Goal: Task Accomplishment & Management: Complete application form

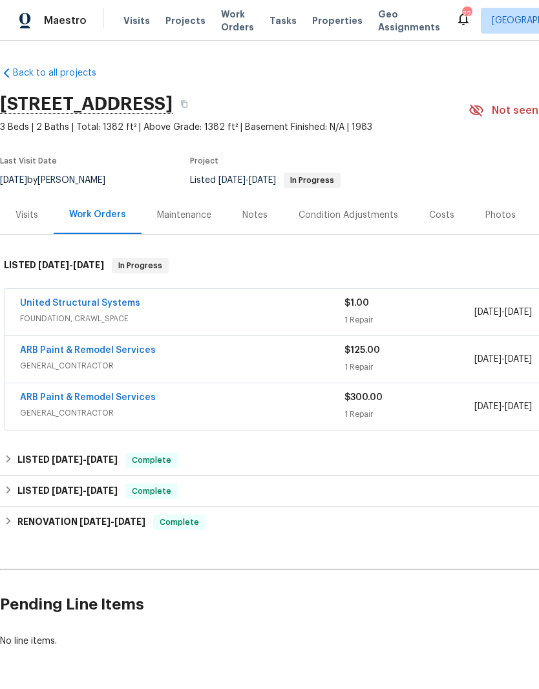
click at [128, 347] on link "ARB Paint & Remodel Services" at bounding box center [88, 350] width 136 height 9
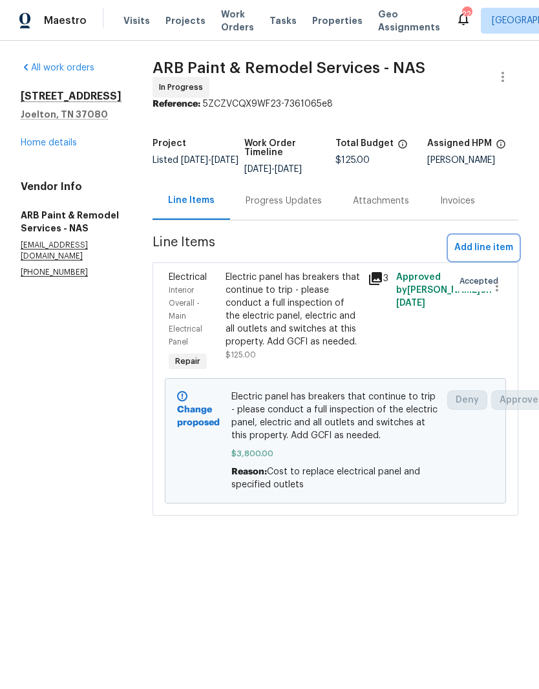
click at [501, 240] on span "Add line item" at bounding box center [484, 248] width 59 height 16
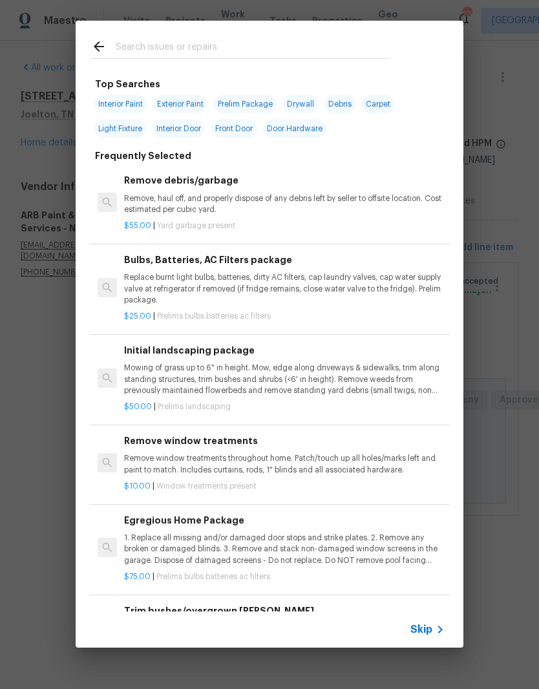
click at [215, 41] on input "text" at bounding box center [253, 48] width 274 height 19
type input "Debris"
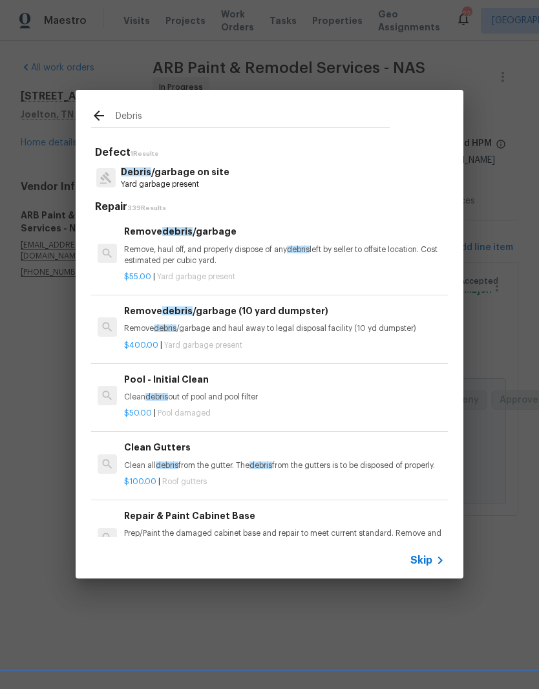
click at [207, 171] on p "Debris /garbage on site" at bounding box center [175, 173] width 109 height 14
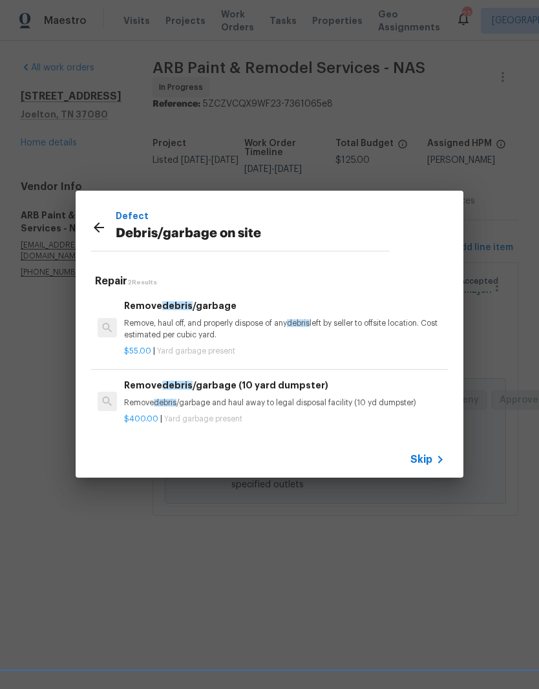
click at [215, 310] on h6 "Remove debris /garbage" at bounding box center [284, 306] width 321 height 14
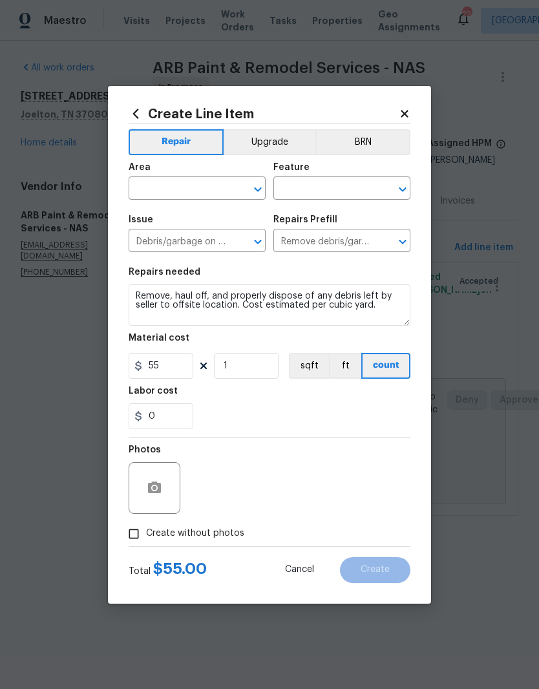
click at [224, 184] on input "text" at bounding box center [179, 190] width 101 height 20
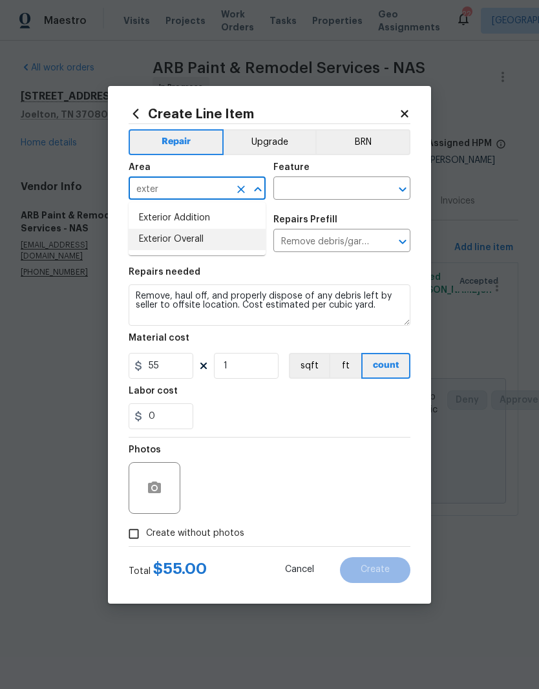
click at [202, 242] on li "Exterior Overall" at bounding box center [197, 239] width 137 height 21
type input "Exterior Overall"
click at [342, 190] on input "text" at bounding box center [324, 190] width 101 height 20
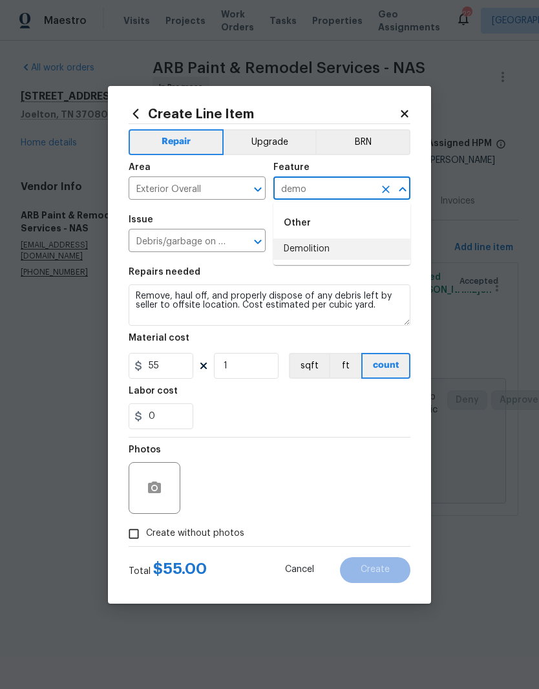
click at [321, 254] on li "Demolition" at bounding box center [342, 249] width 137 height 21
type input "Demolition"
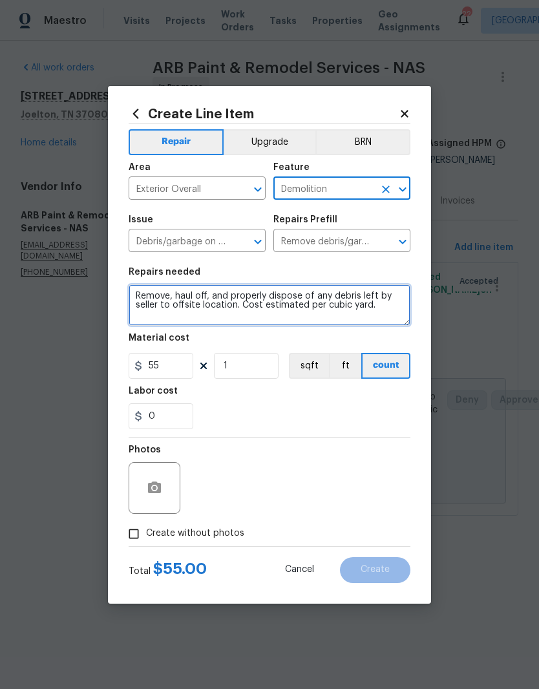
click at [144, 292] on textarea "Remove, haul off, and properly dispose of any debris left by seller to offsite …" at bounding box center [270, 305] width 282 height 41
click at [143, 292] on textarea "Remove, haul off, and properly dispose of any debris left by seller to offsite …" at bounding box center [270, 305] width 282 height 41
click at [135, 292] on textarea "Remove, haul off, and properly dispose of any debris left by seller to offsite …" at bounding box center [270, 305] width 282 height 41
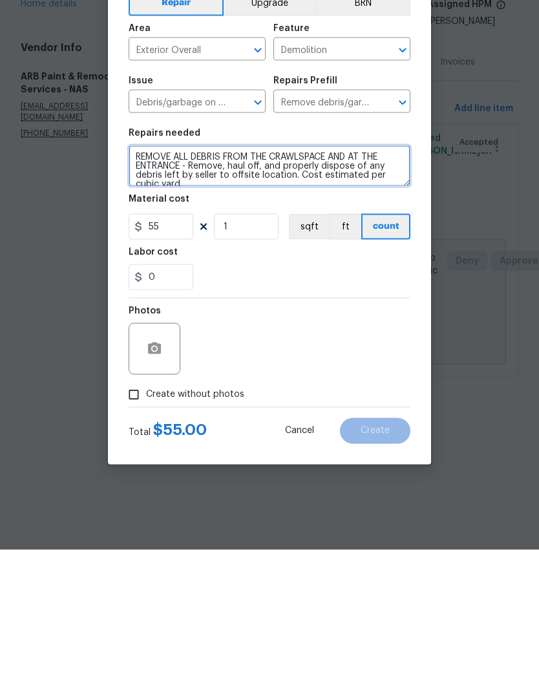
type textarea "REMOVE ALL DEBRIS FROM THE CRAWLSPACE AND AT THE ENTRANCE - Remove, haul off, a…"
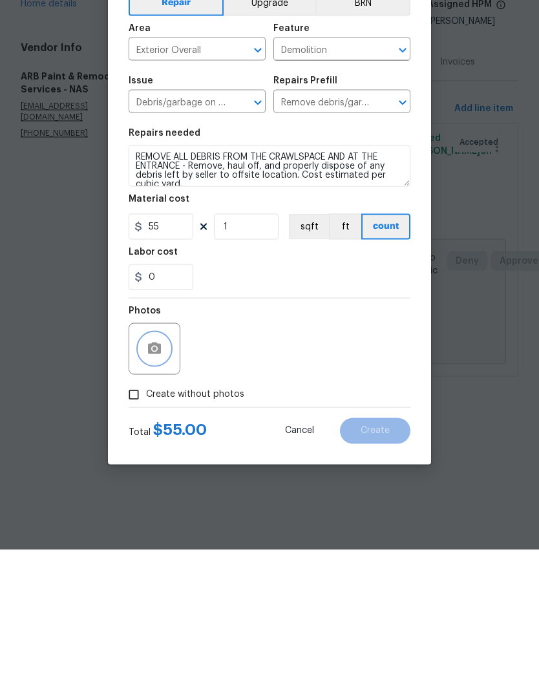
click at [168, 473] on button "button" at bounding box center [154, 488] width 31 height 31
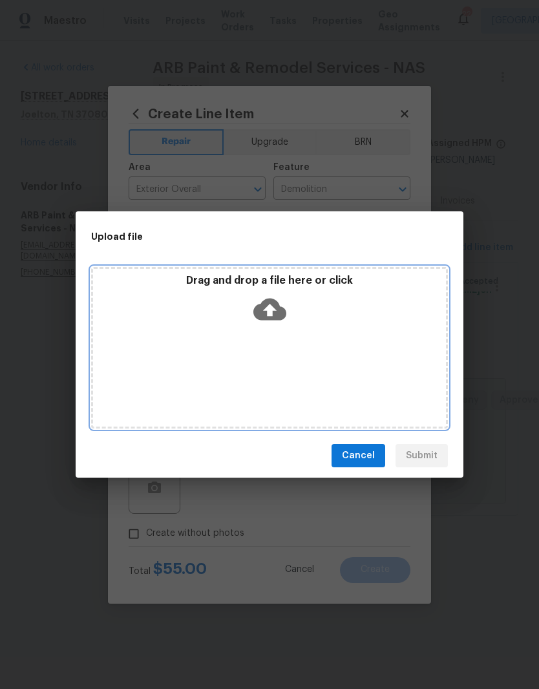
click at [262, 333] on div "Drag and drop a file here or click" at bounding box center [269, 348] width 357 height 162
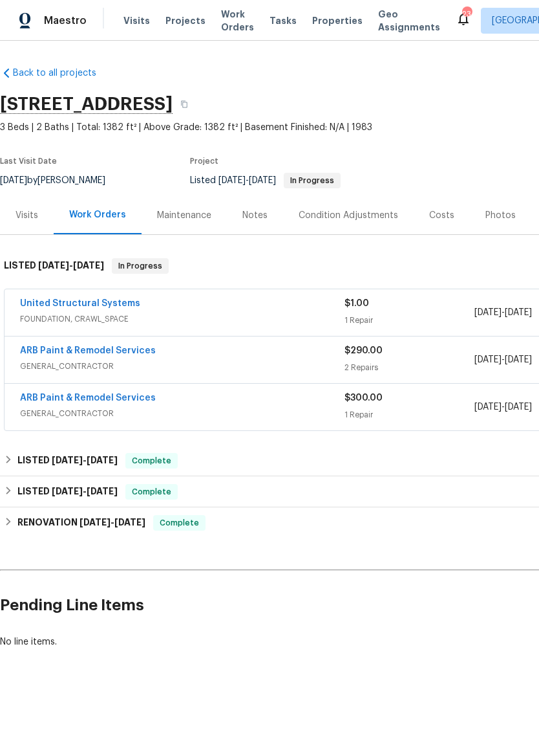
click at [142, 353] on link "ARB Paint & Remodel Services" at bounding box center [88, 350] width 136 height 9
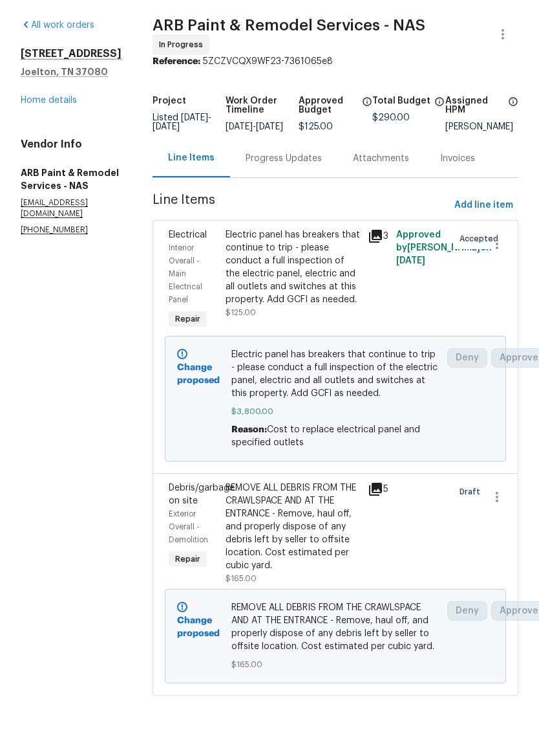
scroll to position [28, 0]
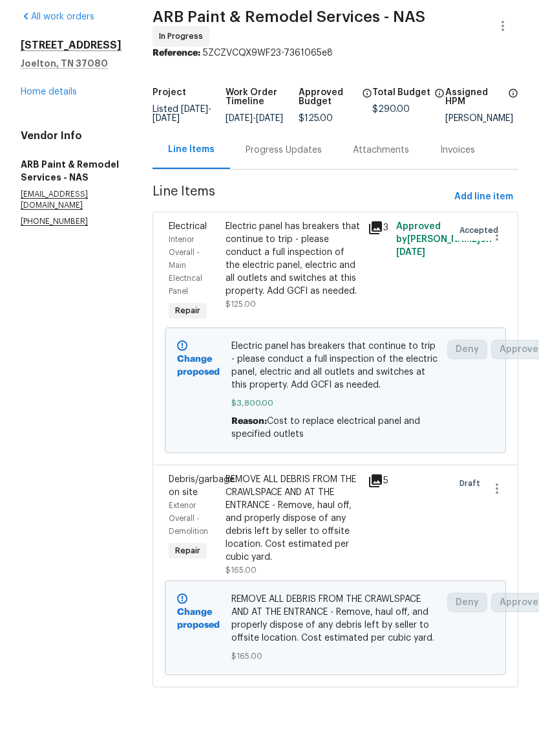
click at [65, 138] on link "Home details" at bounding box center [49, 142] width 56 height 9
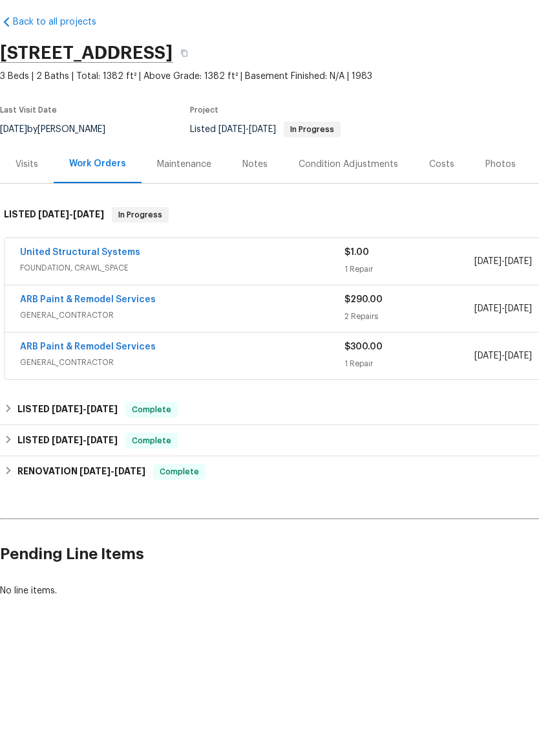
click at [142, 393] on link "ARB Paint & Remodel Services" at bounding box center [88, 397] width 136 height 9
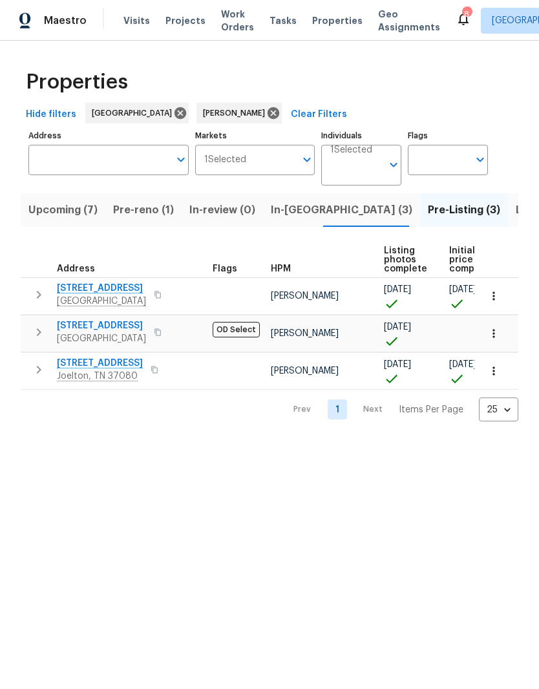
click at [144, 213] on span "Pre-reno (1)" at bounding box center [143, 210] width 61 height 18
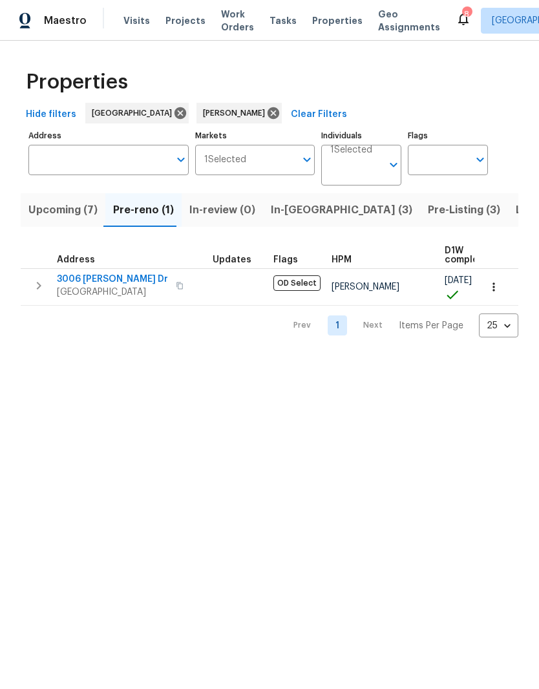
click at [63, 206] on span "Upcoming (7)" at bounding box center [62, 210] width 69 height 18
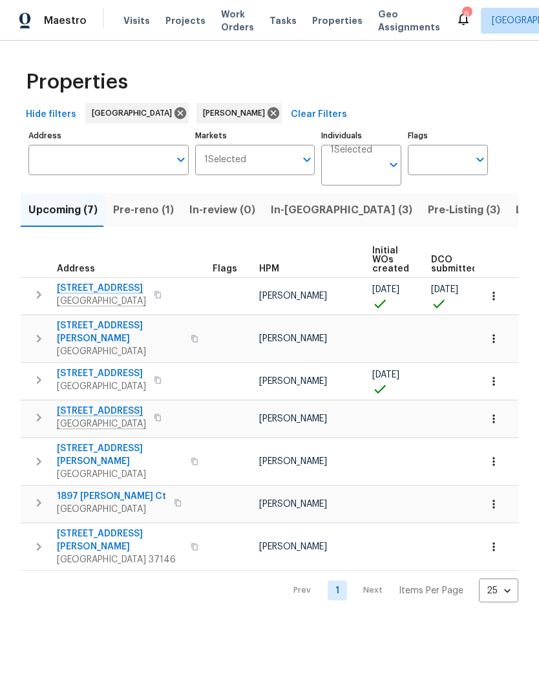
click at [96, 289] on span "[STREET_ADDRESS]" at bounding box center [101, 288] width 89 height 13
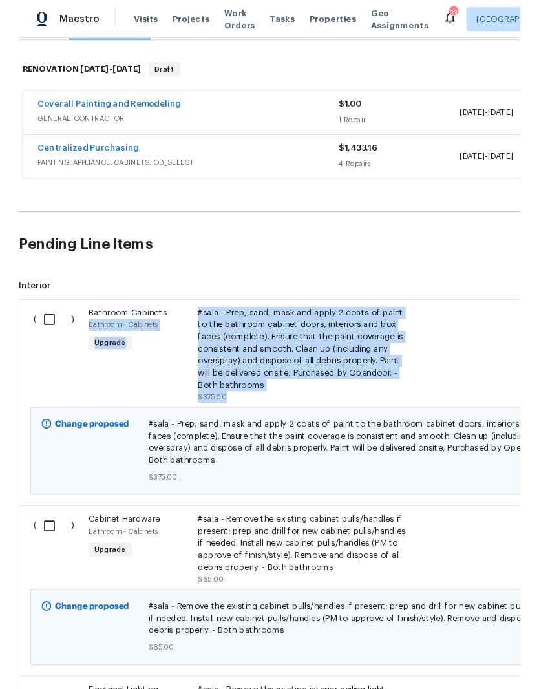
scroll to position [190, 0]
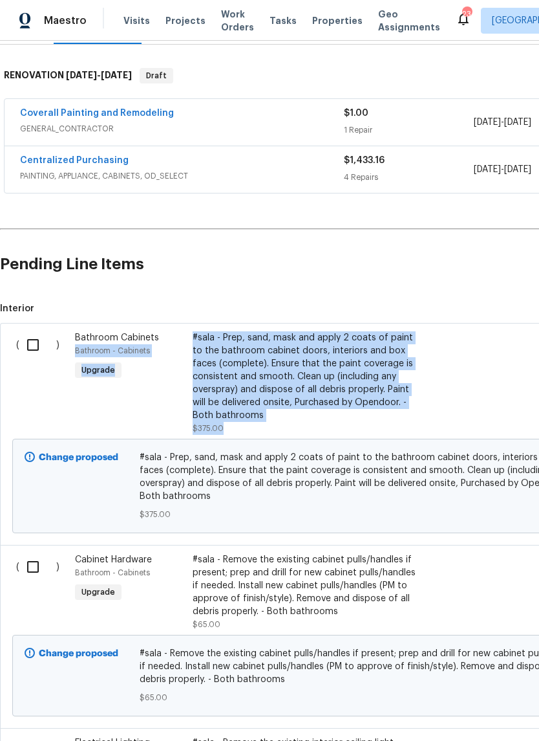
click at [178, 379] on div "Bathroom Cabinets Bathroom - Cabinets Upgrade" at bounding box center [130, 382] width 118 height 111
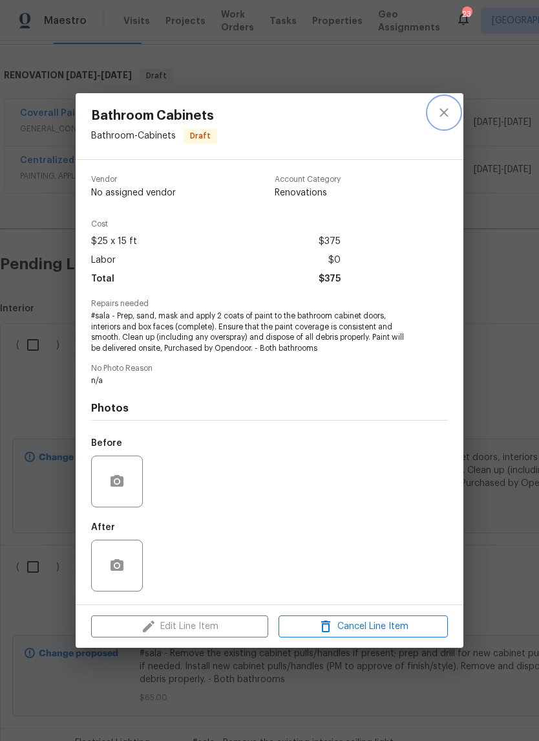
click at [442, 122] on button "close" at bounding box center [444, 112] width 31 height 31
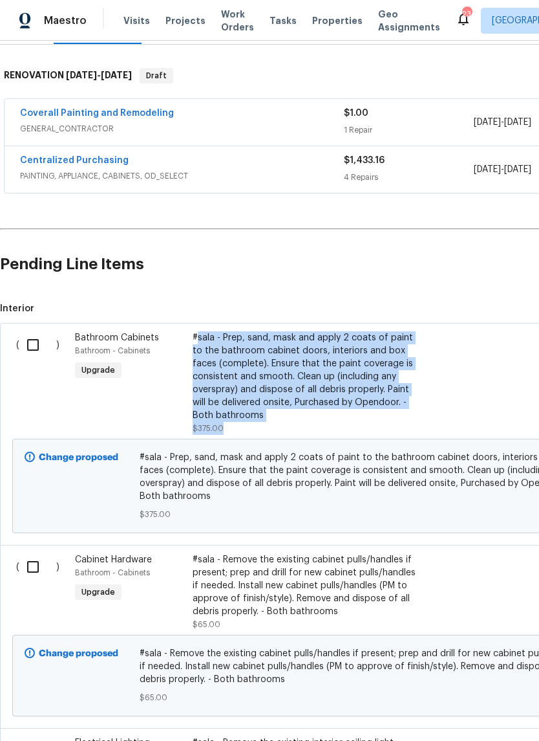
click at [141, 115] on link "Coverall Painting and Remodeling" at bounding box center [97, 113] width 154 height 9
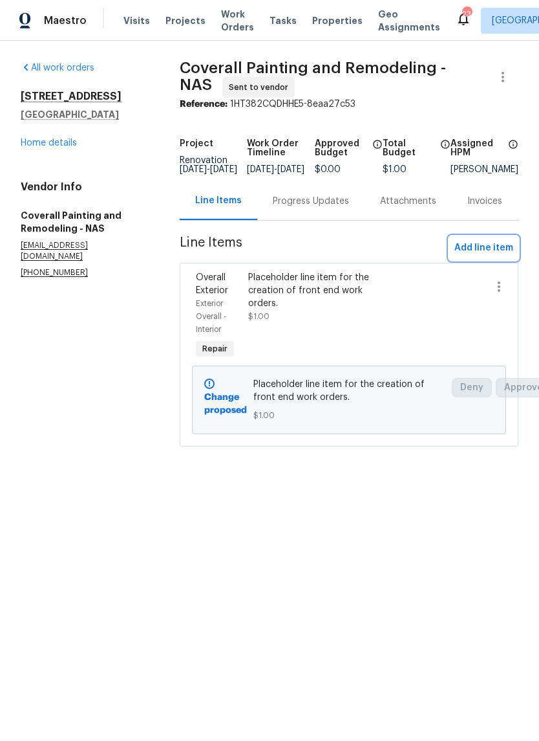
click at [497, 253] on span "Add line item" at bounding box center [484, 248] width 59 height 16
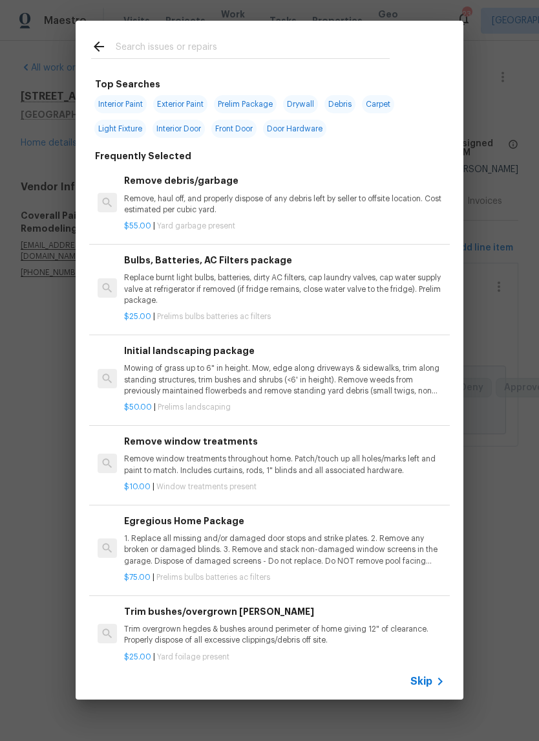
click at [191, 42] on input "text" at bounding box center [253, 48] width 274 height 19
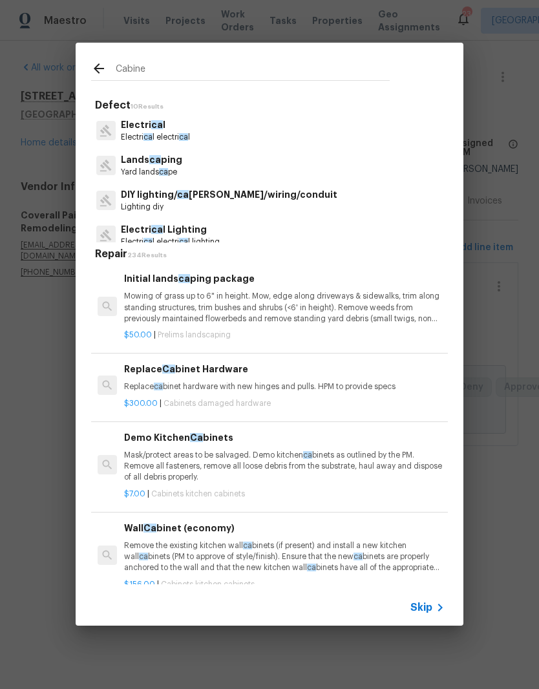
type input "Cabinet"
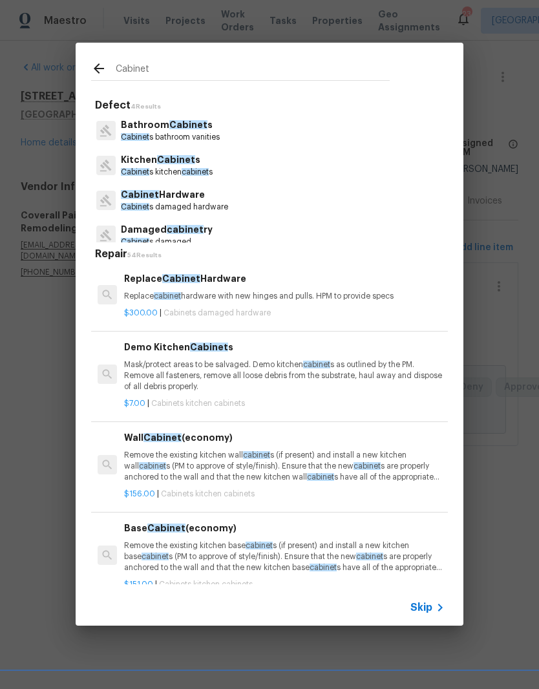
click at [198, 125] on span "Cabinet" at bounding box center [188, 124] width 38 height 9
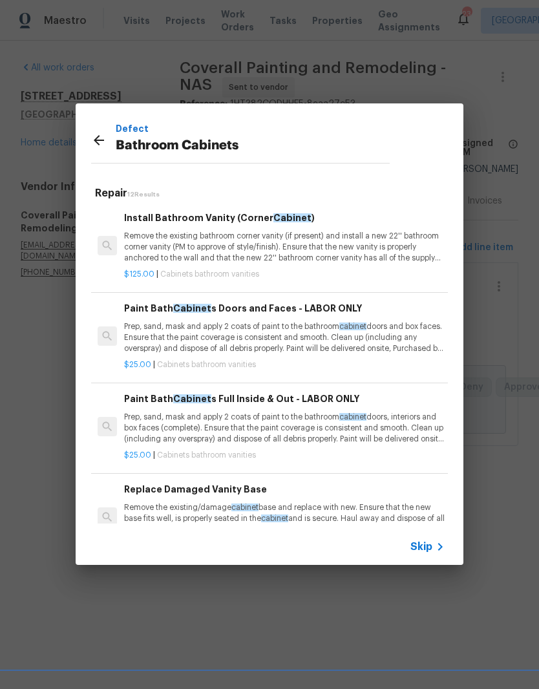
click at [286, 402] on h6 "Paint Bath Cabinet s Full Inside & Out - LABOR ONLY" at bounding box center [284, 399] width 321 height 14
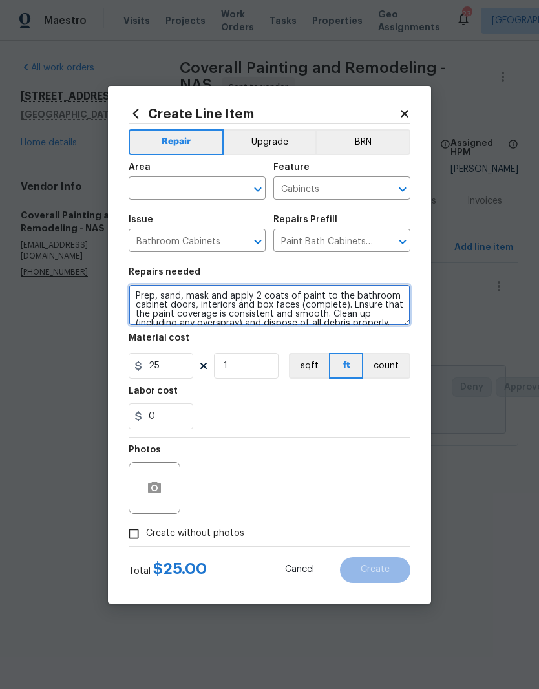
click at [137, 293] on textarea "Prep, sand, mask and apply 2 coats of paint to the bathroom cabinet doors, inte…" at bounding box center [270, 305] width 282 height 41
click at [136, 298] on textarea "Prep, sand, mask and apply 2 coats of paint to the bathroom cabinet doors, inte…" at bounding box center [270, 305] width 282 height 41
paste textarea "sala - Prep, sand, mask and apply 2 coats of paint to the bathroom cabinet door…"
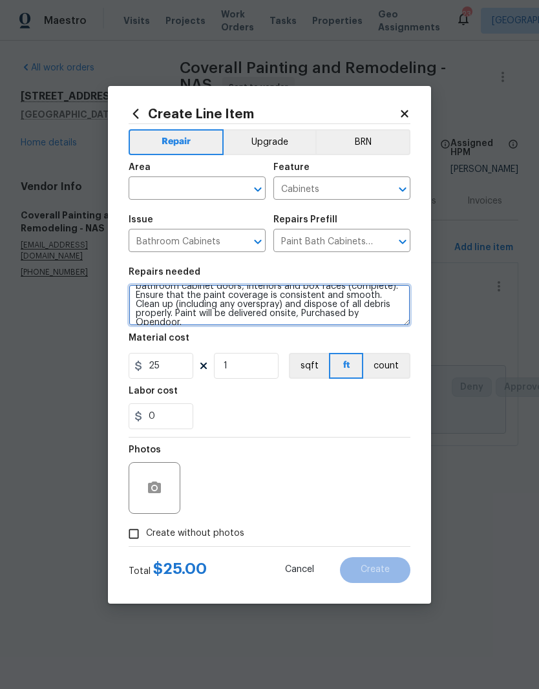
scroll to position [72, 0]
click at [387, 318] on textarea "sala - Prep, sand, mask and apply 2 coats of paint to the bathroom cabinet door…" at bounding box center [270, 305] width 282 height 41
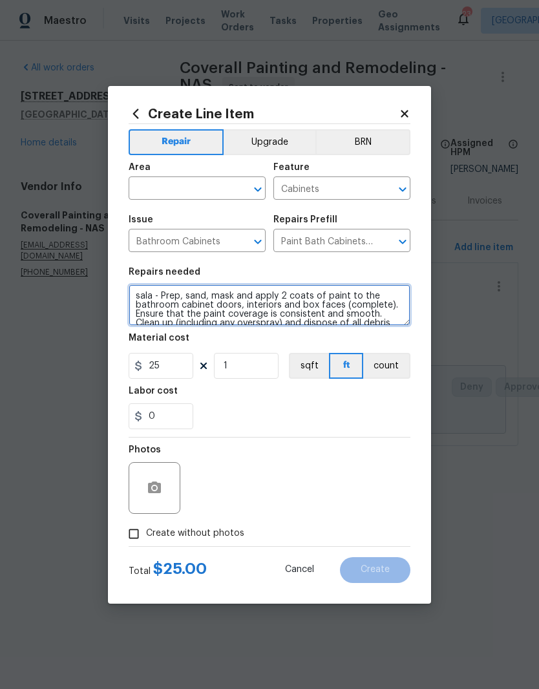
scroll to position [0, 0]
click at [139, 298] on textarea "sala - Prep, sand, mask and apply 2 coats of paint to the bathroom cabinet door…" at bounding box center [270, 305] width 282 height 41
type textarea "#sala - Prep, sand, mask and apply 2 coats of paint to the bathroom cabinet doo…"
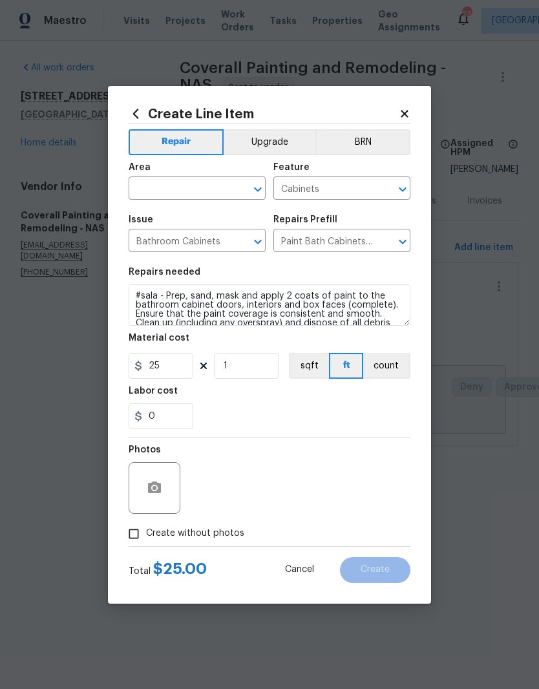
click at [285, 141] on button "Upgrade" at bounding box center [270, 142] width 92 height 26
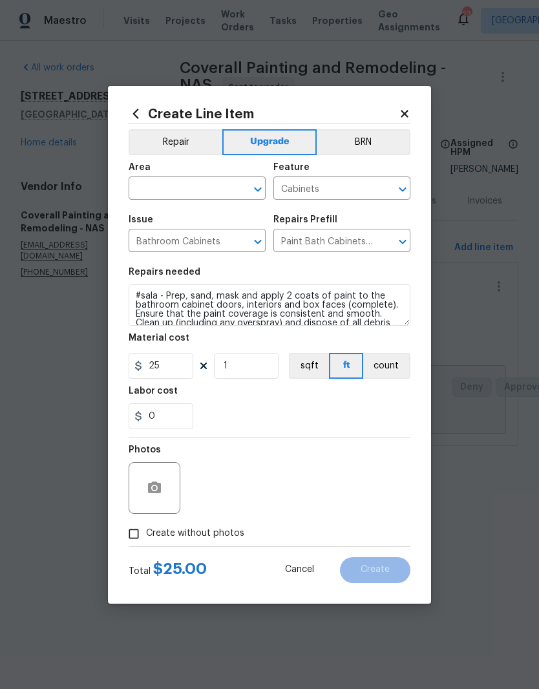
click at [235, 184] on icon "Clear" at bounding box center [241, 189] width 13 height 13
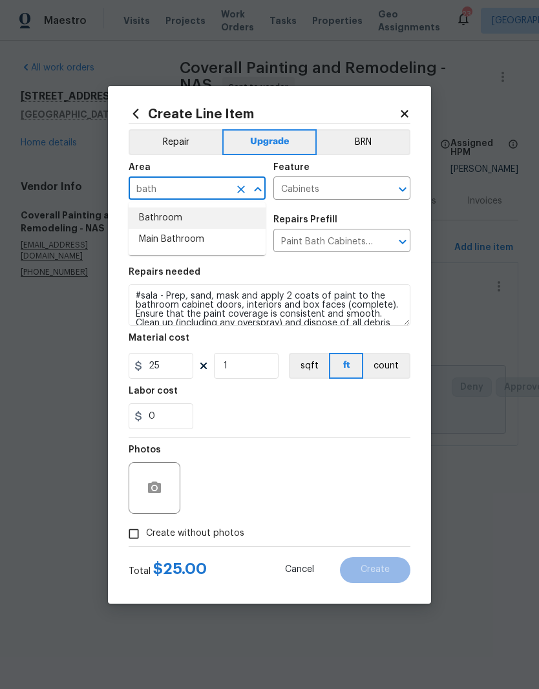
click at [180, 215] on li "Bathroom" at bounding box center [197, 218] width 137 height 21
type input "Bathroom"
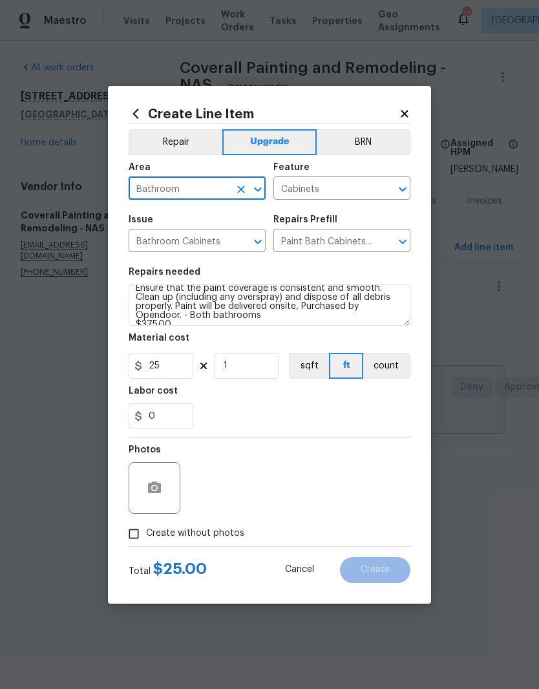
scroll to position [27, 0]
click at [179, 366] on input "25" at bounding box center [161, 366] width 65 height 26
type input "375"
click at [193, 324] on textarea "#sala - Prep, sand, mask and apply 2 coats of paint to the bathroom cabinet doo…" at bounding box center [270, 305] width 282 height 41
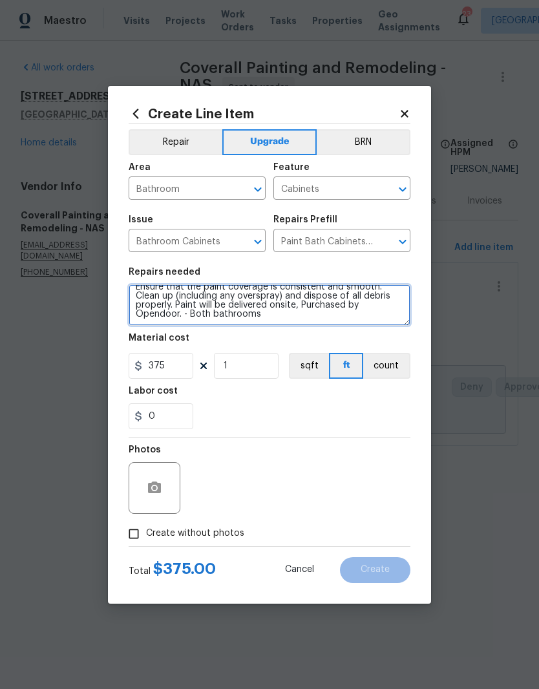
scroll to position [27, 0]
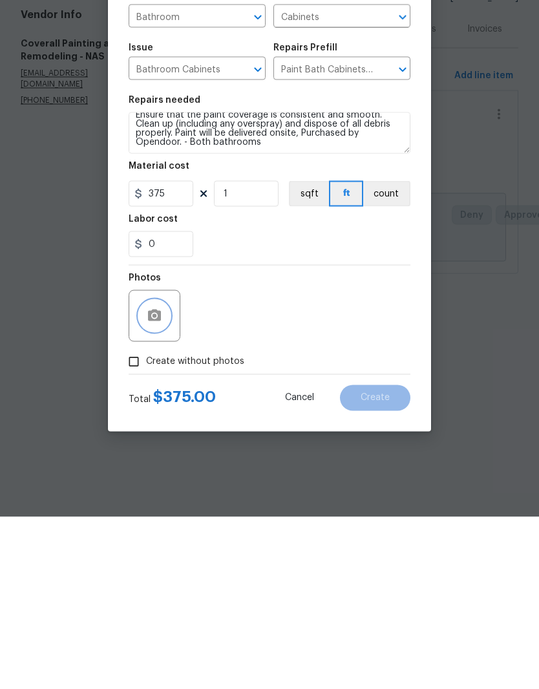
click at [165, 473] on button "button" at bounding box center [154, 488] width 31 height 31
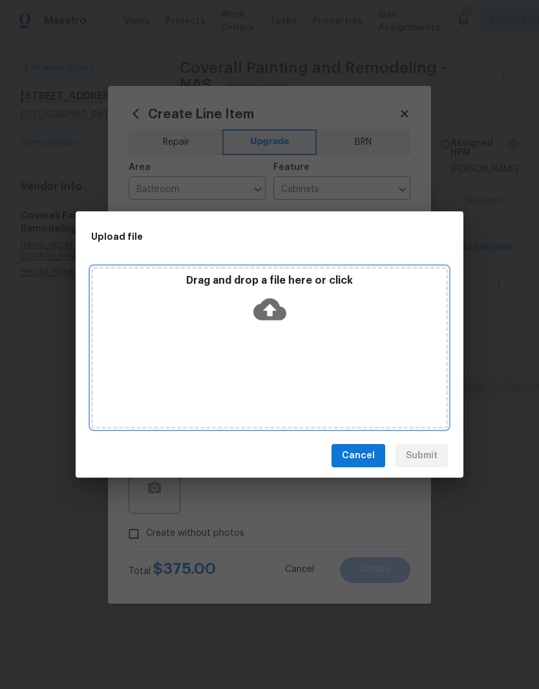
click at [315, 318] on div "Drag and drop a file here or click" at bounding box center [269, 302] width 353 height 56
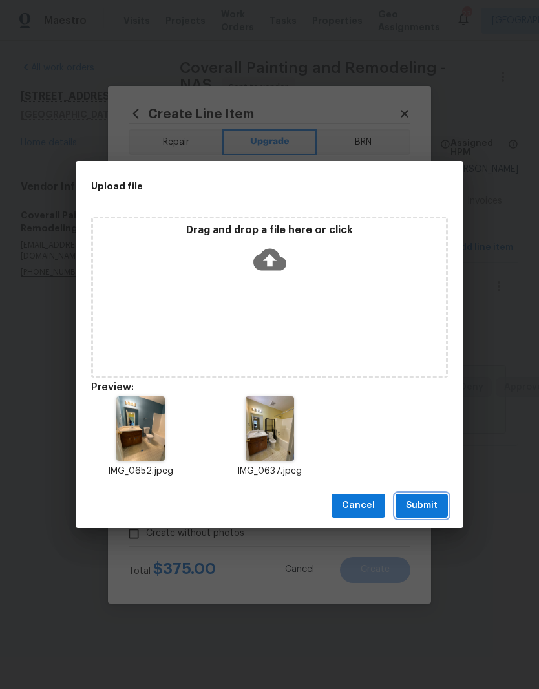
click at [428, 503] on span "Submit" at bounding box center [422, 506] width 32 height 16
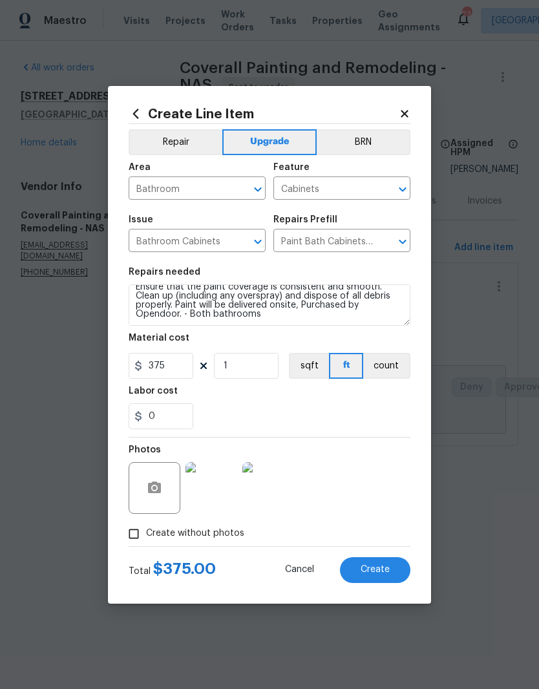
click at [219, 488] on img at bounding box center [212, 488] width 52 height 52
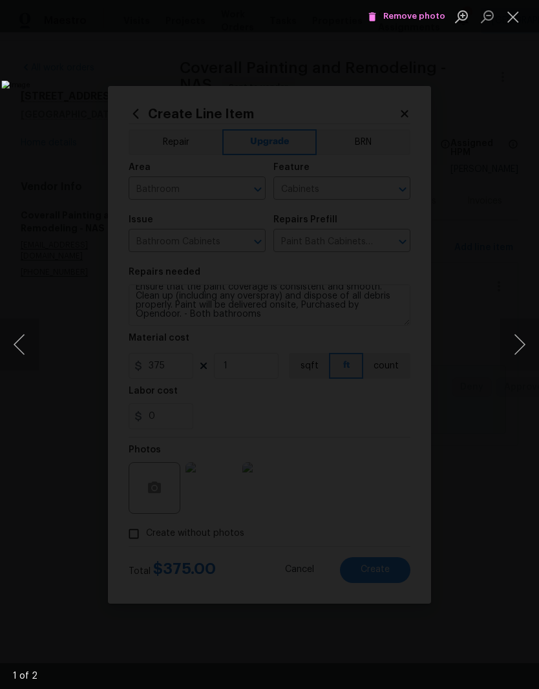
click at [516, 22] on button "Close lightbox" at bounding box center [514, 16] width 26 height 23
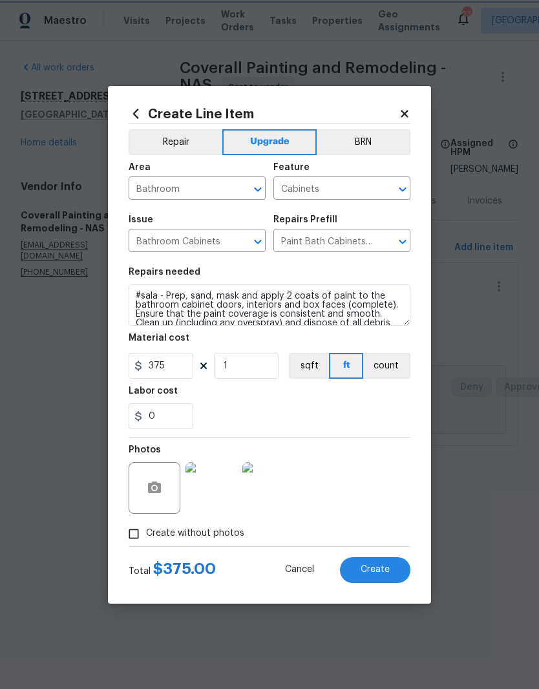
scroll to position [0, 0]
click at [167, 298] on textarea "#sala - Prep, sand, mask and apply 2 coats of paint to the bathroom cabinet doo…" at bounding box center [270, 305] width 282 height 41
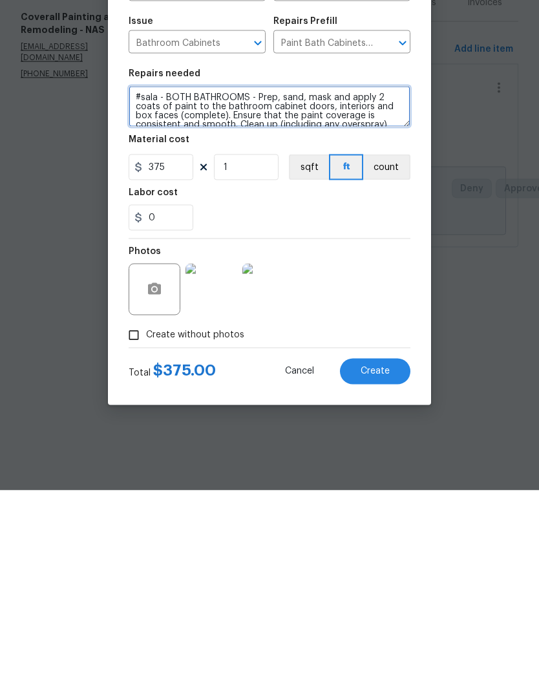
type textarea "#sala - BOTH BATHROOMS - Prep, sand, mask and apply 2 coats of paint to the bat…"
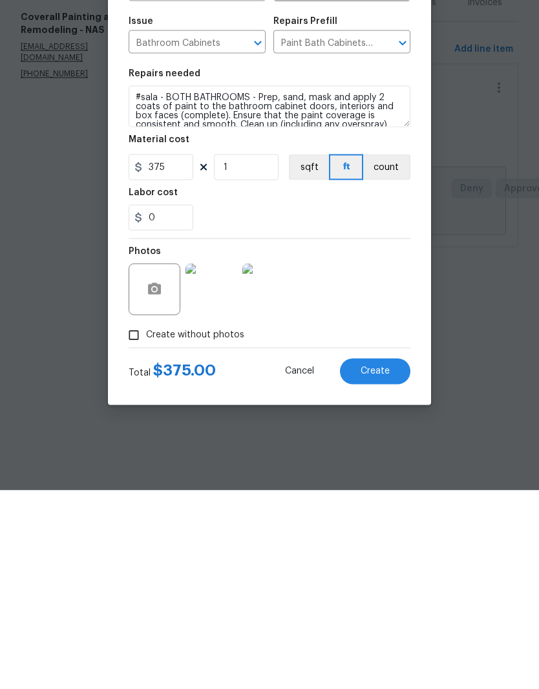
click at [383, 565] on span "Create" at bounding box center [375, 570] width 29 height 10
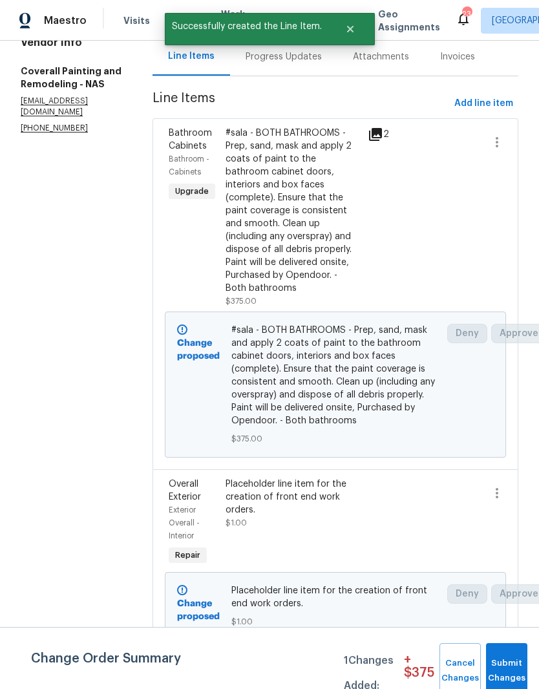
scroll to position [53, 0]
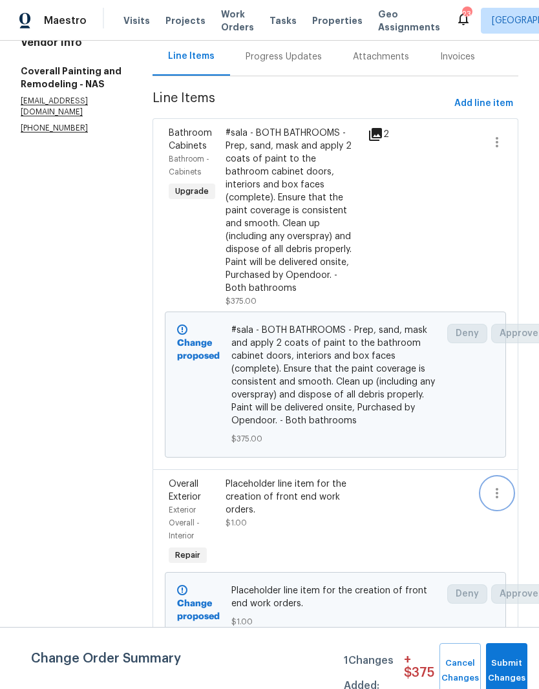
click at [503, 490] on icon "button" at bounding box center [498, 494] width 16 height 16
click at [499, 490] on li "Cancel" at bounding box center [504, 491] width 50 height 21
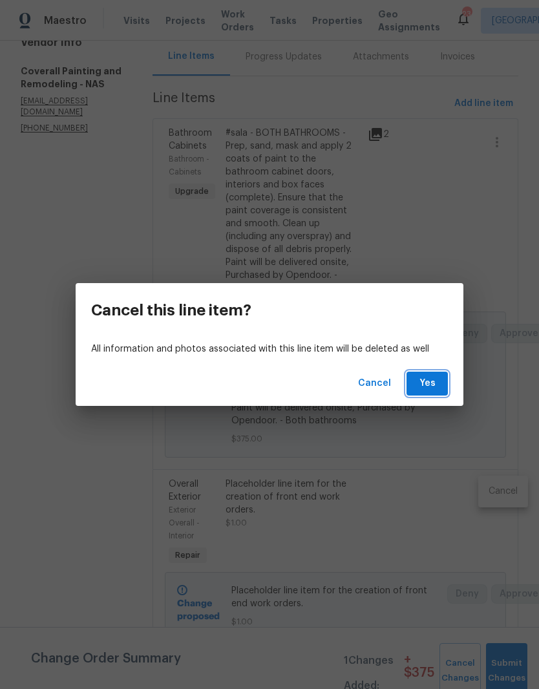
click at [431, 384] on span "Yes" at bounding box center [427, 384] width 21 height 16
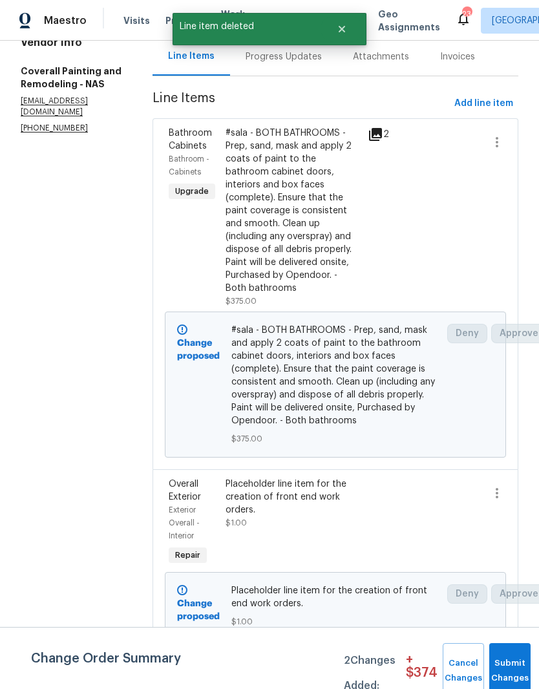
scroll to position [0, 0]
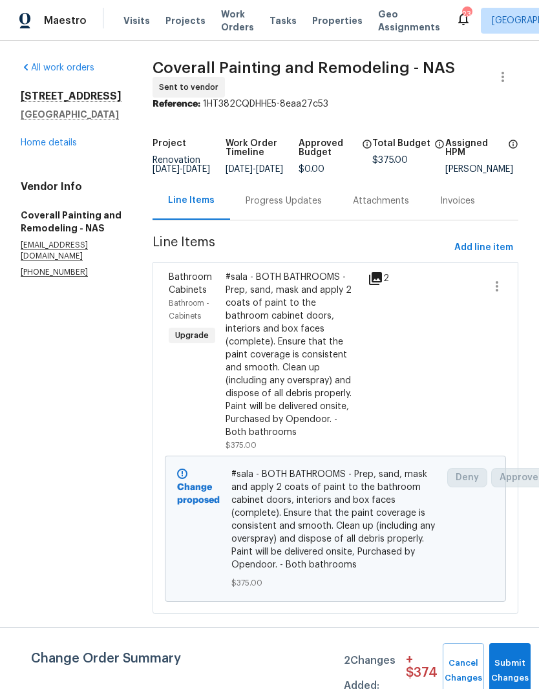
click at [43, 145] on link "Home details" at bounding box center [49, 142] width 56 height 9
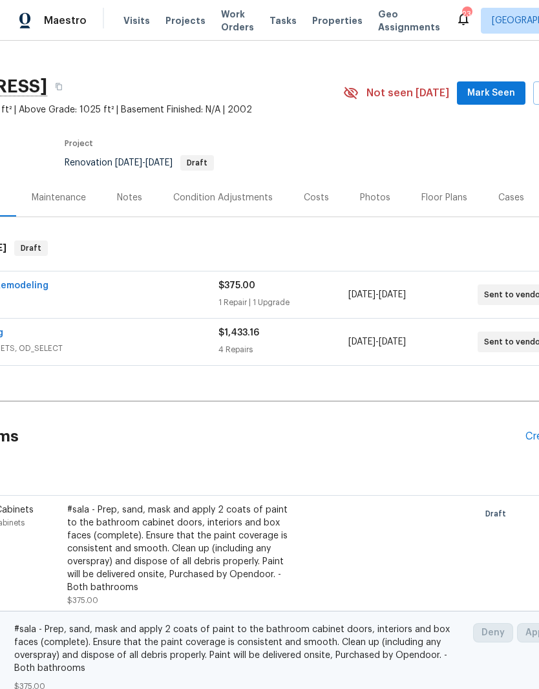
scroll to position [19, 124]
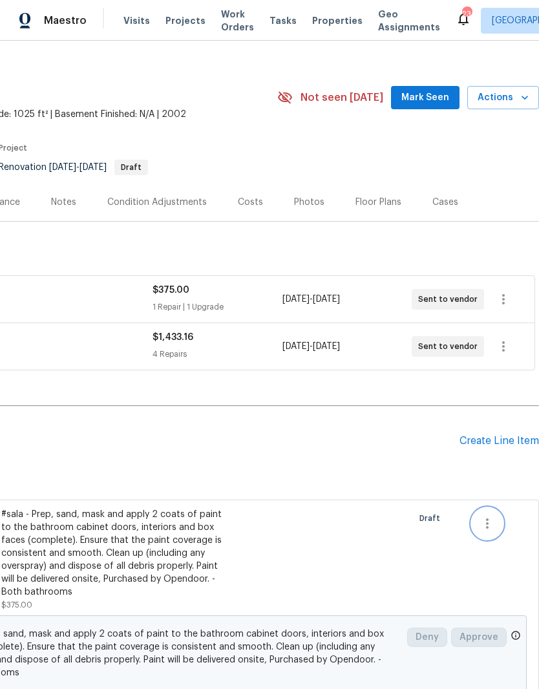
click at [490, 527] on icon "button" at bounding box center [488, 524] width 16 height 16
click at [504, 530] on li "Cancel" at bounding box center [497, 523] width 50 height 21
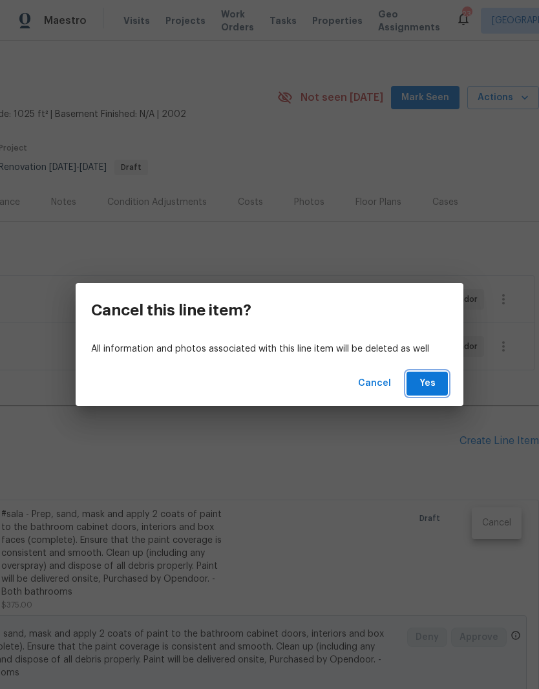
click at [432, 384] on span "Yes" at bounding box center [427, 384] width 21 height 16
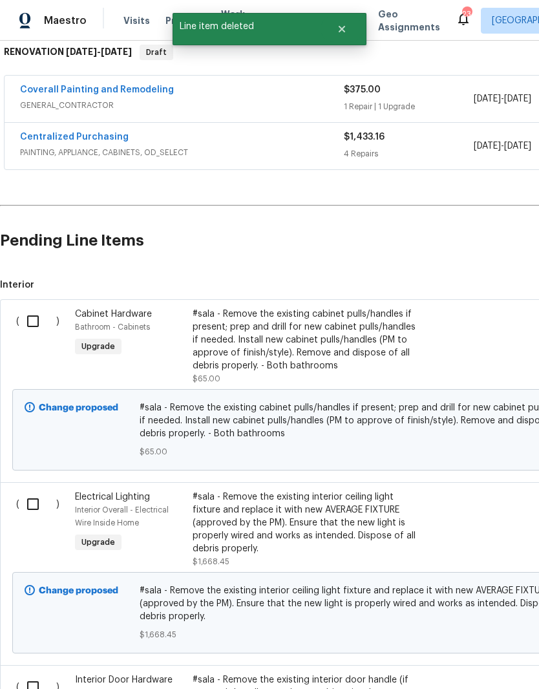
scroll to position [213, 0]
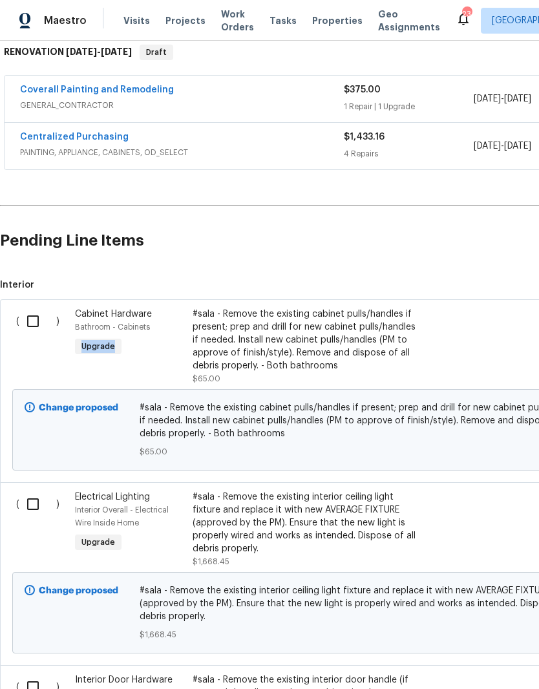
click at [201, 310] on div "#sala - Remove the existing cabinet pulls/handles if present; prep and drill fo…" at bounding box center [307, 340] width 228 height 65
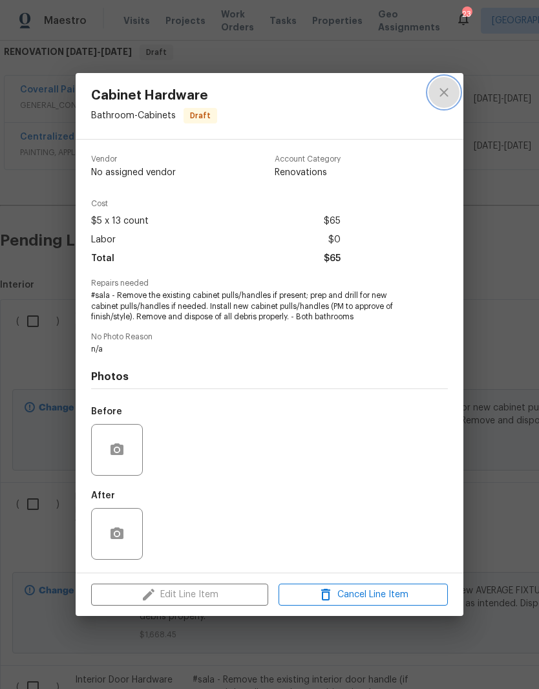
click at [450, 96] on icon "close" at bounding box center [445, 93] width 16 height 16
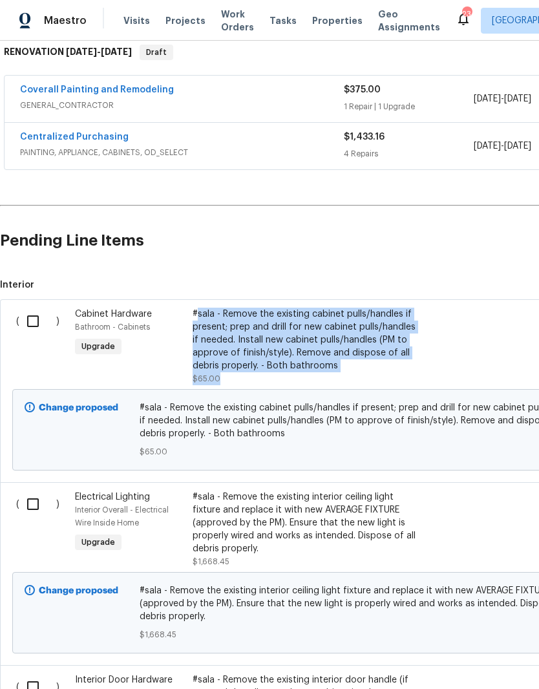
click at [131, 90] on link "Coverall Painting and Remodeling" at bounding box center [97, 89] width 154 height 9
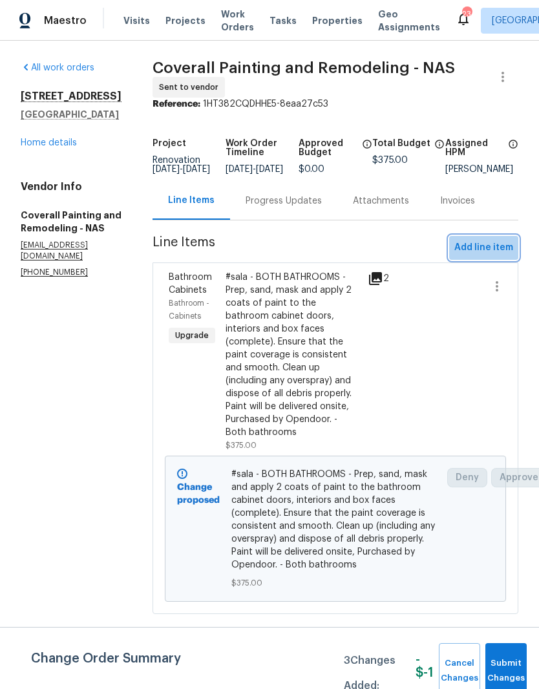
click at [492, 254] on span "Add line item" at bounding box center [484, 248] width 59 height 16
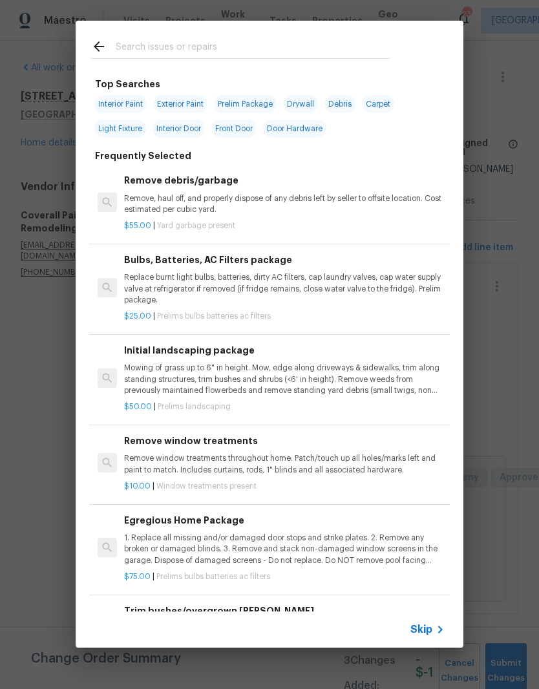
click at [217, 44] on input "text" at bounding box center [253, 48] width 274 height 19
type input "Hardware"
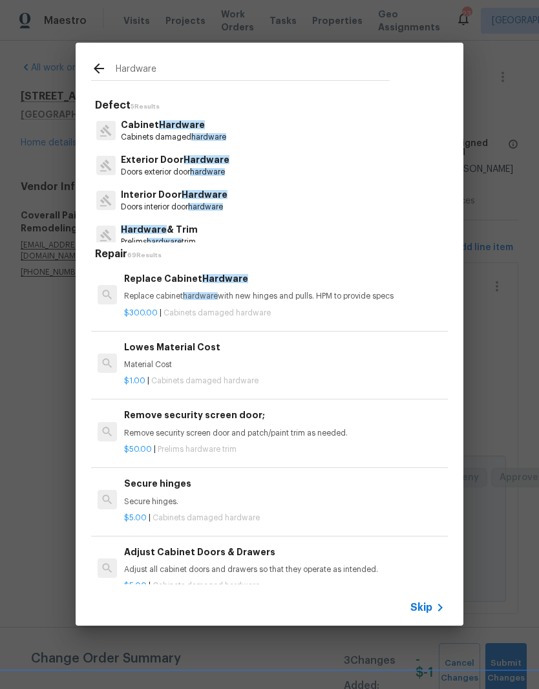
click at [187, 131] on p "Cabinet Hardware" at bounding box center [173, 125] width 105 height 14
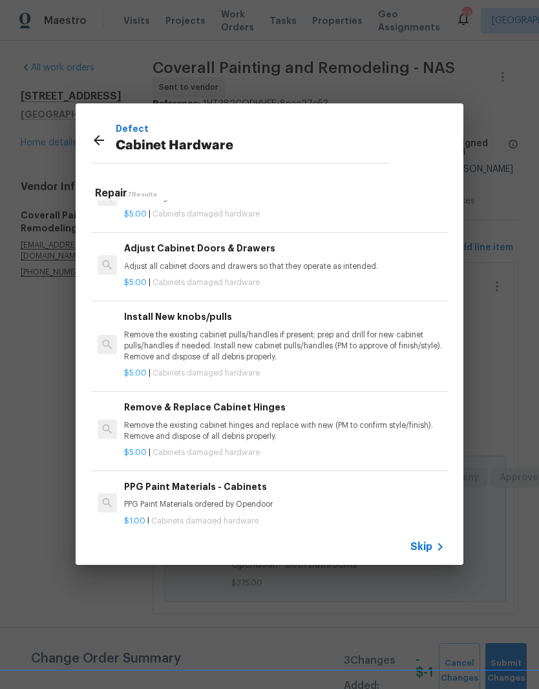
scroll to position [176, 0]
click at [248, 334] on p "Remove the existing cabinet pulls/handles if present; prep and drill for new ca…" at bounding box center [284, 345] width 321 height 33
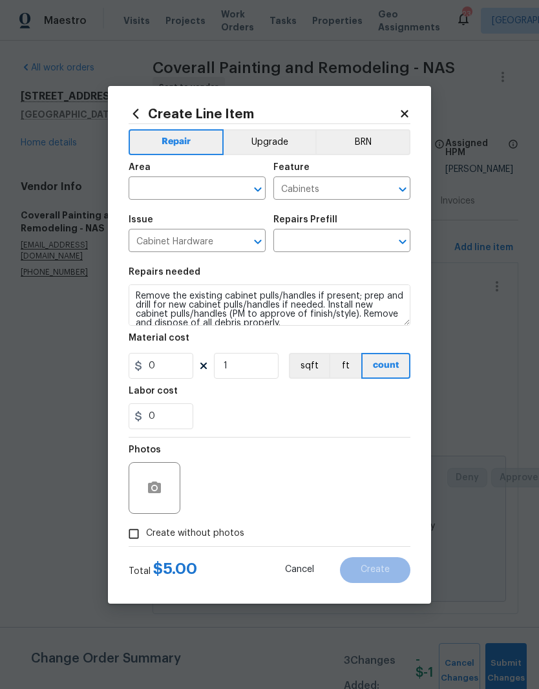
type input "Install New knobs/pulls $5.00"
type input "5"
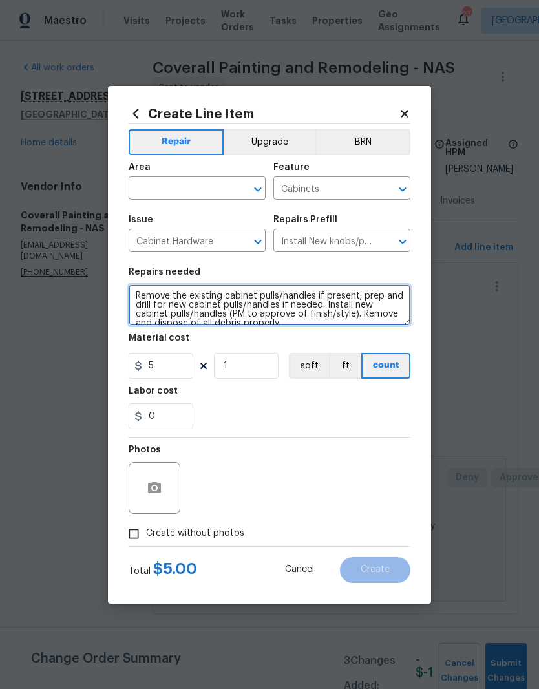
click at [136, 290] on textarea "Remove the existing cabinet pulls/handles if present; prep and drill for new ca…" at bounding box center [270, 305] width 282 height 41
click at [135, 294] on textarea "Remove the existing cabinet pulls/handles if present; prep and drill for new ca…" at bounding box center [270, 305] width 282 height 41
paste textarea "sala - Remove the existing cabinet pulls/handles if present; prep and drill for…"
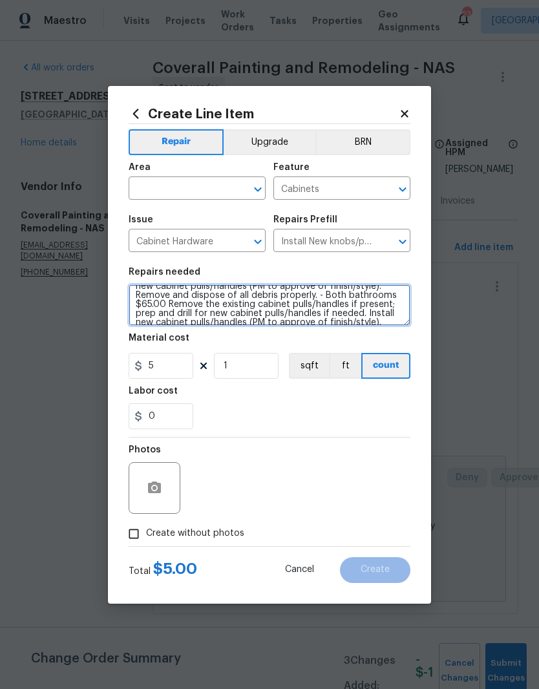
click at [399, 325] on textarea "sala - Remove the existing cabinet pulls/handles if present; prep and drill for…" at bounding box center [270, 305] width 282 height 41
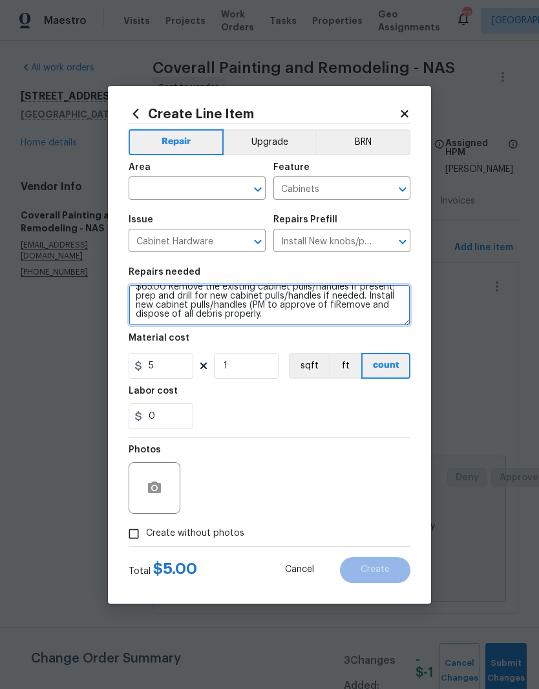
click at [345, 313] on textarea "sala - Remove the existing cabinet pulls/handles if present; prep and drill for…" at bounding box center [270, 305] width 282 height 41
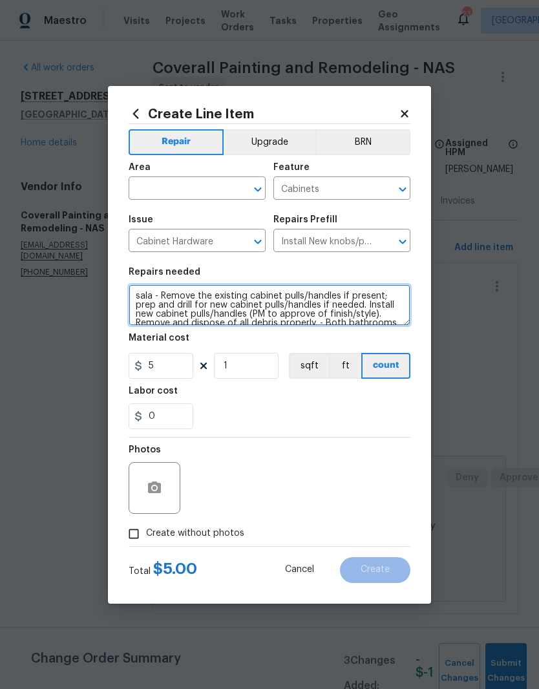
scroll to position [0, 0]
click at [137, 297] on textarea "sala - Remove the existing cabinet pulls/handles if present; prep and drill for…" at bounding box center [270, 305] width 282 height 41
click at [383, 304] on textarea "#sala - Remove the existing cabinet pulls/handles if present; prep and drill fo…" at bounding box center [270, 305] width 282 height 41
click at [169, 296] on textarea "#sala - Remove the existing cabinet pulls/handles if present; prep and drill fo…" at bounding box center [270, 305] width 282 height 41
click at [190, 307] on textarea "#sala - BOTH BATHROOMS - Remove the existing cabinet pulls/handles if present; …" at bounding box center [270, 305] width 282 height 41
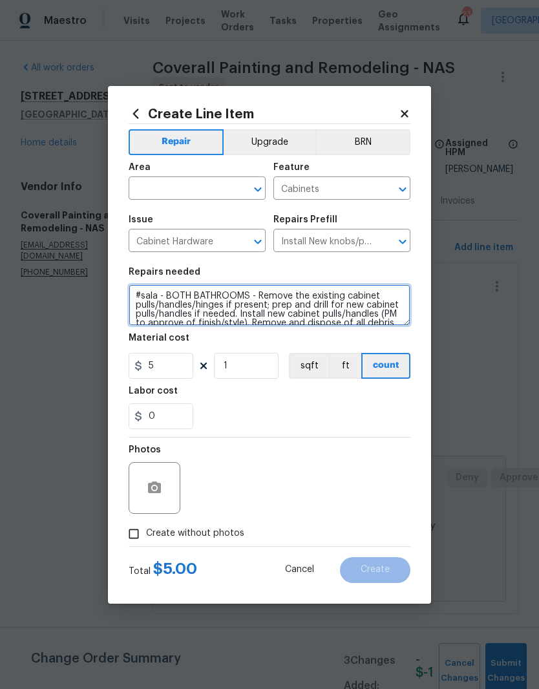
click at [189, 317] on textarea "#sala - BOTH BATHROOMS - Remove the existing cabinet pulls/handles/hinges if pr…" at bounding box center [270, 305] width 282 height 41
click at [273, 314] on textarea "#sala - BOTH BATHROOMS - Remove the existing cabinet pulls/handles/hinges if pr…" at bounding box center [270, 305] width 282 height 41
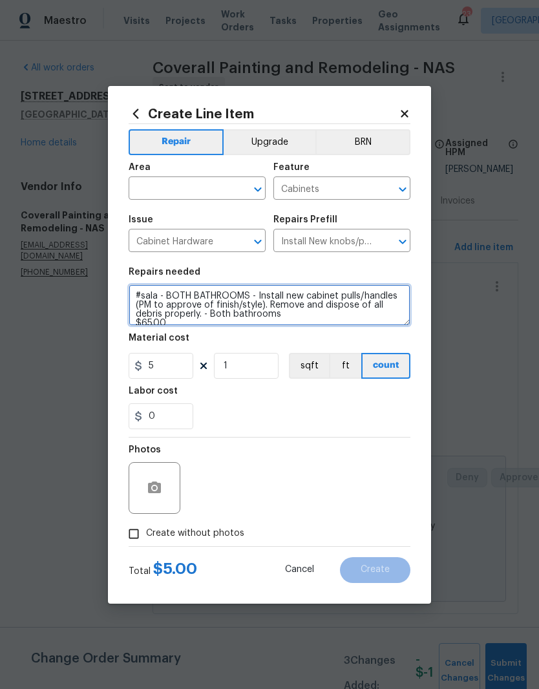
click at [391, 293] on textarea "#sala - BOTH BATHROOMS - Install new cabinet pulls/handles (PM to approve of fi…" at bounding box center [270, 305] width 282 height 41
click at [207, 323] on textarea "#sala - BOTH BATHROOMS - Install new cabinet pulls/handles/hinges in BRUSHED NI…" at bounding box center [270, 305] width 282 height 41
type textarea "#sala - BOTH BATHROOMS - Install new cabinet pulls/handles/hinges in BRUSHED NI…"
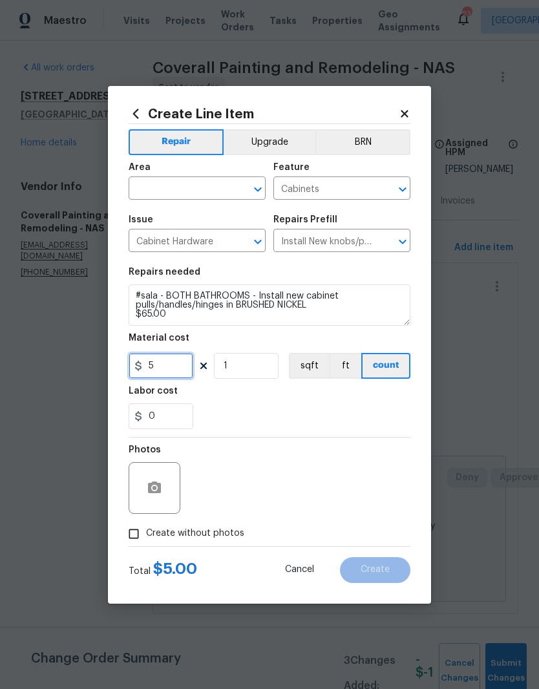
click at [147, 364] on input "5" at bounding box center [161, 366] width 65 height 26
type input "65"
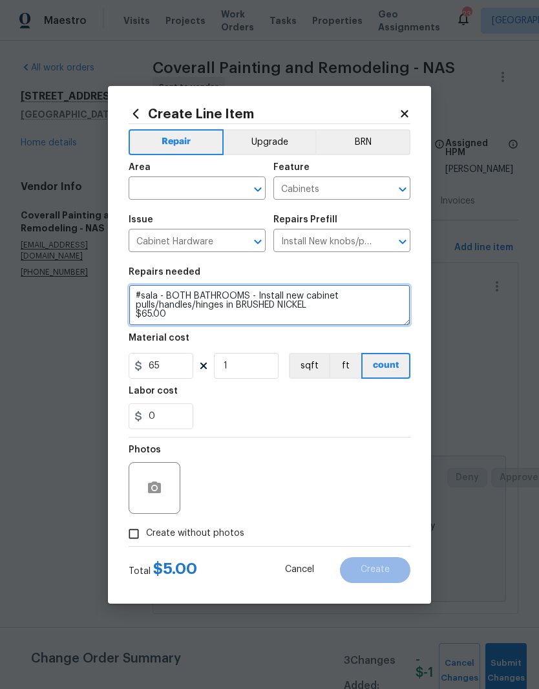
click at [189, 320] on textarea "#sala - BOTH BATHROOMS - Install new cabinet pulls/handles/hinges in BRUSHED NI…" at bounding box center [270, 305] width 282 height 41
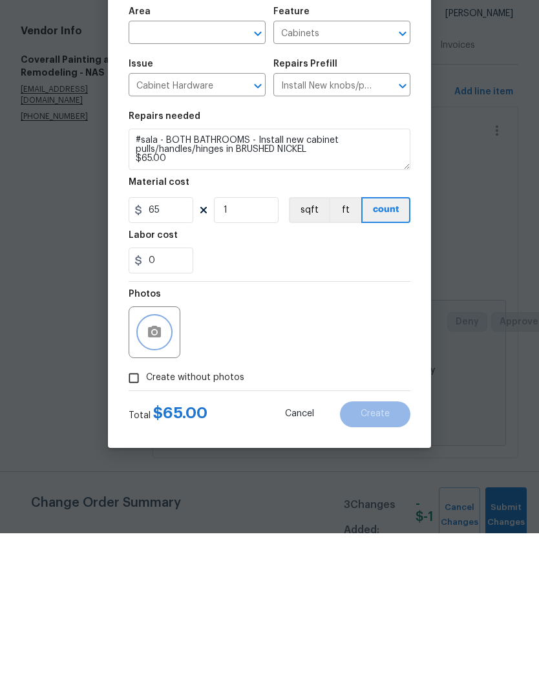
click at [162, 473] on button "button" at bounding box center [154, 488] width 31 height 31
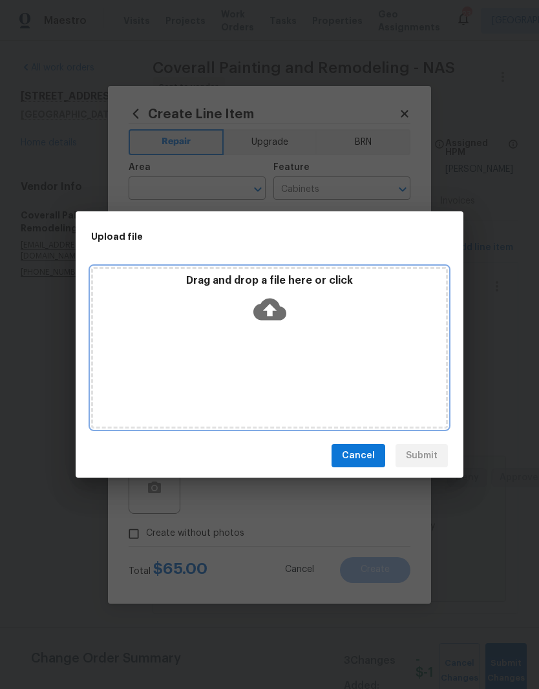
click at [352, 337] on div "Drag and drop a file here or click" at bounding box center [269, 348] width 357 height 162
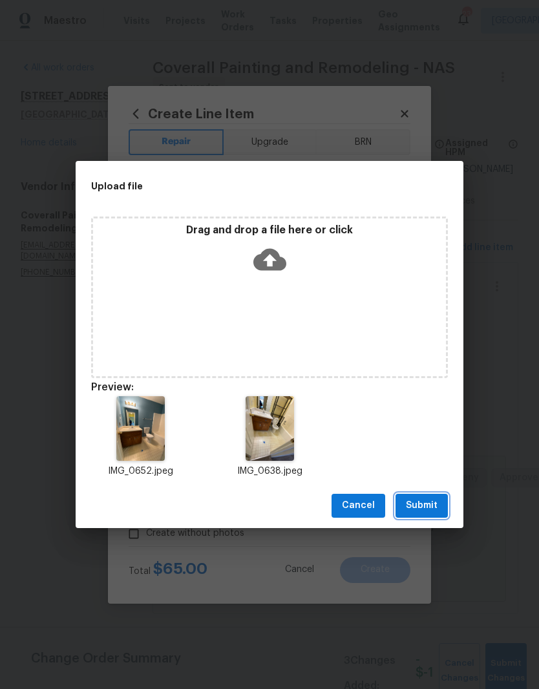
click at [432, 510] on span "Submit" at bounding box center [422, 506] width 32 height 16
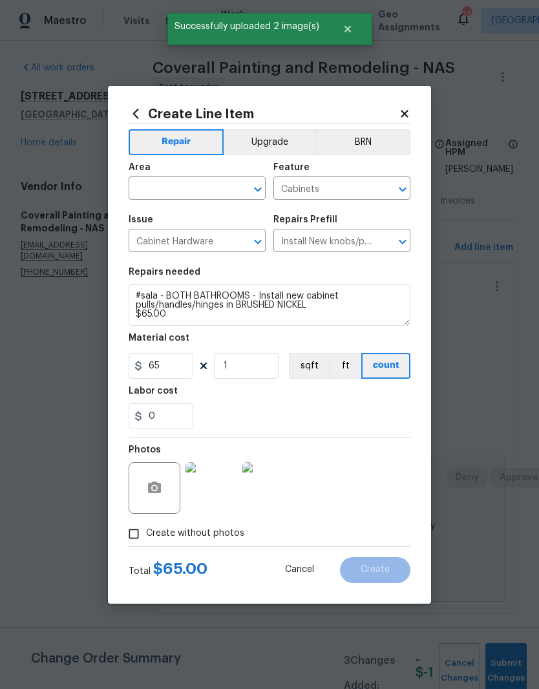
click at [217, 495] on img at bounding box center [212, 488] width 52 height 52
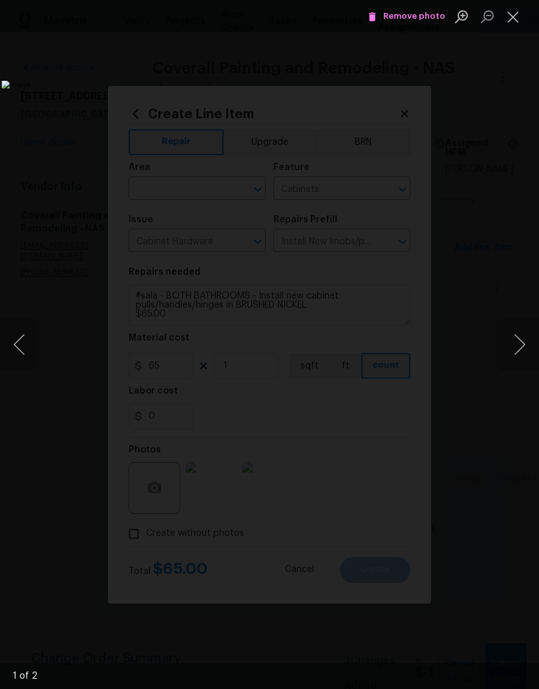
click at [520, 346] on button "Next image" at bounding box center [520, 345] width 39 height 52
click at [519, 23] on button "Close lightbox" at bounding box center [514, 16] width 26 height 23
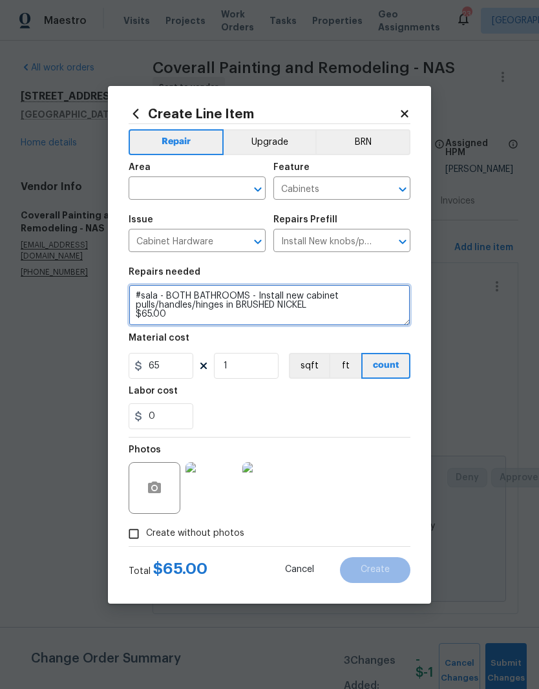
click at [191, 318] on textarea "#sala - BOTH BATHROOMS - Install new cabinet pulls/handles/hinges in BRUSHED NI…" at bounding box center [270, 305] width 282 height 41
type textarea "#sala - BOTH BATHROOMS - Install new cabinet pulls/handles/hinges in BRUSHED NI…"
click at [276, 140] on button "Upgrade" at bounding box center [270, 142] width 92 height 26
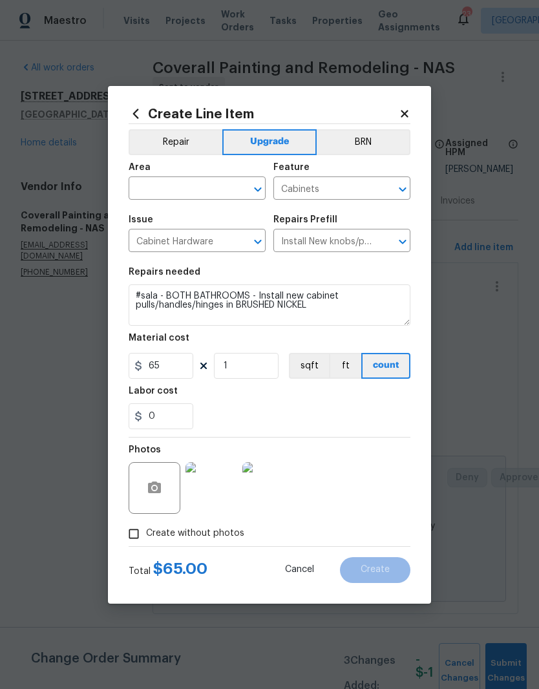
click at [237, 187] on icon "Clear" at bounding box center [241, 189] width 13 height 13
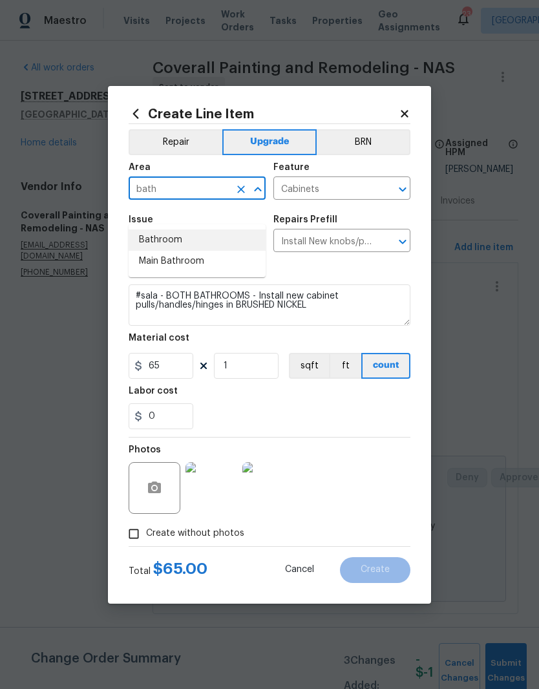
click at [177, 230] on li "Bathroom" at bounding box center [197, 240] width 137 height 21
type input "Bathroom"
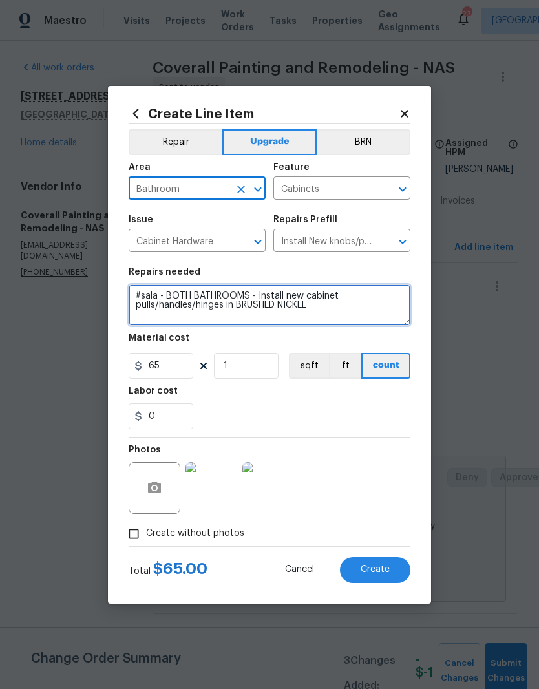
click at [160, 308] on textarea "#sala - BOTH BATHROOMS - Install new cabinet pulls/handles/hinges in BRUSHED NI…" at bounding box center [270, 305] width 282 height 41
click at [374, 299] on textarea "#sala - BOTH BATHROOMS - Install new cabinet handles/hinges in BRUSHED NICKEL" at bounding box center [270, 305] width 282 height 41
click at [291, 311] on textarea "#sala - BOTH BATHROOMS - Install new cabinet handles and hinges in BRUSHED NICK…" at bounding box center [270, 305] width 282 height 41
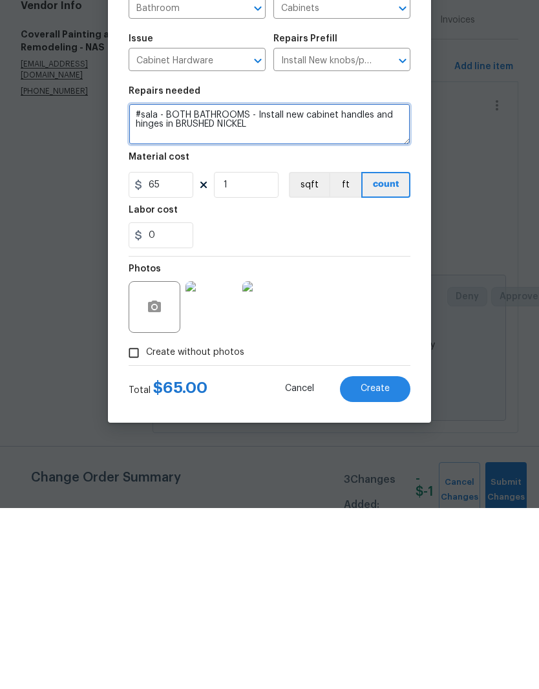
type textarea "#sala - BOTH BATHROOMS - Install new cabinet handles and hinges in BRUSHED NICK…"
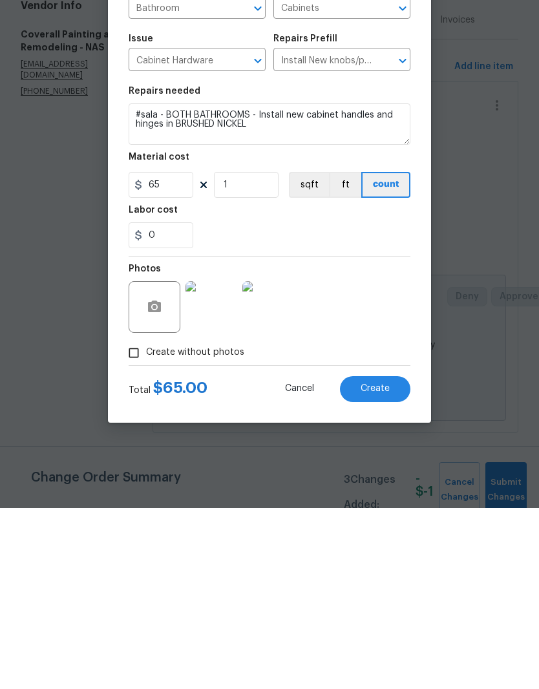
click at [384, 558] on button "Create" at bounding box center [375, 571] width 70 height 26
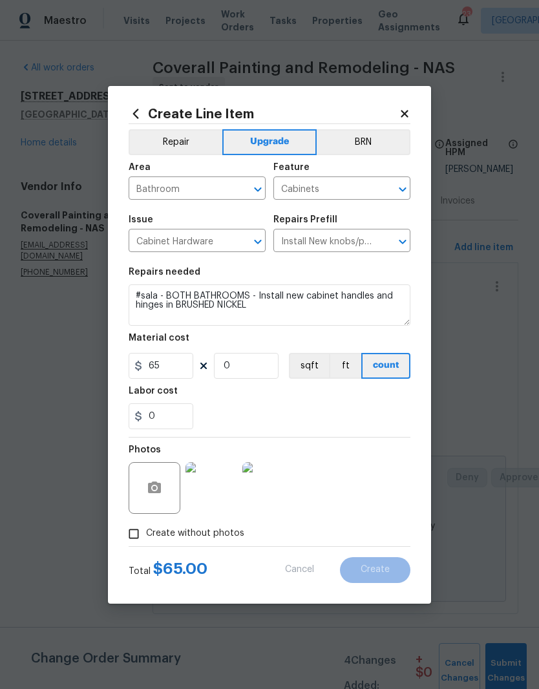
scroll to position [0, 0]
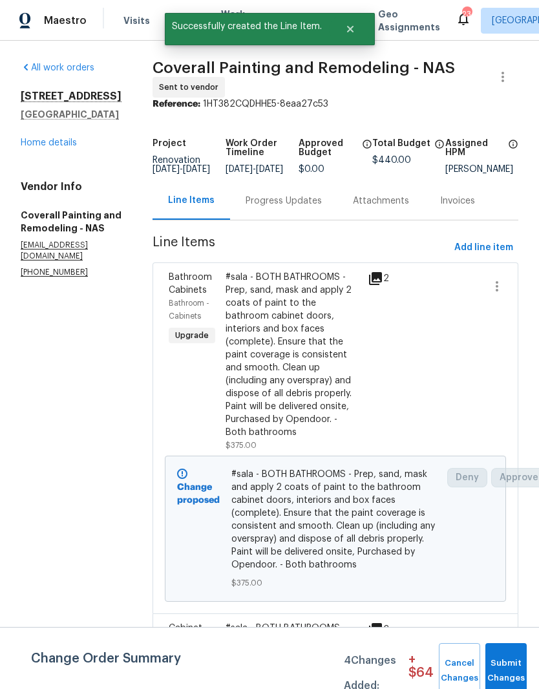
click at [63, 146] on link "Home details" at bounding box center [49, 142] width 56 height 9
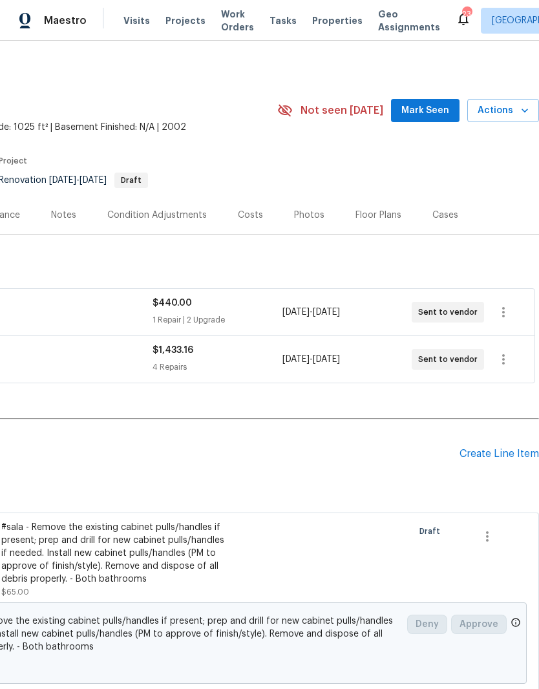
scroll to position [0, 191]
click at [492, 536] on icon "button" at bounding box center [488, 537] width 16 height 16
click at [503, 537] on li "Cancel" at bounding box center [497, 536] width 50 height 21
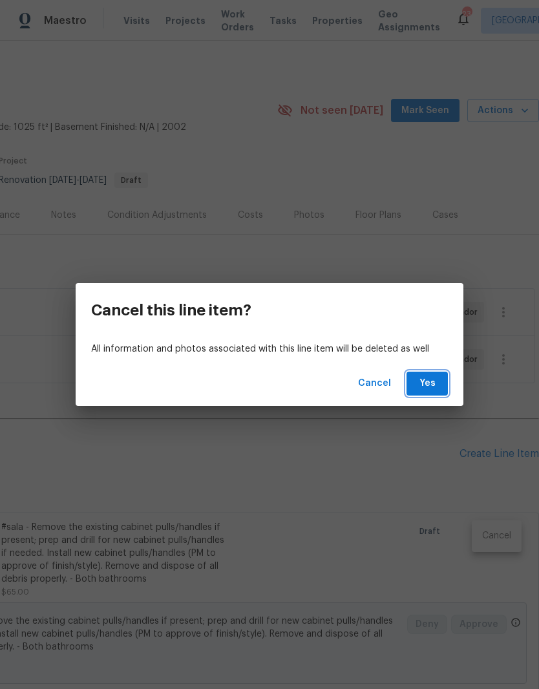
click at [431, 383] on span "Yes" at bounding box center [427, 384] width 21 height 16
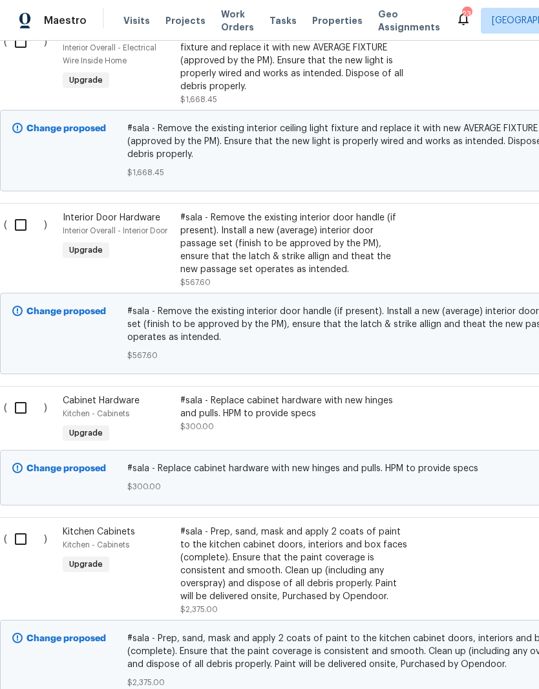
scroll to position [494, 13]
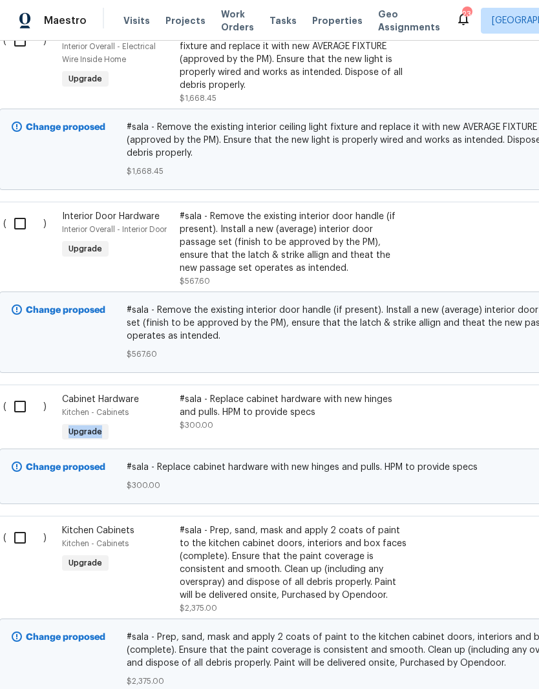
click at [199, 437] on div "#sala - Replace cabinet hardware with new hinges and pulls. HPM to provide spec…" at bounding box center [293, 419] width 235 height 60
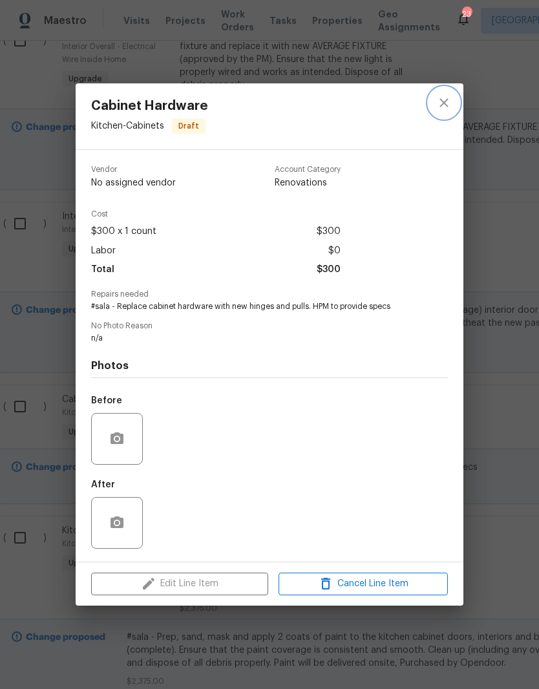
click at [444, 105] on icon "close" at bounding box center [445, 103] width 16 height 16
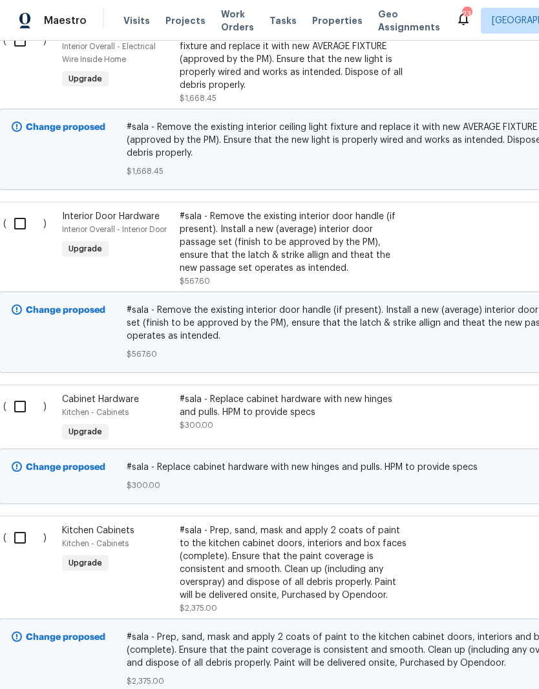
click at [188, 401] on div "#sala - Replace cabinet hardware with new hinges and pulls. HPM to provide specs" at bounding box center [294, 406] width 228 height 26
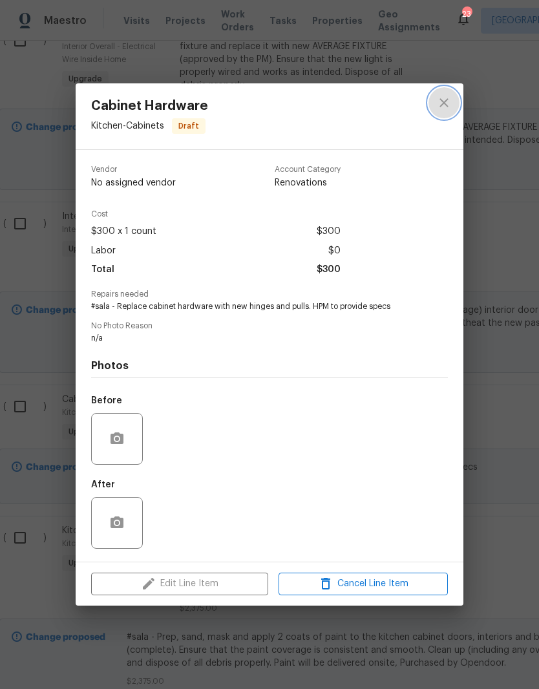
click at [449, 106] on icon "close" at bounding box center [445, 103] width 16 height 16
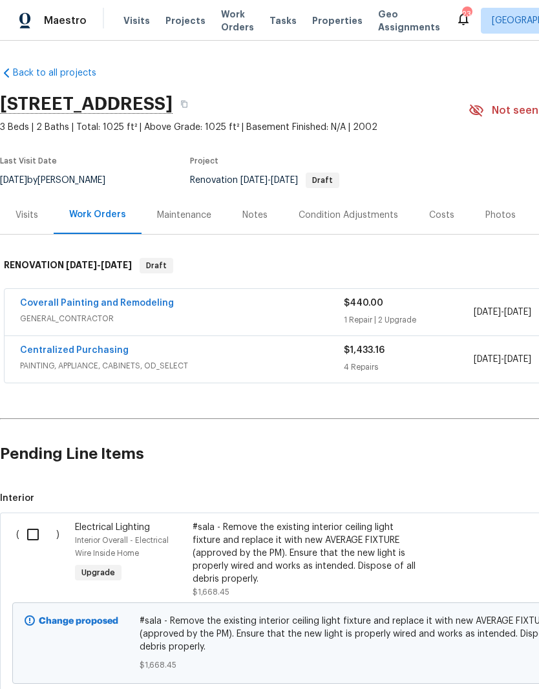
scroll to position [0, 0]
click at [125, 304] on link "Coverall Painting and Remodeling" at bounding box center [97, 303] width 154 height 9
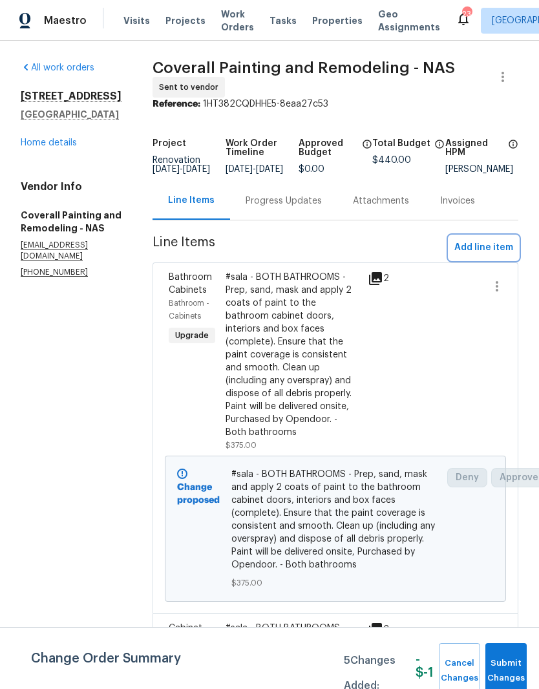
click at [495, 256] on span "Add line item" at bounding box center [484, 248] width 59 height 16
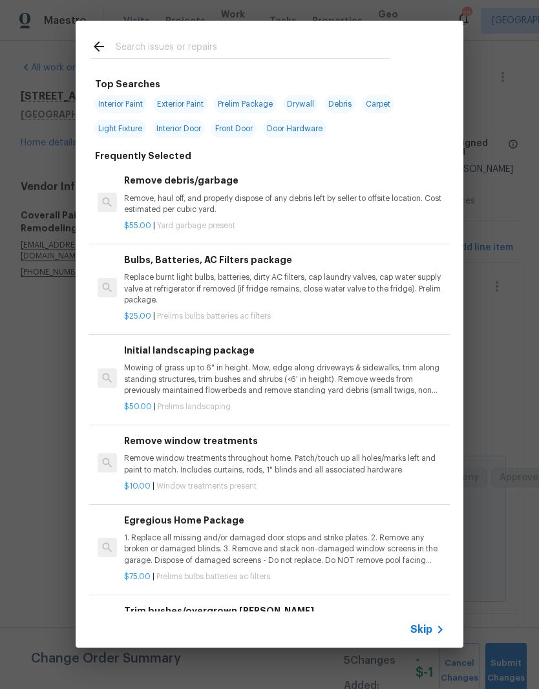
click at [217, 42] on input "text" at bounding box center [253, 48] width 274 height 19
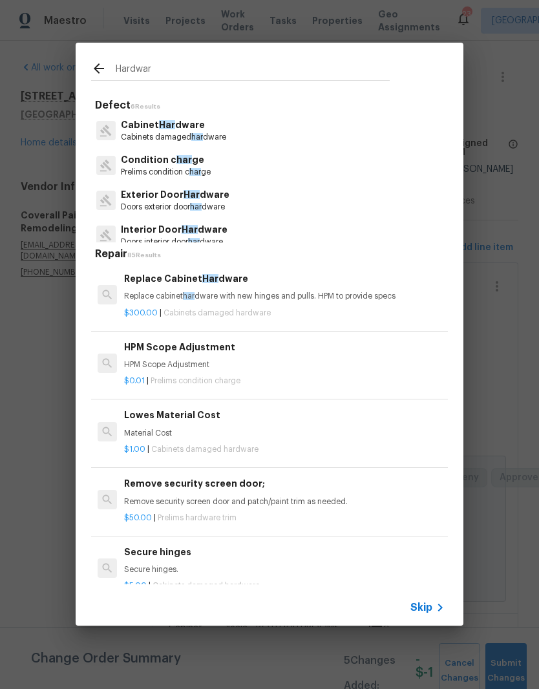
type input "Hardware"
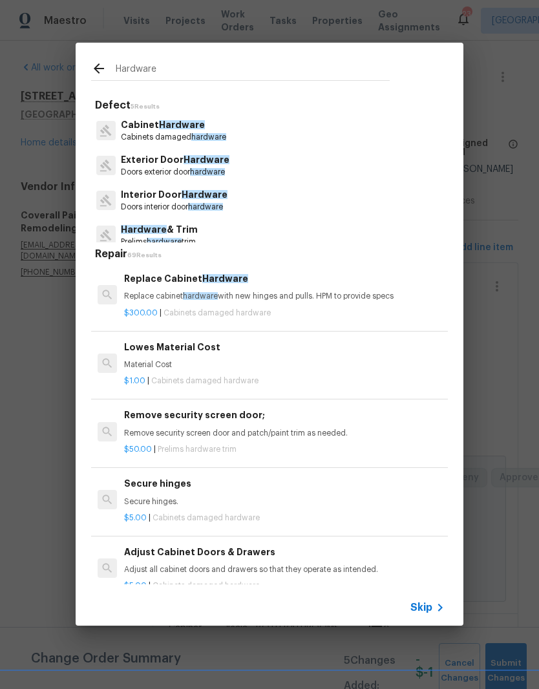
click at [192, 129] on span "Hardware" at bounding box center [182, 124] width 46 height 9
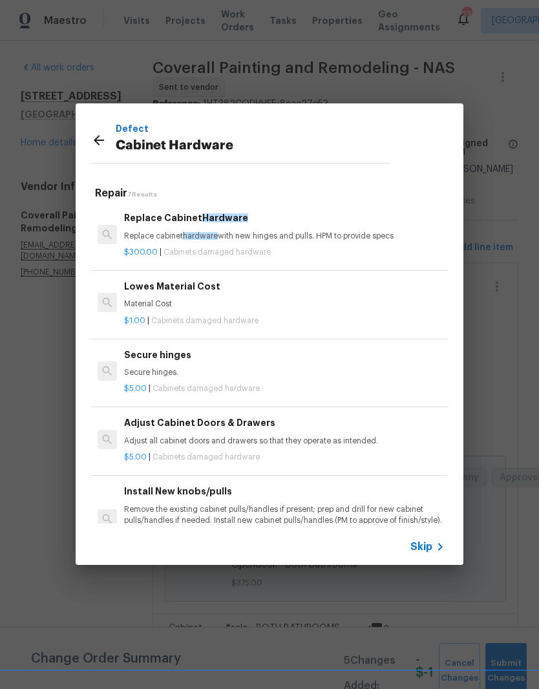
click at [174, 227] on div "Replace Cabinet Hardware Replace cabinet hardware with new hinges and pulls. HP…" at bounding box center [284, 226] width 321 height 31
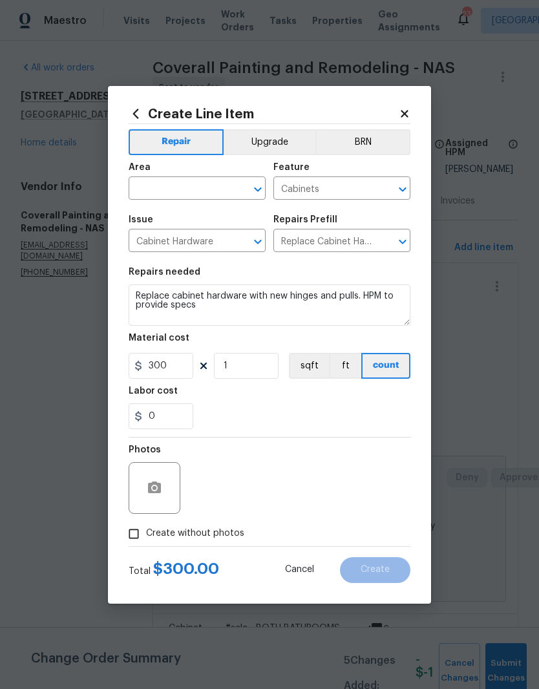
click at [228, 186] on input "text" at bounding box center [179, 190] width 101 height 20
click at [165, 222] on li "Kitchen" at bounding box center [197, 218] width 137 height 21
type input "Kitchen"
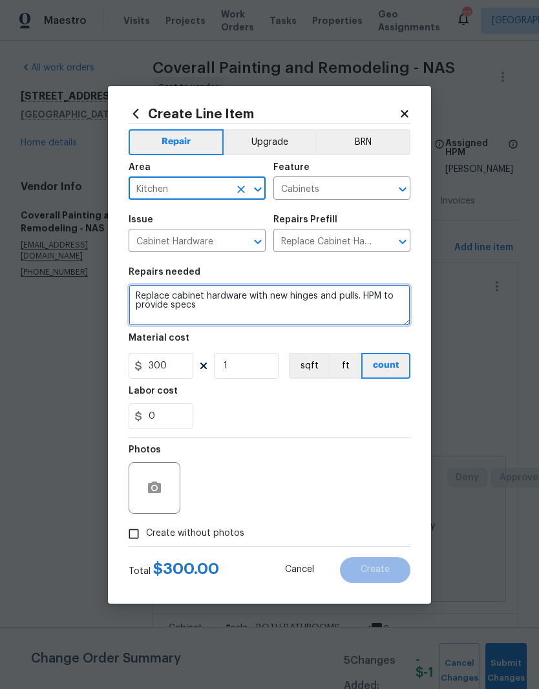
click at [135, 293] on textarea "Replace cabinet hardware with new hinges and pulls. HPM to provide specs" at bounding box center [270, 305] width 282 height 41
click at [135, 292] on textarea "Replace cabinet hardware with new hinges and pulls. HPM to provide specs" at bounding box center [270, 305] width 282 height 41
click at [136, 295] on textarea "Replace cabinet hardware with new hinges and pulls. HPM to provide specs" at bounding box center [270, 305] width 282 height 41
click at [136, 297] on textarea "Replace cabinet hardware with new hinges and pulls. HPM to provide specs" at bounding box center [270, 305] width 282 height 41
click at [142, 292] on textarea "Replace cabinet hardware with new hinges and pulls. HPM to provide specs" at bounding box center [270, 305] width 282 height 41
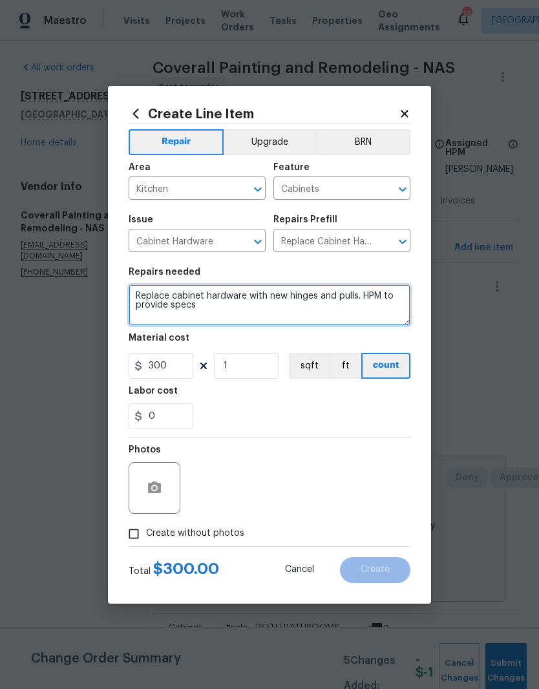
paste textarea "sala - Replace cabinet hardware with new hinges and pulls. HPM to provide specs…"
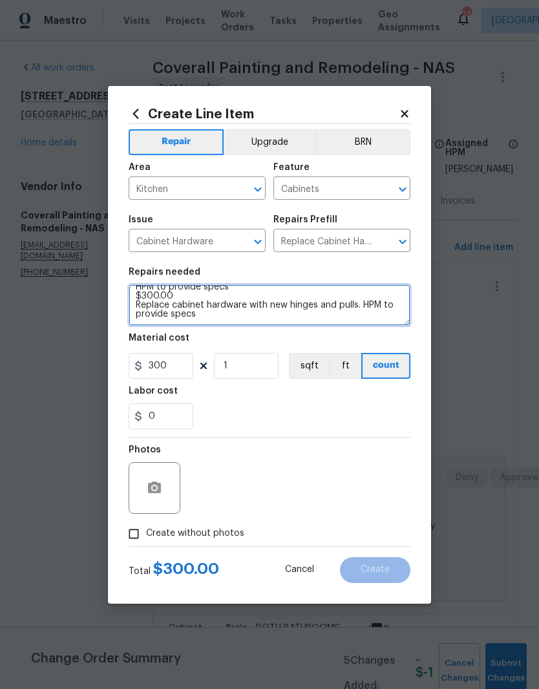
scroll to position [18, 0]
click at [219, 317] on textarea "sala - Replace cabinet hardware with new hinges and pulls. HPM to provide specs…" at bounding box center [270, 305] width 282 height 41
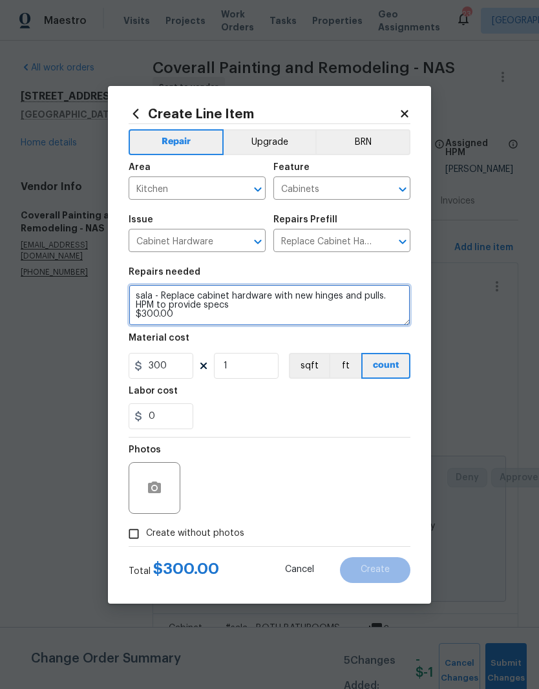
scroll to position [3, 0]
click at [138, 293] on textarea "sala - Replace cabinet hardware with new hinges and pulls. HPM to provide specs…" at bounding box center [270, 305] width 282 height 41
click at [250, 306] on textarea "#sala - Replace cabinet hardware with new hinges and pulls. HPM to provide spec…" at bounding box center [270, 305] width 282 height 41
click at [193, 318] on textarea "#sala - Replace cabinet hardware with new hinges and pulls in BRUSHED NICKEL $3…" at bounding box center [270, 305] width 282 height 41
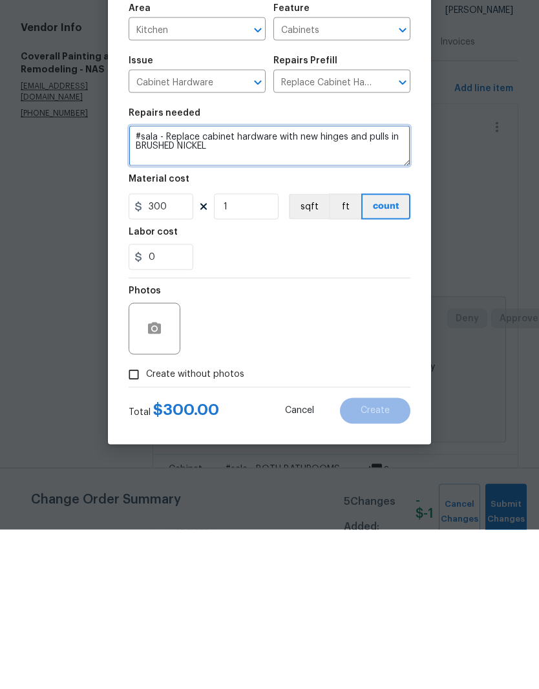
type textarea "#sala - Replace cabinet hardware with new hinges and pulls in BRUSHED NICKEL"
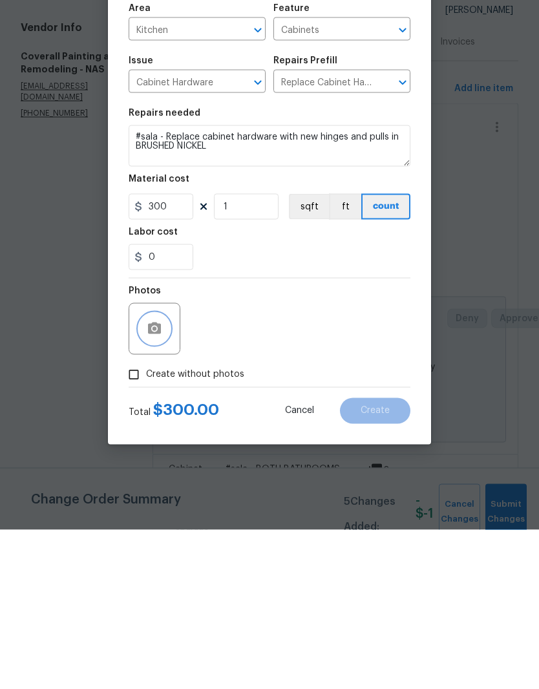
click at [164, 473] on button "button" at bounding box center [154, 488] width 31 height 31
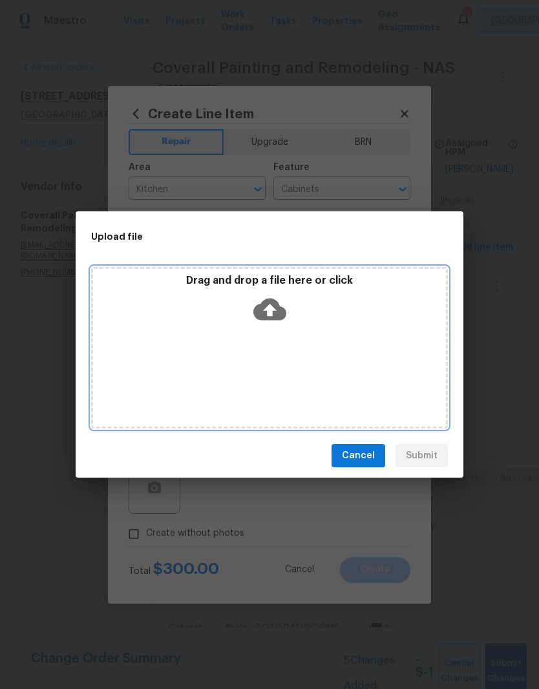
click at [303, 331] on div "Drag and drop a file here or click" at bounding box center [269, 348] width 357 height 162
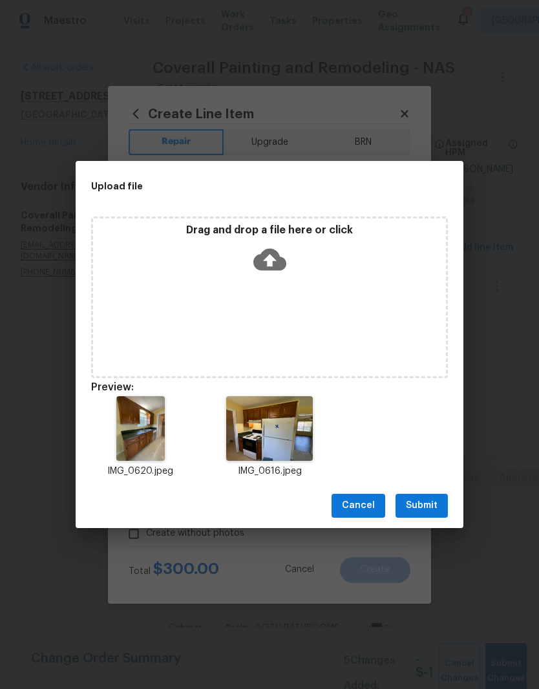
scroll to position [53, 0]
click at [426, 503] on span "Submit" at bounding box center [422, 506] width 32 height 16
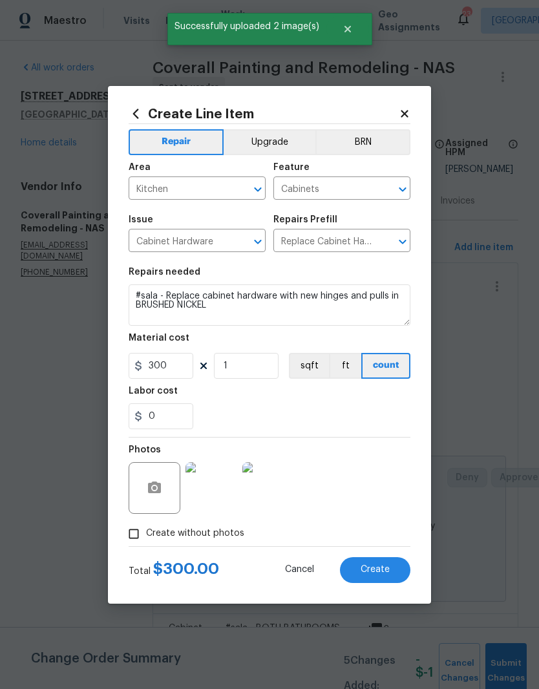
click at [281, 138] on button "Upgrade" at bounding box center [270, 142] width 92 height 26
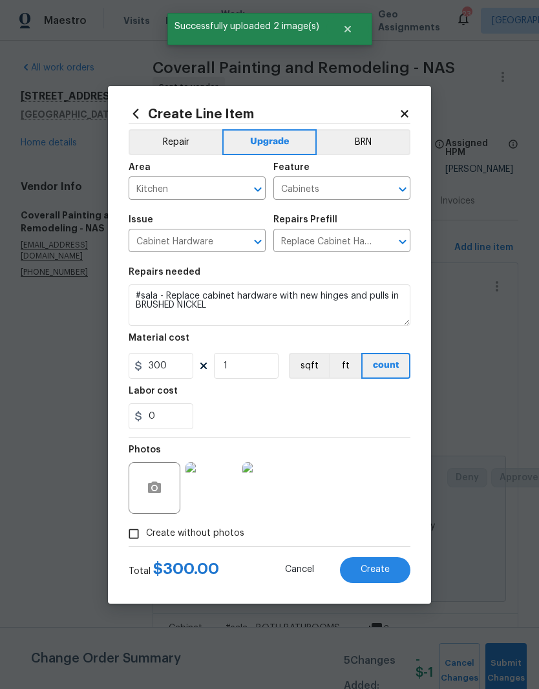
click at [219, 490] on img at bounding box center [212, 488] width 52 height 52
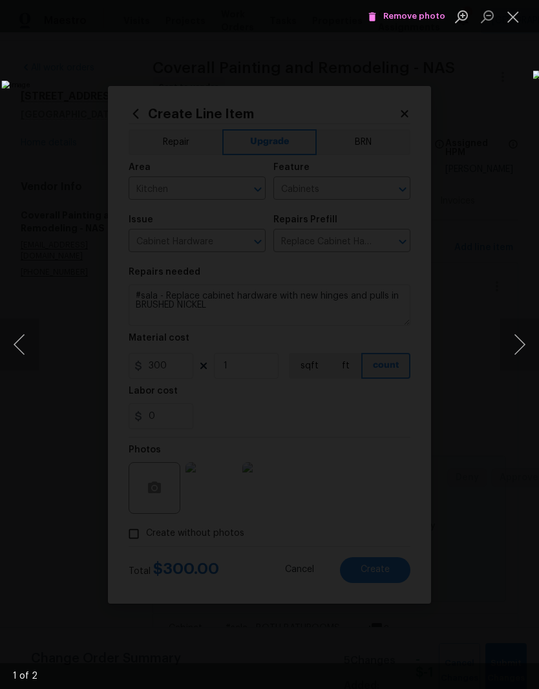
click at [514, 348] on button "Next image" at bounding box center [520, 345] width 39 height 52
click at [517, 343] on button "Next image" at bounding box center [520, 345] width 39 height 52
click at [515, 344] on button "Next image" at bounding box center [520, 345] width 39 height 52
click at [523, 21] on button "Close lightbox" at bounding box center [514, 16] width 26 height 23
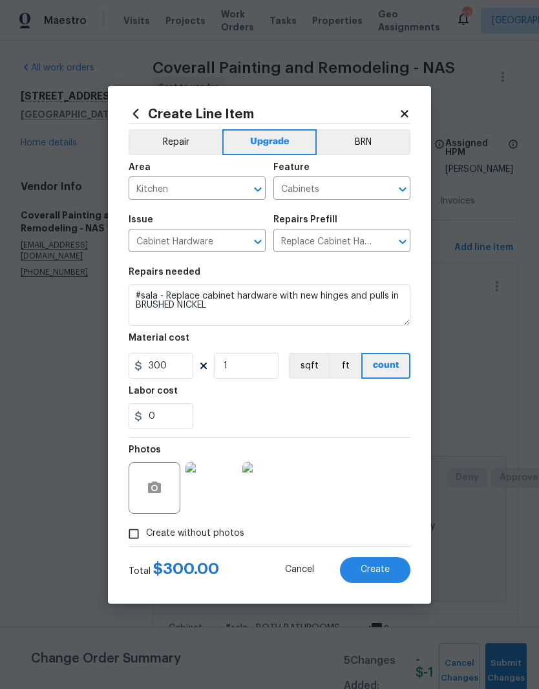
click at [382, 572] on span "Create" at bounding box center [375, 570] width 29 height 10
type input "0"
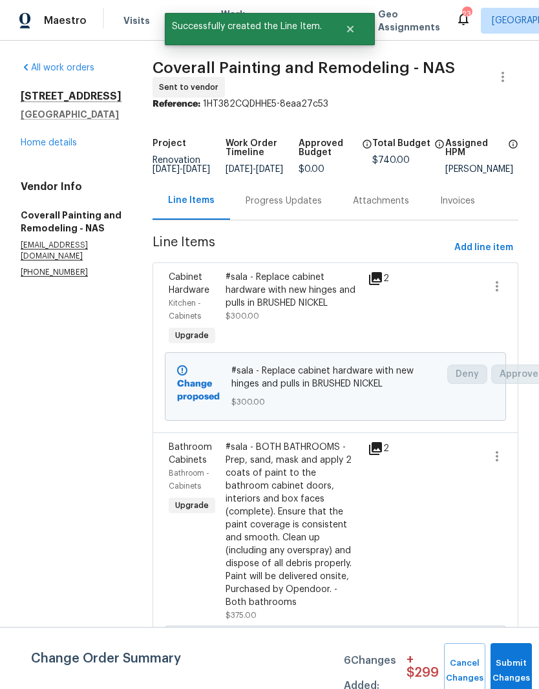
click at [66, 138] on link "Home details" at bounding box center [49, 142] width 56 height 9
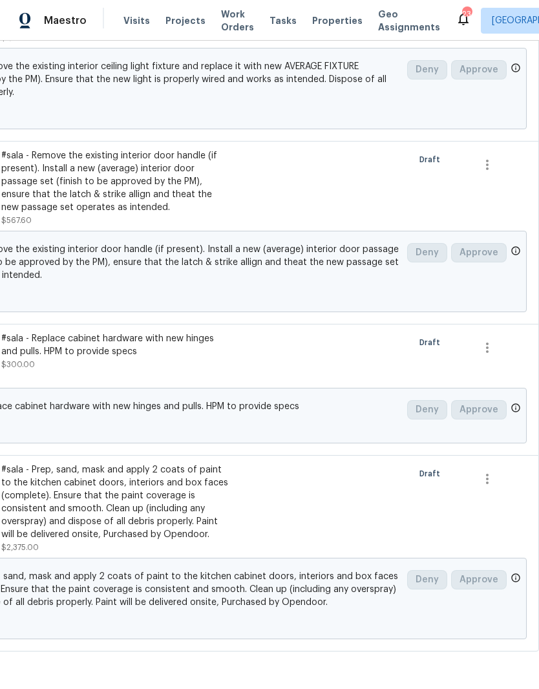
scroll to position [554, 191]
click at [488, 343] on icon "button" at bounding box center [487, 348] width 3 height 10
click at [497, 299] on li "Cancel" at bounding box center [497, 296] width 50 height 21
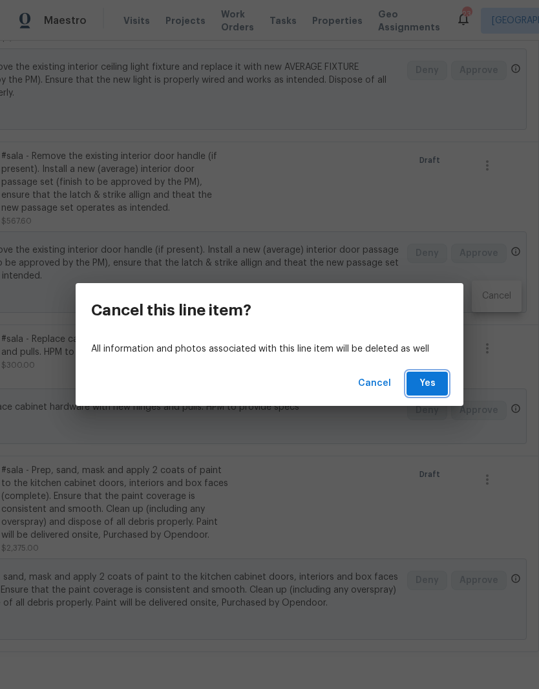
click at [430, 382] on span "Yes" at bounding box center [427, 384] width 21 height 16
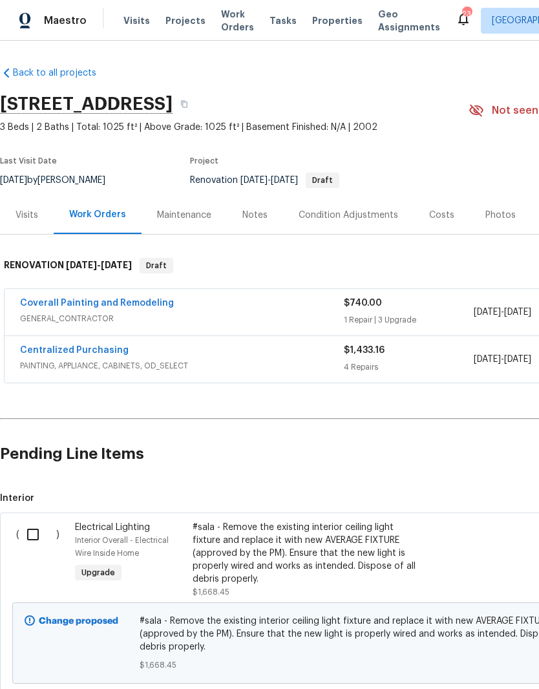
scroll to position [0, 0]
click at [120, 299] on link "Coverall Painting and Remodeling" at bounding box center [97, 303] width 154 height 9
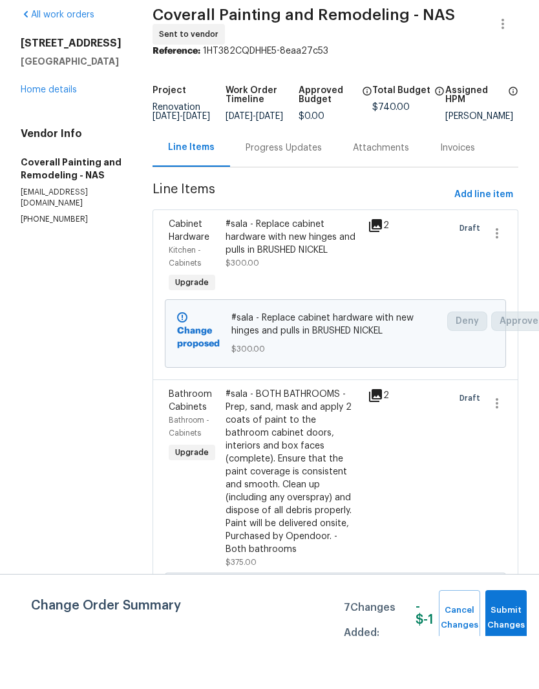
scroll to position [53, 0]
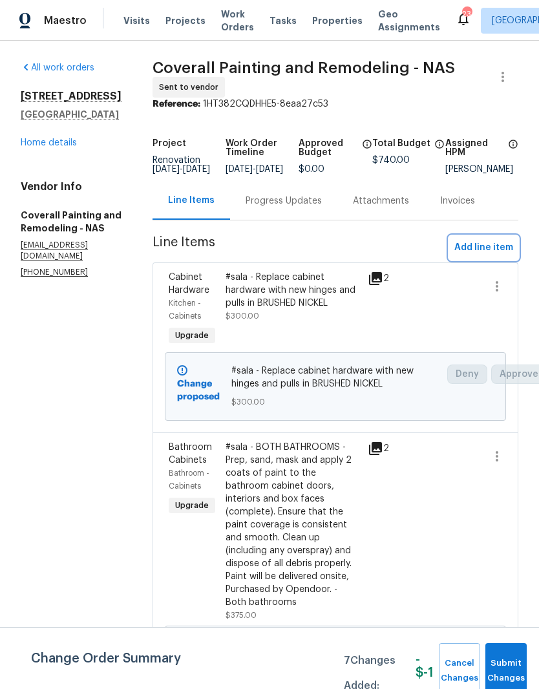
click at [493, 240] on span "Add line item" at bounding box center [484, 248] width 59 height 16
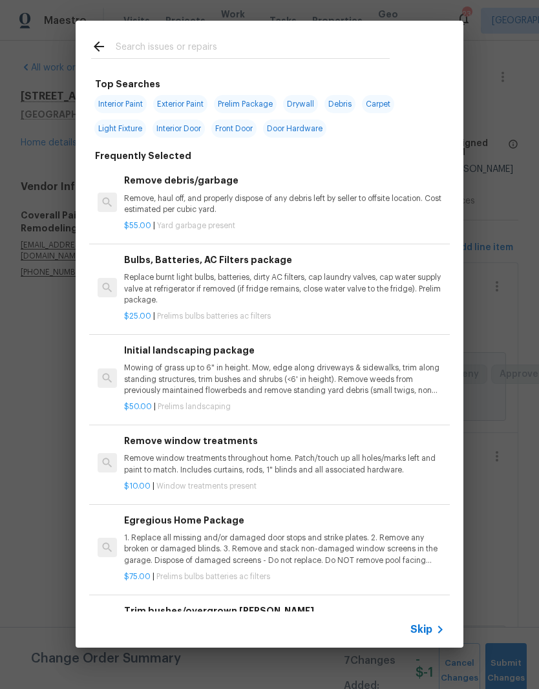
click at [217, 43] on input "text" at bounding box center [253, 48] width 274 height 19
type input "Kitchen"
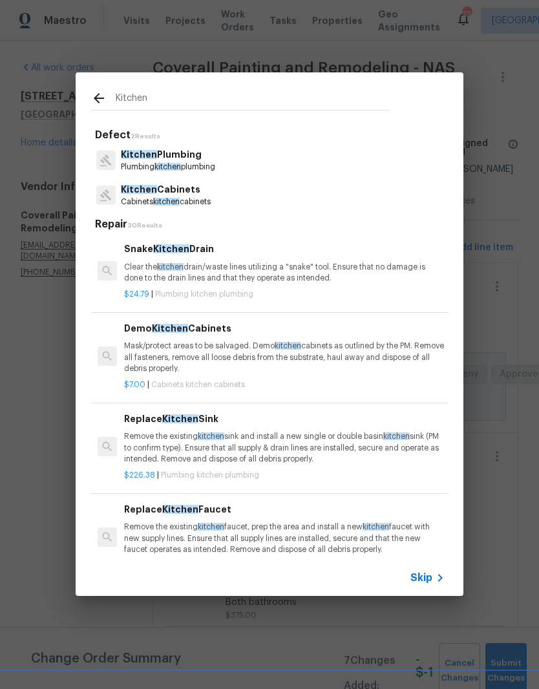
click at [191, 195] on p "Kitchen Cabinets" at bounding box center [166, 190] width 90 height 14
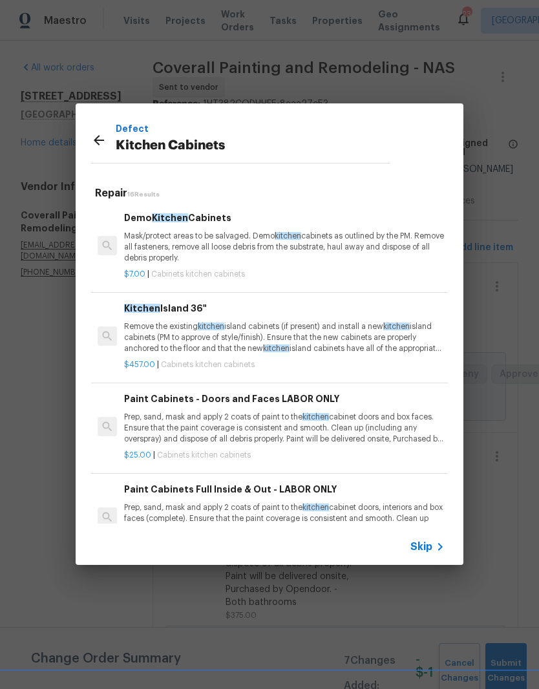
click at [287, 496] on div "Paint Cabinets Full Inside & Out - LABOR ONLY Prep, sand, mask and apply 2 coat…" at bounding box center [284, 508] width 321 height 53
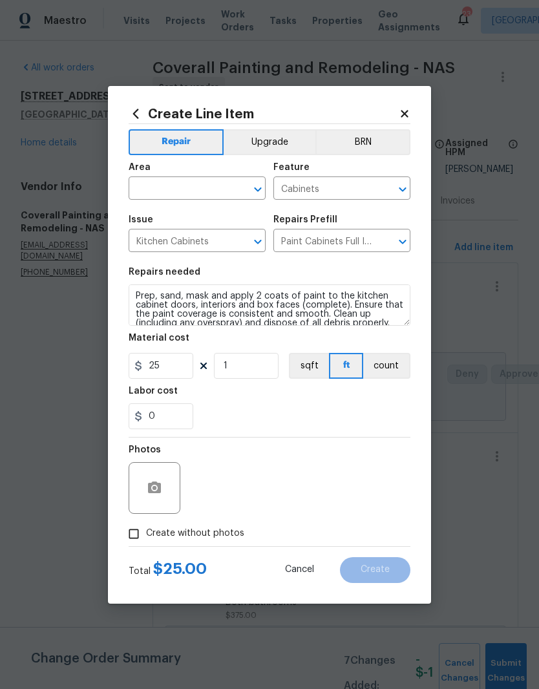
click at [226, 180] on input "text" at bounding box center [179, 190] width 101 height 20
click at [173, 261] on li "Kitchen" at bounding box center [197, 271] width 137 height 21
type input "Kitchen"
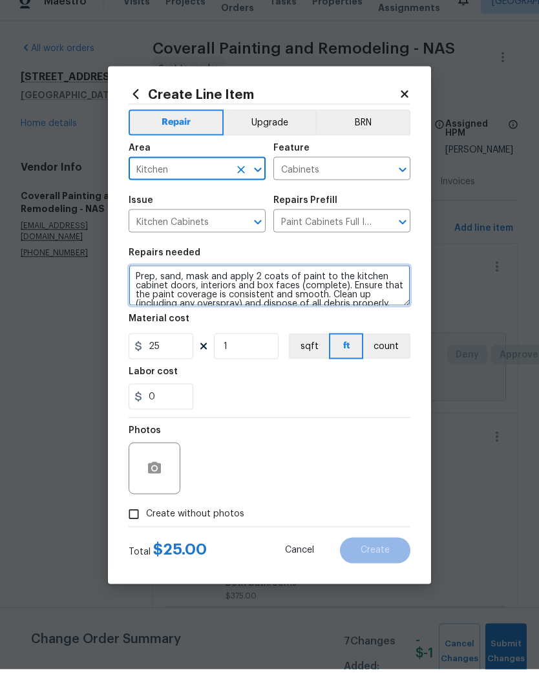
click at [132, 285] on textarea "Prep, sand, mask and apply 2 coats of paint to the kitchen cabinet doors, inter…" at bounding box center [270, 305] width 282 height 41
click at [135, 285] on textarea "Prep, sand, mask and apply 2 coats of paint to the kitchen cabinet doors, inter…" at bounding box center [270, 305] width 282 height 41
paste textarea "sala - Prep, sand, mask and apply 2 coats of paint to the kitchen cabinet doors…"
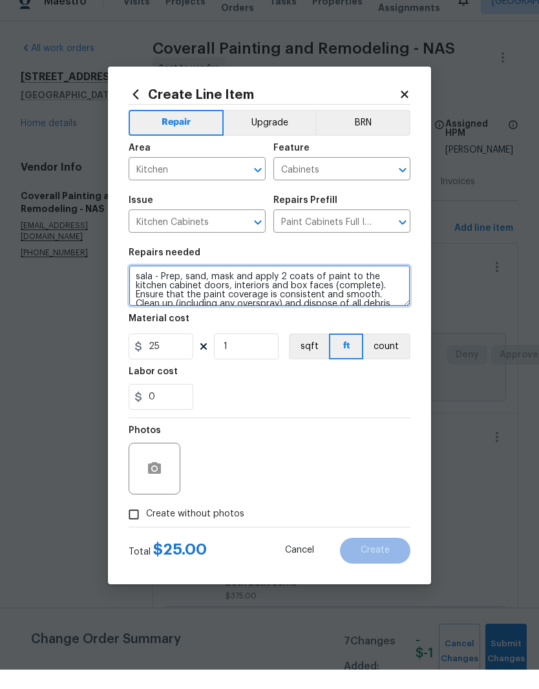
scroll to position [0, 0]
click at [136, 285] on textarea "sala - Prep, sand, mask and apply 2 coats of paint to the kitchen cabinet doors…" at bounding box center [270, 305] width 282 height 41
type textarea "#sala - Prep, sand, mask and apply 2 coats of paint to the kitchen cabinet door…"
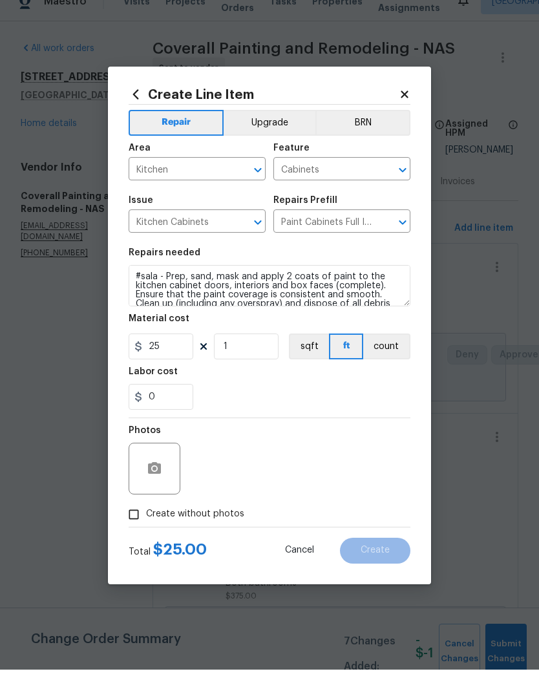
click at [285, 129] on button "Upgrade" at bounding box center [270, 142] width 92 height 26
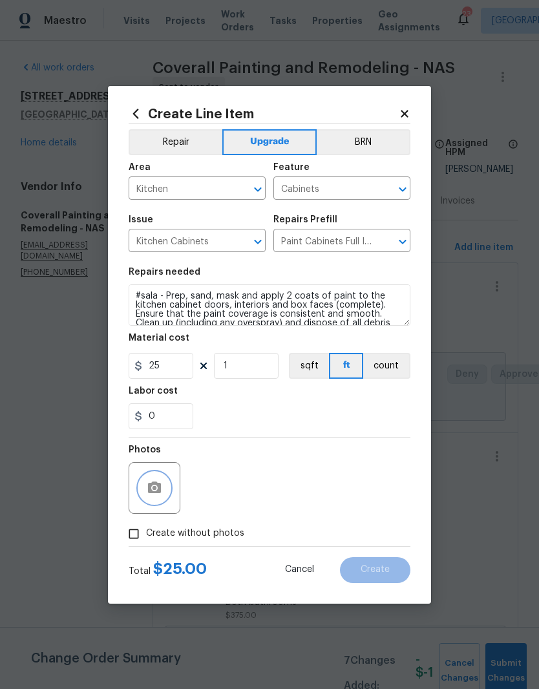
click at [162, 493] on icon "button" at bounding box center [155, 489] width 16 height 16
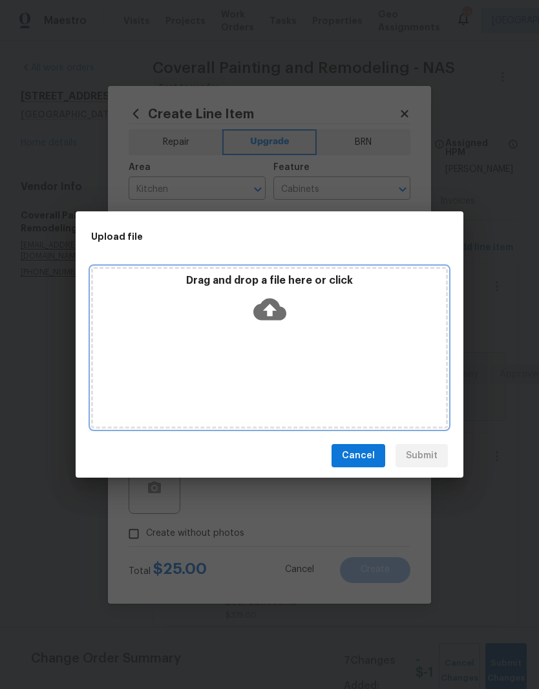
click at [332, 345] on div "Drag and drop a file here or click" at bounding box center [269, 348] width 357 height 162
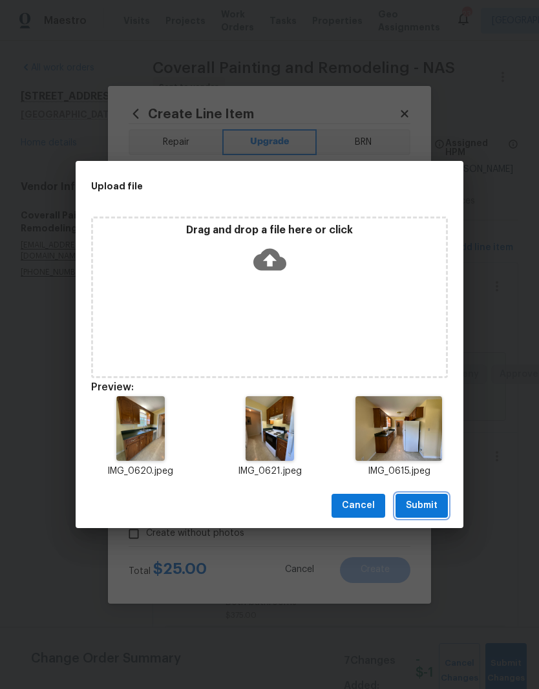
click at [431, 506] on span "Submit" at bounding box center [422, 506] width 32 height 16
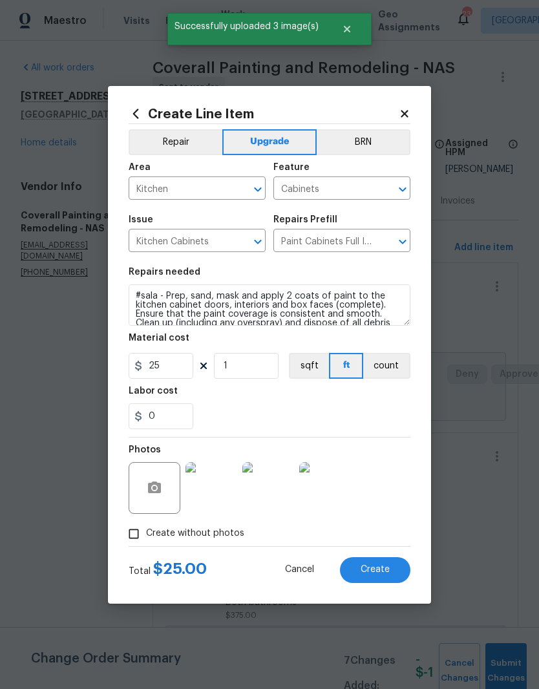
click at [221, 501] on img at bounding box center [212, 488] width 52 height 52
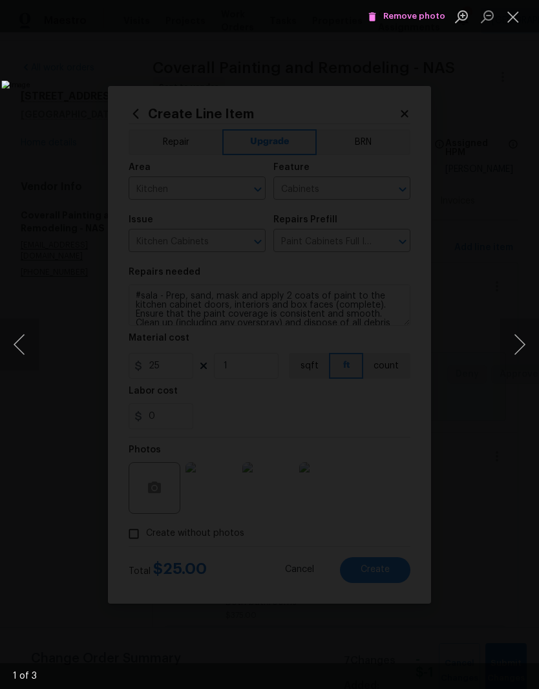
click at [515, 351] on button "Next image" at bounding box center [520, 345] width 39 height 52
click at [514, 22] on button "Close lightbox" at bounding box center [514, 16] width 26 height 23
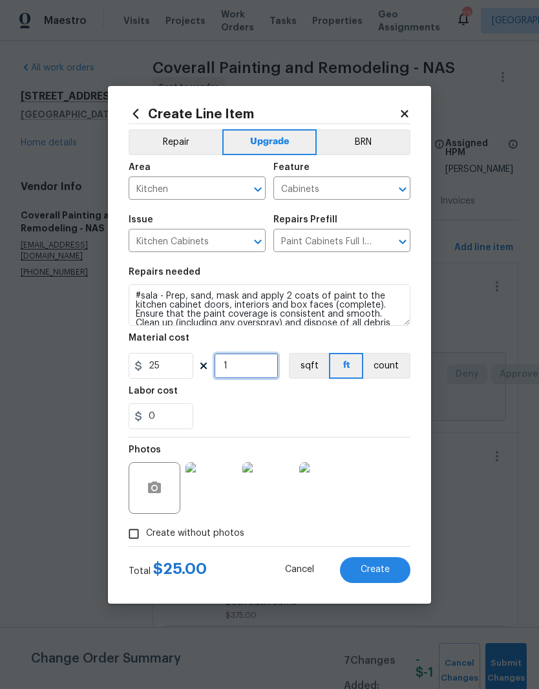
click at [254, 363] on input "1" at bounding box center [246, 366] width 65 height 26
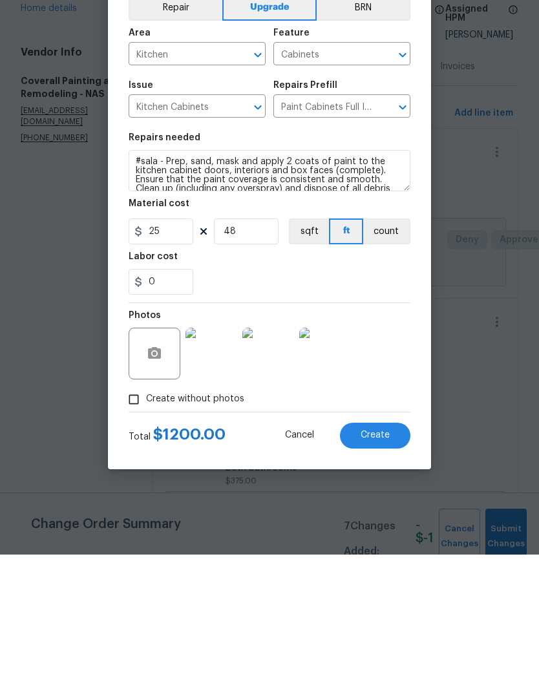
click at [214, 462] on img at bounding box center [212, 488] width 52 height 52
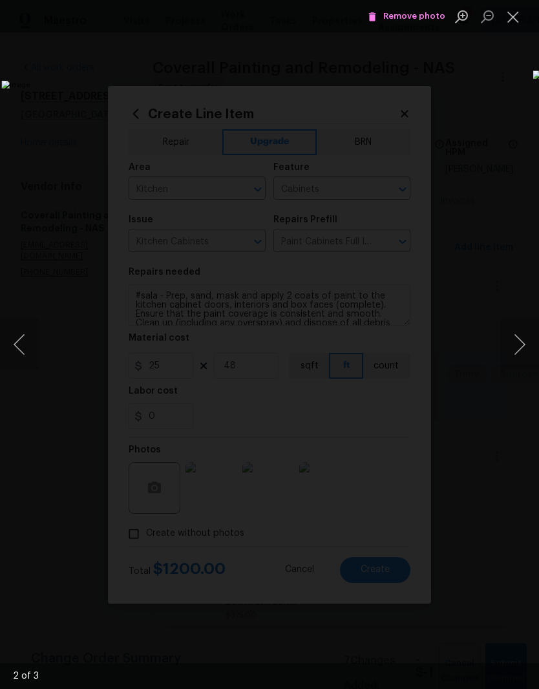
click at [521, 352] on button "Next image" at bounding box center [520, 345] width 39 height 52
click at [524, 350] on button "Next image" at bounding box center [520, 345] width 39 height 52
click at [523, 347] on button "Next image" at bounding box center [520, 345] width 39 height 52
click at [524, 346] on button "Next image" at bounding box center [520, 345] width 39 height 52
click at [514, 20] on button "Close lightbox" at bounding box center [514, 16] width 26 height 23
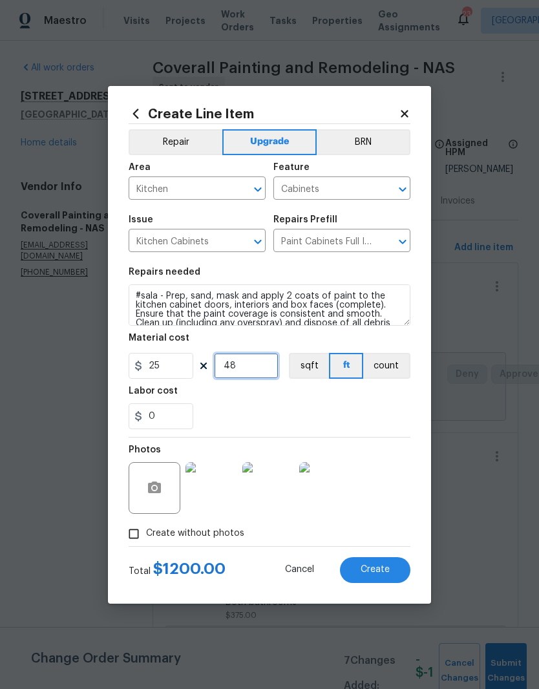
click at [249, 370] on input "48" at bounding box center [246, 366] width 65 height 26
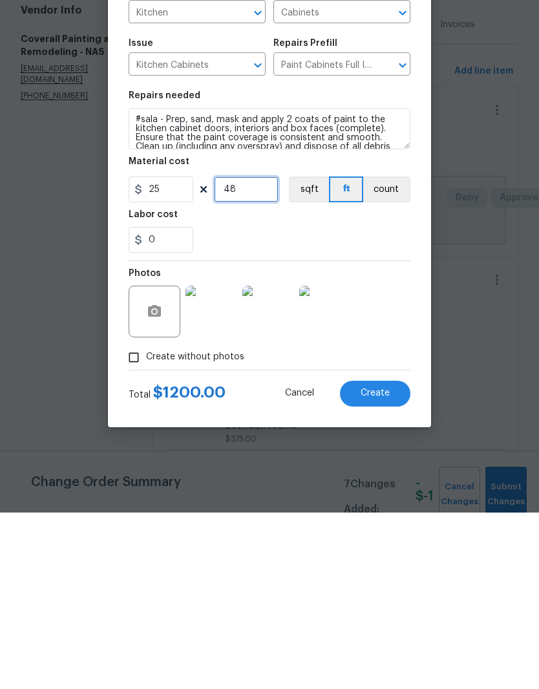
type input "48"
click at [382, 565] on span "Create" at bounding box center [375, 570] width 29 height 10
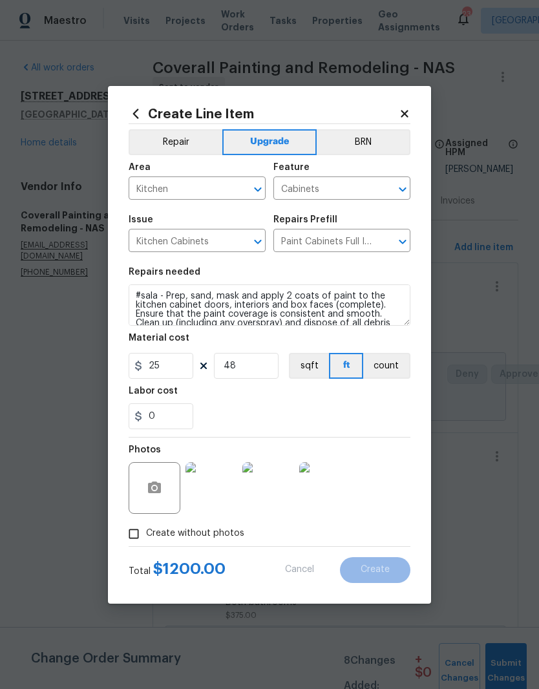
type input "0"
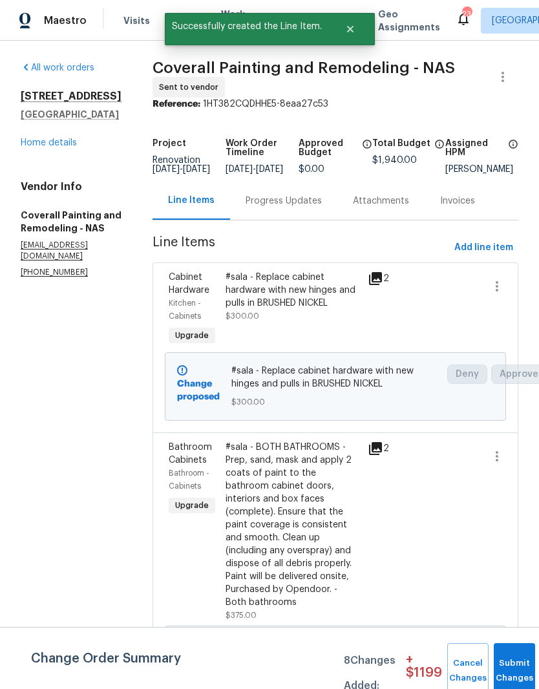
click at [53, 146] on link "Home details" at bounding box center [49, 142] width 56 height 9
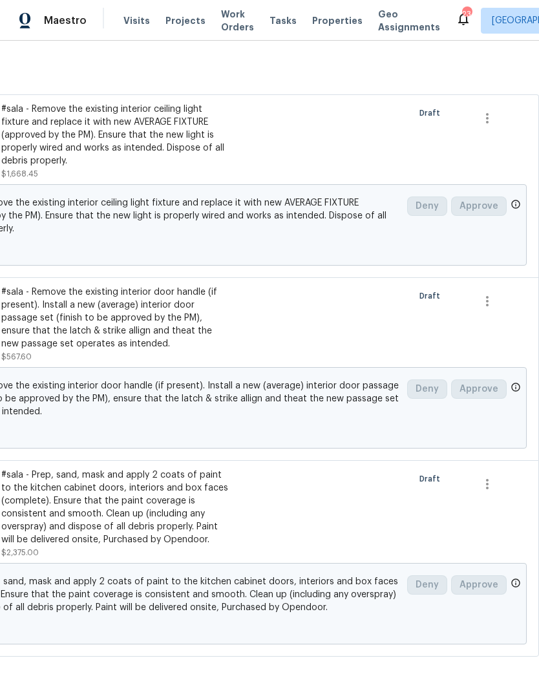
scroll to position [418, 191]
click at [490, 484] on icon "button" at bounding box center [488, 485] width 16 height 16
click at [503, 485] on li "Cancel" at bounding box center [497, 485] width 50 height 21
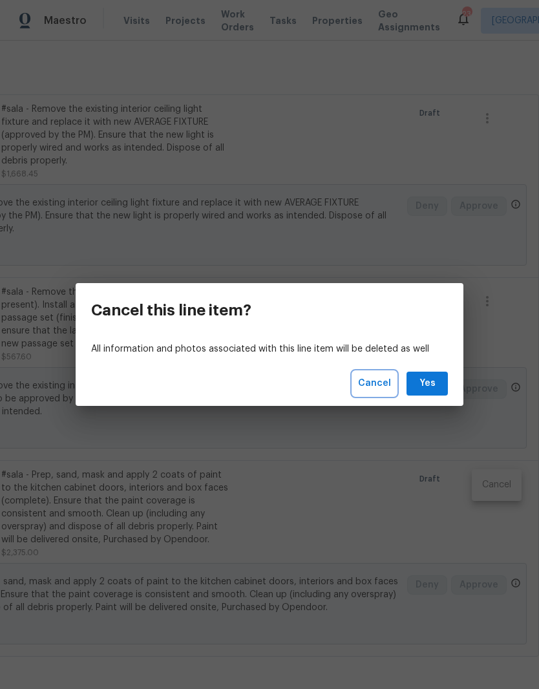
click at [376, 382] on span "Cancel" at bounding box center [374, 384] width 33 height 16
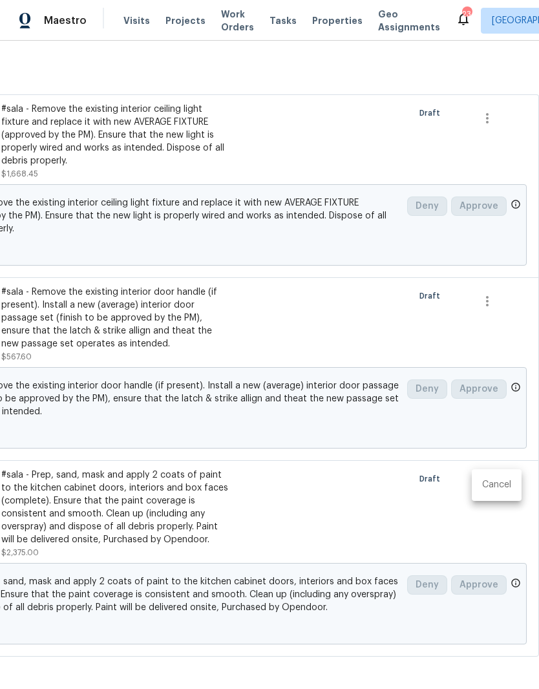
click at [392, 491] on div at bounding box center [269, 344] width 539 height 689
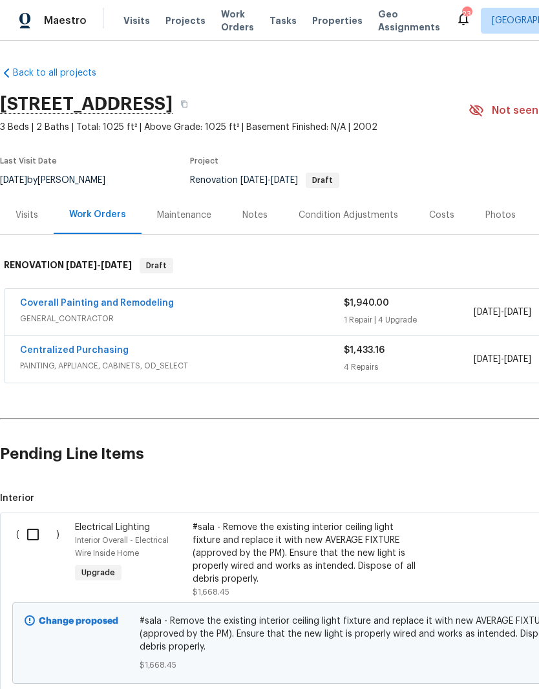
scroll to position [0, 0]
click at [92, 304] on link "Coverall Painting and Remodeling" at bounding box center [97, 303] width 154 height 9
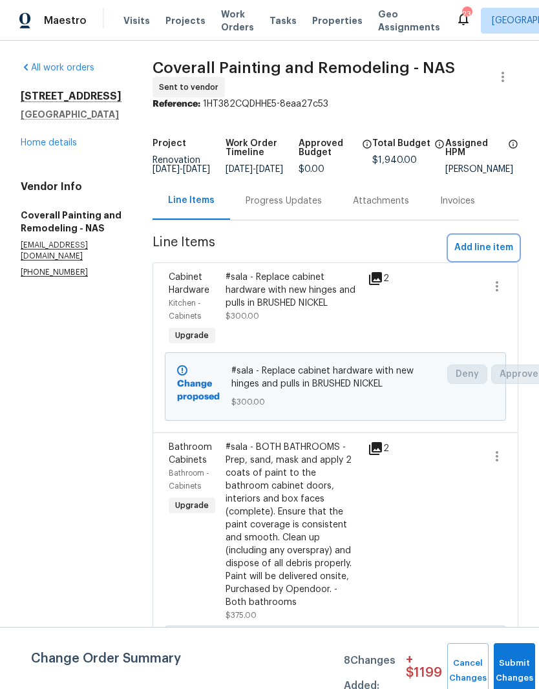
click at [496, 256] on span "Add line item" at bounding box center [484, 248] width 59 height 16
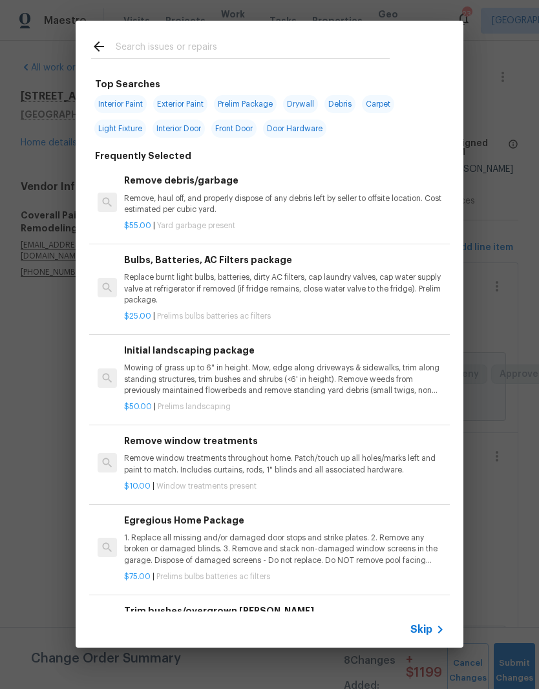
click at [188, 49] on input "text" at bounding box center [253, 48] width 274 height 19
type input "Door hardware"
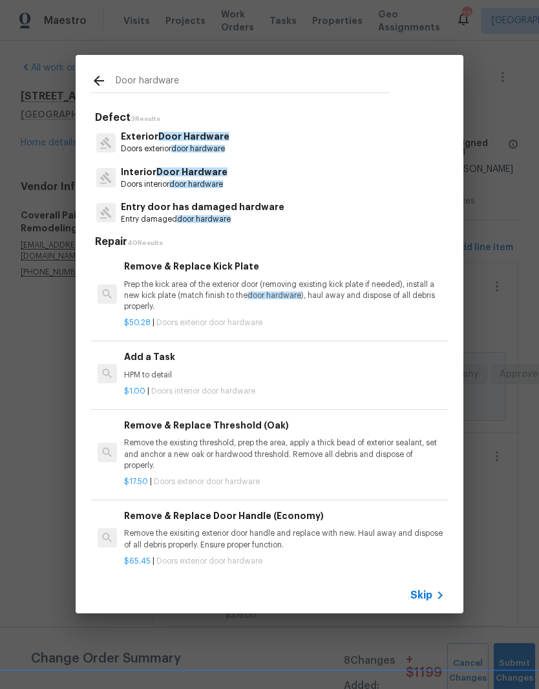
click at [208, 179] on p "Doors interior door hardware" at bounding box center [174, 184] width 107 height 11
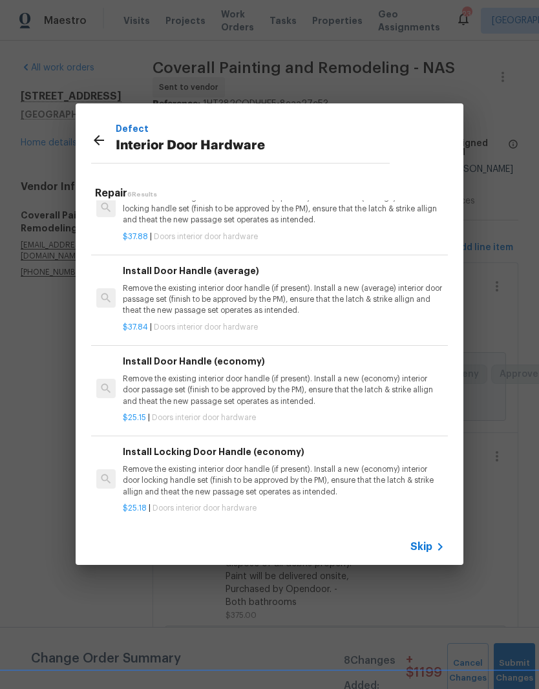
scroll to position [174, 1]
click at [301, 386] on p "Remove the existing interior door handle (if present). Install a new (economy) …" at bounding box center [283, 390] width 321 height 33
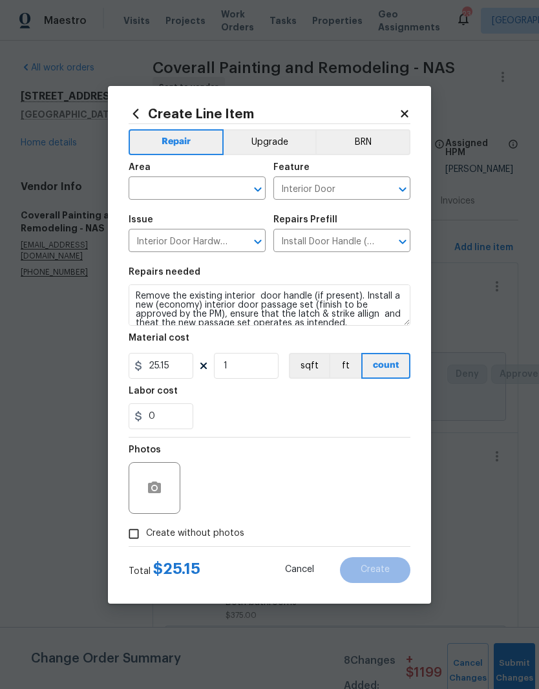
click at [221, 190] on input "text" at bounding box center [179, 190] width 101 height 20
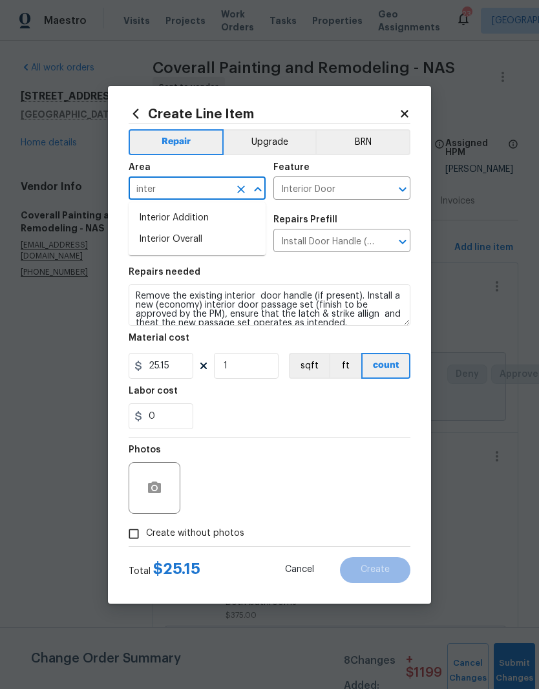
click at [191, 243] on li "Interior Overall" at bounding box center [197, 239] width 137 height 21
type input "Interior Overall"
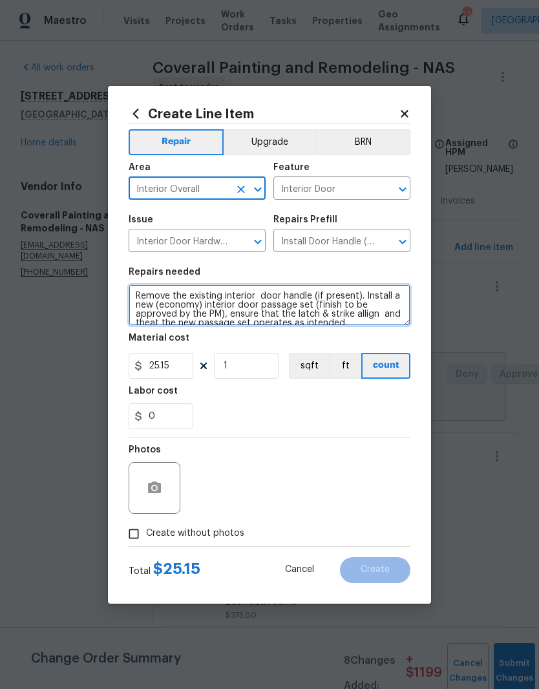
click at [142, 296] on textarea "Remove the existing interior door handle (if present). Install a new (economy) …" at bounding box center [270, 305] width 282 height 41
click at [137, 293] on textarea "Remove the existing interior door handle (if present). Install a new (economy) …" at bounding box center [270, 305] width 282 height 41
paste textarea "sala - Remove the existing interior door handle (if present). Install a new (av…"
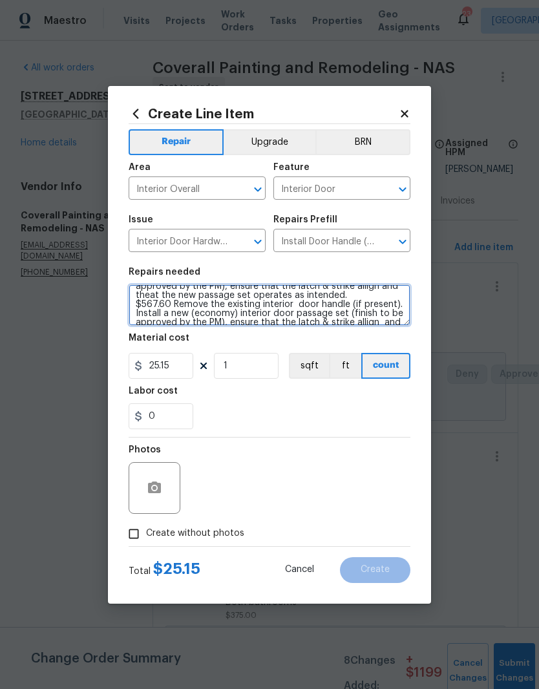
click at [186, 310] on textarea "sala - Remove the existing interior door handle (if present). Install a new (av…" at bounding box center [270, 305] width 282 height 41
click at [185, 309] on textarea "sala - Remove the existing interior door handle (if present). Install a new (av…" at bounding box center [270, 305] width 282 height 41
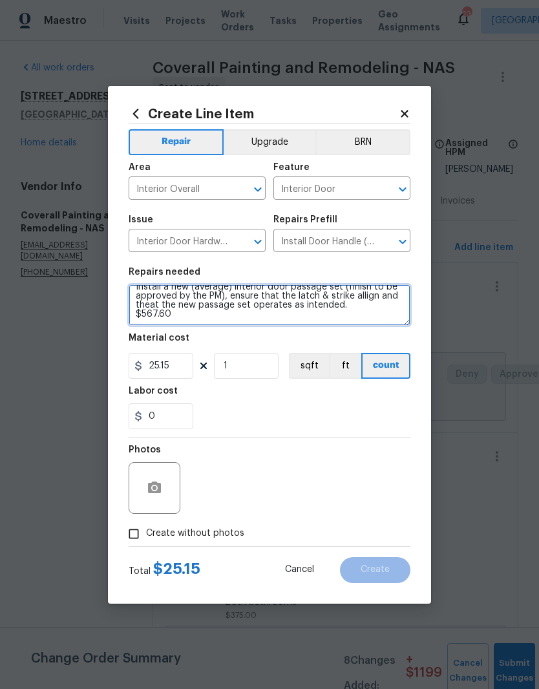
scroll to position [18, 0]
click at [280, 142] on button "Upgrade" at bounding box center [270, 142] width 92 height 26
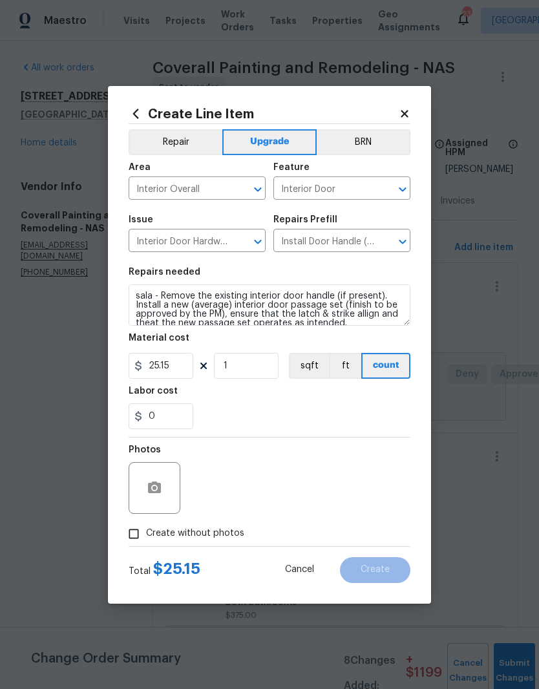
scroll to position [0, 0]
click at [137, 296] on textarea "sala - Remove the existing interior door handle (if present). Install a new (av…" at bounding box center [270, 305] width 282 height 41
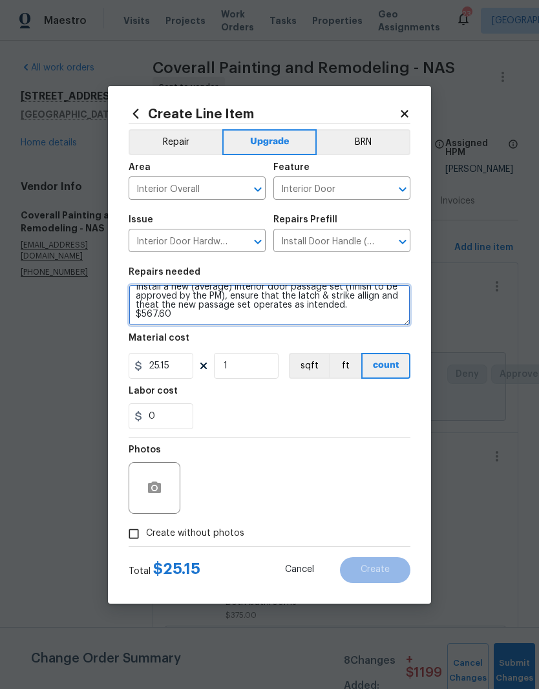
scroll to position [18, 0]
type textarea "#sala - Remove the existing interior door handle (if present). Install a new (a…"
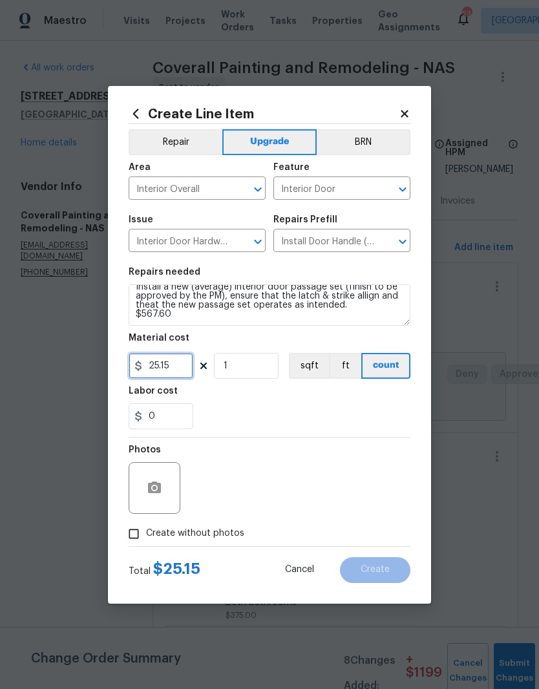
click at [178, 367] on input "25.15" at bounding box center [161, 366] width 65 height 26
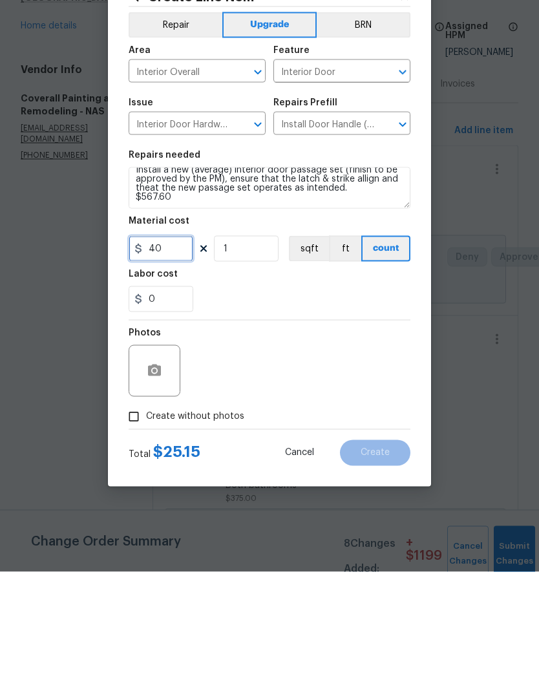
type input "40"
click at [167, 473] on button "button" at bounding box center [154, 488] width 31 height 31
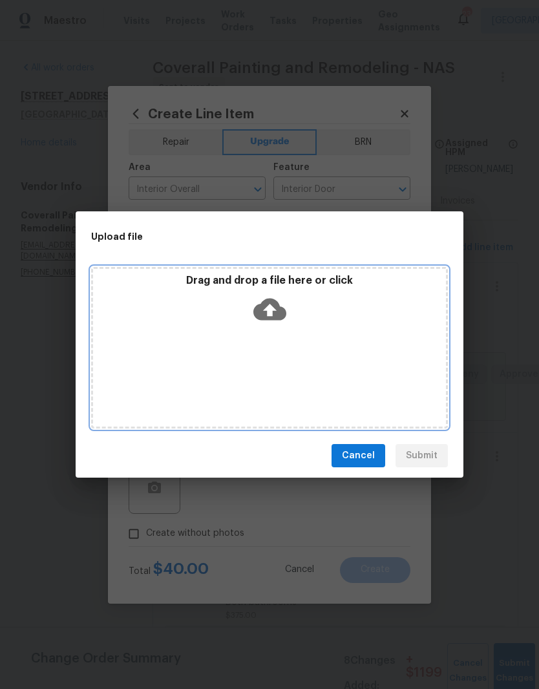
click at [333, 336] on div "Drag and drop a file here or click" at bounding box center [269, 348] width 357 height 162
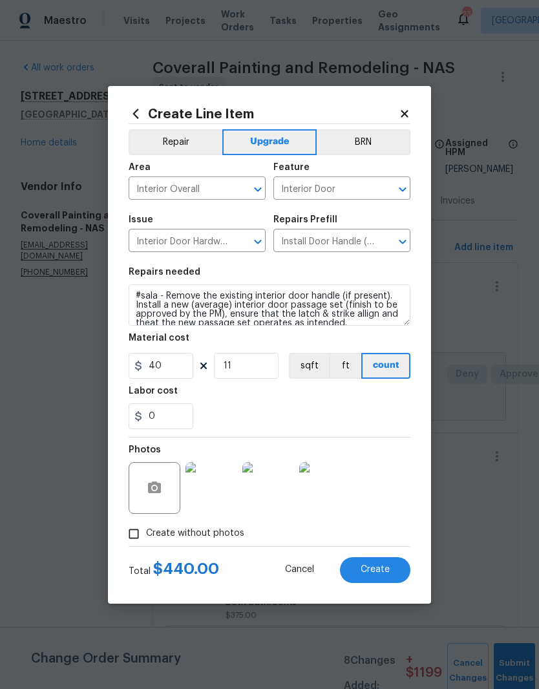
scroll to position [15, 0]
type input "11"
click at [340, 310] on textarea "#sala - Remove the existing interior door handle (if present). Install a new (a…" at bounding box center [270, 305] width 282 height 41
click at [338, 309] on textarea "#sala - Remove the existing interior door handle (if present). Install a new (a…" at bounding box center [270, 305] width 282 height 41
click at [338, 308] on textarea "#sala - Remove the existing interior door handle (if present). Install a new (a…" at bounding box center [270, 305] width 282 height 41
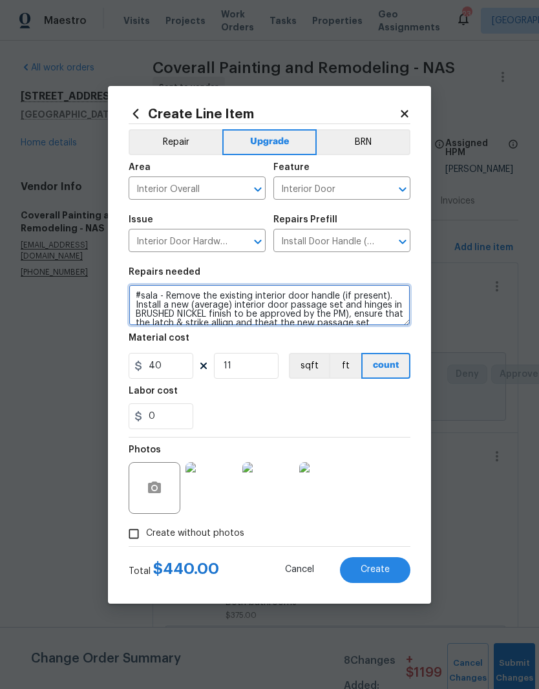
click at [361, 312] on textarea "#sala - Remove the existing interior door handle (if present). Install a new (a…" at bounding box center [270, 305] width 282 height 41
click at [396, 295] on textarea "#sala - Remove the existing interior door handle (if present). Install a new (a…" at bounding box center [270, 305] width 282 height 41
click at [265, 299] on textarea "#sala - Install a new (average) interior door passage set and hinges in BRUSHED…" at bounding box center [270, 305] width 282 height 41
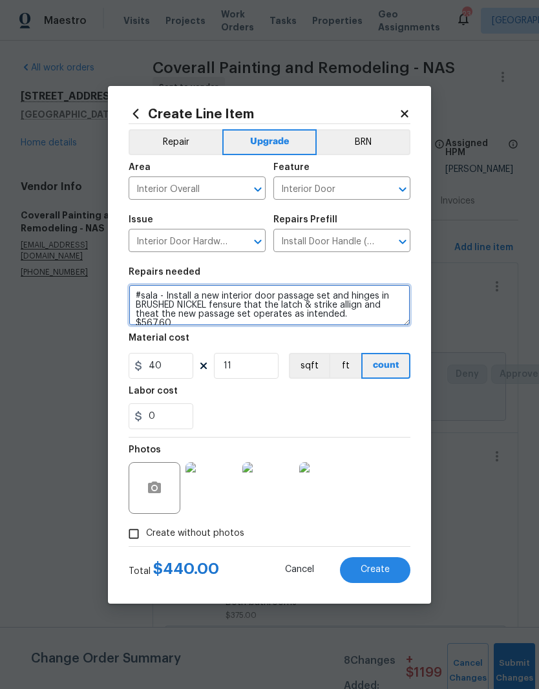
click at [232, 310] on textarea "#sala - Install a new interior door passage set and hinges in BRUSHED NICKEL fe…" at bounding box center [270, 305] width 282 height 41
click at [285, 306] on textarea "#sala - Install a new interior door passage set and hinges in BRUSHED NICKEL fe…" at bounding box center [270, 305] width 282 height 41
click at [248, 303] on textarea "#sala - Install a new interior door passage set and hinges in BRUSHED NICKEL fe…" at bounding box center [270, 305] width 282 height 41
click at [349, 305] on textarea "#sala - Install a new interior door passage set and hinges in BRUSHED NICKEL. E…" at bounding box center [270, 305] width 282 height 41
click at [393, 308] on textarea "#sala - Install a new interior door passage set and hinges in BRUSHED NICKEL. E…" at bounding box center [270, 305] width 282 height 41
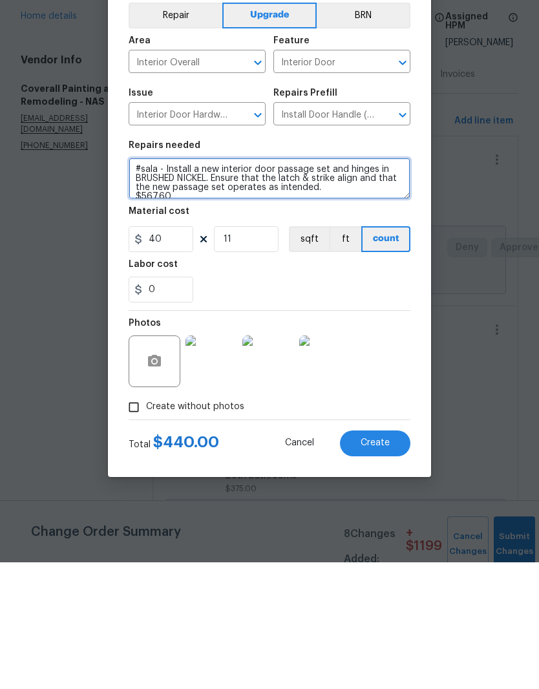
type textarea "#sala - Install a new interior door passage set and hinges in BRUSHED NICKEL. E…"
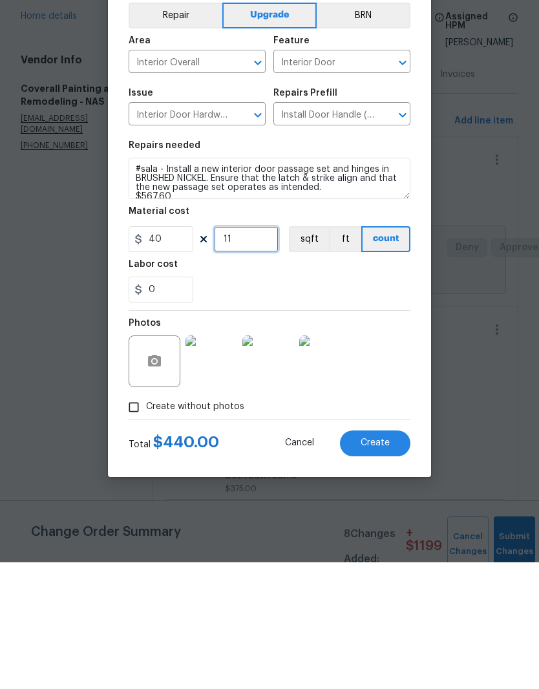
click at [254, 353] on input "11" at bounding box center [246, 366] width 65 height 26
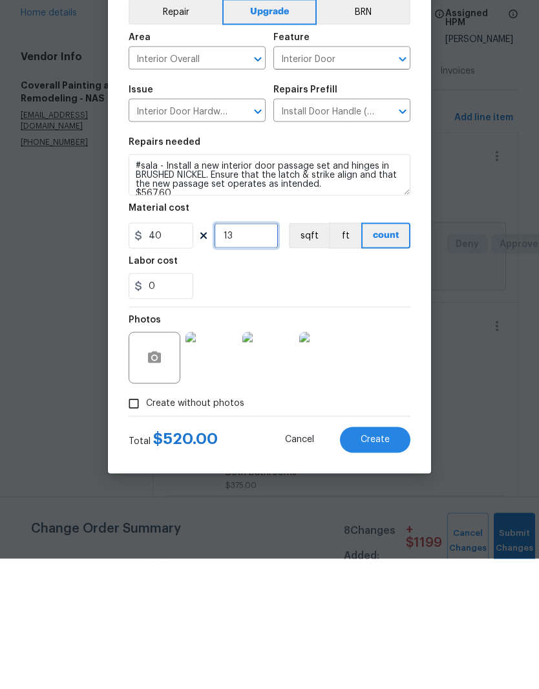
type input "13"
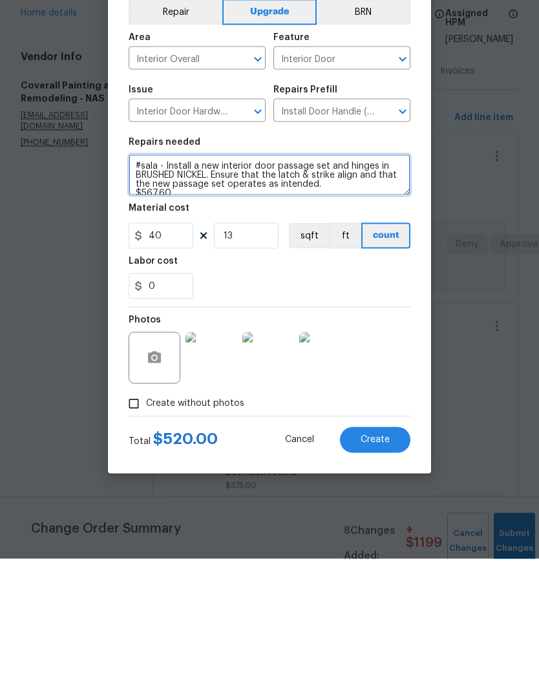
click at [196, 285] on textarea "#sala - Install a new interior door passage set and hinges in BRUSHED NICKEL. E…" at bounding box center [270, 305] width 282 height 41
type textarea "#sala - Install a new interior door passage set and hinges in BRUSHED NICKEL. E…"
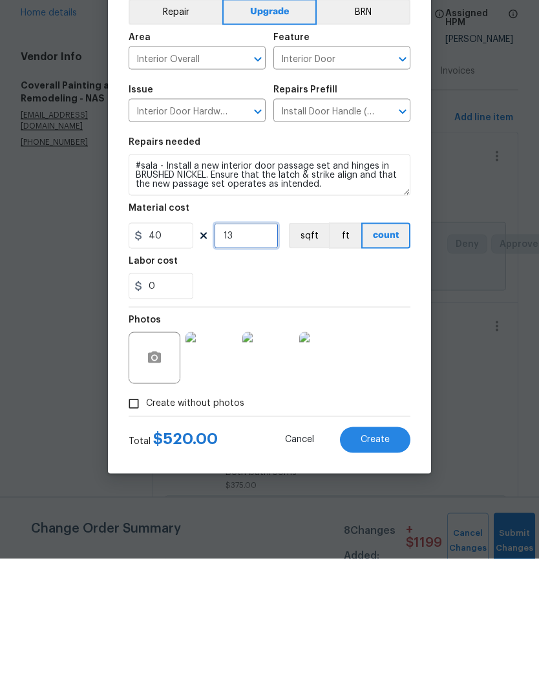
click at [249, 353] on input "13" at bounding box center [246, 366] width 65 height 26
type input "11"
click at [175, 353] on input "40" at bounding box center [161, 366] width 65 height 26
click at [400, 438] on div "Photos" at bounding box center [270, 480] width 282 height 84
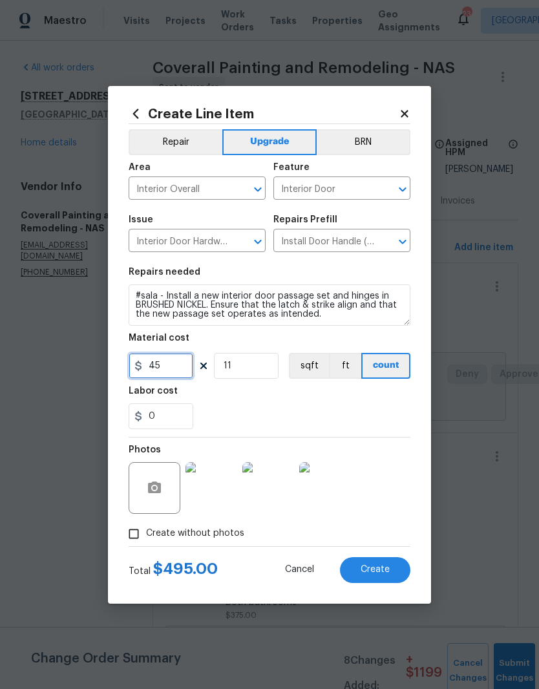
click at [176, 369] on input "45" at bounding box center [161, 366] width 65 height 26
type input "50"
click at [336, 415] on div "0" at bounding box center [270, 417] width 282 height 26
click at [178, 371] on input "50" at bounding box center [161, 366] width 65 height 26
click at [363, 404] on div "Labor cost" at bounding box center [270, 395] width 282 height 17
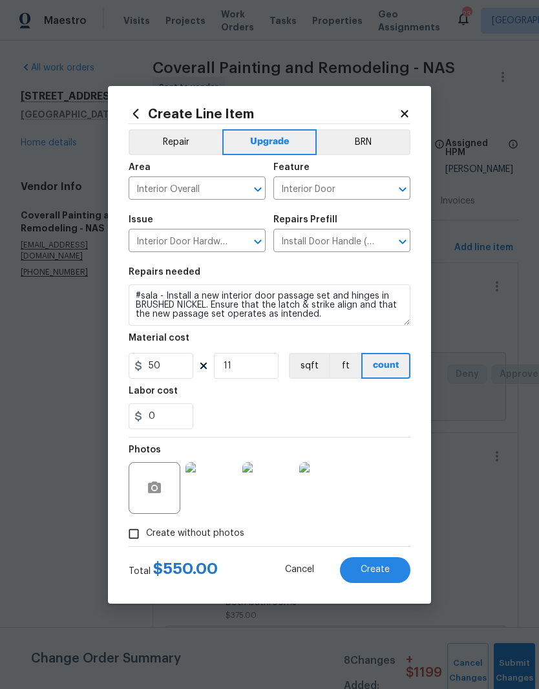
click at [384, 569] on span "Create" at bounding box center [375, 570] width 29 height 10
type input "0"
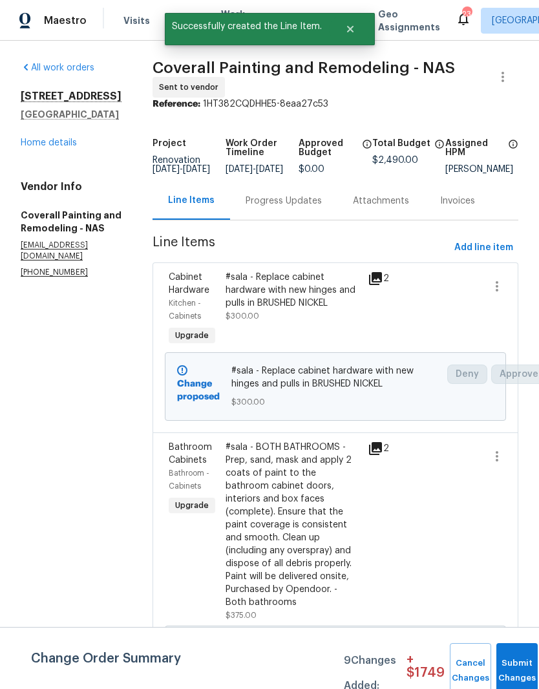
click at [61, 144] on link "Home details" at bounding box center [49, 142] width 56 height 9
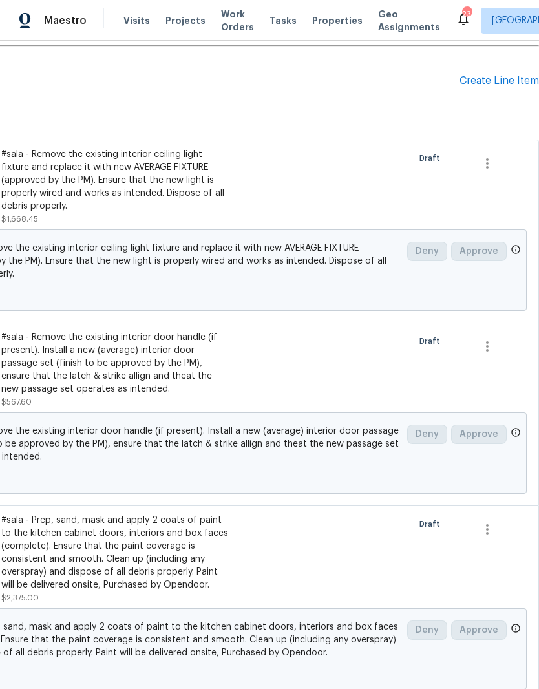
scroll to position [372, 191]
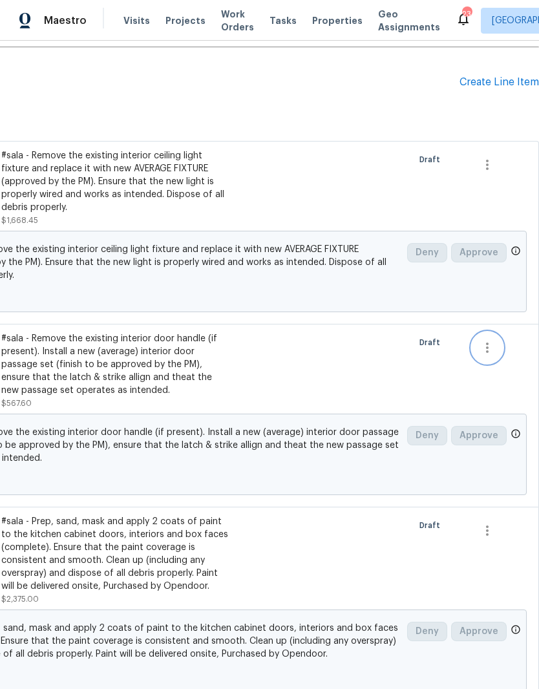
click at [489, 351] on icon "button" at bounding box center [488, 348] width 16 height 16
click at [494, 350] on li "Cancel" at bounding box center [497, 348] width 50 height 21
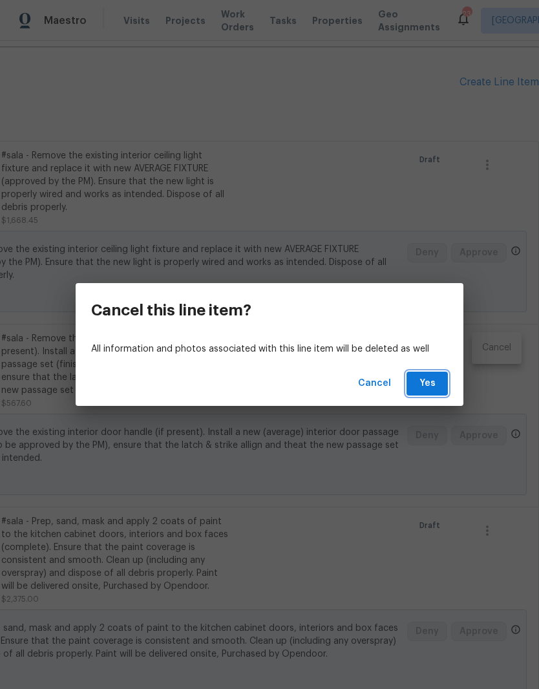
click at [433, 381] on span "Yes" at bounding box center [427, 384] width 21 height 16
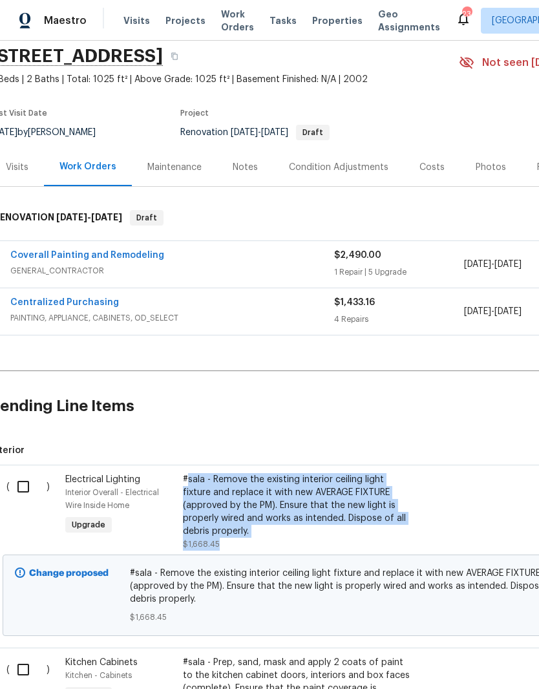
scroll to position [47, 10]
click at [117, 255] on link "Coverall Painting and Remodeling" at bounding box center [87, 256] width 154 height 9
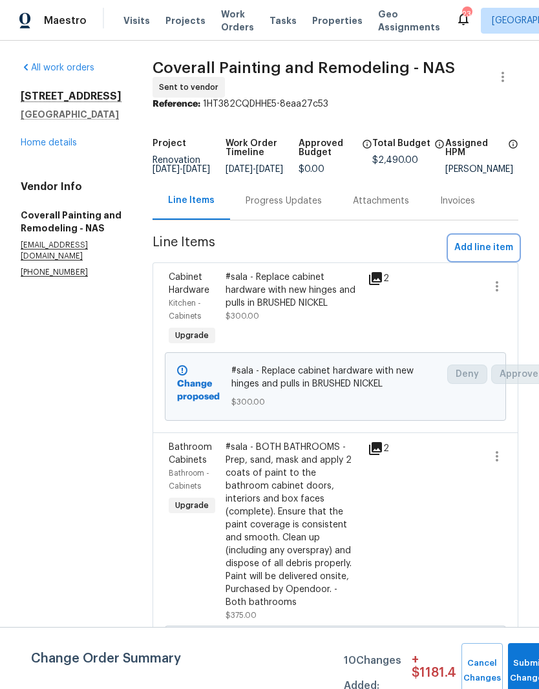
click at [493, 256] on span "Add line item" at bounding box center [484, 248] width 59 height 16
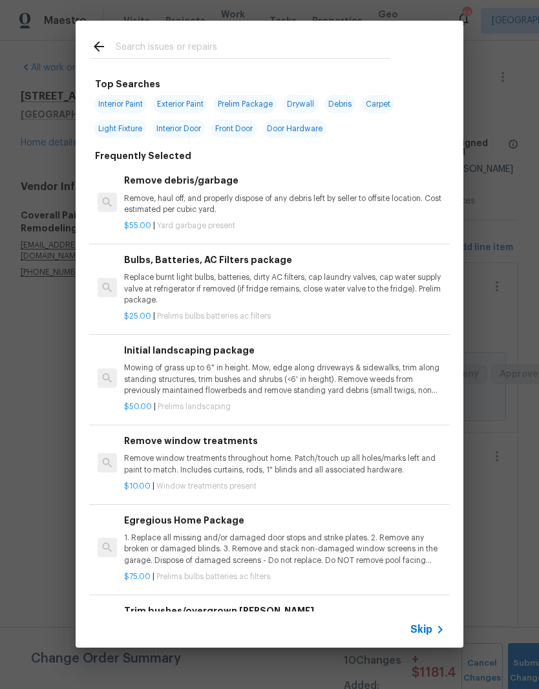
click at [196, 47] on input "text" at bounding box center [253, 48] width 274 height 19
type input "Lighting"
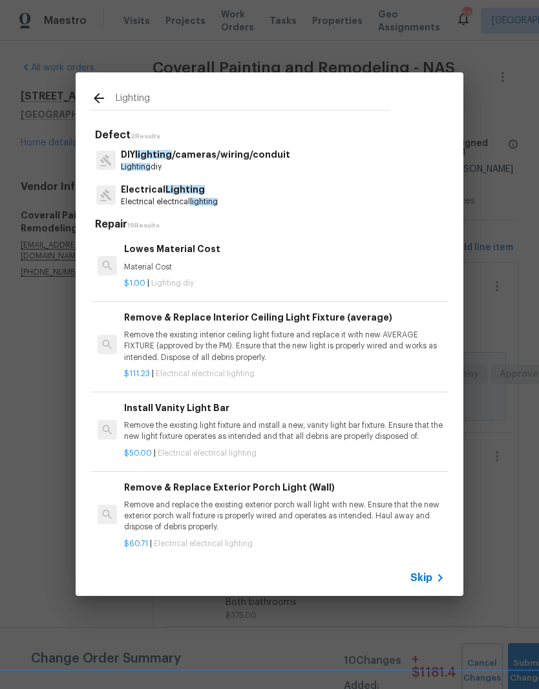
click at [190, 193] on span "Lighting" at bounding box center [185, 189] width 39 height 9
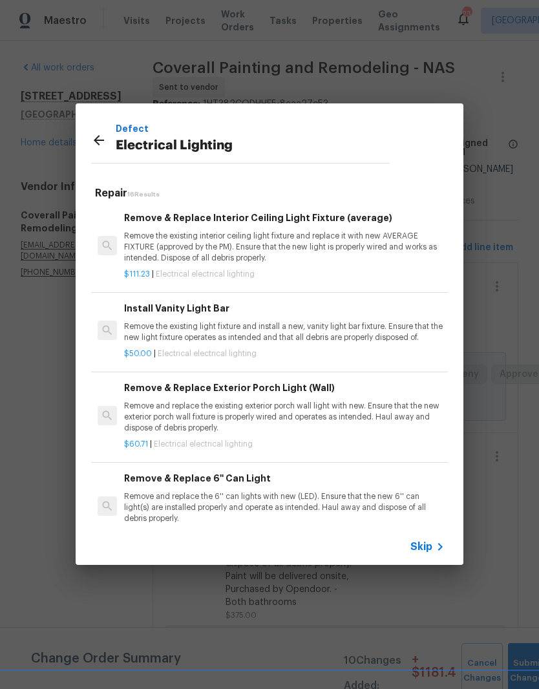
click at [213, 323] on p "Remove the existing light fixture and install a new, vanity light bar fixture. …" at bounding box center [284, 332] width 321 height 22
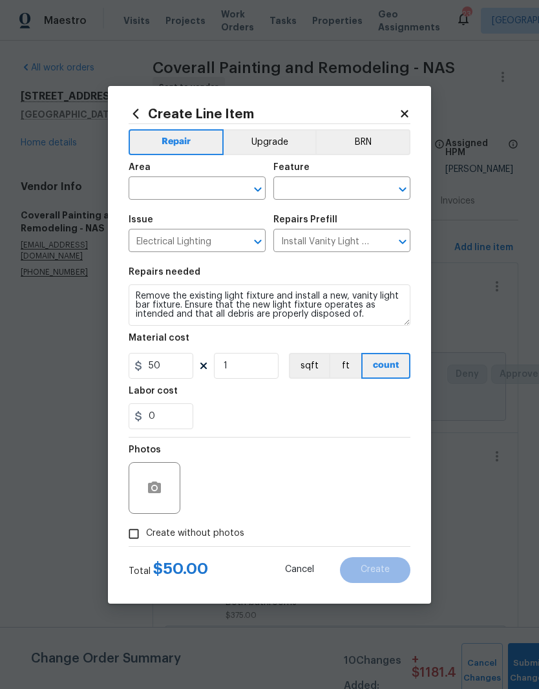
click at [223, 184] on input "text" at bounding box center [179, 190] width 101 height 20
click at [167, 217] on li "Bathroom" at bounding box center [197, 218] width 137 height 21
type input "Bathroom"
click at [339, 185] on input "text" at bounding box center [324, 190] width 101 height 20
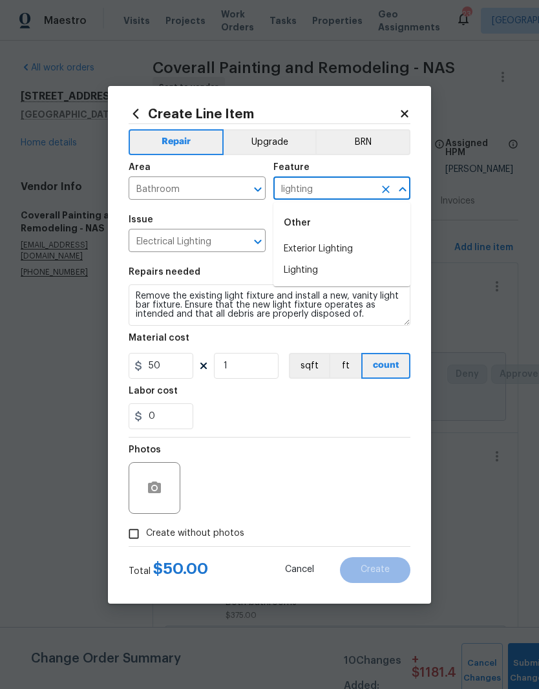
click at [314, 270] on li "Lighting" at bounding box center [342, 270] width 137 height 21
type input "Lighting"
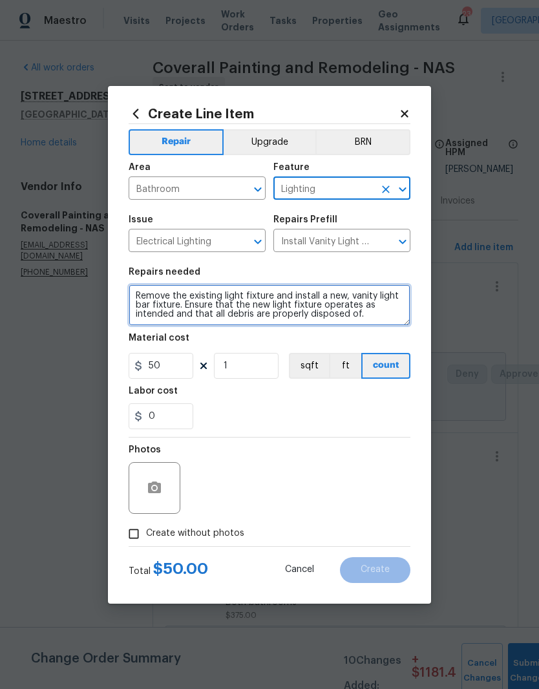
click at [139, 292] on textarea "Remove the existing light fixture and install a new, vanity light bar fixture. …" at bounding box center [270, 305] width 282 height 41
click at [135, 294] on textarea "Remove the existing light fixture and install a new, vanity light bar fixture. …" at bounding box center [270, 305] width 282 height 41
click at [140, 294] on textarea "Remove the existing light fixture and install a new, vanity light bar fixture. …" at bounding box center [270, 305] width 282 height 41
paste textarea "sala - Remove the existing interior ceiling light fixture and replace it with n…"
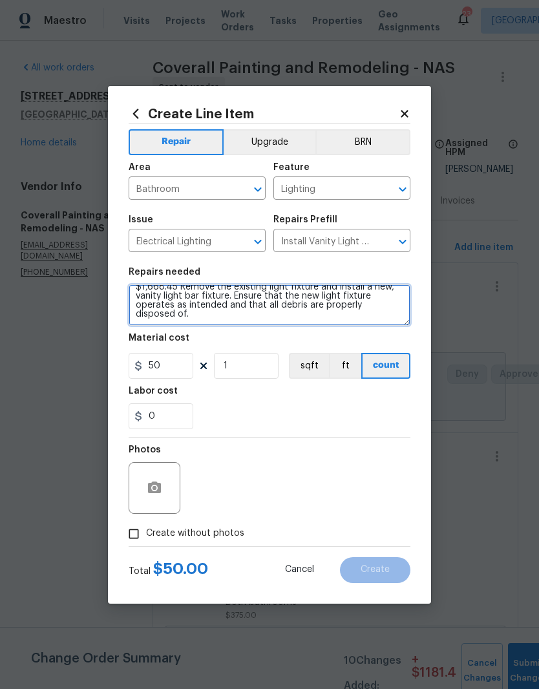
scroll to position [45, 0]
click at [174, 316] on textarea "sala - Remove the existing interior ceiling light fixture and replace it with n…" at bounding box center [270, 305] width 282 height 41
type textarea "sala - Remove the existing interior ceiling light fixture and replace it with n…"
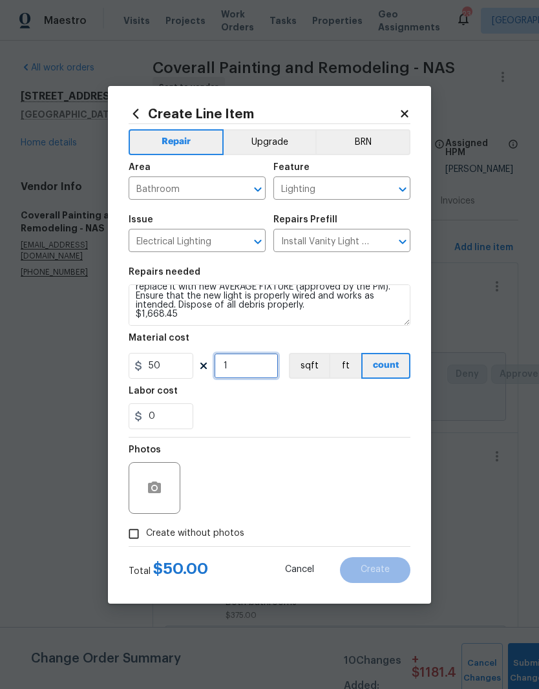
click at [246, 365] on input "1" at bounding box center [246, 366] width 65 height 26
type input "2"
click at [277, 138] on button "Upgrade" at bounding box center [270, 142] width 92 height 26
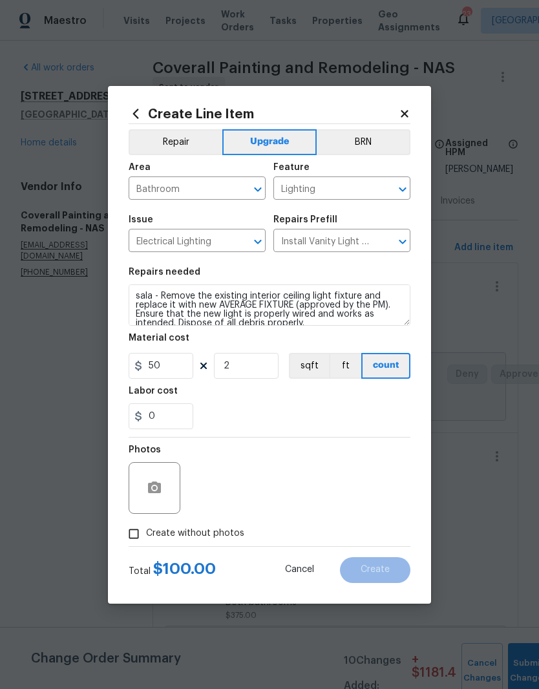
scroll to position [0, 0]
click at [139, 294] on textarea "sala - Remove the existing interior ceiling light fixture and replace it with n…" at bounding box center [270, 305] width 282 height 41
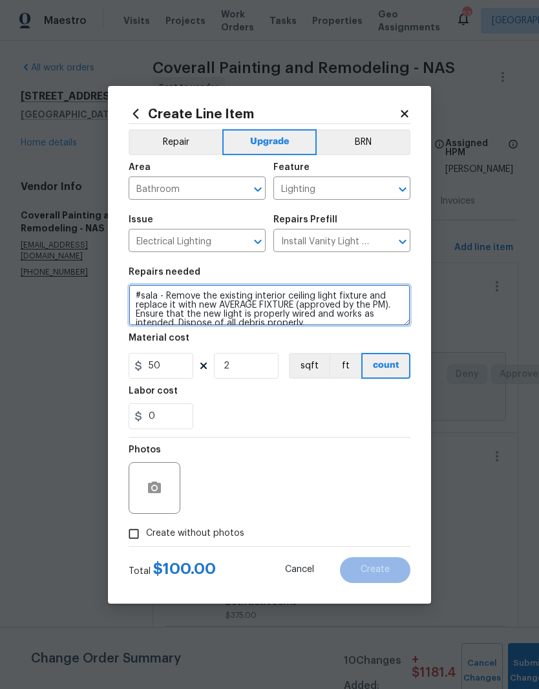
click at [172, 296] on textarea "#sala - Remove the existing interior ceiling light fixture and replace it with …" at bounding box center [270, 305] width 282 height 41
click at [168, 298] on textarea "#sala - Remove the existing interior ceiling light fixture and replace it with …" at bounding box center [270, 305] width 282 height 41
click at [233, 314] on textarea "#sala - BOTH BATHROOMS - Remove the existing interior ceiling light fixture and…" at bounding box center [270, 305] width 282 height 41
type textarea "#sala - BOTH BATHROOMS - Replace light fixtures with new in brushed nickel. Ens…"
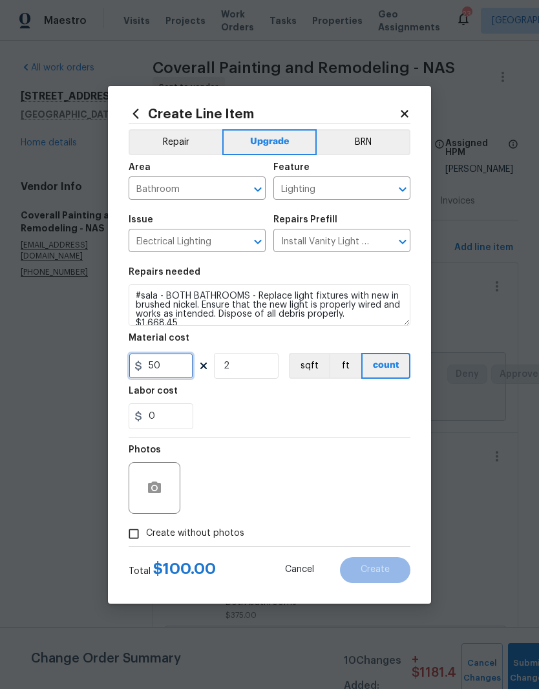
click at [177, 369] on input "50" at bounding box center [161, 366] width 65 height 26
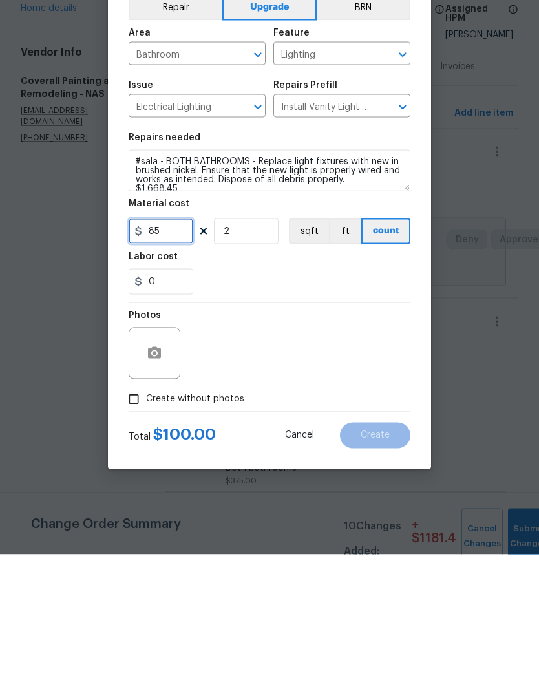
type input "85"
click at [168, 473] on button "button" at bounding box center [154, 488] width 31 height 31
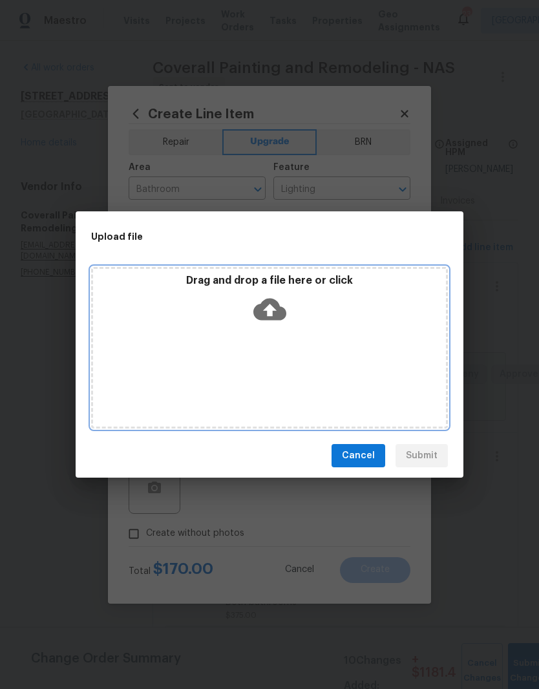
click at [313, 331] on div "Drag and drop a file here or click" at bounding box center [269, 348] width 357 height 162
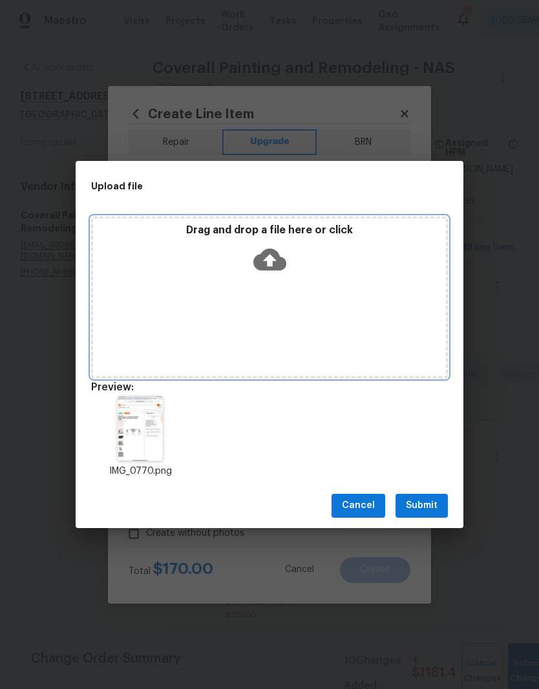
click at [321, 290] on div "Drag and drop a file here or click" at bounding box center [269, 298] width 357 height 162
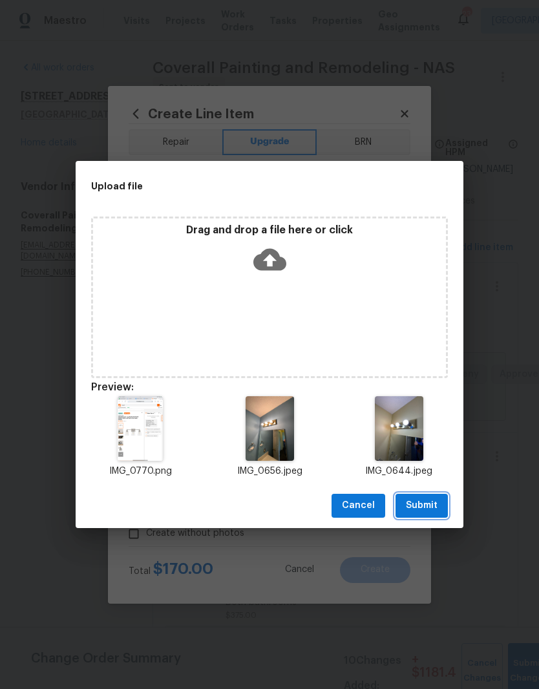
click at [431, 504] on span "Submit" at bounding box center [422, 506] width 32 height 16
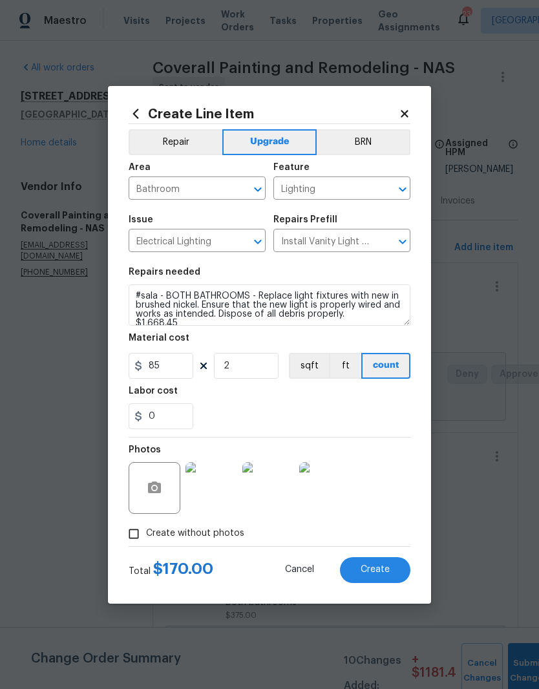
click at [377, 570] on span "Create" at bounding box center [375, 570] width 29 height 10
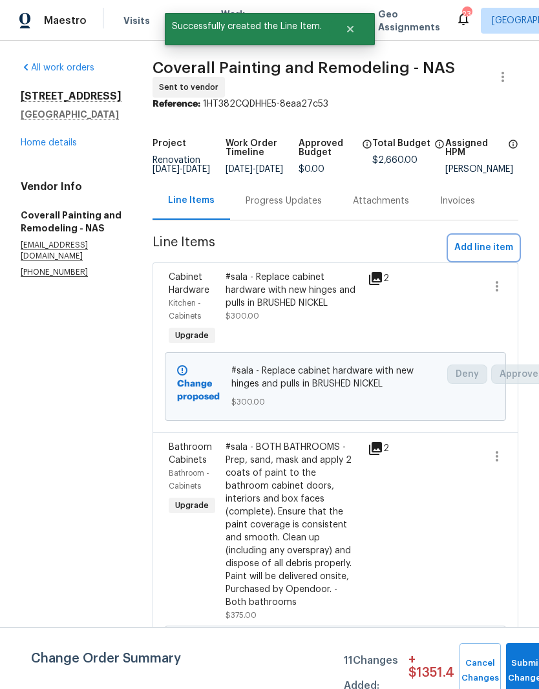
click at [495, 240] on span "Add line item" at bounding box center [484, 248] width 59 height 16
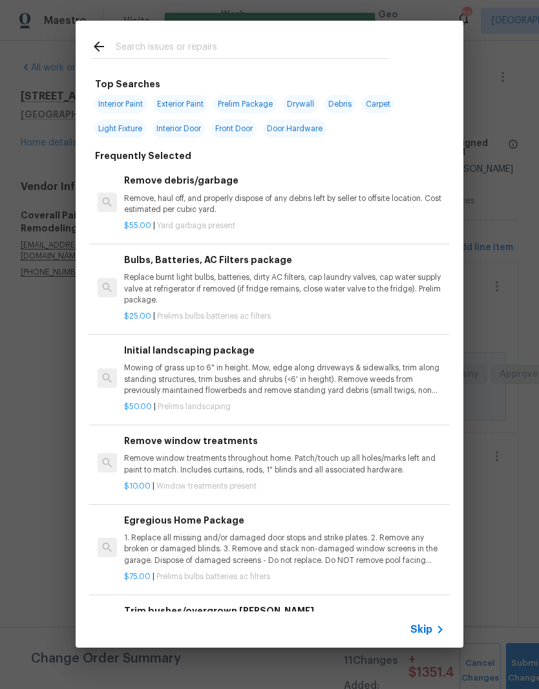
click at [202, 46] on input "text" at bounding box center [253, 48] width 274 height 19
type input "Light"
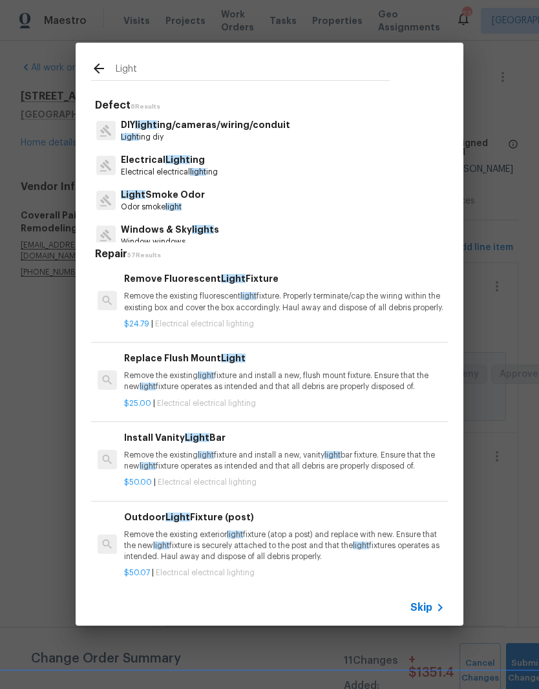
click at [191, 164] on p "Electrical Light ing" at bounding box center [169, 160] width 97 height 14
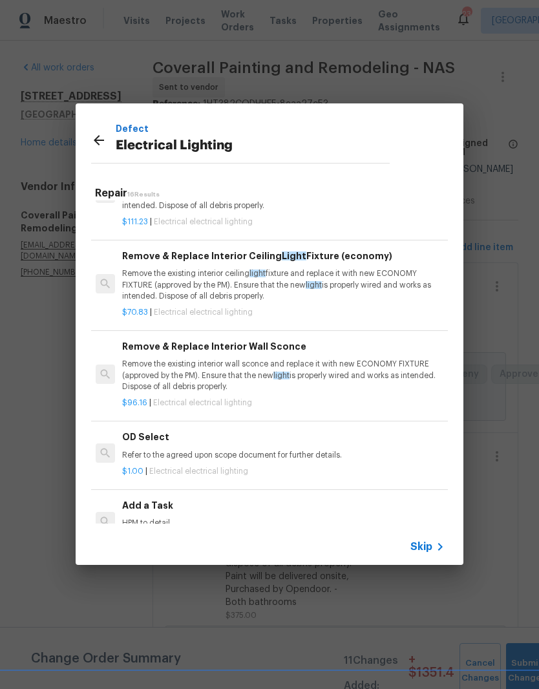
scroll to position [1015, 2]
click at [270, 285] on p "Remove the existing interior ceiling light fixture and replace it with new ECON…" at bounding box center [282, 285] width 321 height 33
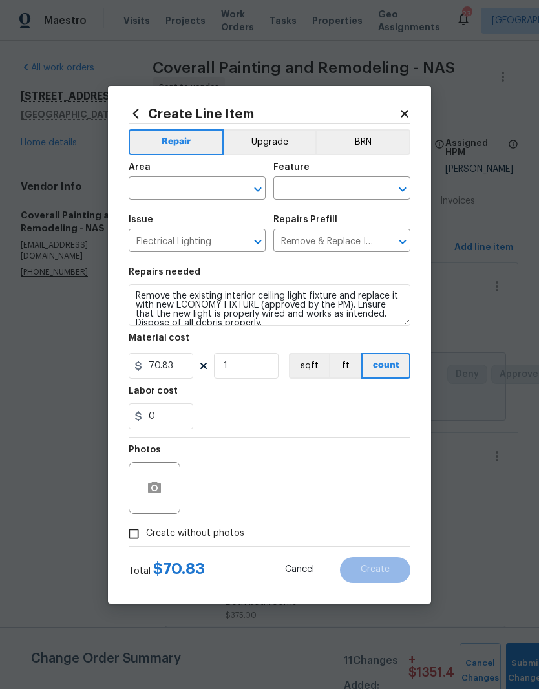
click at [226, 180] on input "text" at bounding box center [179, 190] width 101 height 20
click at [187, 261] on li "Dining Room" at bounding box center [197, 271] width 137 height 21
type input "Dining Room"
click at [336, 186] on input "text" at bounding box center [324, 190] width 101 height 20
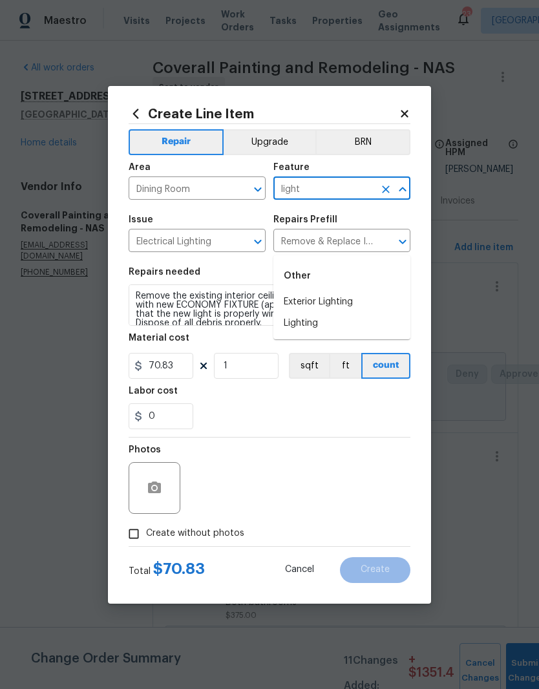
click at [313, 313] on li "Lighting" at bounding box center [342, 323] width 137 height 21
type input "Lighting"
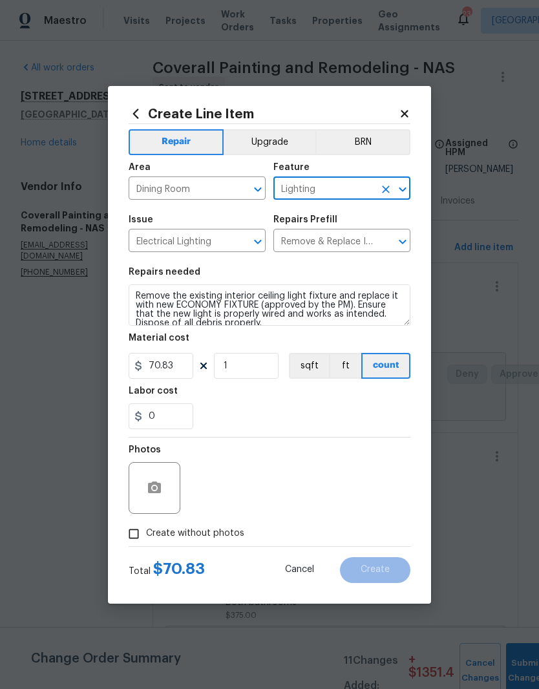
click at [268, 138] on button "Upgrade" at bounding box center [270, 142] width 92 height 26
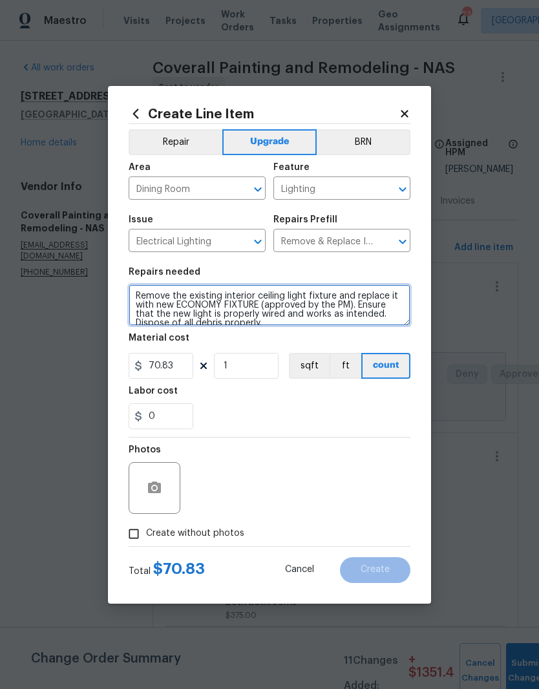
click at [140, 293] on textarea "Remove the existing interior ceiling light fixture and replace it with new ECON…" at bounding box center [270, 305] width 282 height 41
click at [142, 290] on textarea "Remove the existing interior ceiling light fixture and replace it with new ECON…" at bounding box center [270, 305] width 282 height 41
click at [305, 303] on textarea "#sala - Remove the existing interior ceiling light fixture and replace it with …" at bounding box center [270, 305] width 282 height 41
click at [234, 311] on textarea "#sala - Remove the existing interior ceiling light fixture and replace it with …" at bounding box center [270, 305] width 282 height 41
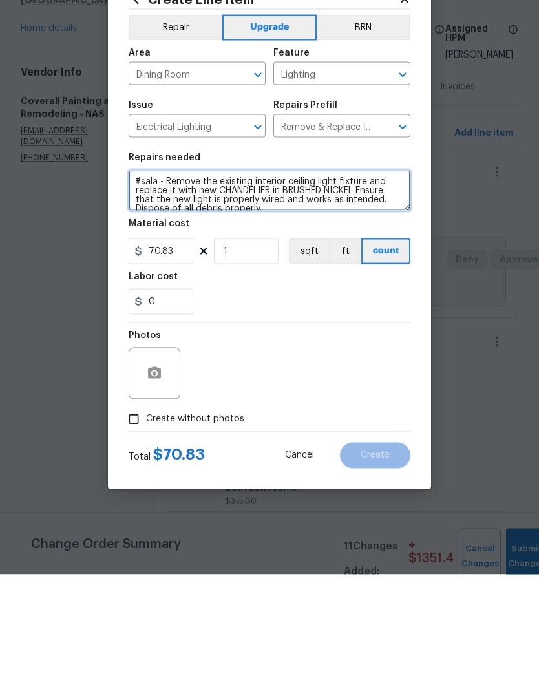
type textarea "#sala - Remove the existing interior ceiling light fixture and replace it with …"
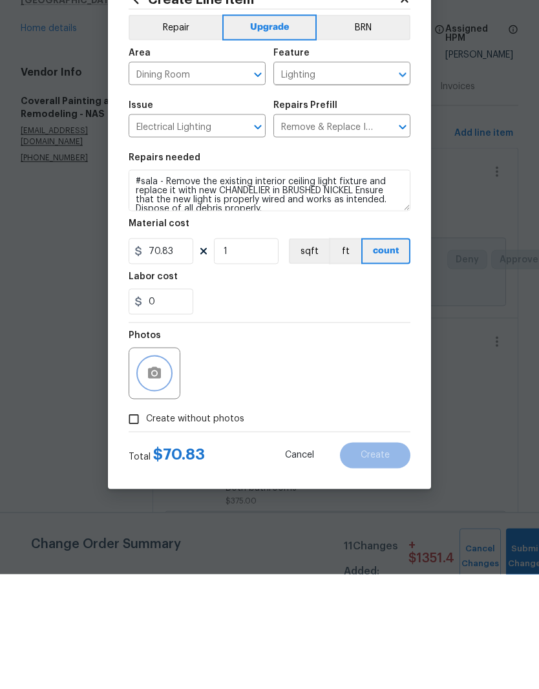
click at [166, 473] on button "button" at bounding box center [154, 488] width 31 height 31
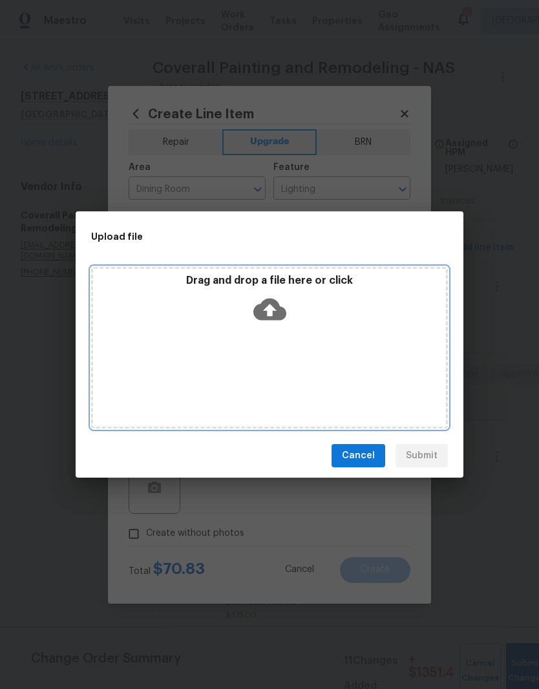
click at [305, 317] on div "Drag and drop a file here or click" at bounding box center [269, 302] width 353 height 56
click at [237, 327] on div "Drag and drop a file here or click" at bounding box center [269, 302] width 353 height 56
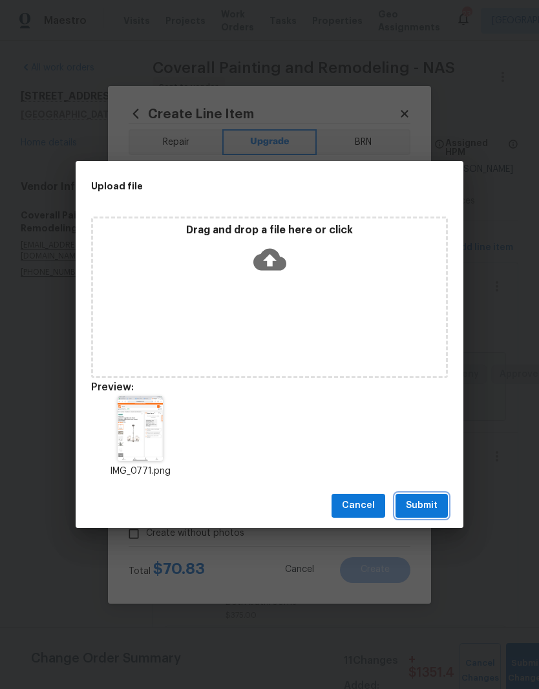
click at [423, 506] on span "Submit" at bounding box center [422, 506] width 32 height 16
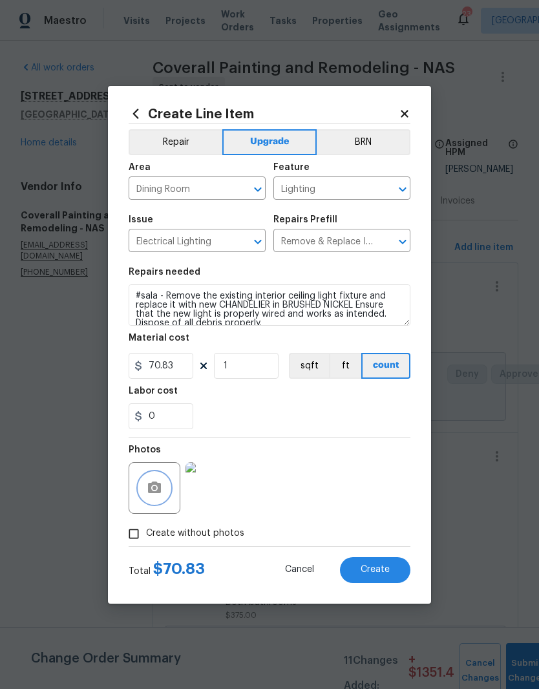
scroll to position [0, 0]
click at [167, 489] on button "button" at bounding box center [154, 488] width 31 height 31
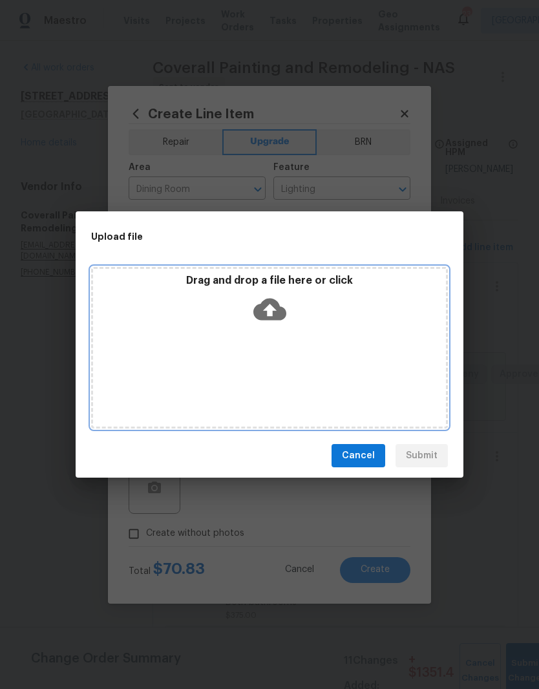
click at [319, 317] on div "Drag and drop a file here or click" at bounding box center [269, 302] width 353 height 56
click at [308, 320] on div "Drag and drop a file here or click" at bounding box center [269, 302] width 353 height 56
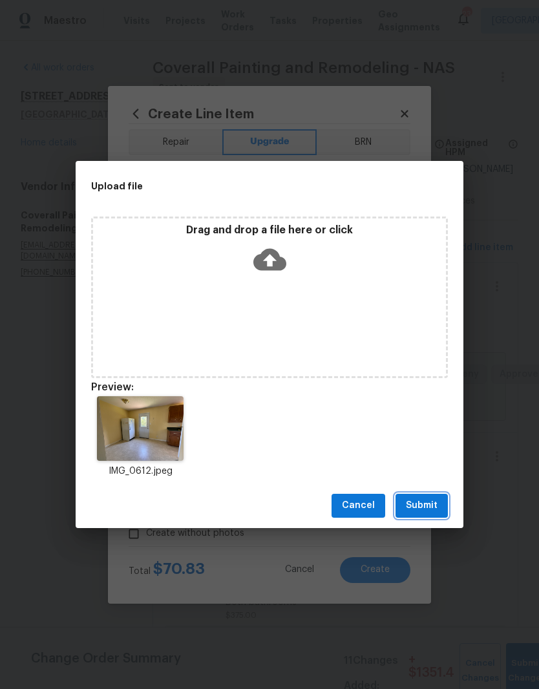
click at [428, 508] on span "Submit" at bounding box center [422, 506] width 32 height 16
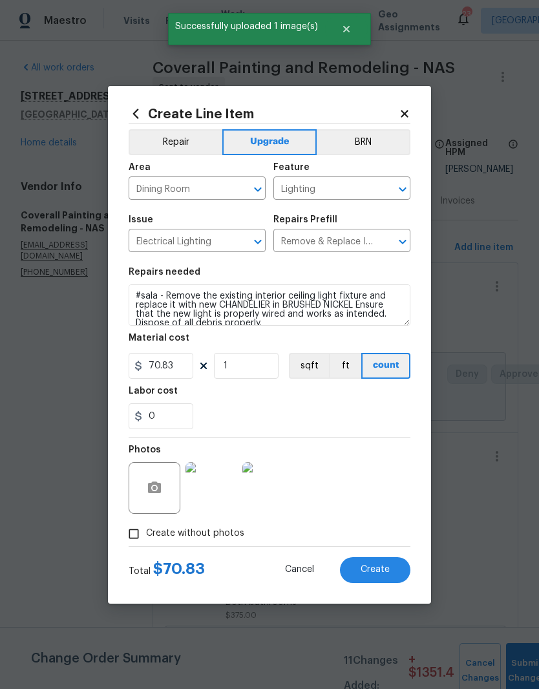
click at [218, 486] on img at bounding box center [212, 488] width 52 height 52
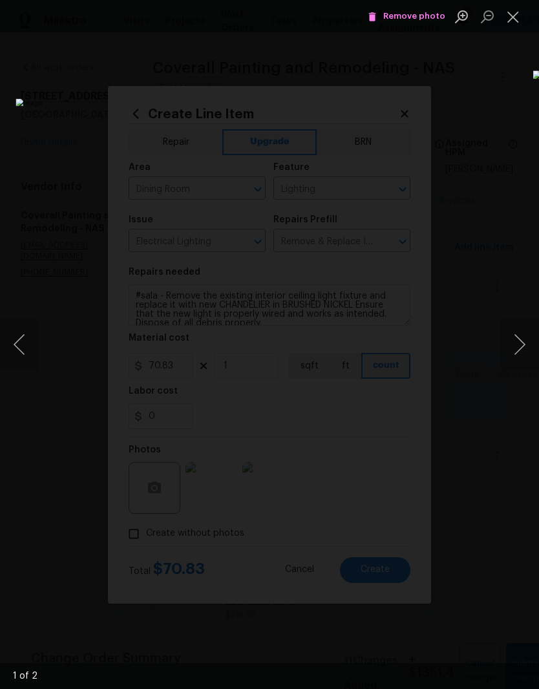
click at [520, 20] on button "Close lightbox" at bounding box center [514, 16] width 26 height 23
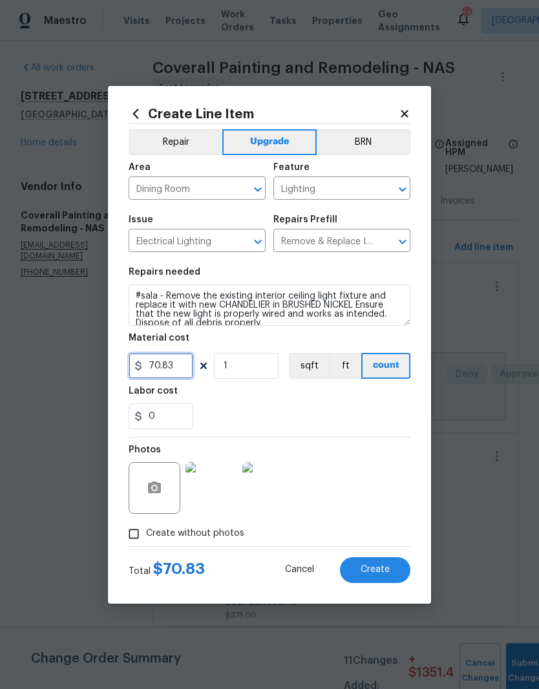
click at [180, 364] on input "70.83" at bounding box center [161, 366] width 65 height 26
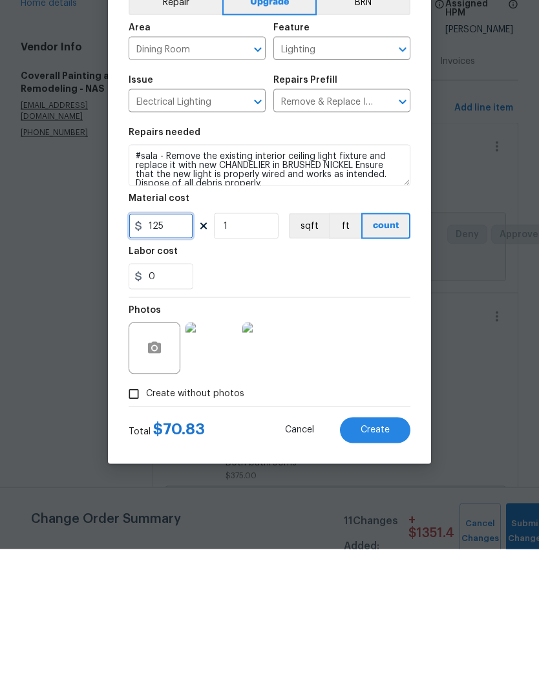
type input "125"
click at [355, 438] on div "Photos" at bounding box center [270, 480] width 282 height 84
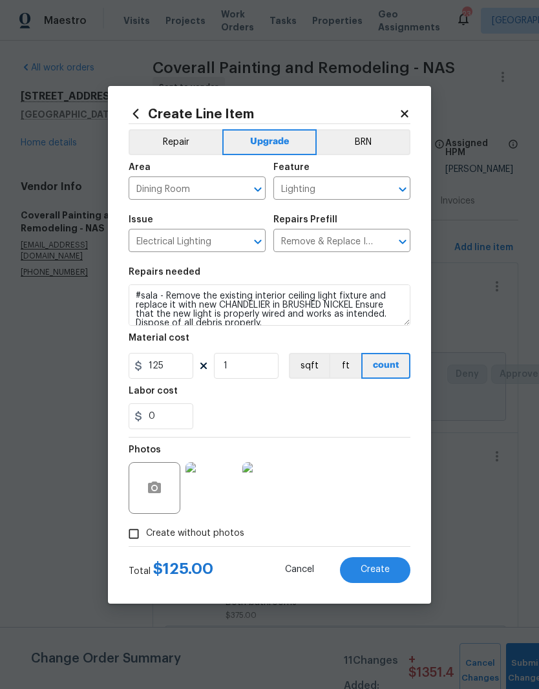
click at [376, 569] on span "Create" at bounding box center [375, 570] width 29 height 10
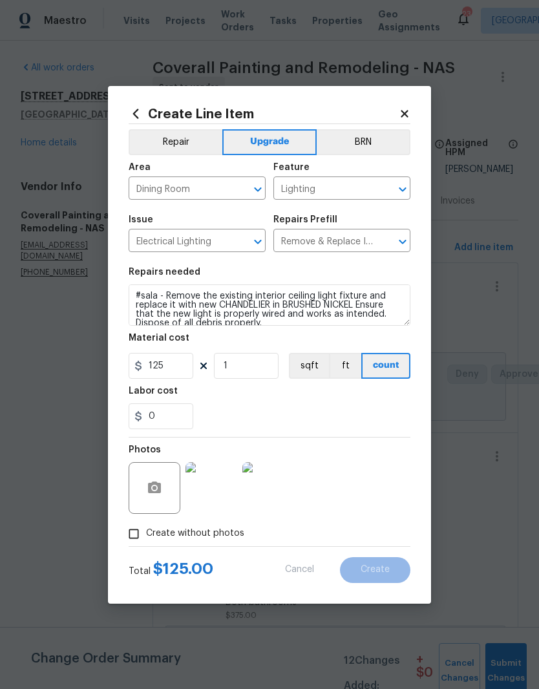
scroll to position [0, 0]
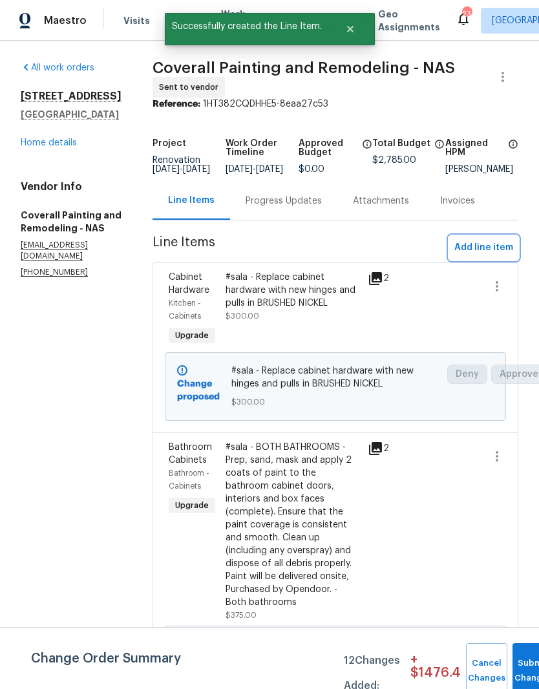
click at [504, 256] on span "Add line item" at bounding box center [484, 248] width 59 height 16
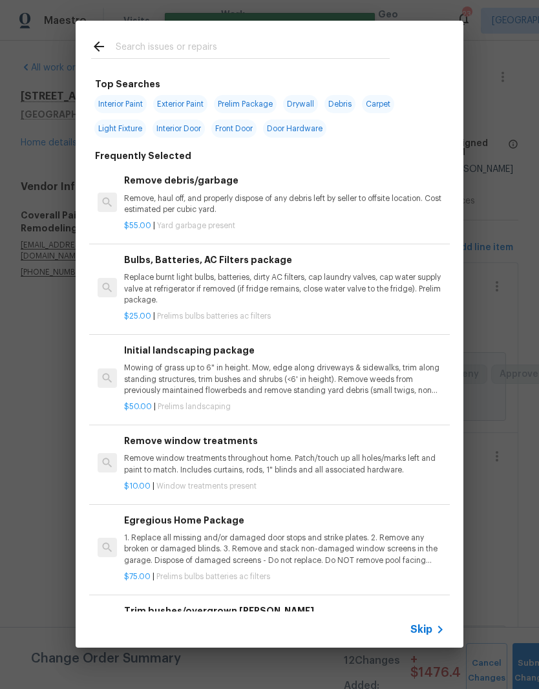
click at [215, 40] on input "text" at bounding box center [253, 48] width 274 height 19
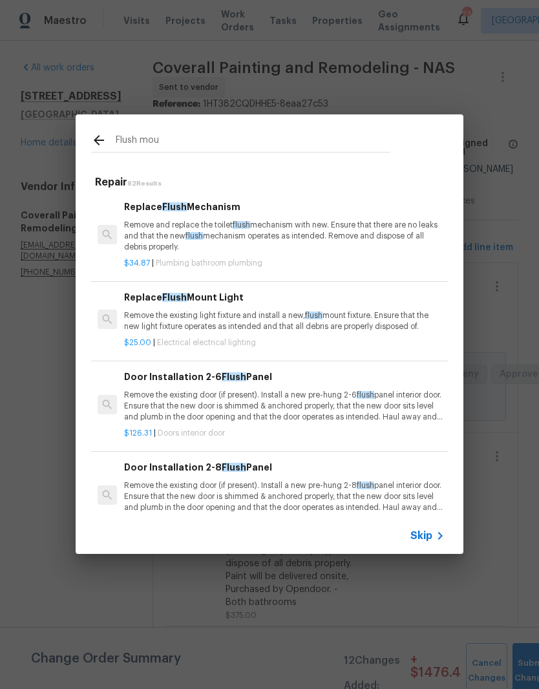
type input "Flush moun"
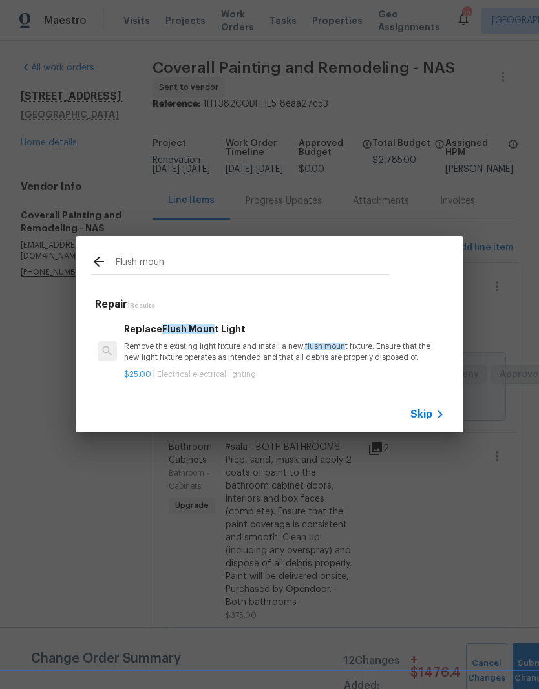
click at [218, 336] on h6 "Replace Flush Moun t Light" at bounding box center [284, 329] width 321 height 14
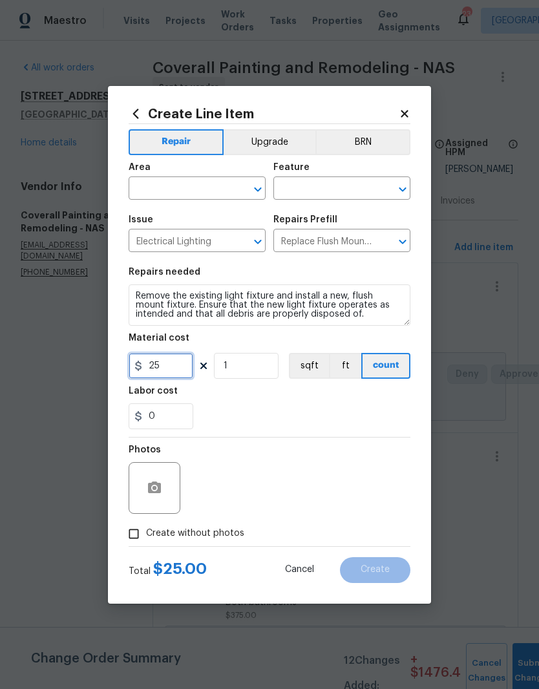
click at [181, 367] on input "25" at bounding box center [161, 366] width 65 height 26
type input "45"
click at [247, 369] on input "1" at bounding box center [246, 366] width 65 height 26
type input "0"
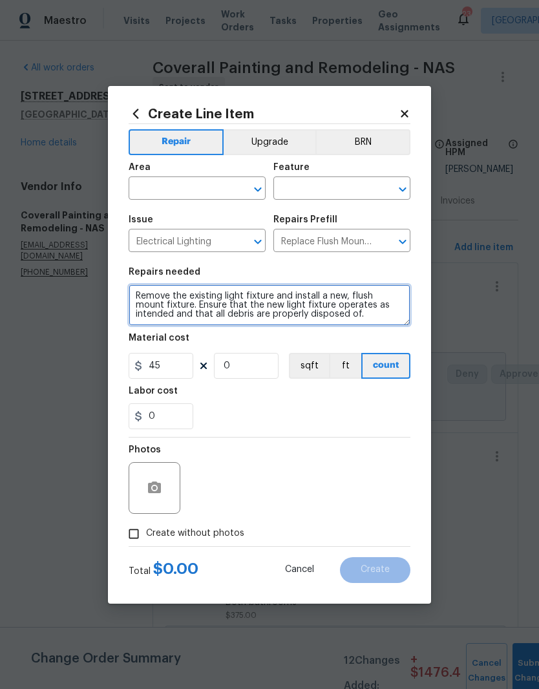
click at [136, 296] on textarea "Remove the existing light fixture and install a new, flush mount fixture. Ensur…" at bounding box center [270, 305] width 282 height 41
type textarea "#sala - Kitchen, bedrooms, hallway - Remove the existing light fixture and inst…"
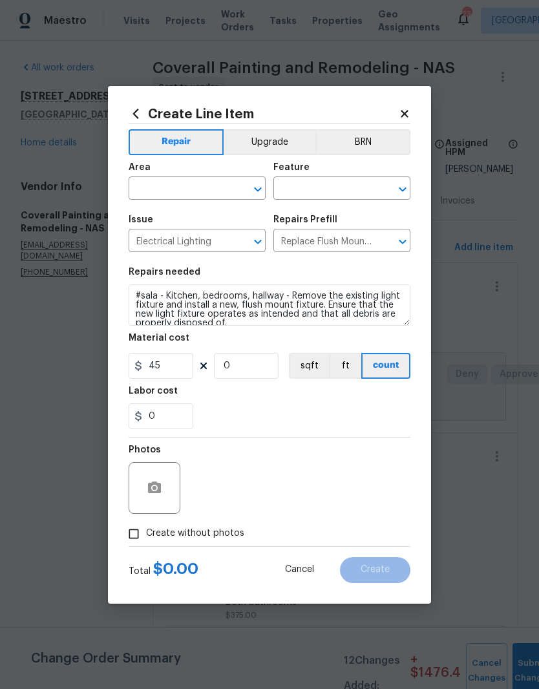
click at [228, 190] on input "text" at bounding box center [179, 190] width 101 height 20
click at [195, 242] on li "Interior Overall" at bounding box center [197, 239] width 137 height 21
type input "Interior Overall"
click at [278, 142] on button "Upgrade" at bounding box center [270, 142] width 92 height 26
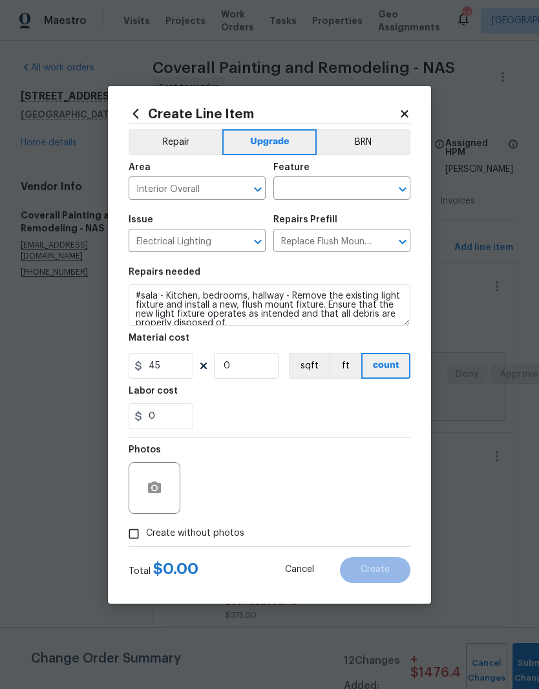
click at [344, 185] on input "text" at bounding box center [324, 190] width 101 height 20
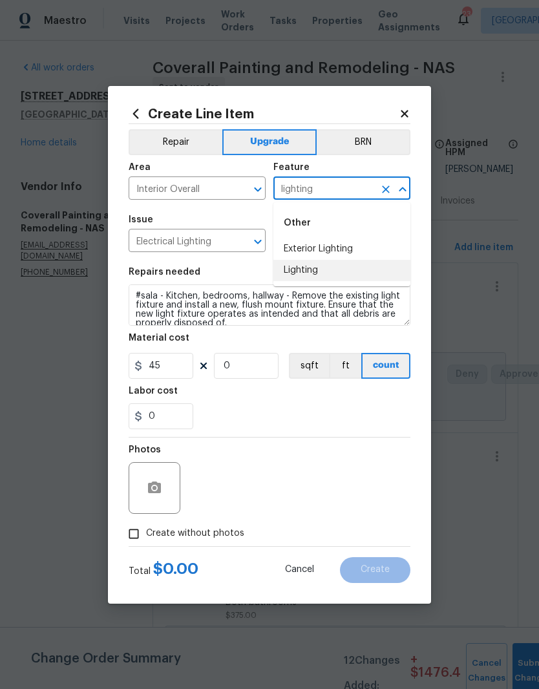
click at [311, 273] on li "Lighting" at bounding box center [342, 270] width 137 height 21
type input "Lighting"
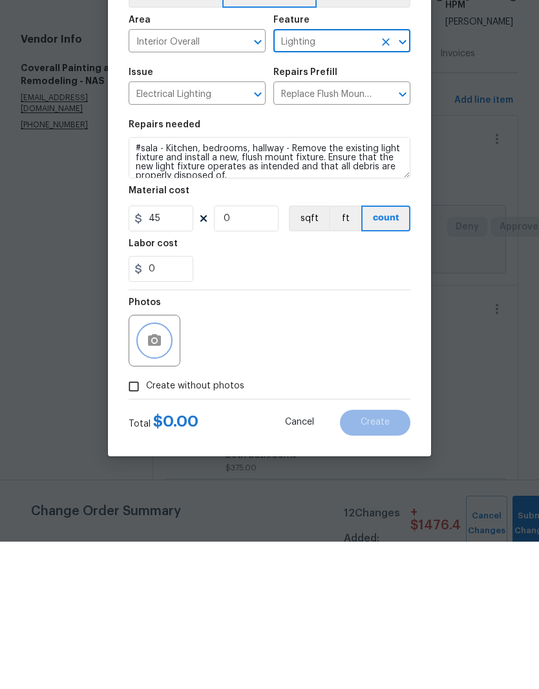
click at [162, 473] on button "button" at bounding box center [154, 488] width 31 height 31
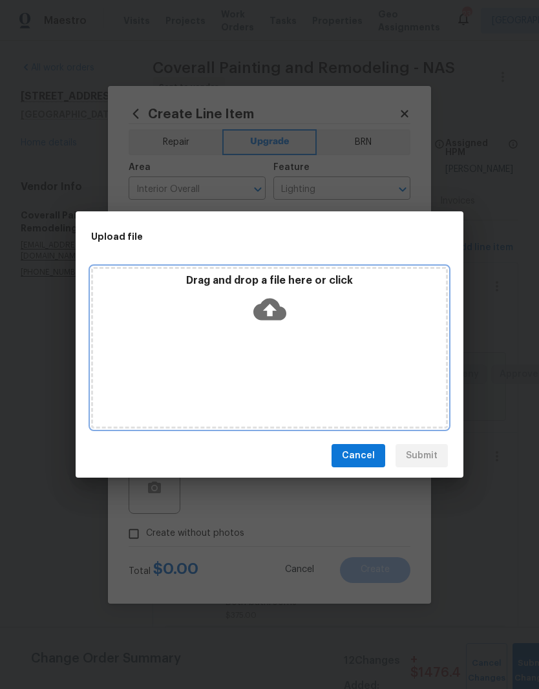
click at [283, 341] on div "Drag and drop a file here or click" at bounding box center [269, 348] width 357 height 162
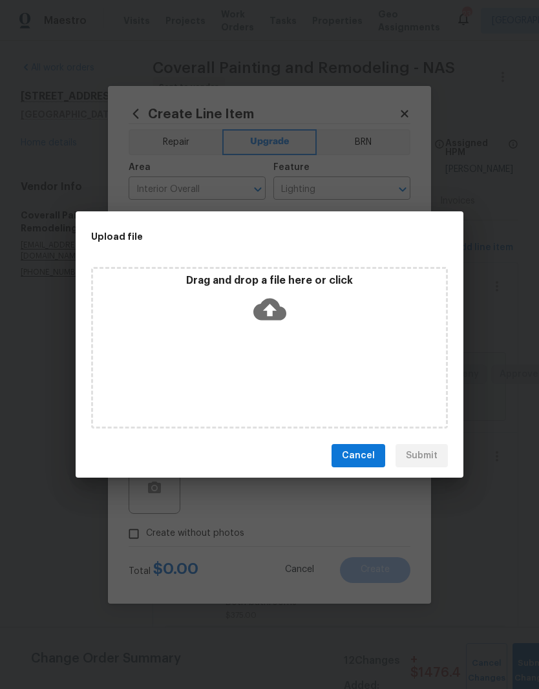
scroll to position [53, 0]
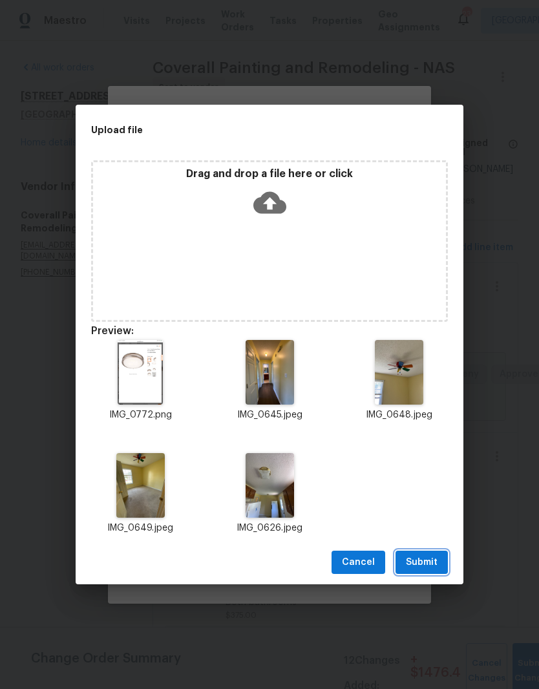
click at [424, 559] on span "Submit" at bounding box center [422, 563] width 32 height 16
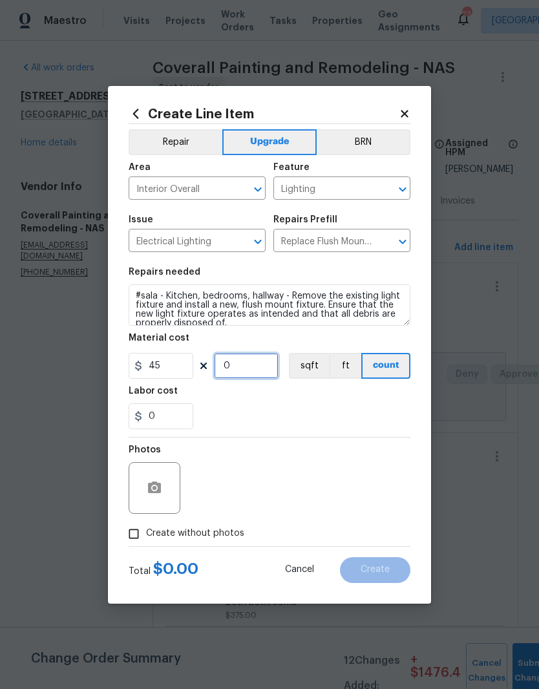
click at [252, 367] on input "0" at bounding box center [246, 366] width 65 height 26
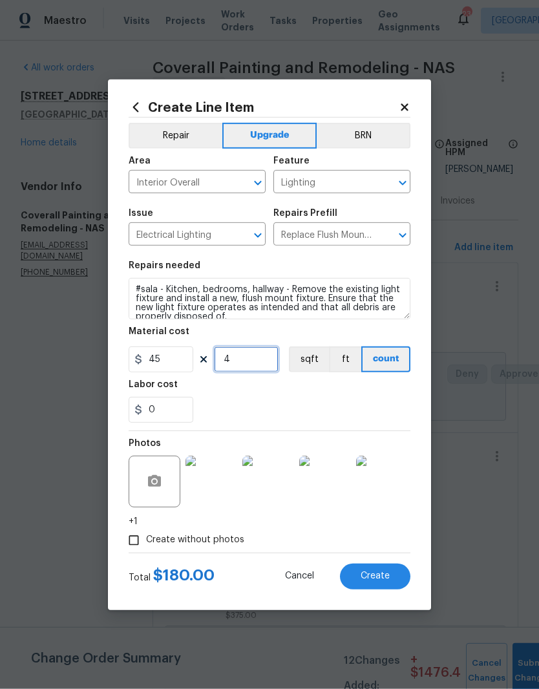
scroll to position [39, 0]
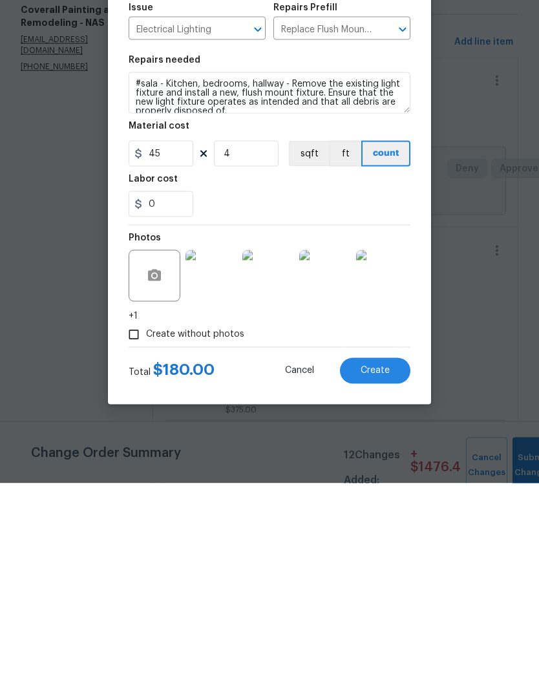
click at [376, 572] on span "Create" at bounding box center [375, 577] width 29 height 10
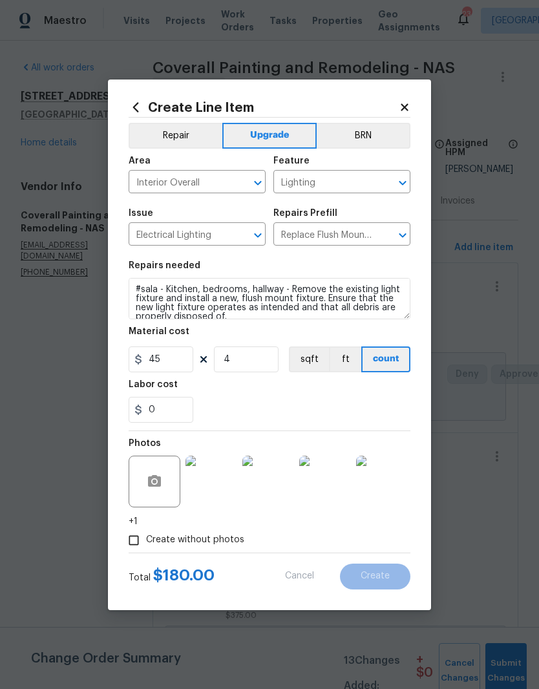
scroll to position [0, 0]
type input "0"
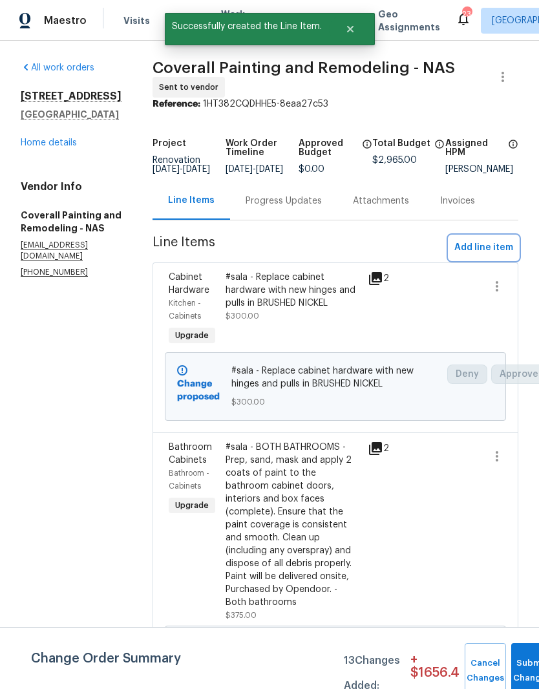
click at [496, 255] on span "Add line item" at bounding box center [484, 248] width 59 height 16
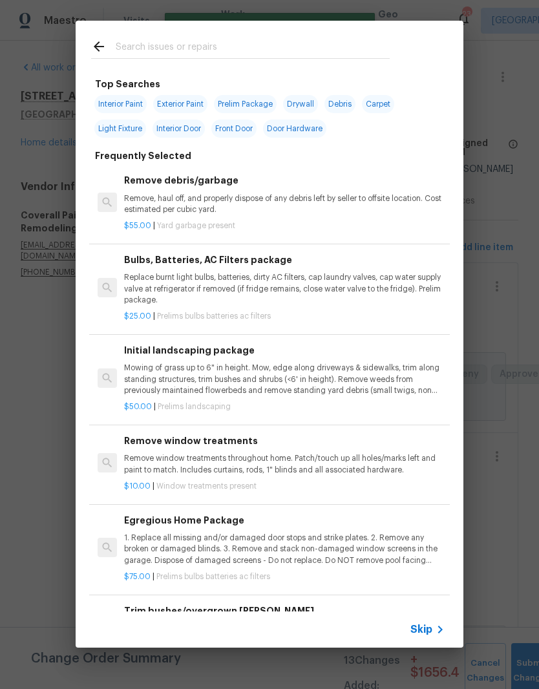
click at [239, 41] on input "text" at bounding box center [253, 48] width 274 height 19
type input "Lighting"
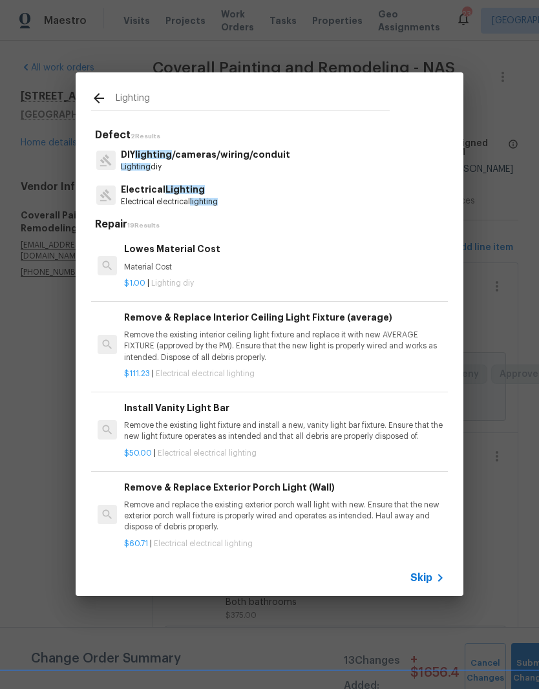
click at [189, 191] on span "Lighting" at bounding box center [185, 189] width 39 height 9
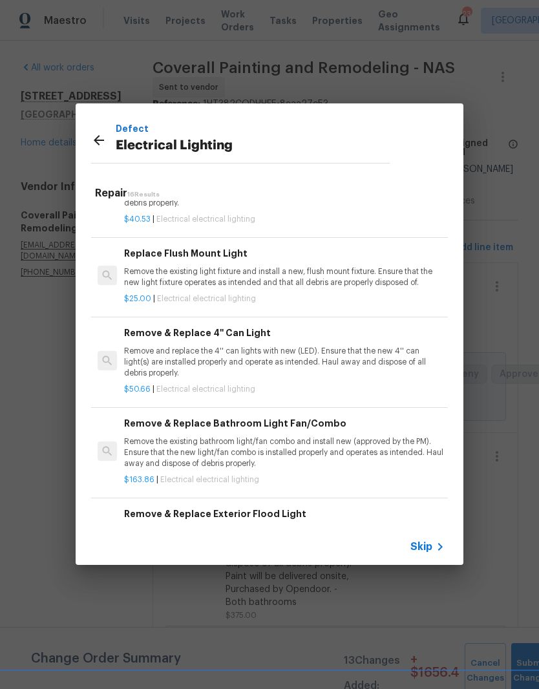
scroll to position [313, 0]
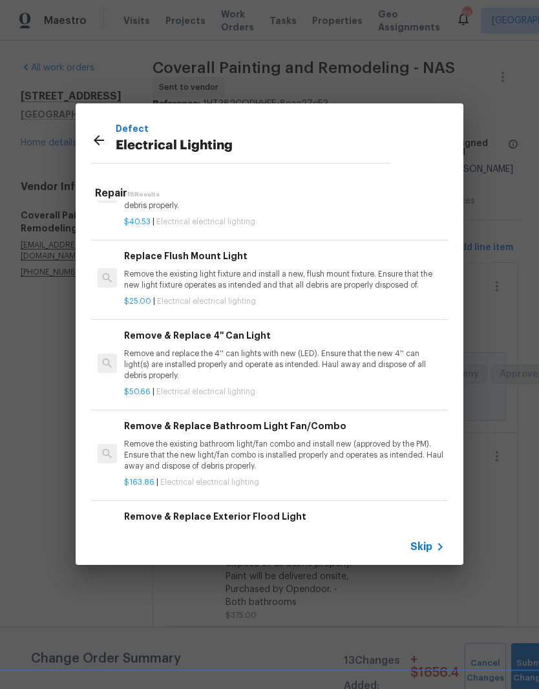
click at [230, 273] on p "Remove the existing light fixture and install a new, flush mount fixture. Ensur…" at bounding box center [284, 280] width 321 height 22
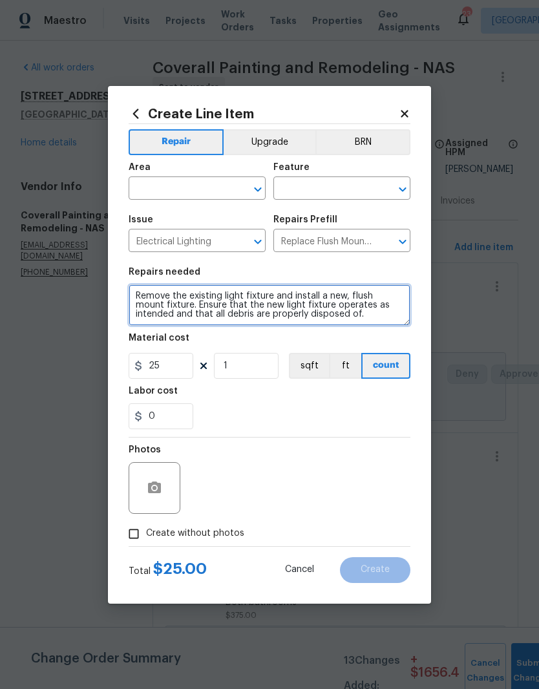
click at [139, 294] on textarea "Remove the existing light fixture and install a new, flush mount fixture. Ensur…" at bounding box center [270, 305] width 282 height 41
type textarea "#sala - closets - Remove the existing light fixture and install a new, flush mo…"
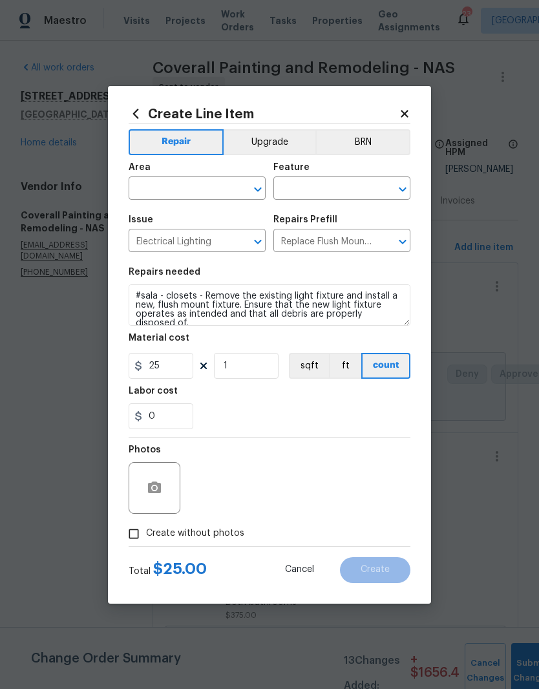
click at [213, 186] on input "text" at bounding box center [179, 190] width 101 height 20
click at [199, 244] on li "Interior Overall" at bounding box center [197, 239] width 137 height 21
type input "Interior Overall"
click at [290, 141] on button "Upgrade" at bounding box center [270, 142] width 92 height 26
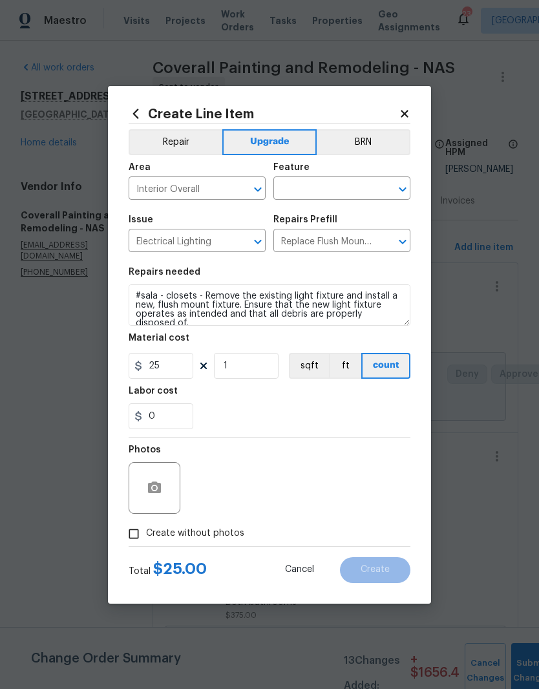
click at [356, 184] on input "text" at bounding box center [324, 190] width 101 height 20
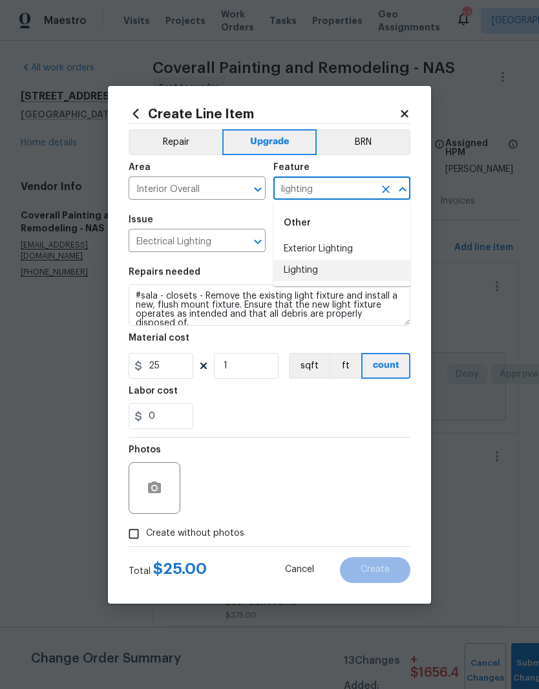
click at [319, 272] on li "Lighting" at bounding box center [342, 270] width 137 height 21
type input "Lighting"
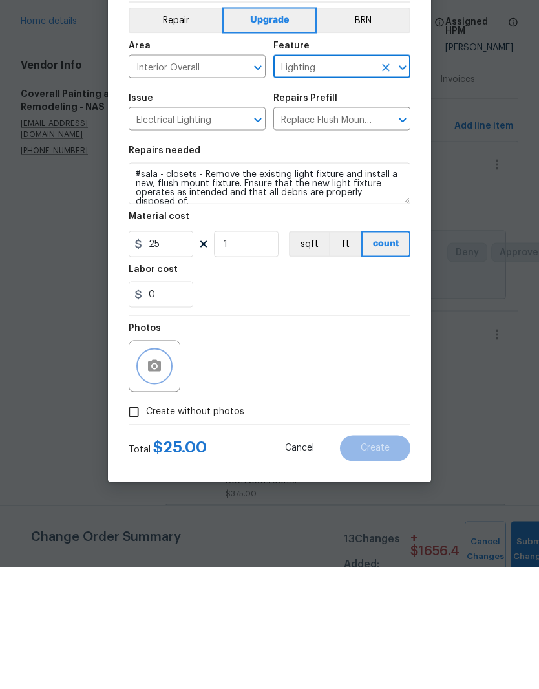
click at [164, 473] on button "button" at bounding box center [154, 488] width 31 height 31
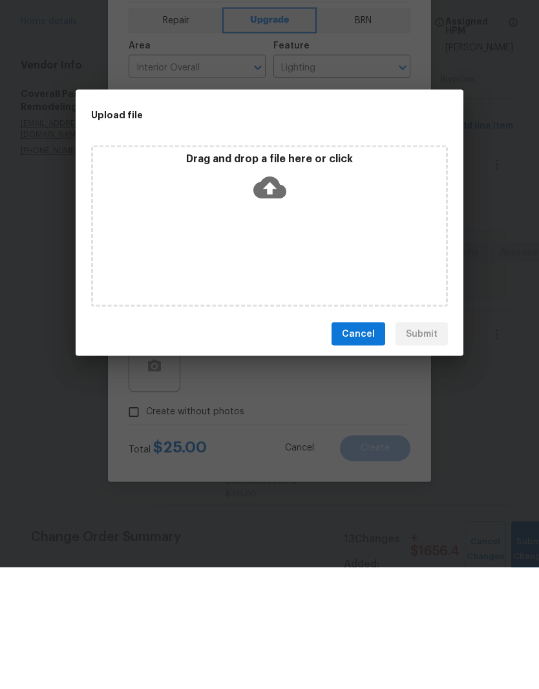
scroll to position [53, 0]
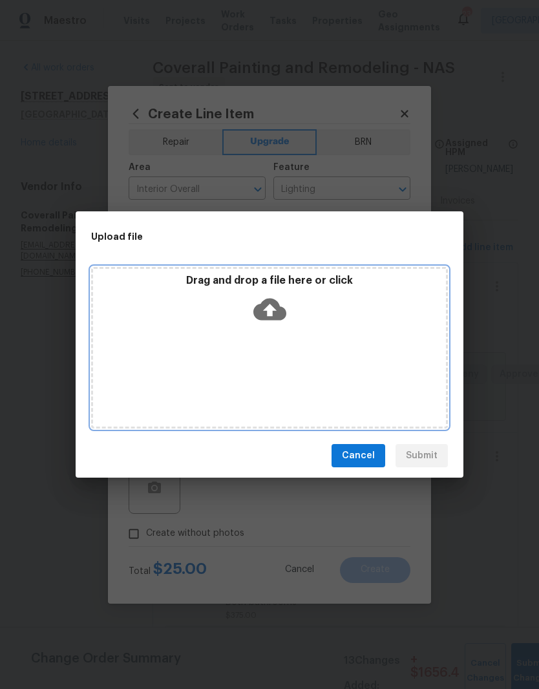
click at [336, 323] on div "Drag and drop a file here or click" at bounding box center [269, 302] width 353 height 56
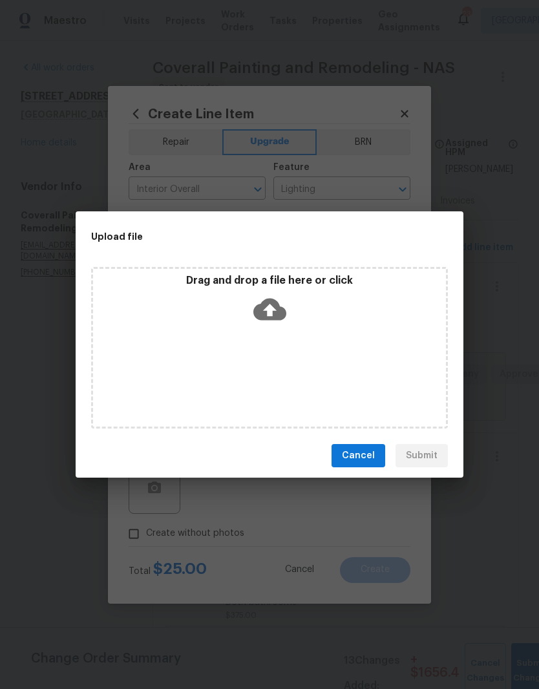
scroll to position [53, 0]
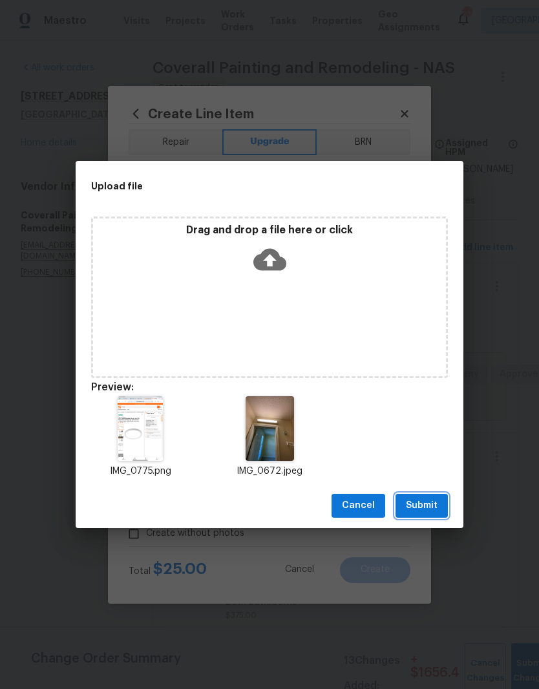
click at [428, 501] on span "Submit" at bounding box center [422, 506] width 32 height 16
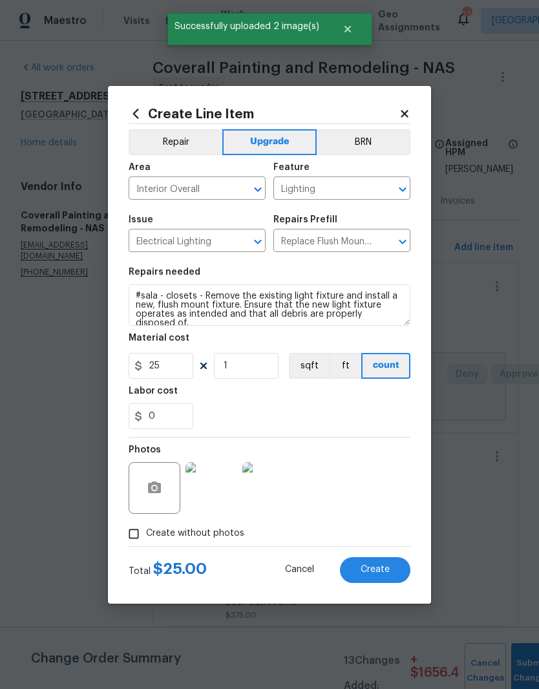
click at [228, 182] on input "Interior Overall" at bounding box center [179, 190] width 101 height 20
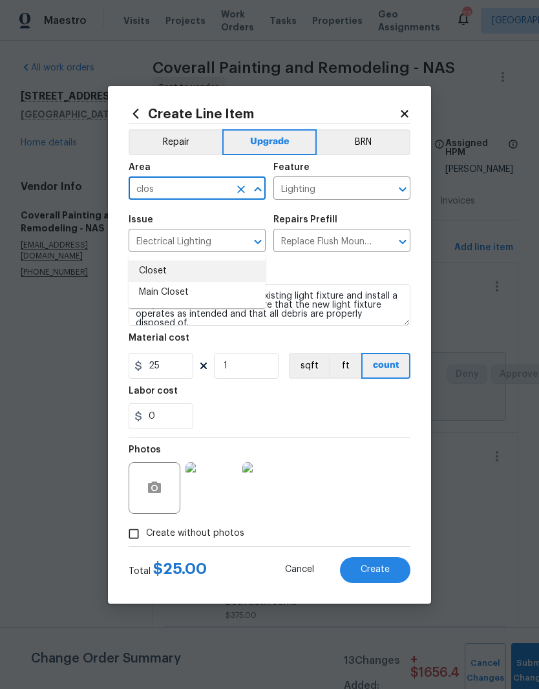
click at [170, 261] on li "Closet" at bounding box center [197, 271] width 137 height 21
type input "Closet"
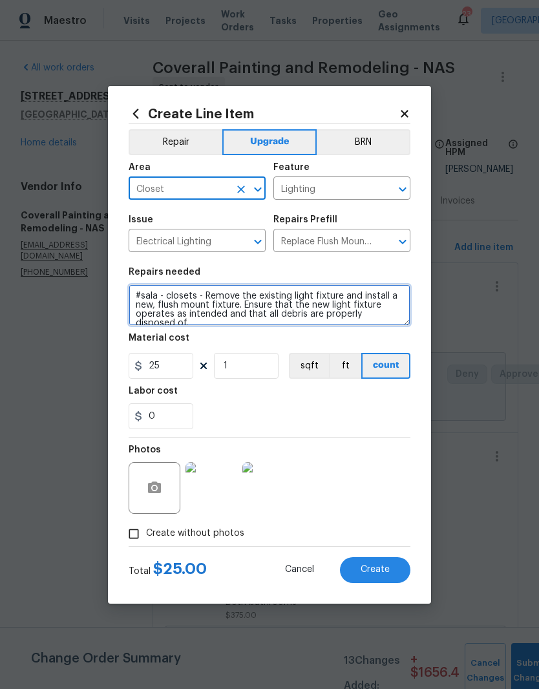
click at [166, 298] on textarea "#sala - closets - Remove the existing light fixture and install a new, flush mo…" at bounding box center [270, 305] width 282 height 41
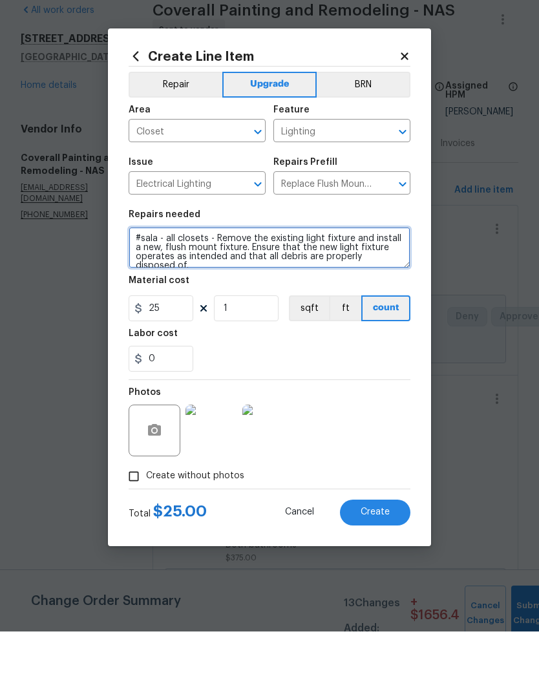
type textarea "#sala - all closets - Remove the existing light fixture and install a new, flus…"
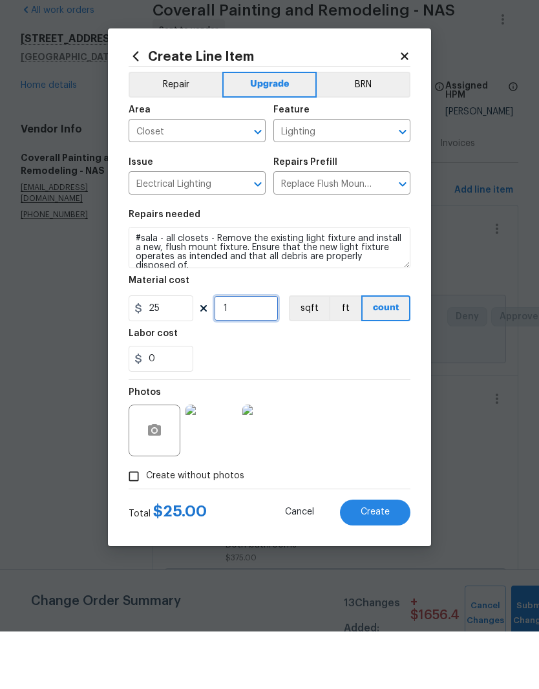
click at [247, 353] on input "1" at bounding box center [246, 366] width 65 height 26
type input "3"
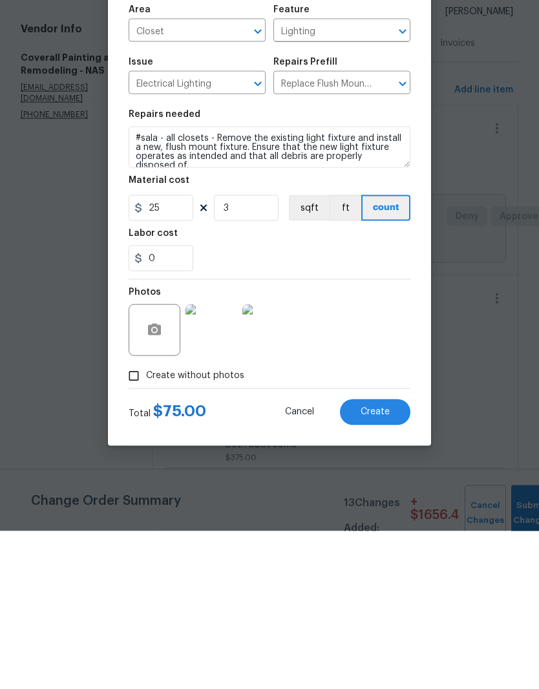
click at [221, 462] on img at bounding box center [212, 488] width 52 height 52
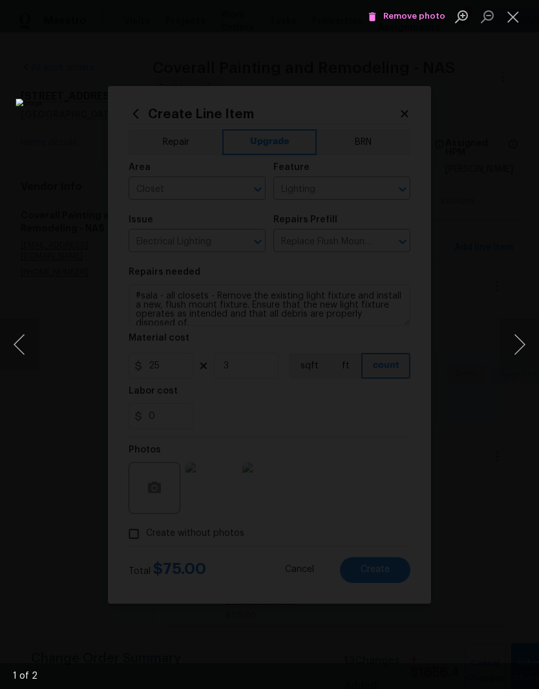
click at [517, 16] on button "Close lightbox" at bounding box center [514, 16] width 26 height 23
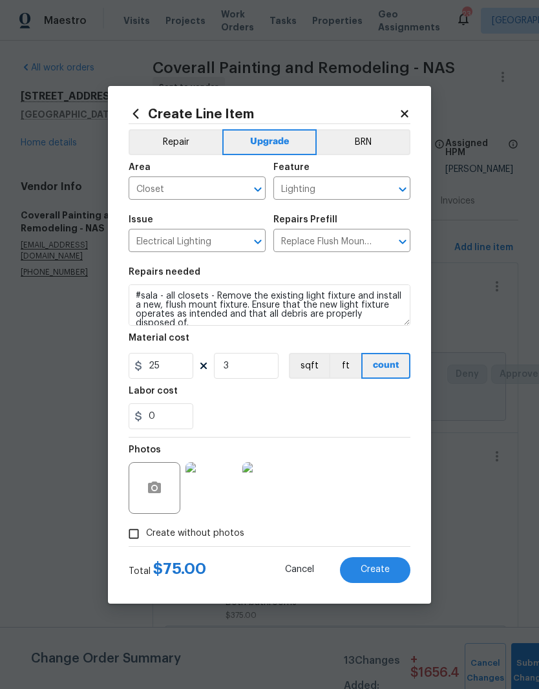
click at [377, 570] on span "Create" at bounding box center [375, 570] width 29 height 10
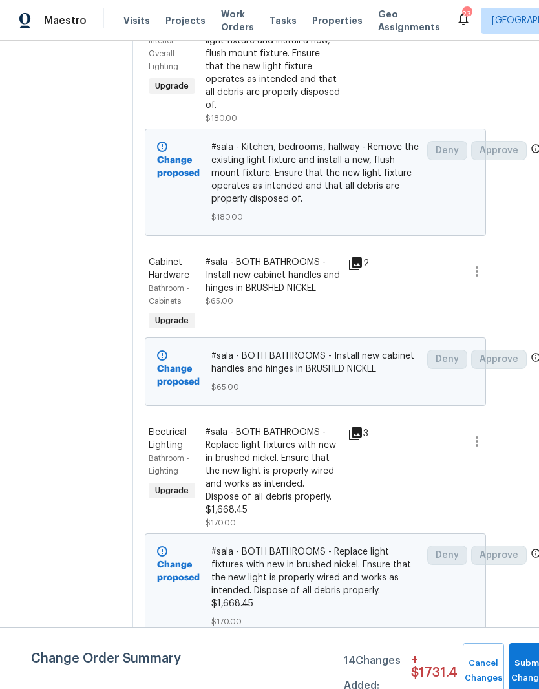
scroll to position [1840, 19]
click at [301, 112] on div "#sala - Kitchen, bedrooms, hallway - Remove the existing light fixture and inst…" at bounding box center [273, 59] width 135 height 103
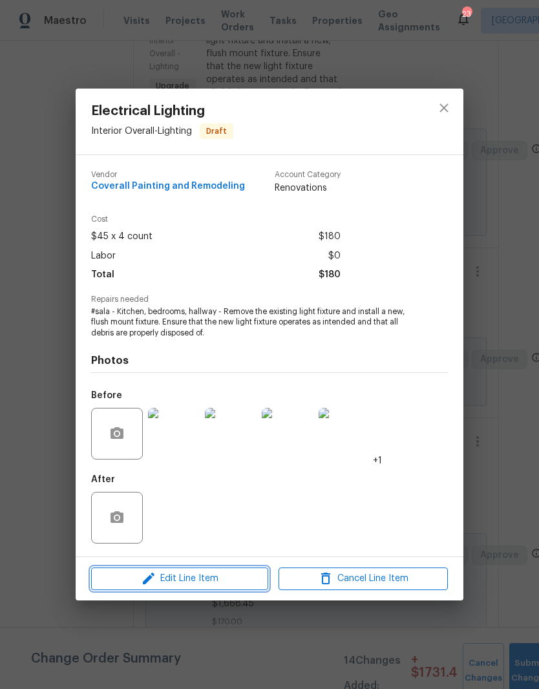
click at [228, 582] on span "Edit Line Item" at bounding box center [179, 579] width 169 height 16
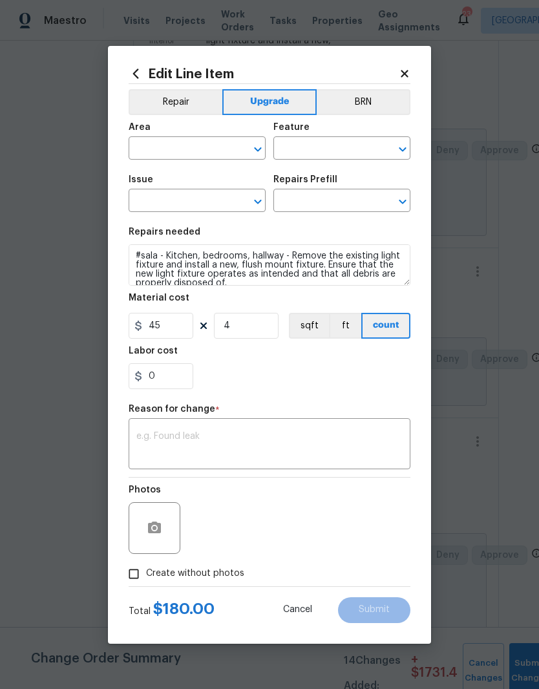
type input "Interior Overall"
type input "Lighting"
type input "Electrical Lighting"
type input "Replace Flush Mount Light $25.00"
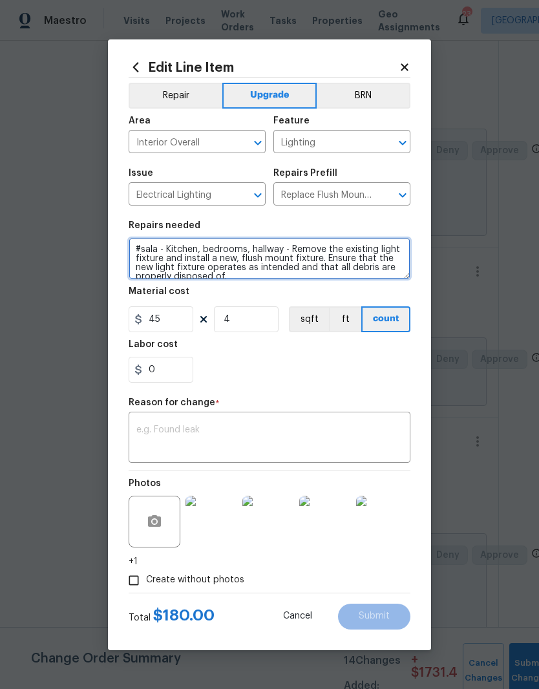
click at [279, 250] on textarea "#sala - Kitchen, bedrooms, hallway - Remove the existing light fixture and inst…" at bounding box center [270, 258] width 282 height 41
type textarea "#sala - Kitchen, bedrooms, hallway, laundry room - Remove the existing light fi…"
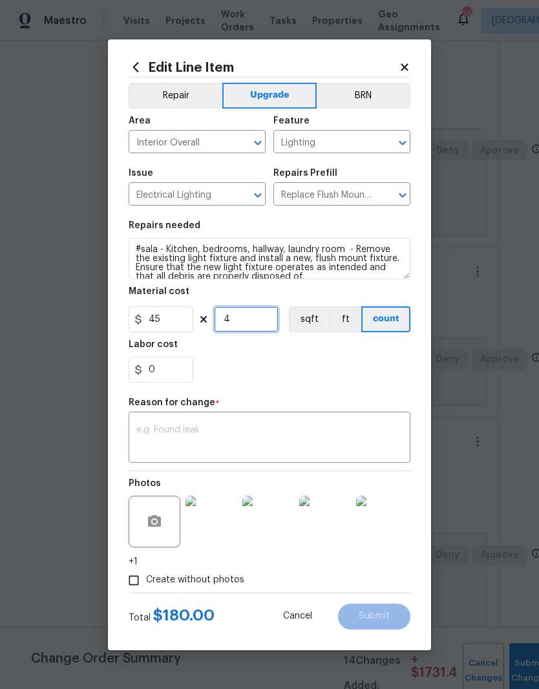
click at [249, 323] on input "4" at bounding box center [246, 320] width 65 height 26
type input "5"
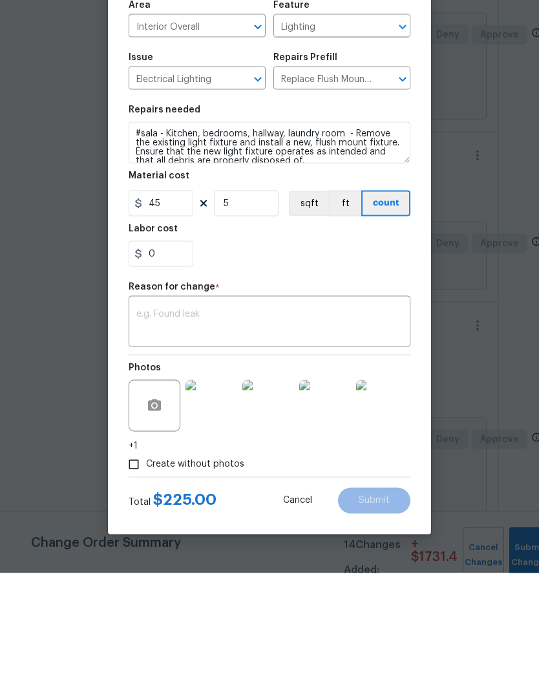
click at [228, 426] on textarea at bounding box center [269, 439] width 266 height 27
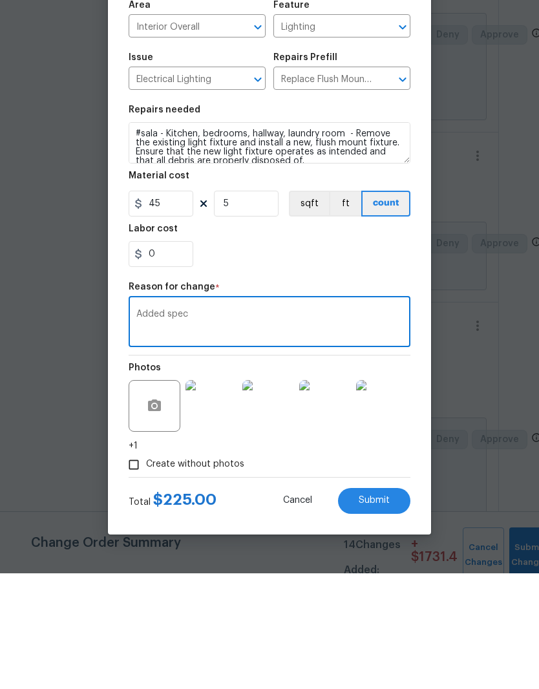
type textarea "Added spec"
click at [160, 515] on icon "button" at bounding box center [154, 521] width 13 height 12
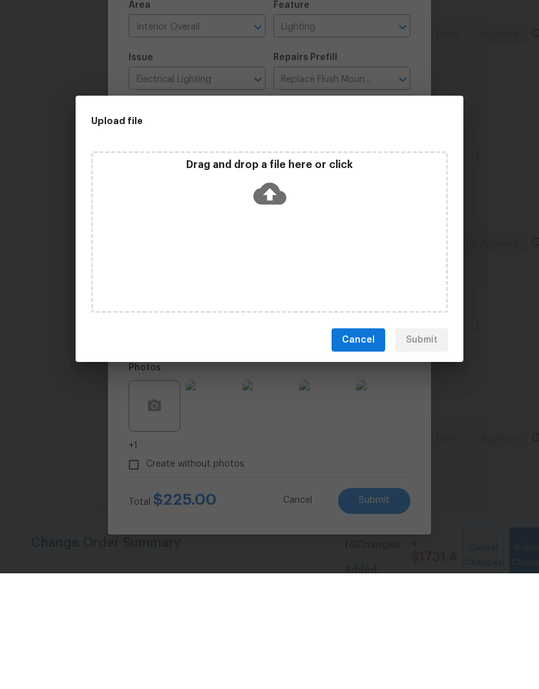
scroll to position [53, 0]
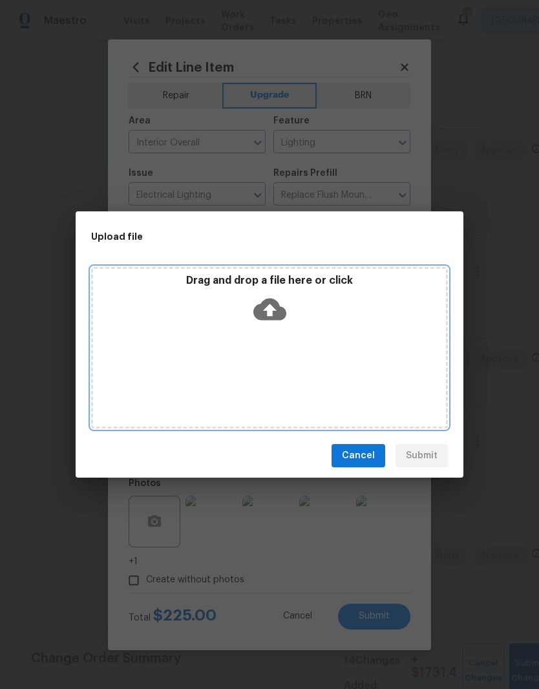
click at [334, 318] on div "Drag and drop a file here or click" at bounding box center [269, 302] width 353 height 56
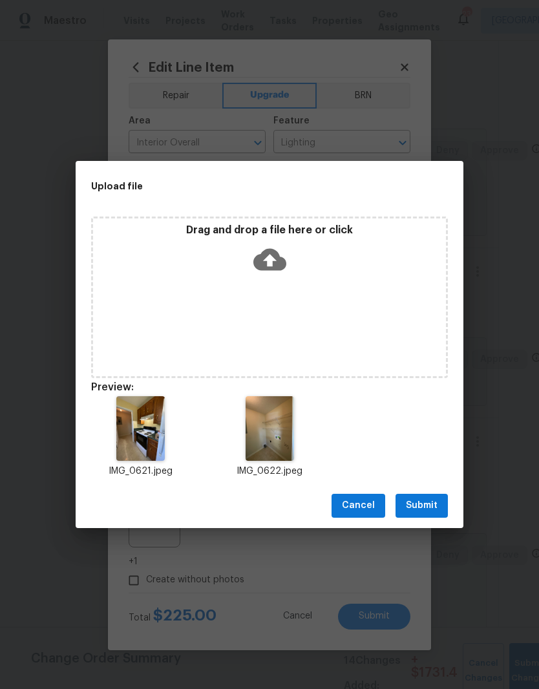
click at [422, 506] on span "Submit" at bounding box center [422, 506] width 32 height 16
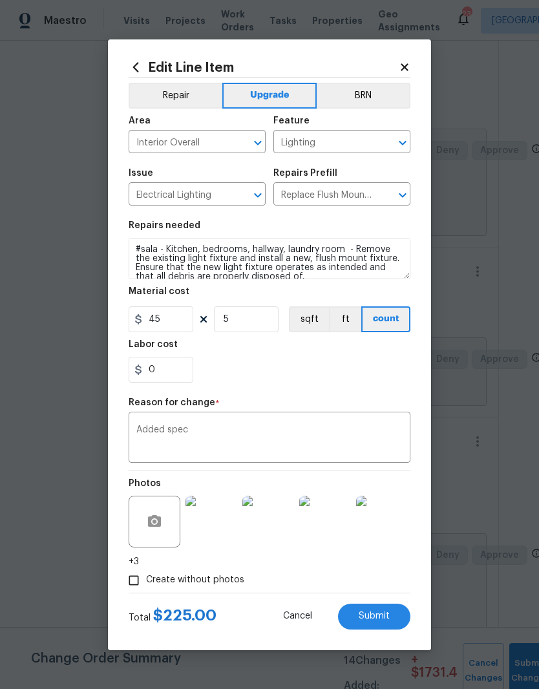
click at [219, 522] on img at bounding box center [212, 522] width 52 height 52
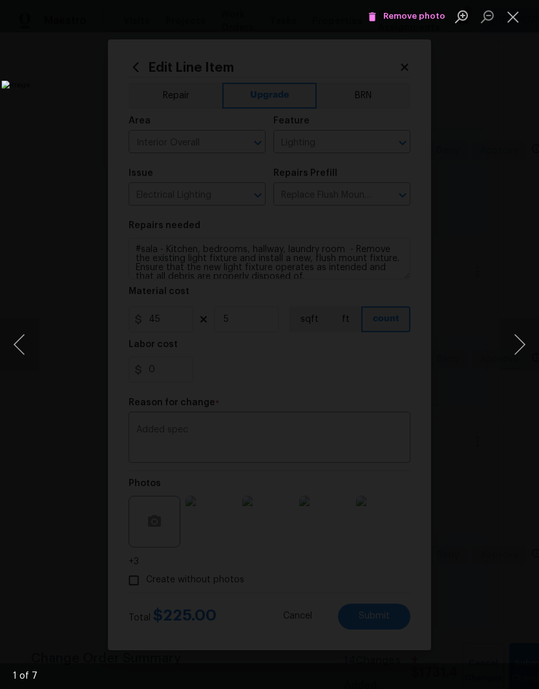
click at [520, 347] on button "Next image" at bounding box center [520, 345] width 39 height 52
click at [515, 349] on button "Next image" at bounding box center [520, 345] width 39 height 52
click at [521, 349] on button "Next image" at bounding box center [520, 345] width 39 height 52
click at [520, 347] on button "Next image" at bounding box center [520, 345] width 39 height 52
click at [524, 343] on button "Next image" at bounding box center [520, 345] width 39 height 52
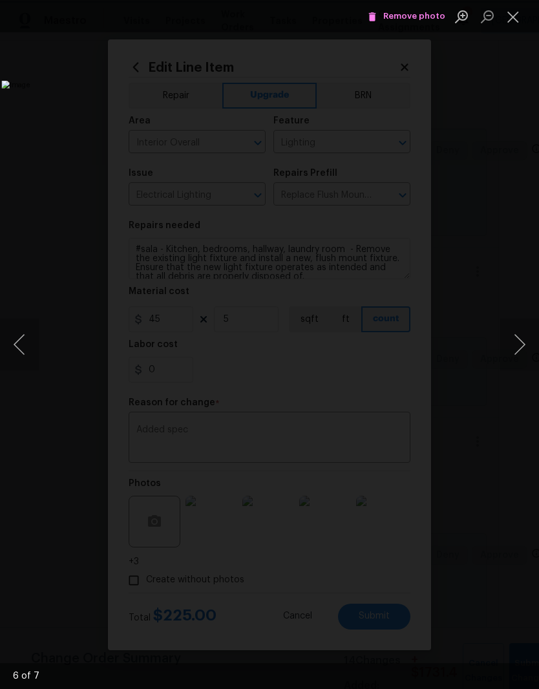
click at [523, 342] on button "Next image" at bounding box center [520, 345] width 39 height 52
click at [521, 19] on button "Close lightbox" at bounding box center [514, 16] width 26 height 23
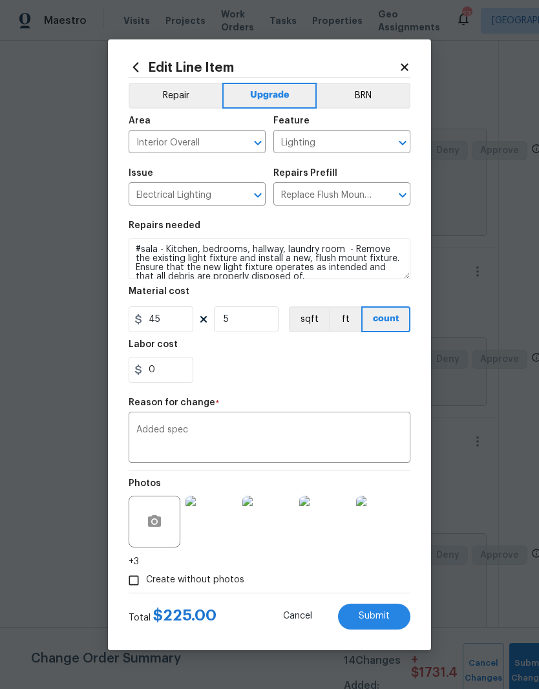
click at [374, 615] on span "Submit" at bounding box center [374, 617] width 31 height 10
type textarea "#sala - Kitchen, bedrooms, hallway - Remove the existing light fixture and inst…"
type input "4"
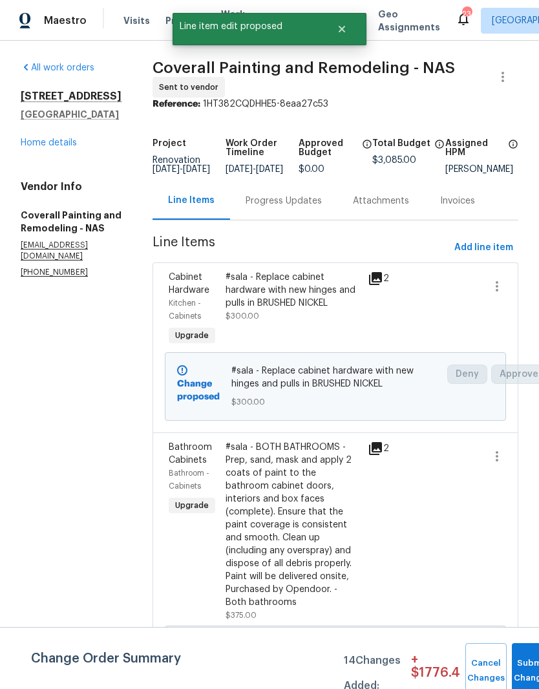
scroll to position [0, 0]
click at [489, 240] on span "Add line item" at bounding box center [484, 248] width 59 height 16
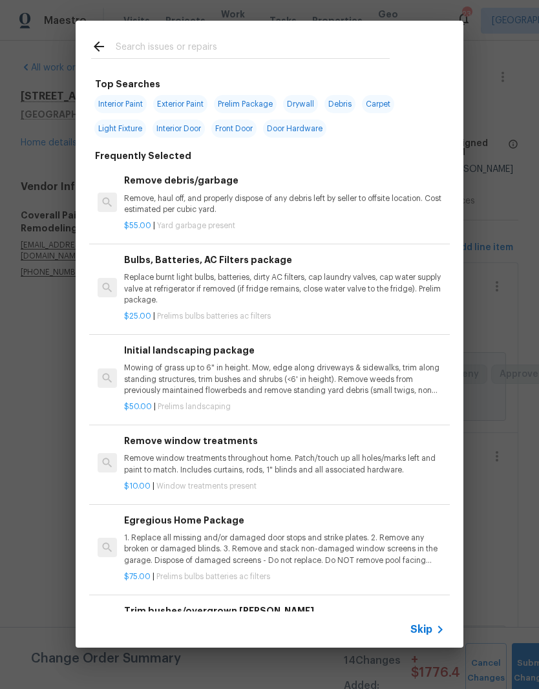
click at [220, 43] on input "text" at bounding box center [253, 48] width 274 height 19
type input "Ceiling fan"
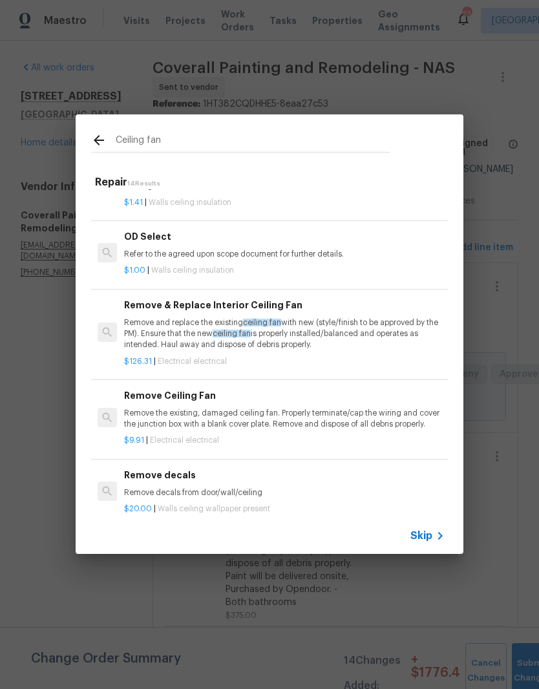
scroll to position [209, 0]
click at [219, 330] on span "ceiling fan" at bounding box center [232, 334] width 38 height 8
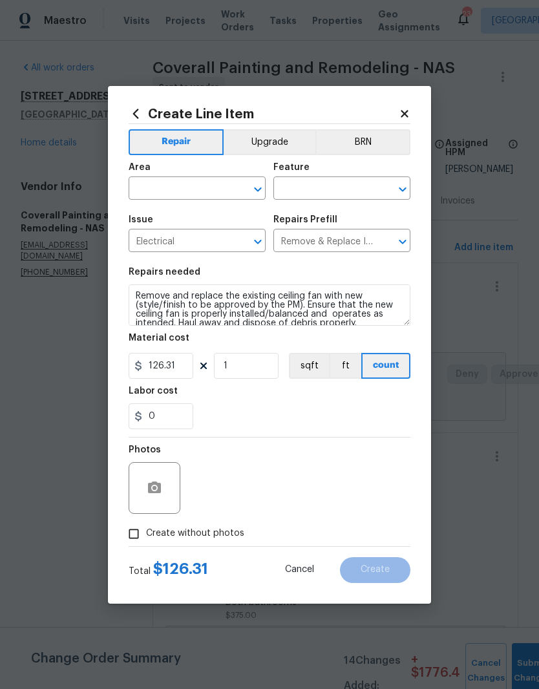
click at [225, 186] on input "text" at bounding box center [179, 190] width 101 height 20
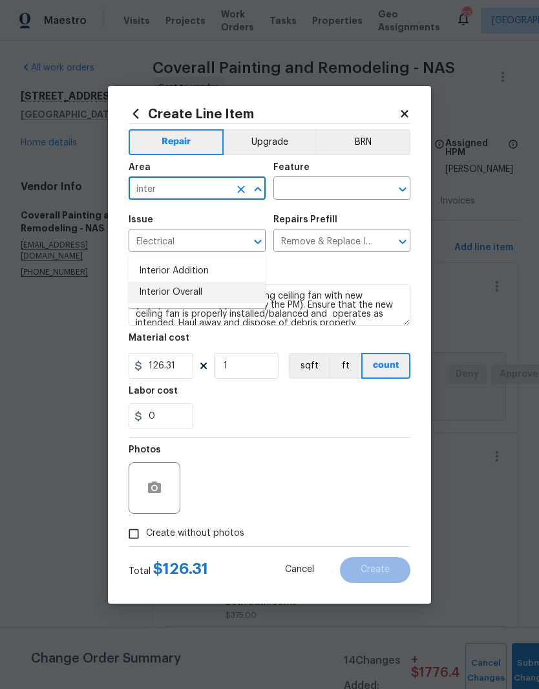
click at [194, 282] on li "Interior Overall" at bounding box center [197, 292] width 137 height 21
type input "Interior Overall"
click at [283, 138] on button "Upgrade" at bounding box center [270, 142] width 92 height 26
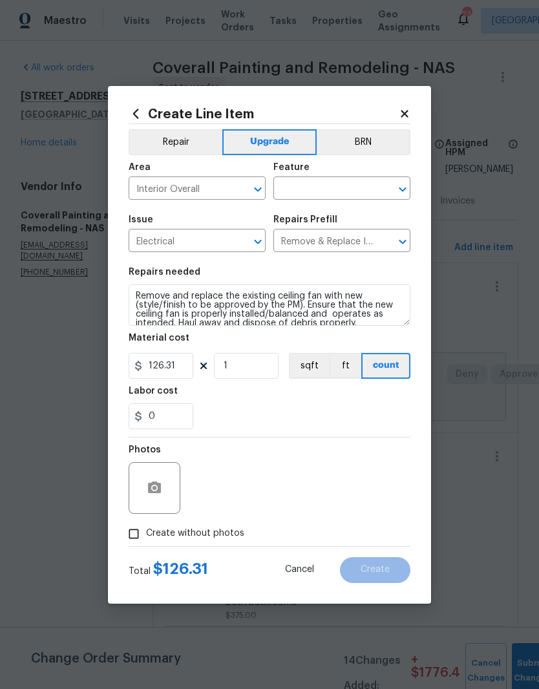
click at [354, 186] on input "text" at bounding box center [324, 190] width 101 height 20
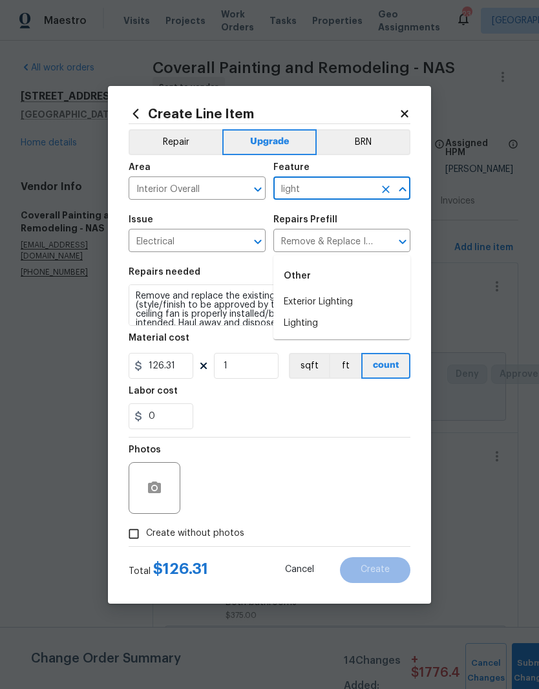
click at [316, 313] on li "Lighting" at bounding box center [342, 323] width 137 height 21
type input "Lighting"
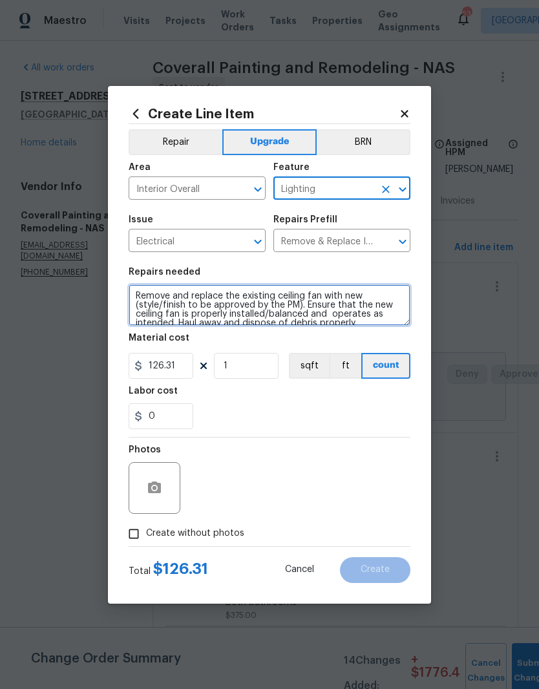
click at [139, 292] on textarea "Remove and replace the existing ceiling fan with new (style/finish to be approv…" at bounding box center [270, 305] width 282 height 41
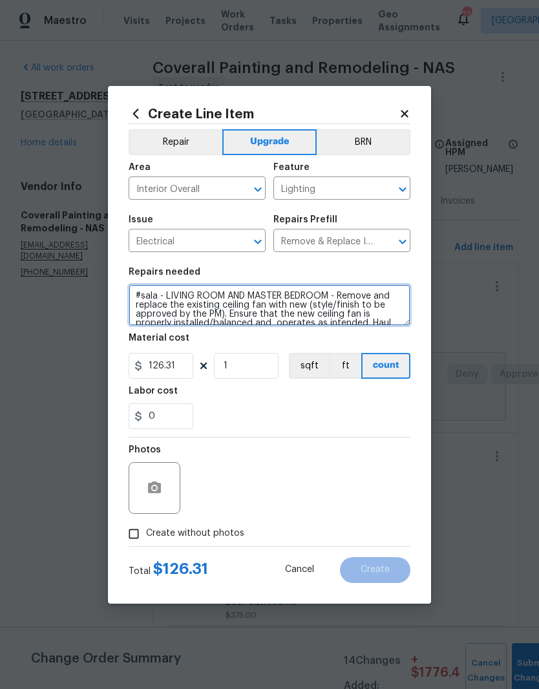
click at [228, 314] on textarea "#sala - LIVING ROOM AND MASTER BEDROOM - Remove and replace the existing ceilin…" at bounding box center [270, 305] width 282 height 41
click at [387, 323] on textarea "#sala - LIVING ROOM AND MASTER BEDROOM - Remove and replace the existing ceilin…" at bounding box center [270, 305] width 282 height 41
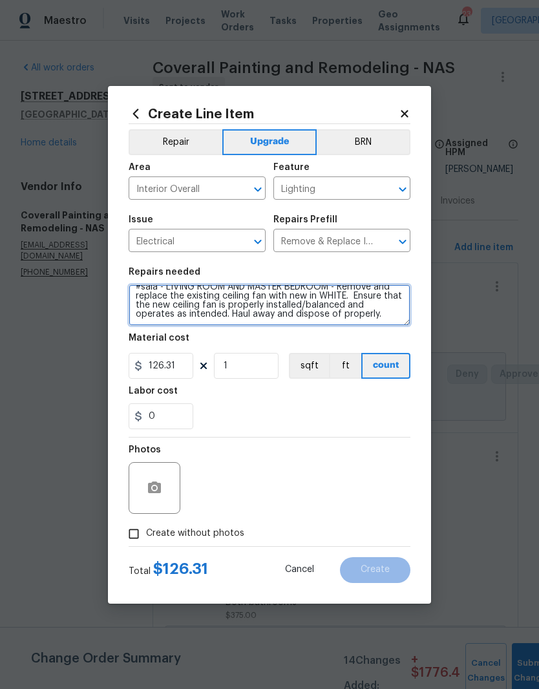
scroll to position [9, 0]
click at [393, 317] on textarea "#sala - LIVING ROOM AND MASTER BEDROOM - Remove and replace the existing ceilin…" at bounding box center [270, 305] width 282 height 41
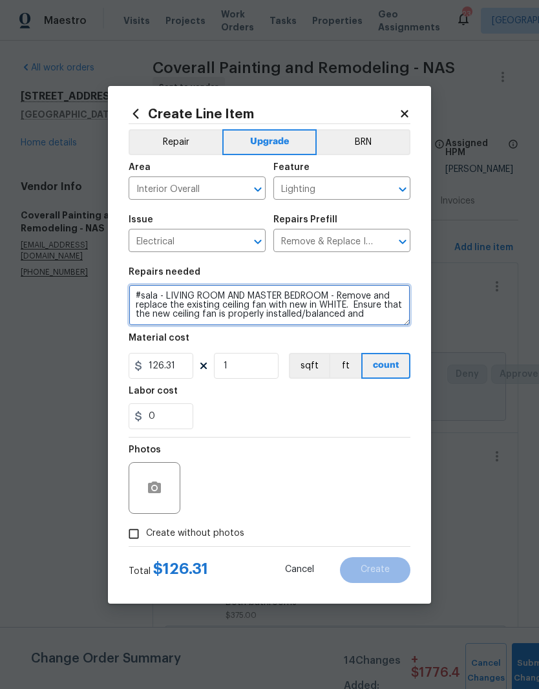
scroll to position [0, 0]
type textarea "#sala - LIVING ROOM AND MASTER BEDROOM - Remove and replace the existing ceilin…"
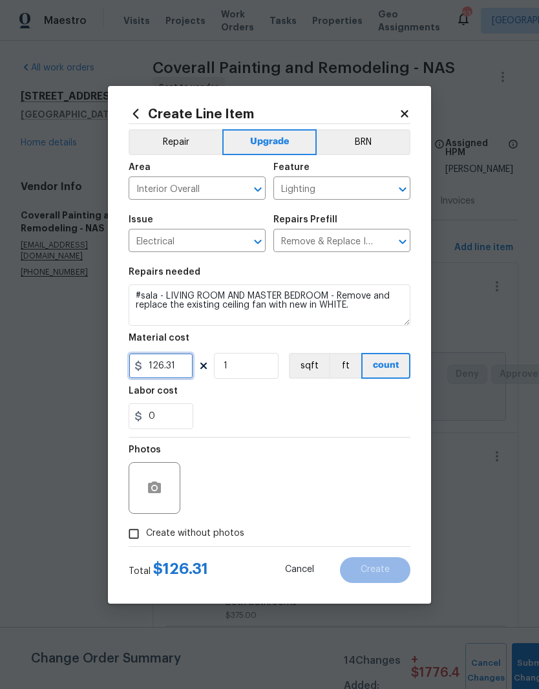
click at [186, 367] on input "126.31" at bounding box center [161, 366] width 65 height 26
type input "145"
click at [246, 369] on input "1" at bounding box center [246, 366] width 65 height 26
type input "2"
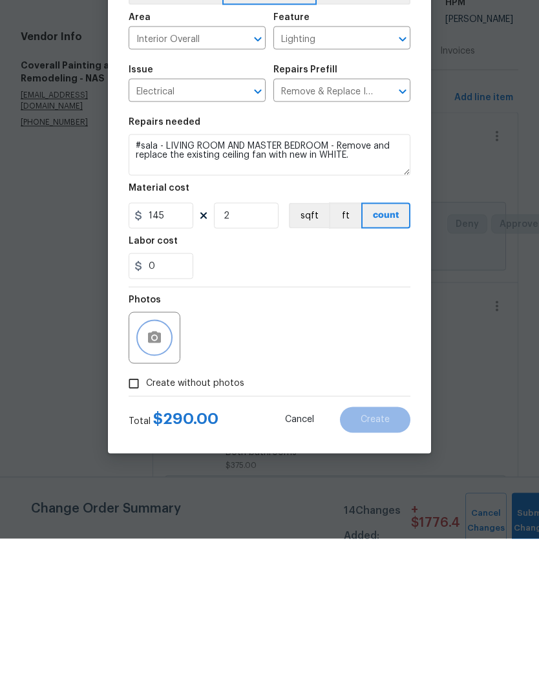
click at [164, 473] on button "button" at bounding box center [154, 488] width 31 height 31
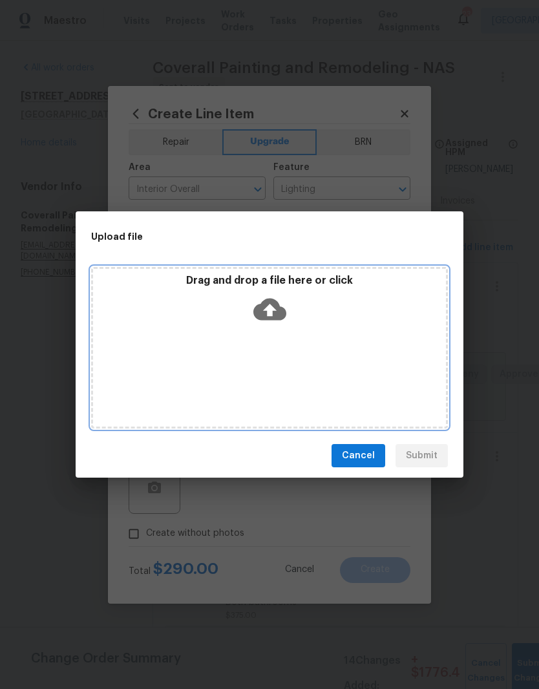
click at [305, 331] on div "Drag and drop a file here or click" at bounding box center [269, 348] width 357 height 162
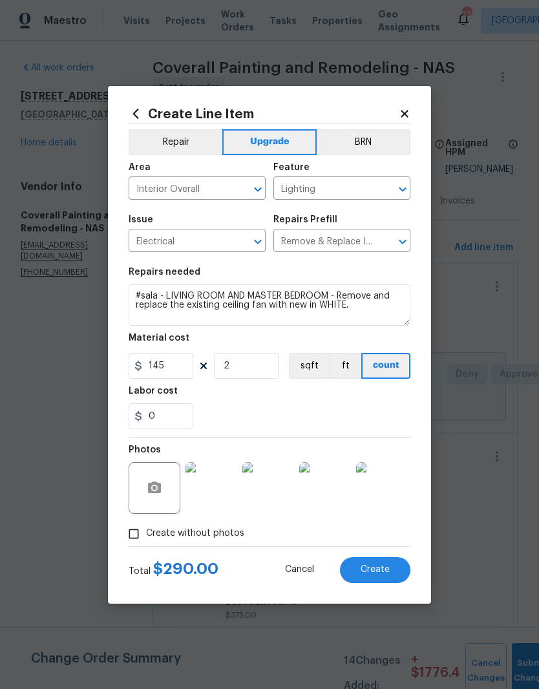
scroll to position [53, 0]
click at [250, 299] on textarea "#sala - LIVING ROOM AND MASTER BEDROOM - Remove and replace the existing ceilin…" at bounding box center [270, 305] width 282 height 41
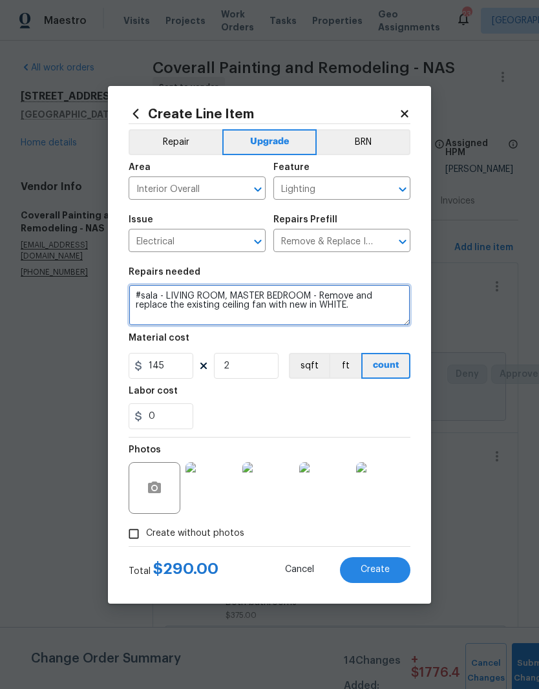
click at [310, 297] on textarea "#sala - LIVING ROOM, MASTER BEDROOM - Remove and replace the existing ceiling f…" at bounding box center [270, 305] width 282 height 41
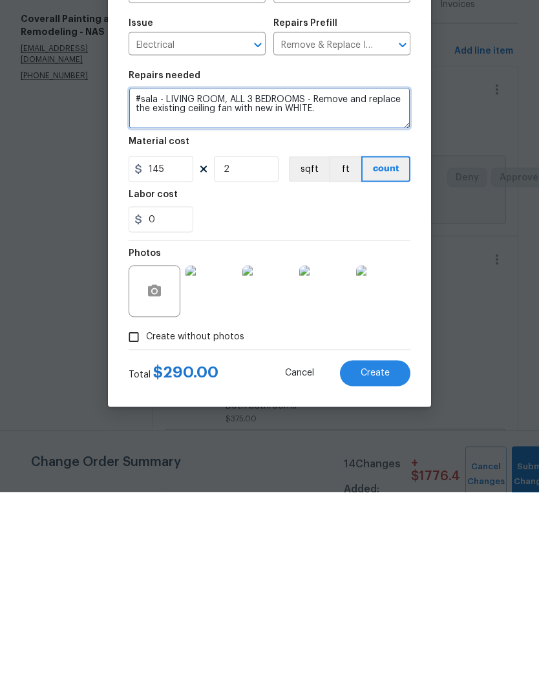
type textarea "#sala - LIVING ROOM, ALL 3 BEDROOMS - Remove and replace the existing ceiling f…"
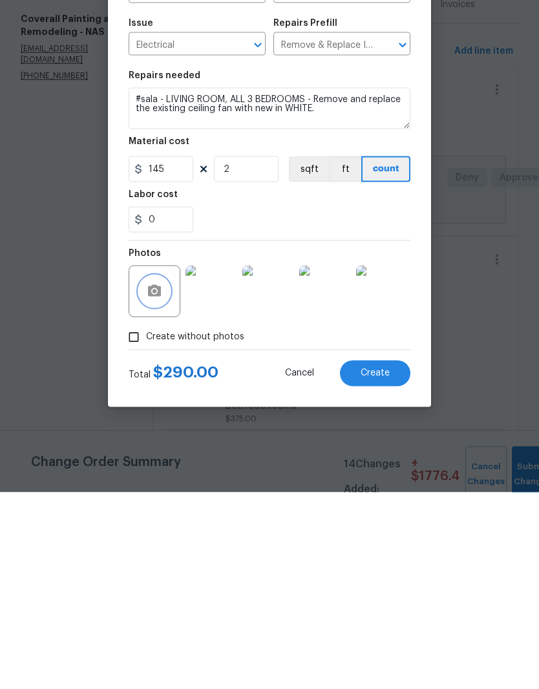
click at [160, 482] on icon "button" at bounding box center [154, 488] width 13 height 12
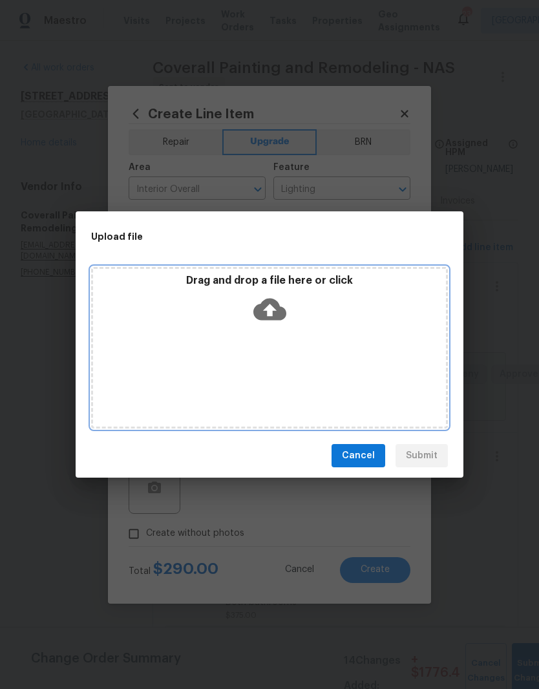
click at [343, 326] on div "Drag and drop a file here or click" at bounding box center [269, 302] width 353 height 56
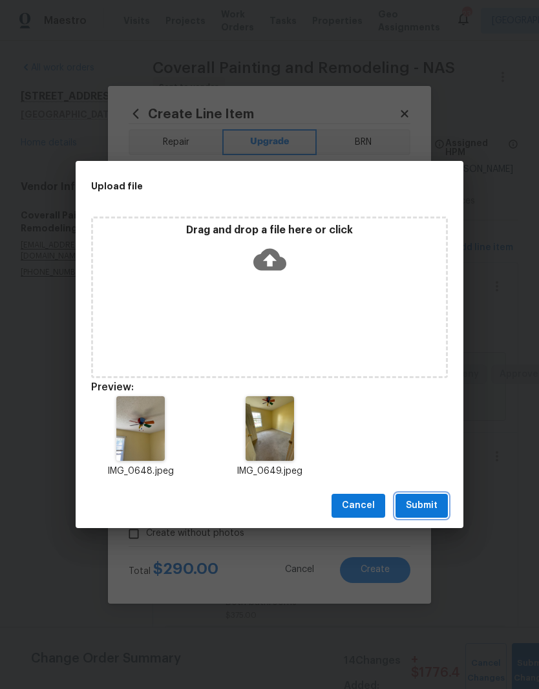
click at [429, 508] on span "Submit" at bounding box center [422, 506] width 32 height 16
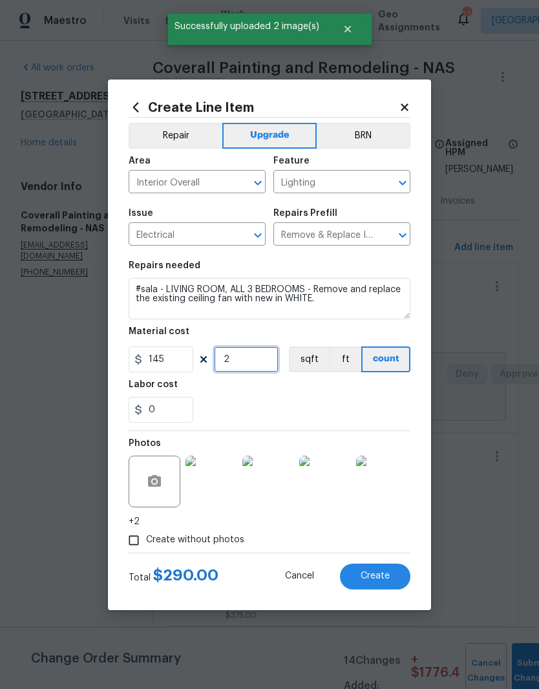
click at [249, 353] on input "2" at bounding box center [246, 360] width 65 height 26
click at [254, 365] on input "2" at bounding box center [246, 360] width 65 height 26
type input "4"
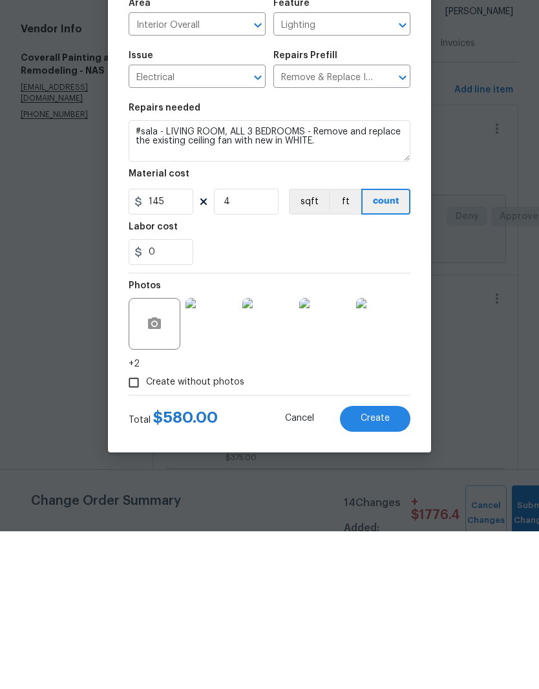
click at [378, 572] on span "Create" at bounding box center [375, 577] width 29 height 10
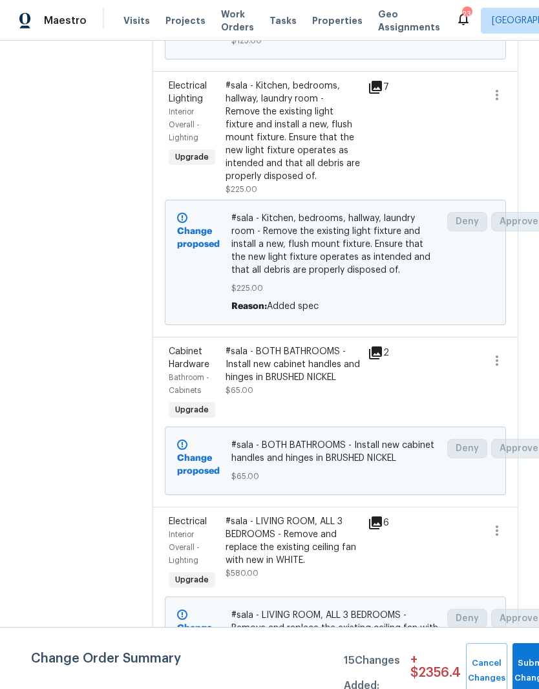
scroll to position [1718, 0]
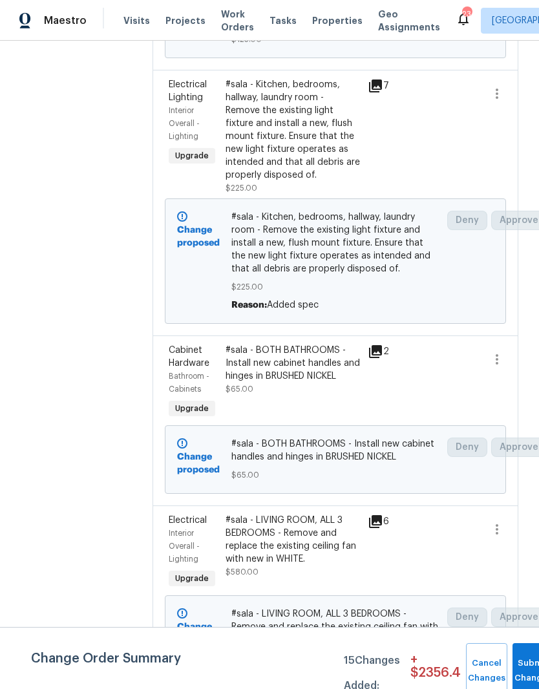
click at [336, 182] on div "#sala - Kitchen, bedrooms, hallway, laundry room - Remove the existing light fi…" at bounding box center [293, 129] width 135 height 103
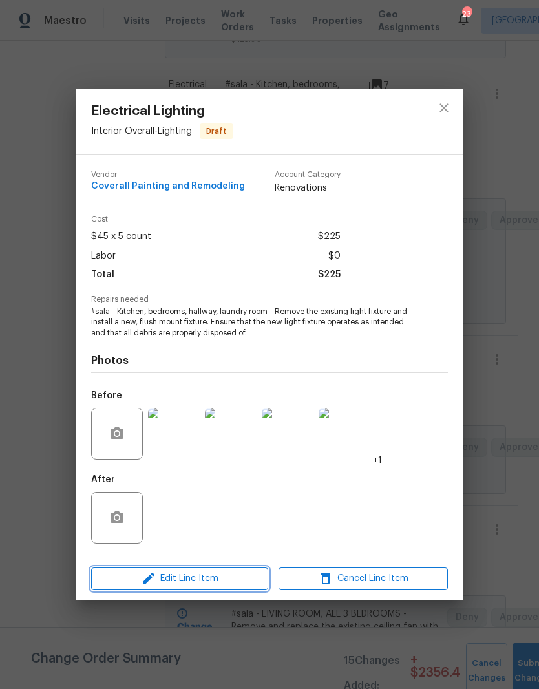
click at [235, 575] on span "Edit Line Item" at bounding box center [179, 579] width 169 height 16
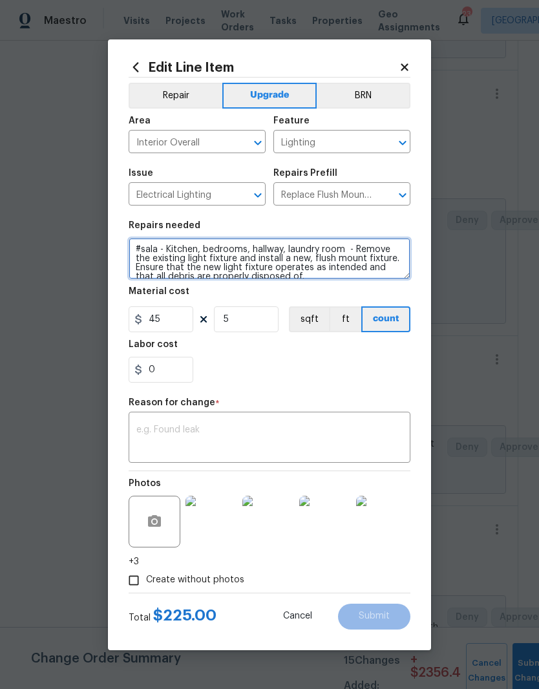
click at [251, 248] on textarea "#sala - Kitchen, bedrooms, hallway, laundry room - Remove the existing light fi…" at bounding box center [270, 258] width 282 height 41
click at [242, 251] on textarea "#sala - Kitchen, hallway, laundry room - Remove the existing light fixture and …" at bounding box center [270, 258] width 282 height 41
type textarea "#sala - Kitchen, hallway and laundry room - Remove the existing light fixture a…"
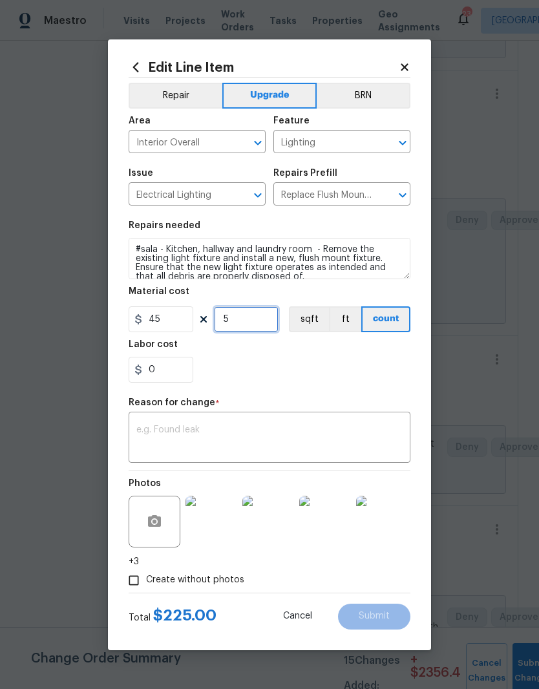
click at [249, 321] on input "5" at bounding box center [246, 320] width 65 height 26
type input "3"
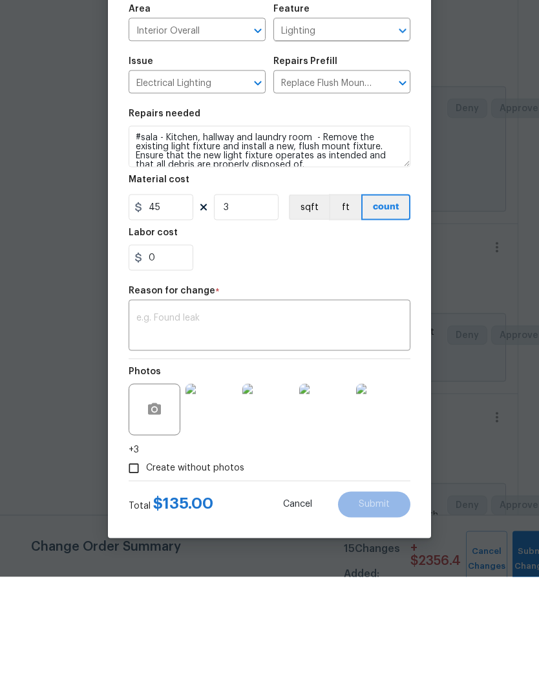
click at [239, 426] on textarea at bounding box center [269, 439] width 266 height 27
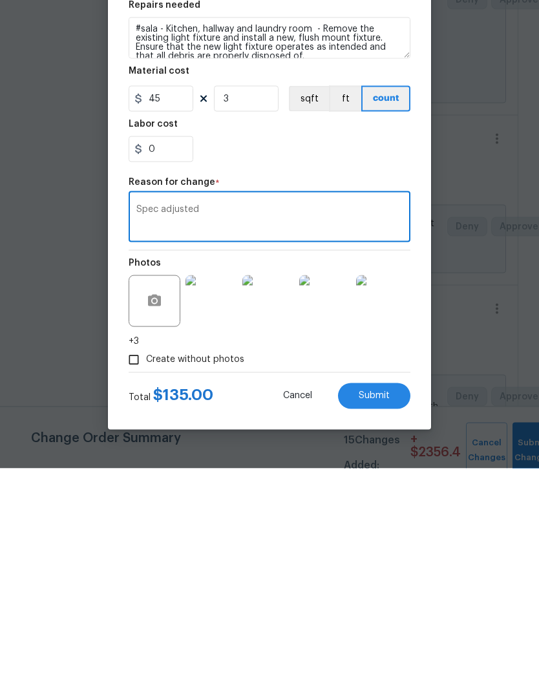
type textarea "Spec adjusted"
click at [212, 496] on img at bounding box center [212, 522] width 52 height 52
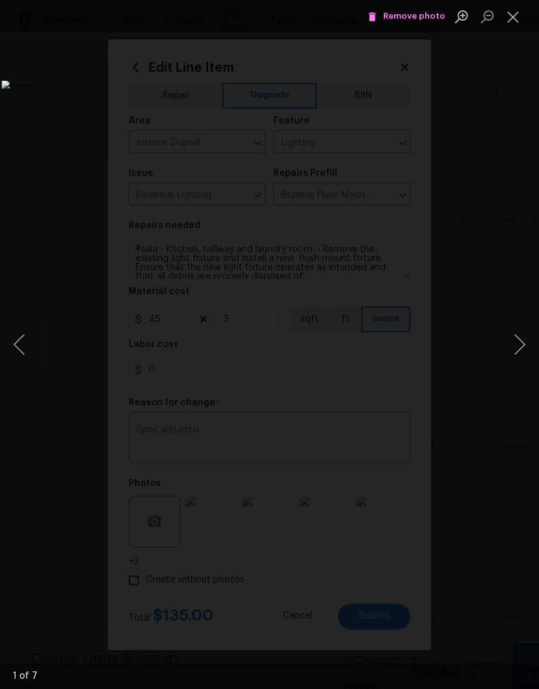
click at [517, 337] on button "Next image" at bounding box center [520, 345] width 39 height 52
click at [521, 343] on button "Next image" at bounding box center [520, 345] width 39 height 52
click at [521, 345] on button "Next image" at bounding box center [520, 345] width 39 height 52
click at [425, 18] on span "Remove photo" at bounding box center [407, 16] width 78 height 15
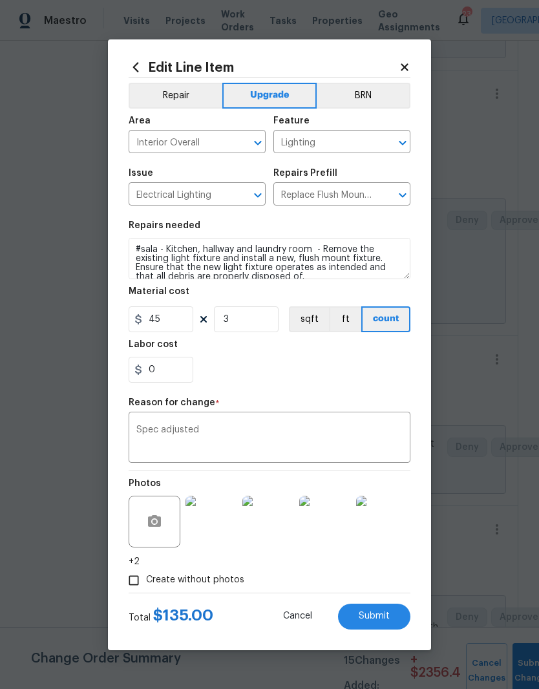
click at [385, 522] on img at bounding box center [382, 522] width 52 height 52
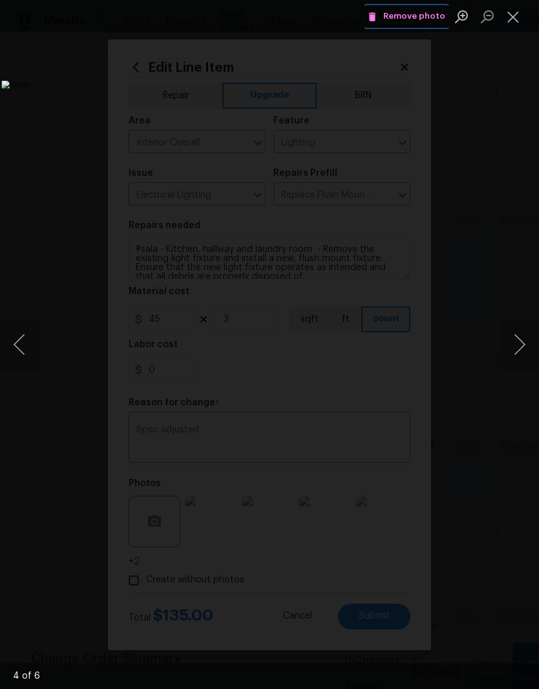
click at [428, 19] on span "Remove photo" at bounding box center [407, 16] width 78 height 15
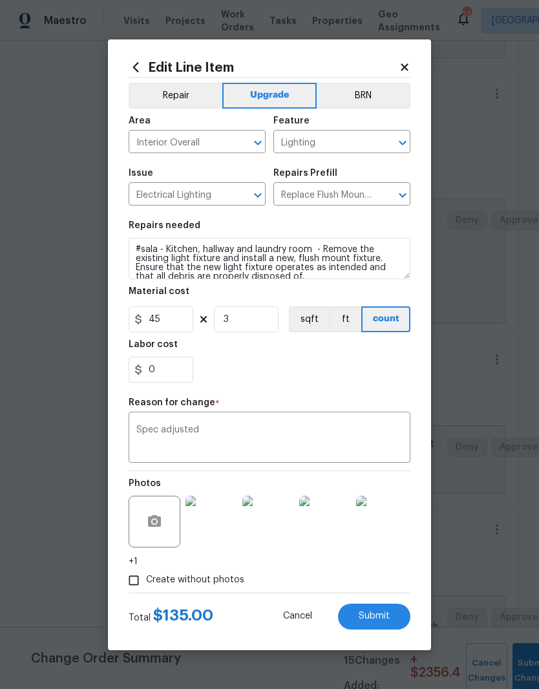
click at [381, 616] on span "Submit" at bounding box center [374, 617] width 31 height 10
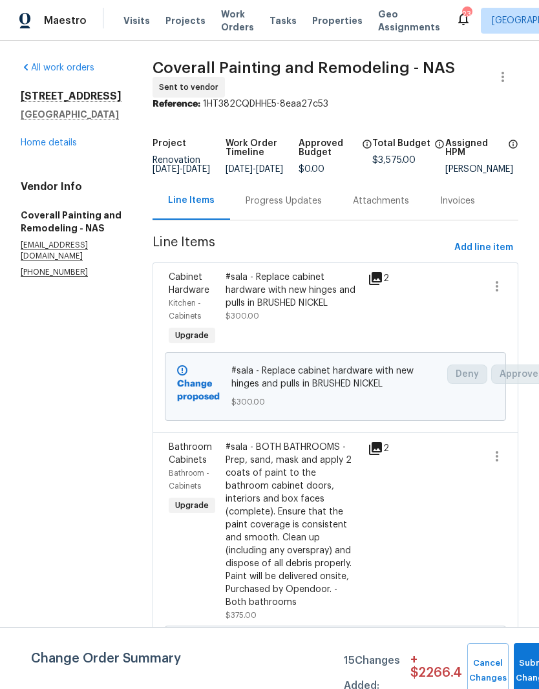
scroll to position [0, 0]
click at [61, 138] on link "Home details" at bounding box center [49, 142] width 56 height 9
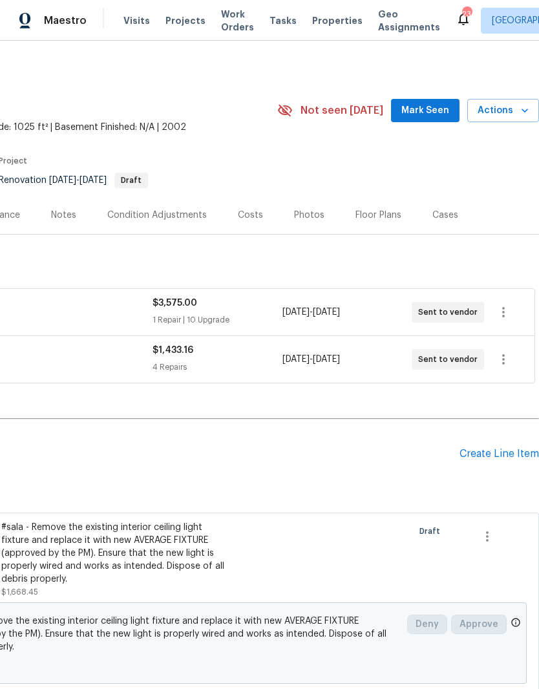
scroll to position [0, 191]
click at [491, 529] on icon "button" at bounding box center [488, 537] width 16 height 16
click at [501, 480] on li "Cancel" at bounding box center [497, 483] width 50 height 21
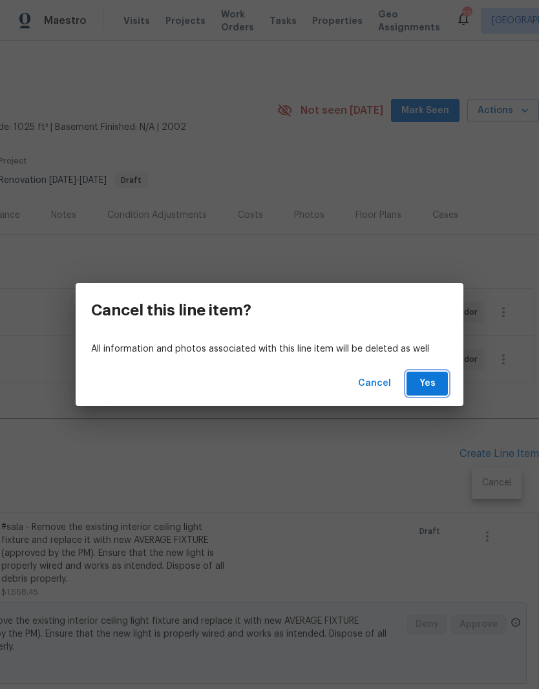
click at [432, 385] on span "Yes" at bounding box center [427, 384] width 21 height 16
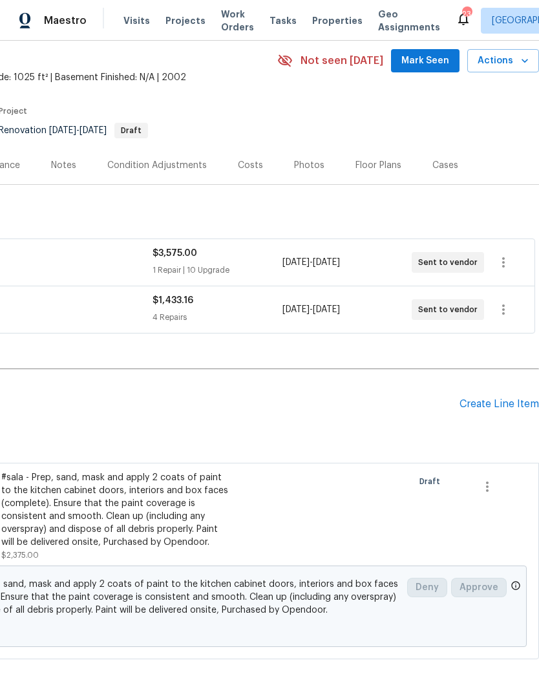
scroll to position [49, 191]
click at [486, 492] on icon "button" at bounding box center [488, 488] width 16 height 16
click at [501, 493] on li "Cancel" at bounding box center [497, 487] width 50 height 21
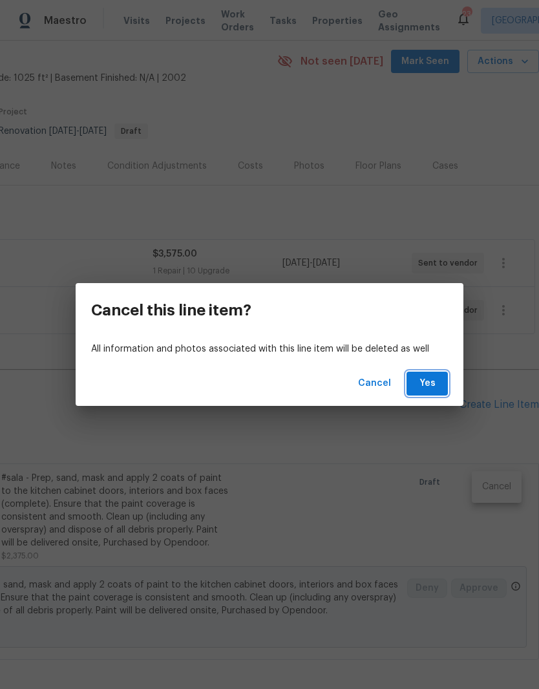
click at [435, 385] on span "Yes" at bounding box center [427, 384] width 21 height 16
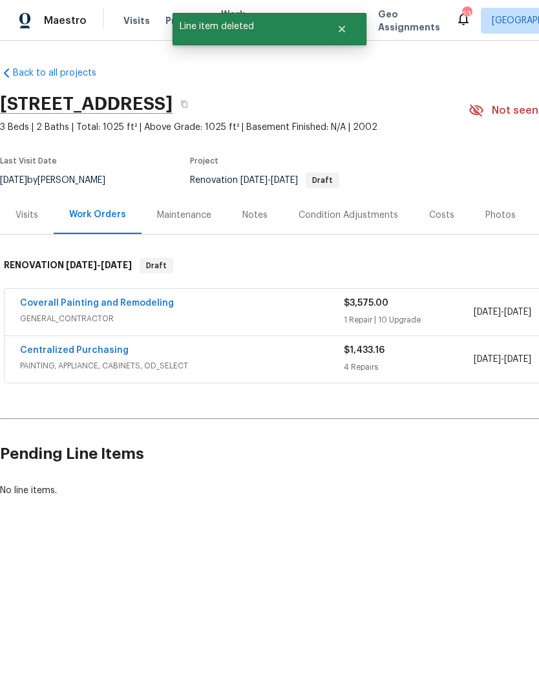
scroll to position [0, -1]
click at [120, 306] on link "Coverall Painting and Remodeling" at bounding box center [97, 303] width 154 height 9
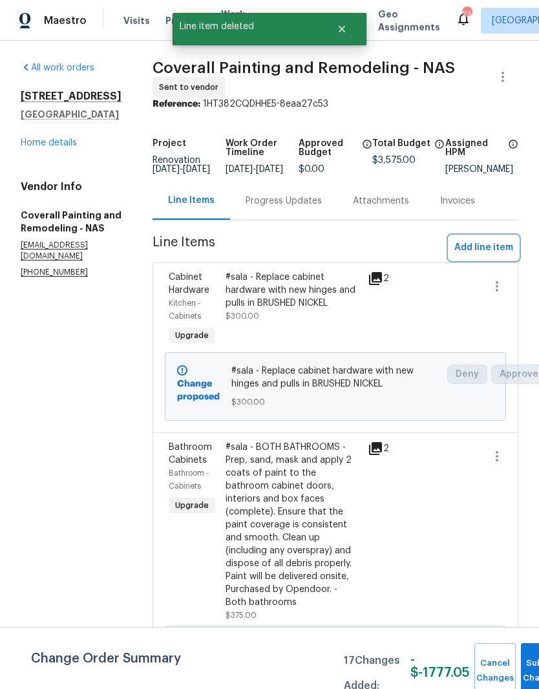
click at [496, 256] on span "Add line item" at bounding box center [484, 248] width 59 height 16
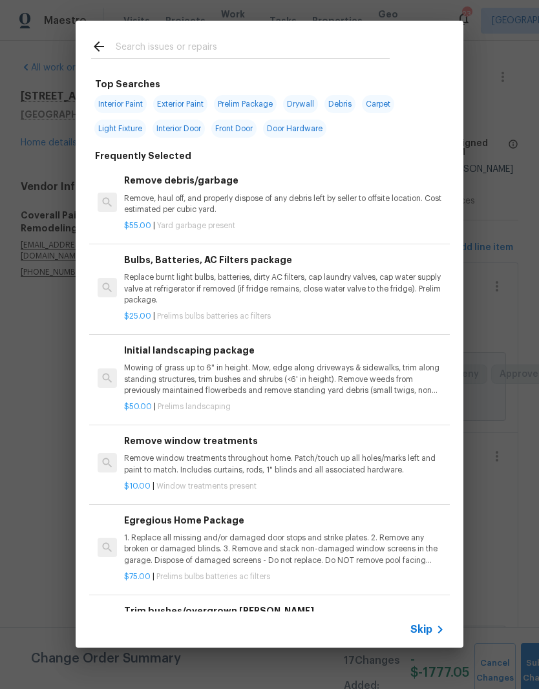
click at [201, 33] on div at bounding box center [241, 46] width 330 height 51
click at [204, 47] on input "text" at bounding box center [253, 48] width 274 height 19
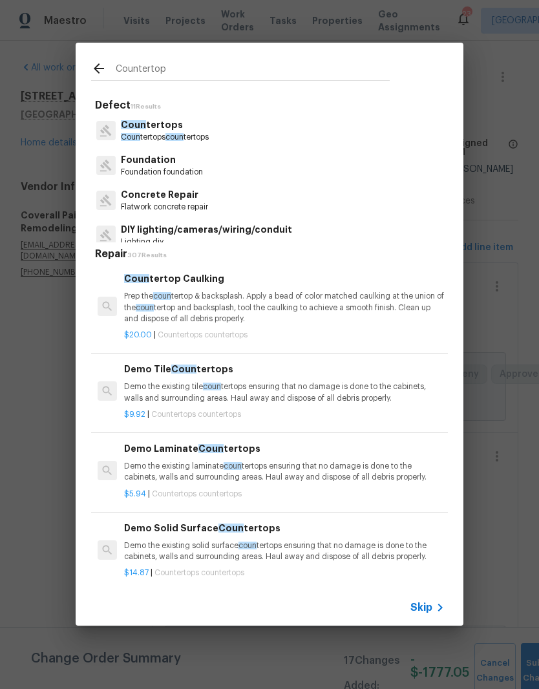
type input "Countertops"
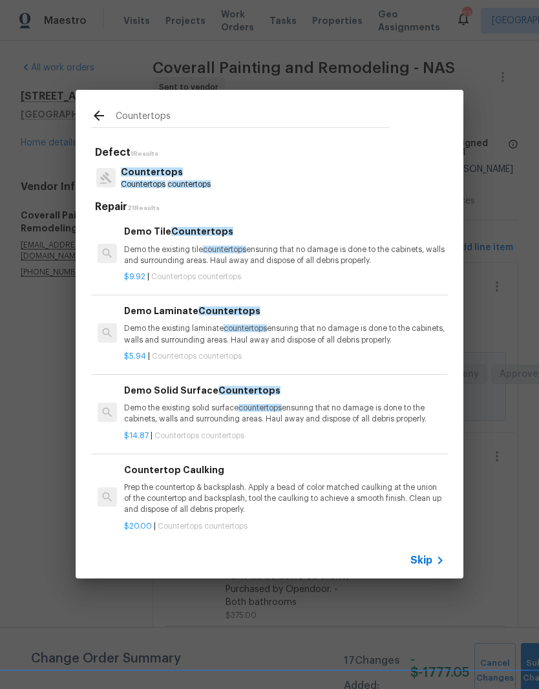
click at [182, 176] on p "Countertops" at bounding box center [166, 173] width 90 height 14
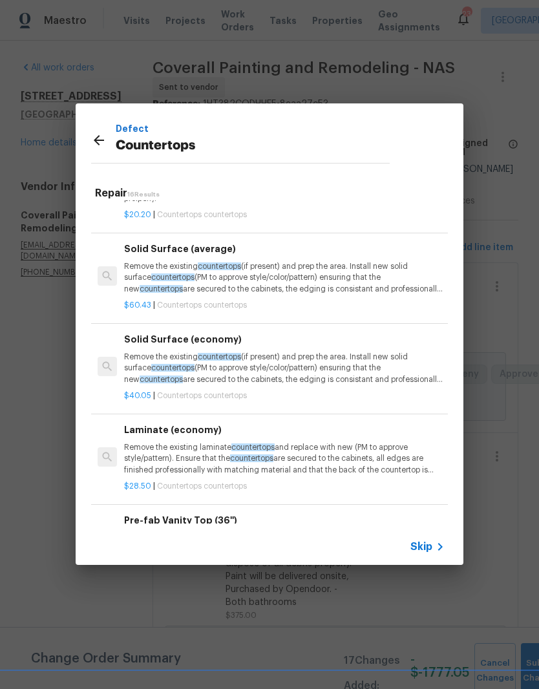
scroll to position [471, 0]
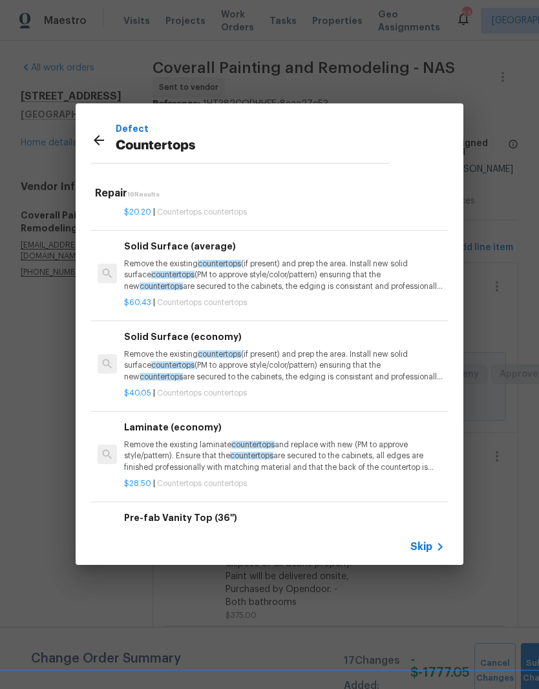
click at [210, 446] on p "Remove the existing laminate countertops and replace with new (PM to approve st…" at bounding box center [284, 456] width 321 height 33
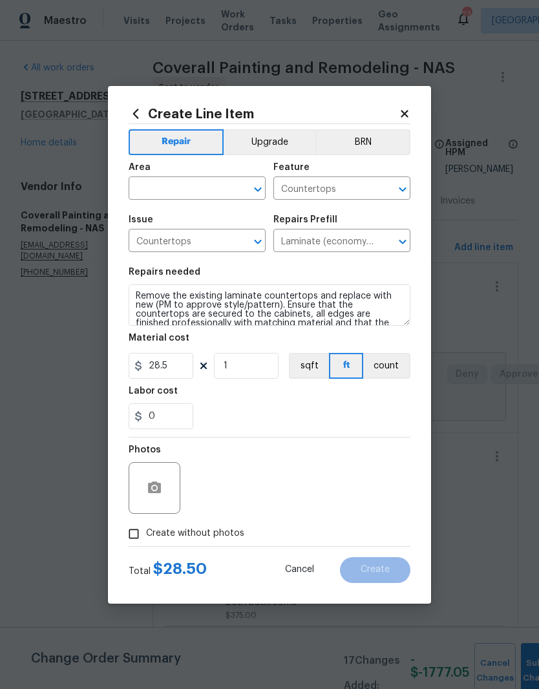
click at [228, 181] on input "text" at bounding box center [179, 190] width 101 height 20
click at [168, 217] on li "Kitchen" at bounding box center [197, 218] width 137 height 21
type input "Kitchen"
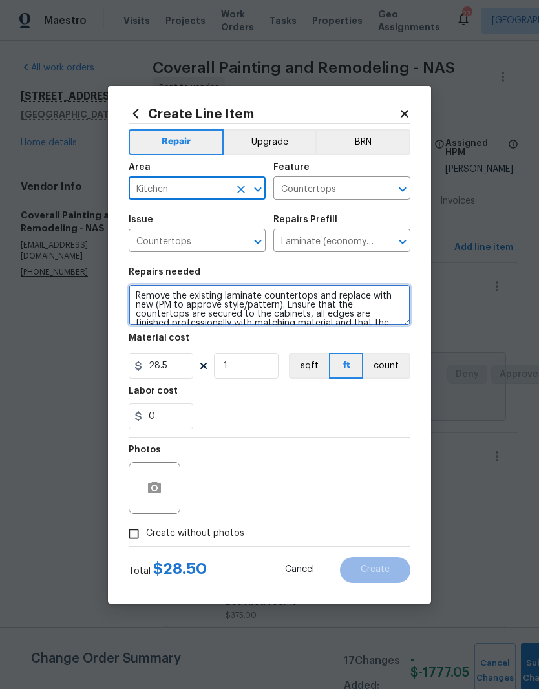
click at [138, 294] on textarea "Remove the existing laminate countertops and replace with new (PM to approve st…" at bounding box center [270, 305] width 282 height 41
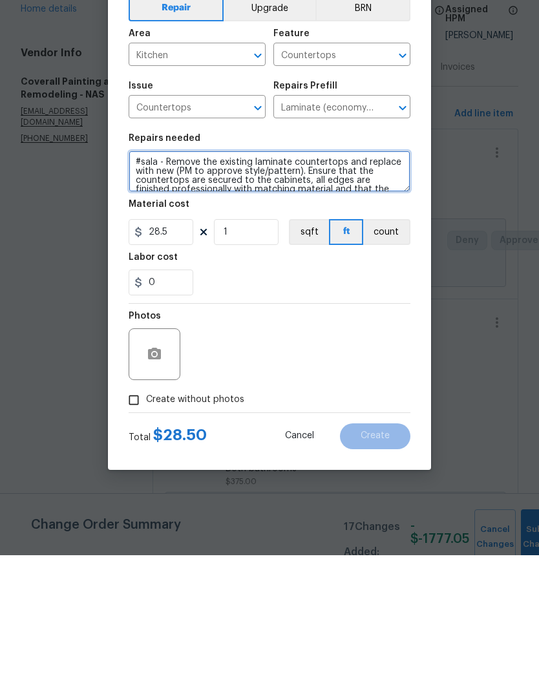
type textarea "#sala - Remove the existing laminate countertops and replace with new (PM to ap…"
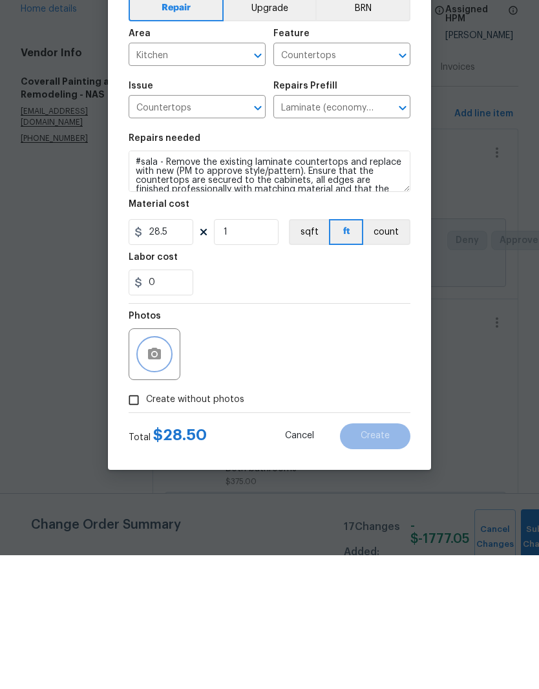
click at [162, 473] on button "button" at bounding box center [154, 488] width 31 height 31
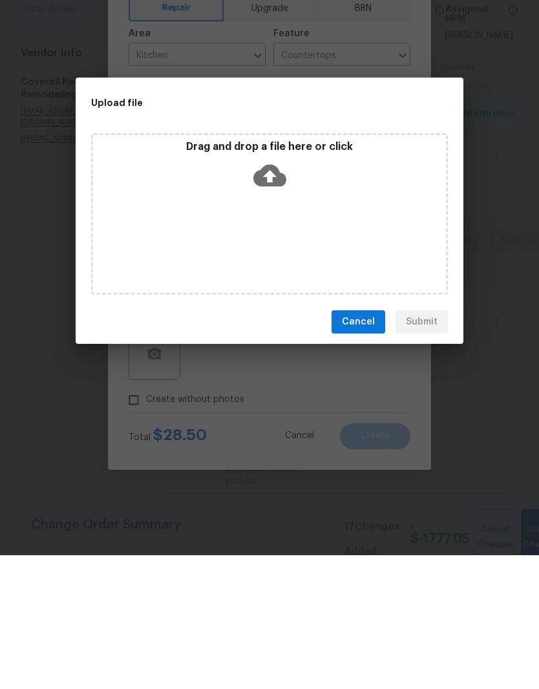
scroll to position [53, 0]
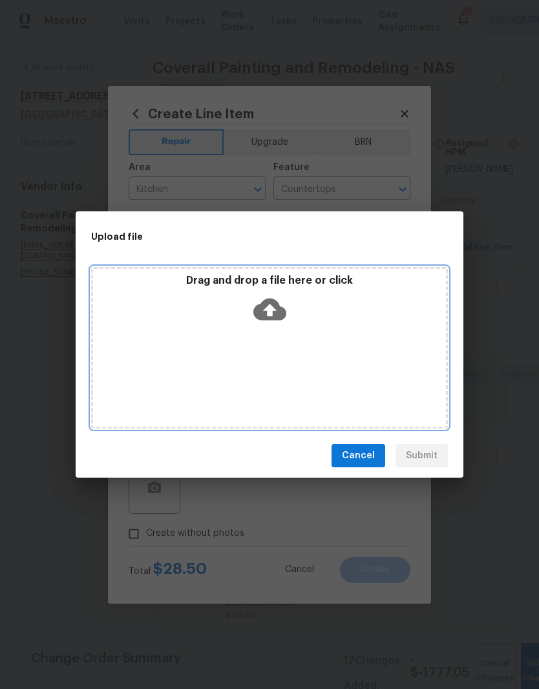
click at [322, 327] on div "Drag and drop a file here or click" at bounding box center [269, 302] width 353 height 56
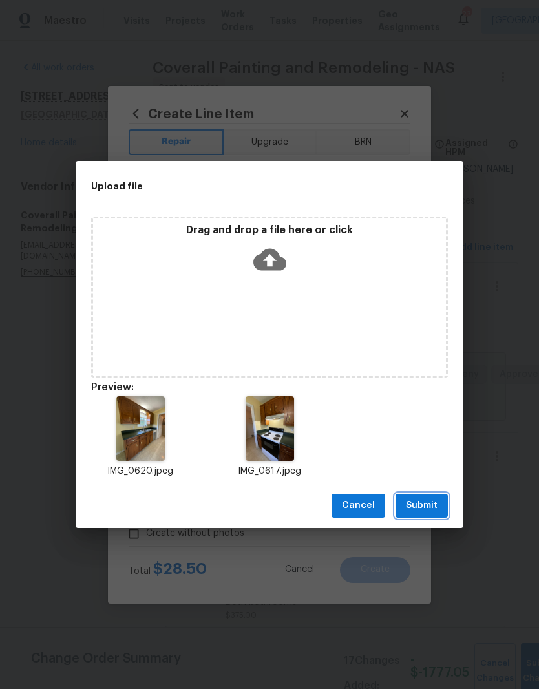
click at [426, 504] on span "Submit" at bounding box center [422, 506] width 32 height 16
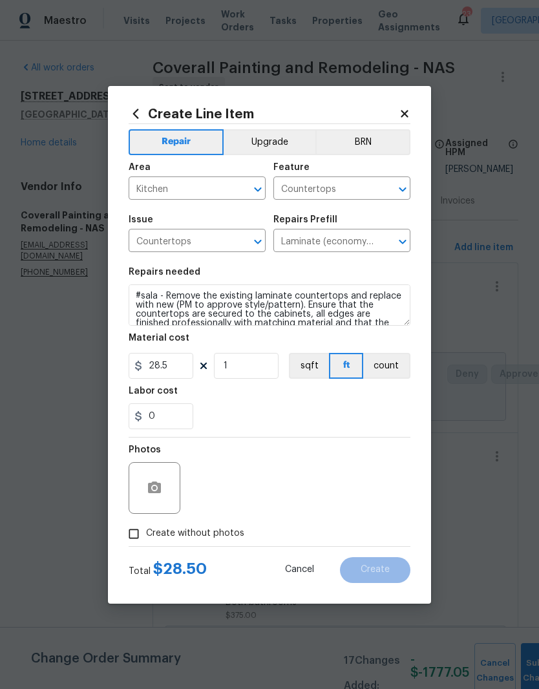
click at [277, 139] on button "Upgrade" at bounding box center [270, 142] width 92 height 26
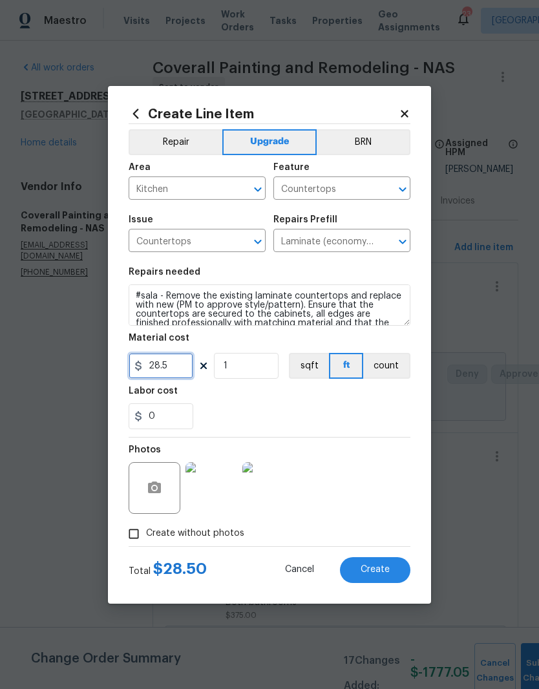
click at [182, 366] on input "28.5" at bounding box center [161, 366] width 65 height 26
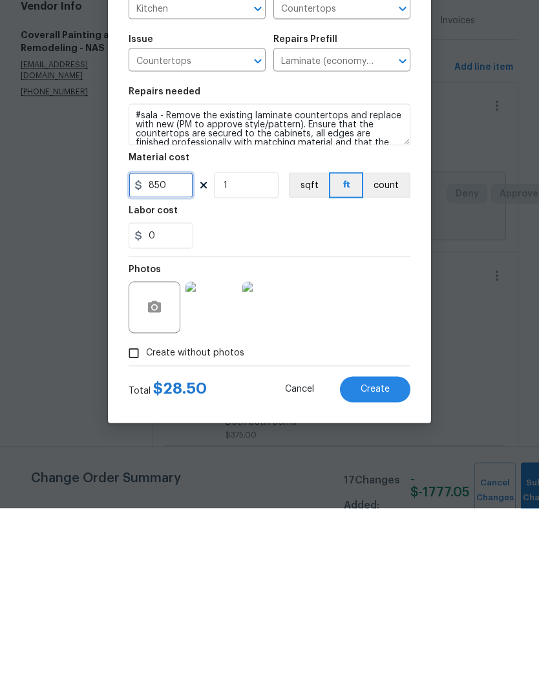
type input "850"
click at [168, 473] on button "button" at bounding box center [154, 488] width 31 height 31
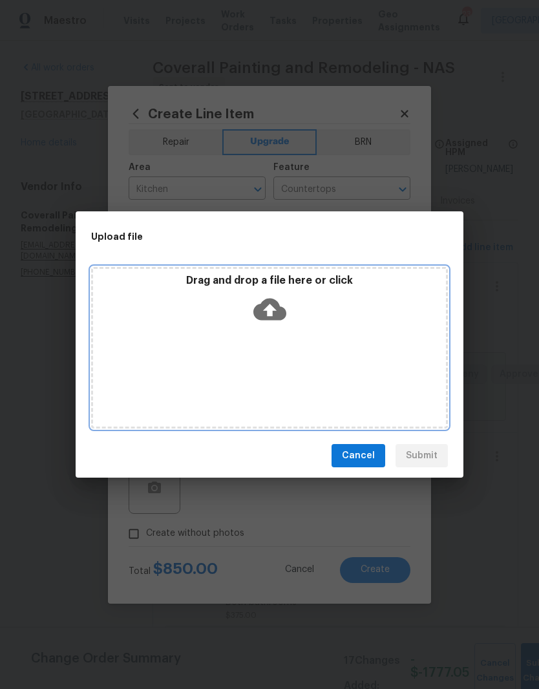
click at [336, 306] on div "Drag and drop a file here or click" at bounding box center [269, 302] width 353 height 56
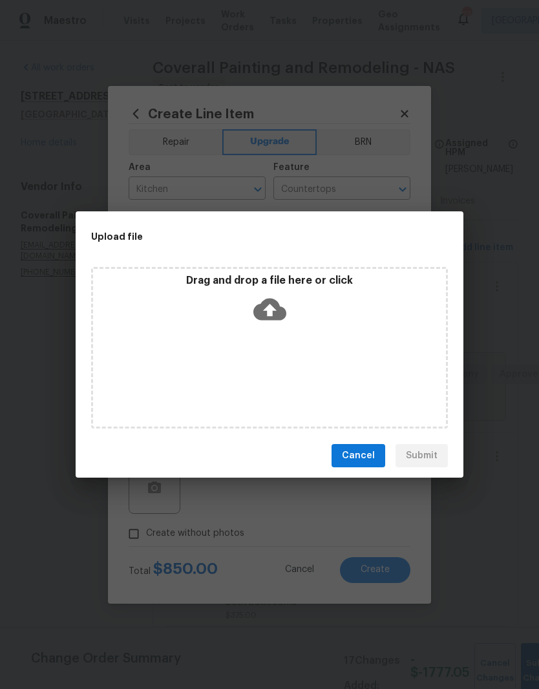
scroll to position [53, 0]
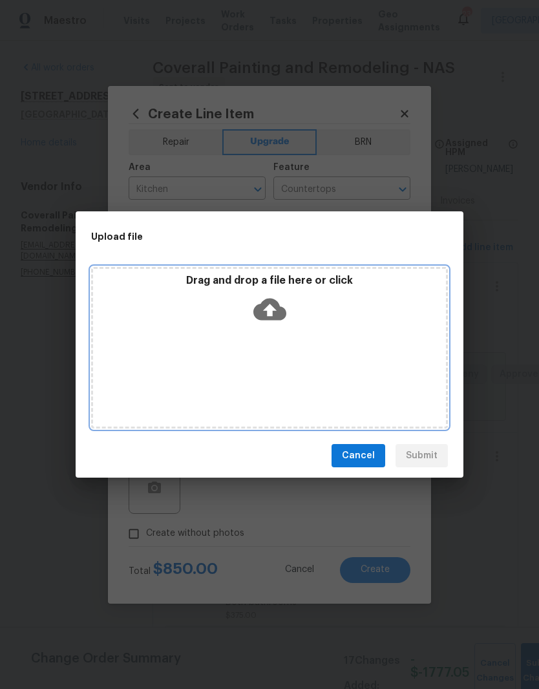
click at [302, 323] on div "Drag and drop a file here or click" at bounding box center [269, 302] width 353 height 56
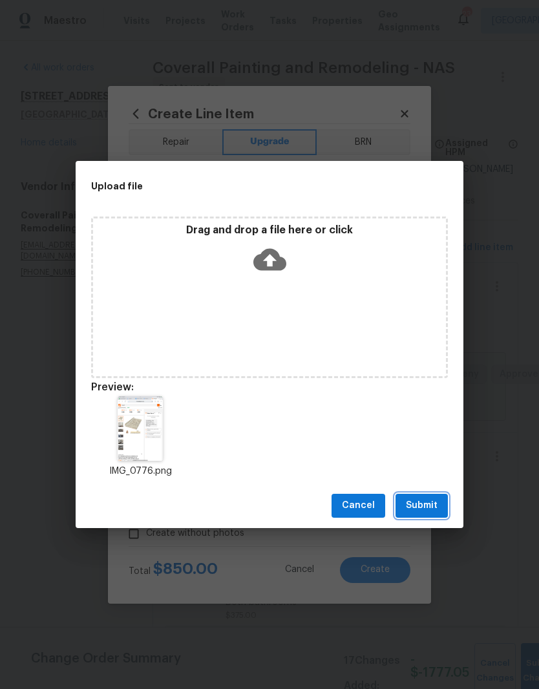
click at [431, 505] on span "Submit" at bounding box center [422, 506] width 32 height 16
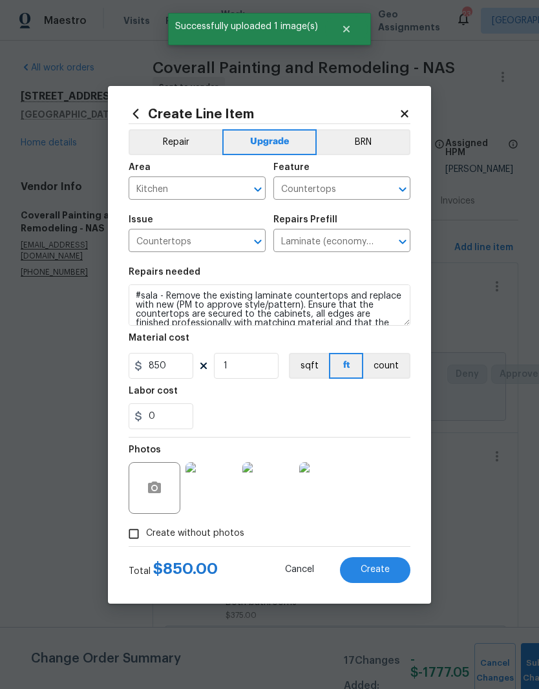
click at [387, 569] on span "Create" at bounding box center [375, 570] width 29 height 10
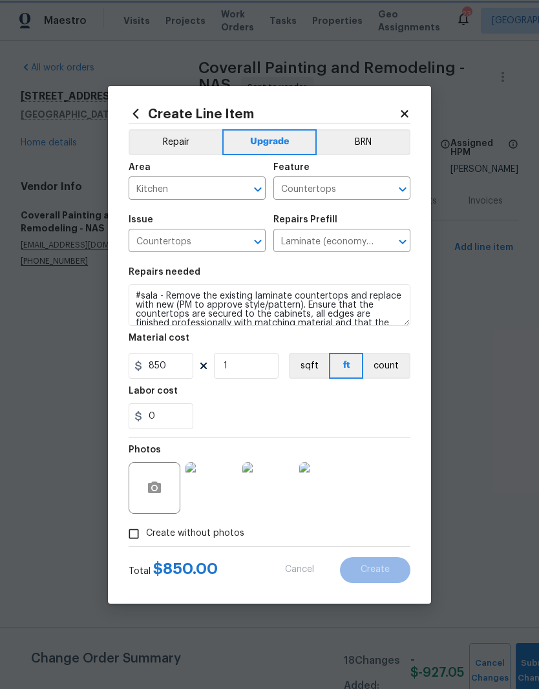
scroll to position [0, 0]
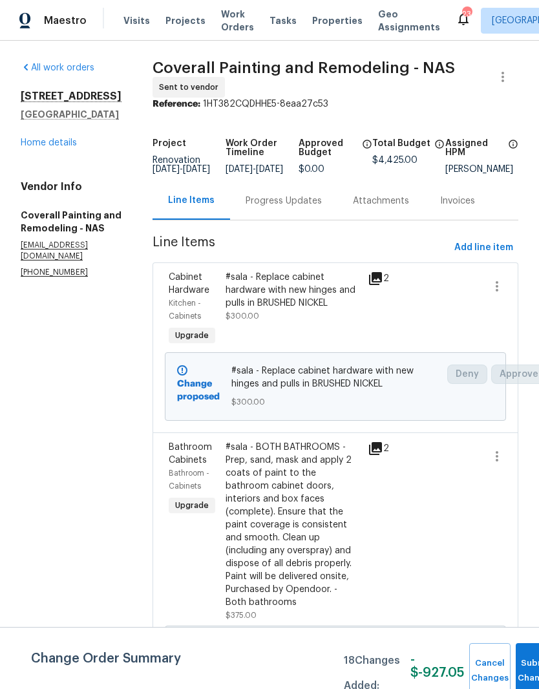
click at [66, 144] on link "Home details" at bounding box center [49, 142] width 56 height 9
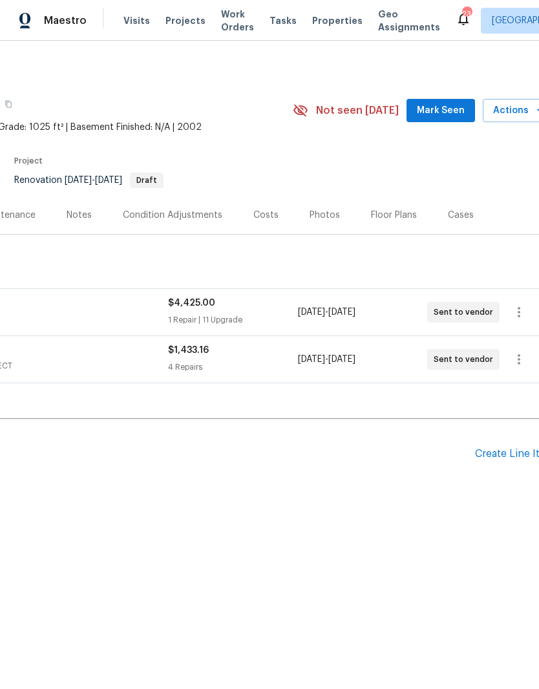
scroll to position [0, 180]
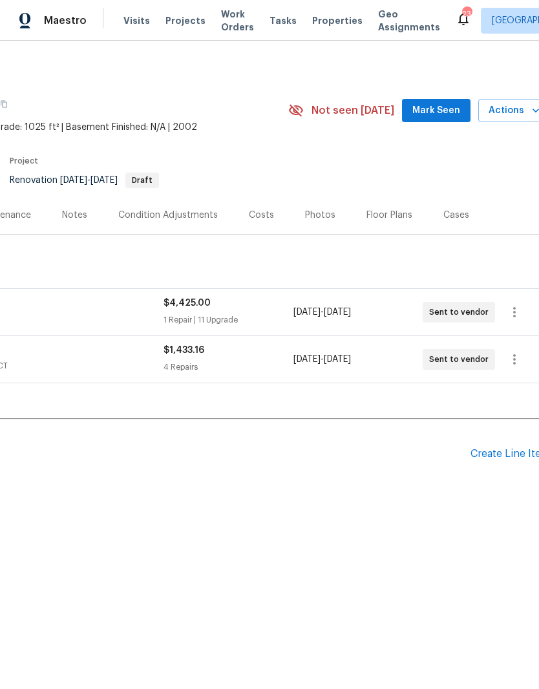
click at [508, 455] on div "Create Line Item" at bounding box center [511, 454] width 80 height 12
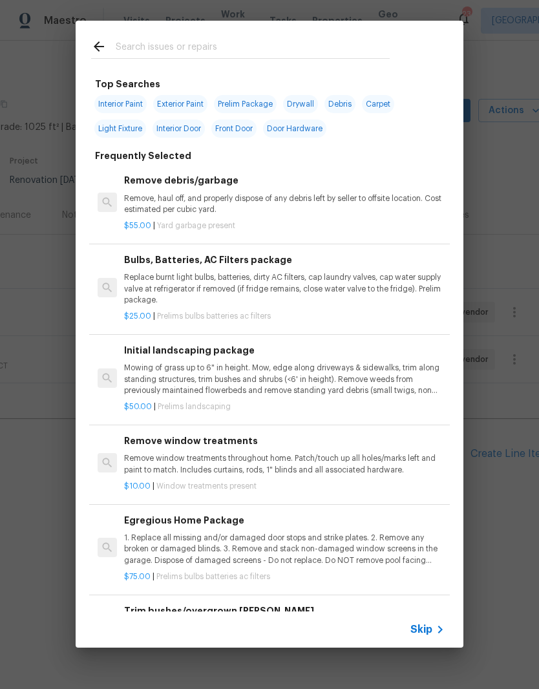
click at [217, 43] on input "text" at bounding box center [253, 48] width 274 height 19
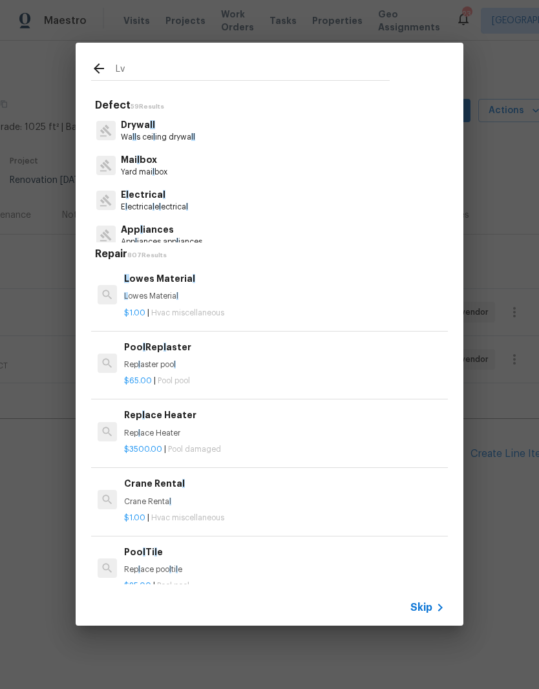
type input "Lvp"
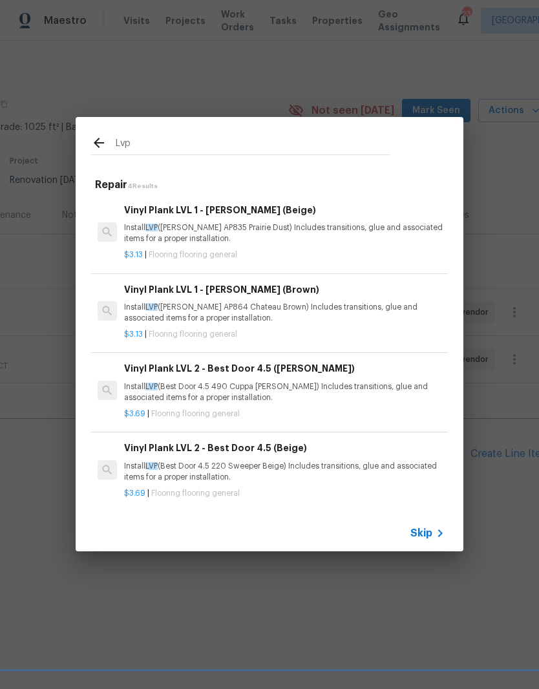
click at [226, 233] on p "Install LVP ([PERSON_NAME] AP835 Prairie Dust) Includes transitions, glue and a…" at bounding box center [284, 233] width 321 height 22
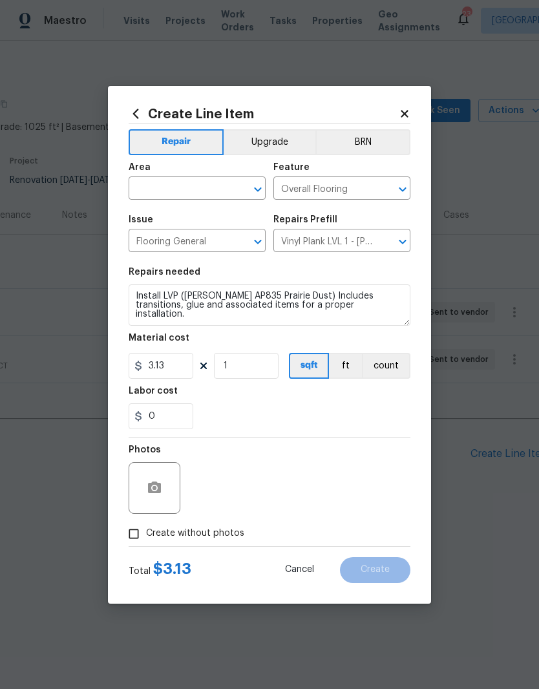
click at [224, 182] on input "text" at bounding box center [179, 190] width 101 height 20
click at [200, 240] on li "Interior Overall" at bounding box center [197, 239] width 137 height 21
type input "Interior Overall"
click at [404, 114] on icon at bounding box center [405, 114] width 12 height 12
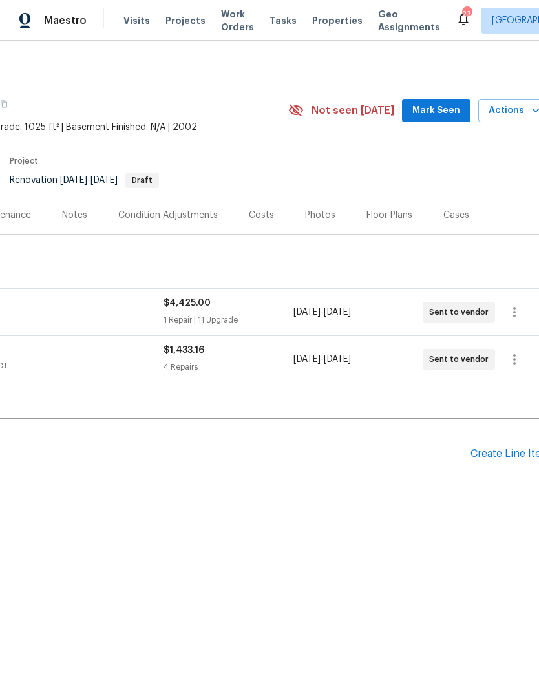
click at [503, 459] on div "Create Line Item" at bounding box center [511, 454] width 80 height 12
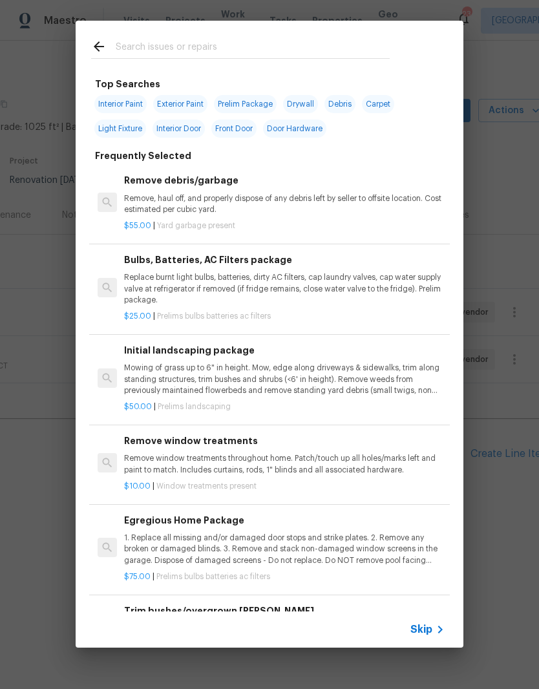
click at [257, 45] on input "text" at bounding box center [253, 48] width 274 height 19
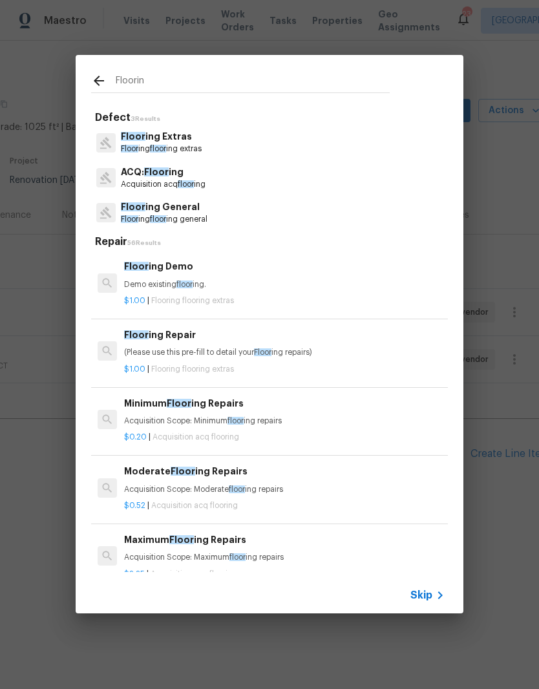
type input "Flooring"
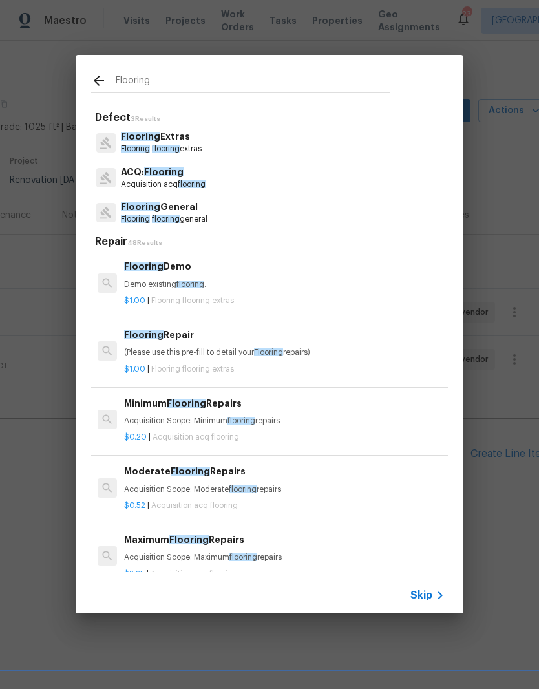
click at [177, 214] on p "Flooring flooring general" at bounding box center [164, 219] width 87 height 11
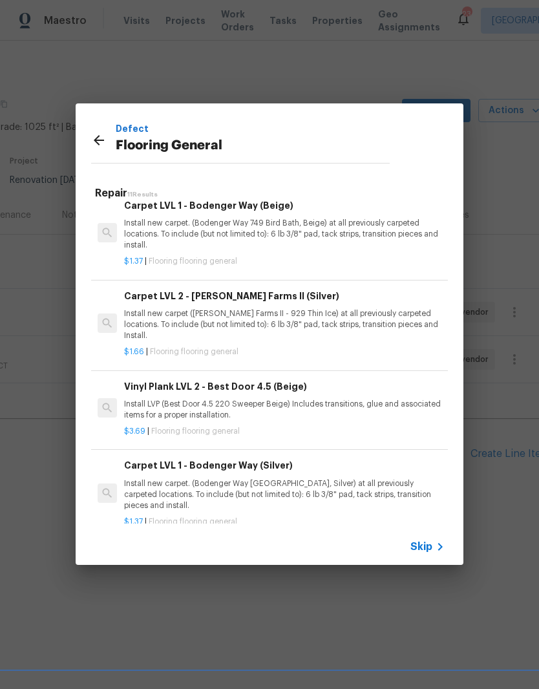
scroll to position [580, 0]
click at [270, 400] on p "Install LVP (Best Door 4.5 220 Sweeper Beige) Includes transitions, glue and as…" at bounding box center [284, 411] width 321 height 22
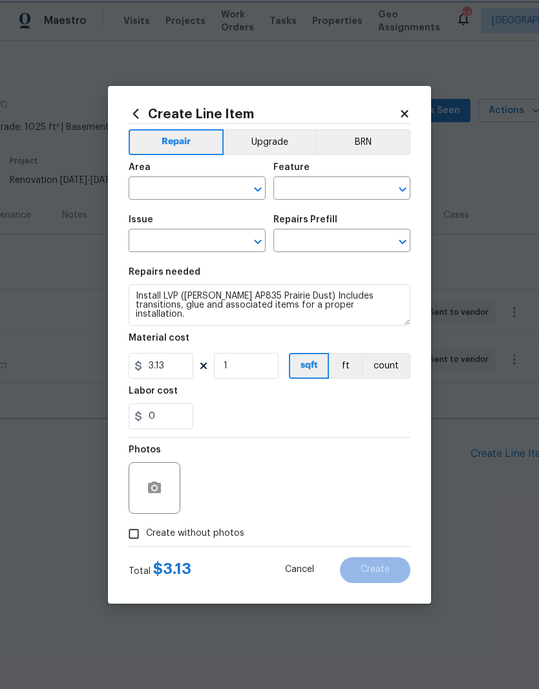
type input "Interior Overall"
type input "Overall Flooring"
type input "Flooring General"
type input "Vinyl Plank LVL 2 - Best Door 4.5 (Beige) $3.69"
type textarea "Install LVP (Best Door 4.5 220 Sweeper Beige) Includes transitions, glue and as…"
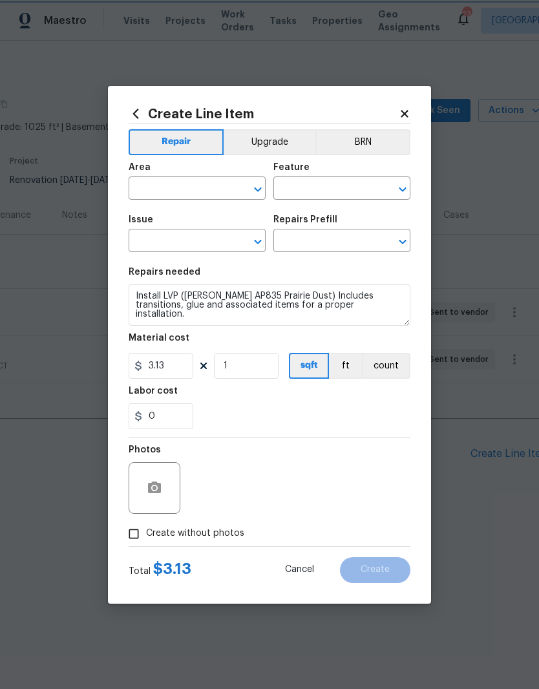
type input "3.69"
click at [289, 144] on button "Upgrade" at bounding box center [270, 142] width 92 height 26
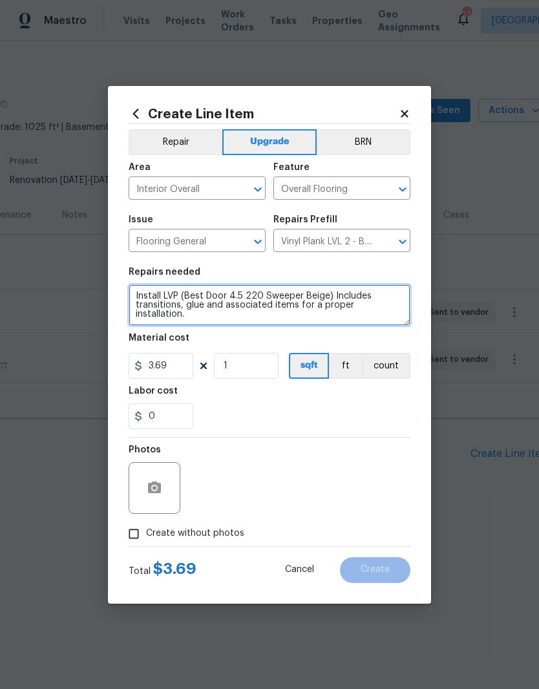
click at [137, 296] on textarea "Install LVP (Best Door 4.5 220 Sweeper Beige) Includes transitions, glue and as…" at bounding box center [270, 305] width 282 height 41
click at [212, 297] on textarea "#sala - Living room and all wet areas Install LVP (Best Door 4.5 220 Sweeper Be…" at bounding box center [270, 305] width 282 height 41
click at [287, 296] on textarea "#sala - Living room and all wet areas Install LVP (Best Door 4.5 220 Sweeper Be…" at bounding box center [270, 305] width 282 height 41
click at [213, 299] on textarea "#sala - Living room and all wet areas - Install LVP (Best Door 4.5 220 Sweeper …" at bounding box center [270, 305] width 282 height 41
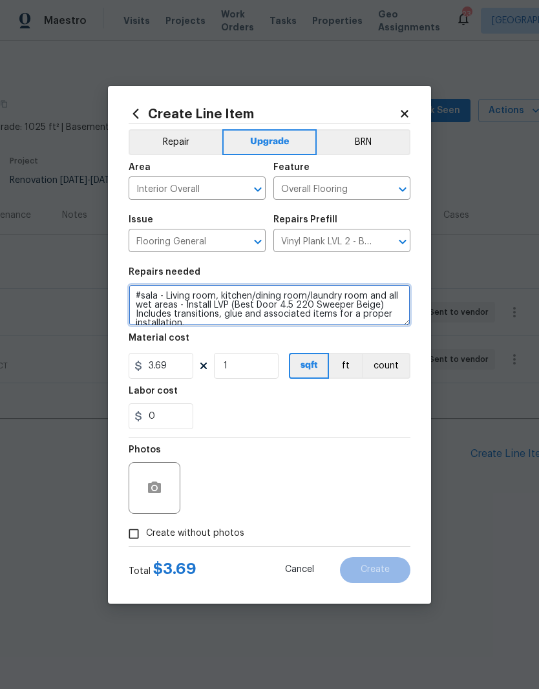
click at [385, 298] on textarea "#sala - Living room, kitchen/dining room/laundry room and all wet areas - Insta…" at bounding box center [270, 305] width 282 height 41
click at [261, 306] on textarea "#sala - Living room, kitchen/dining room/laundry room and both bathrooms. all w…" at bounding box center [270, 305] width 282 height 41
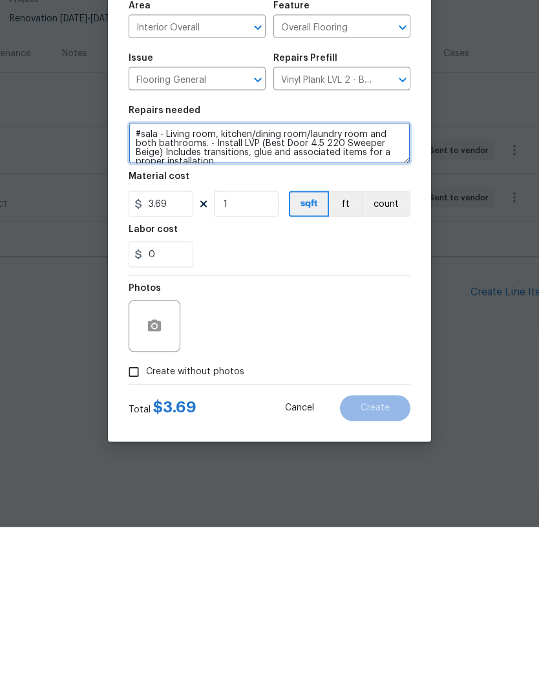
type textarea "#sala - Living room, kitchen/dining room/laundry room and both bathrooms. - Ins…"
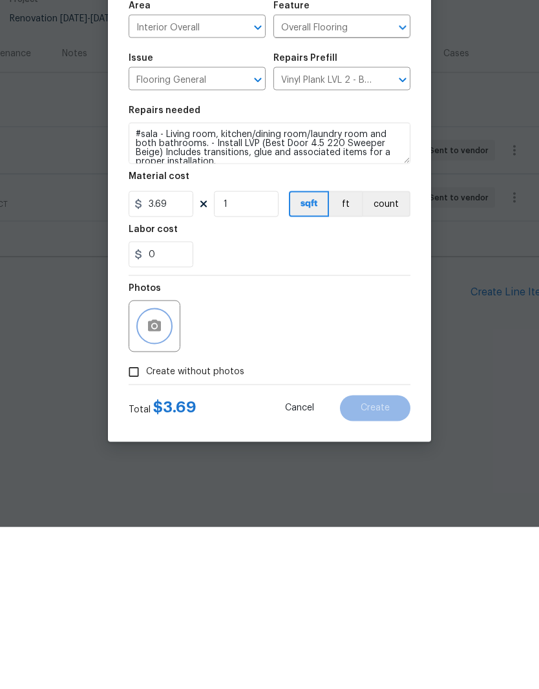
click at [164, 473] on button "button" at bounding box center [154, 488] width 31 height 31
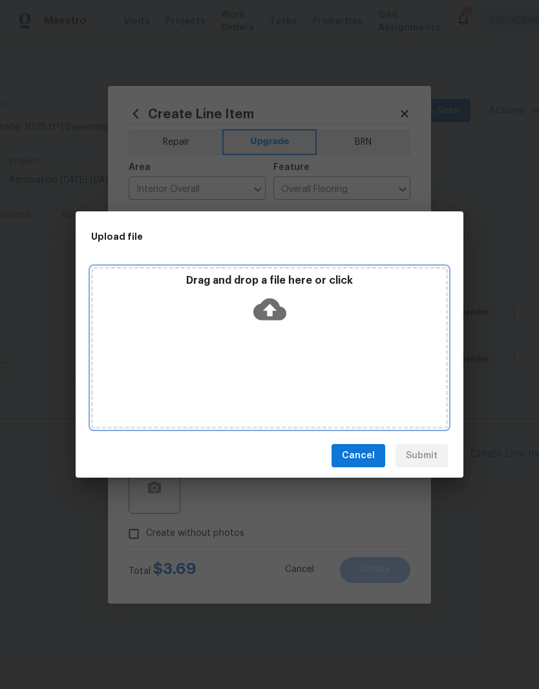
click at [321, 352] on div "Drag and drop a file here or click" at bounding box center [269, 348] width 357 height 162
